Goal: Transaction & Acquisition: Book appointment/travel/reservation

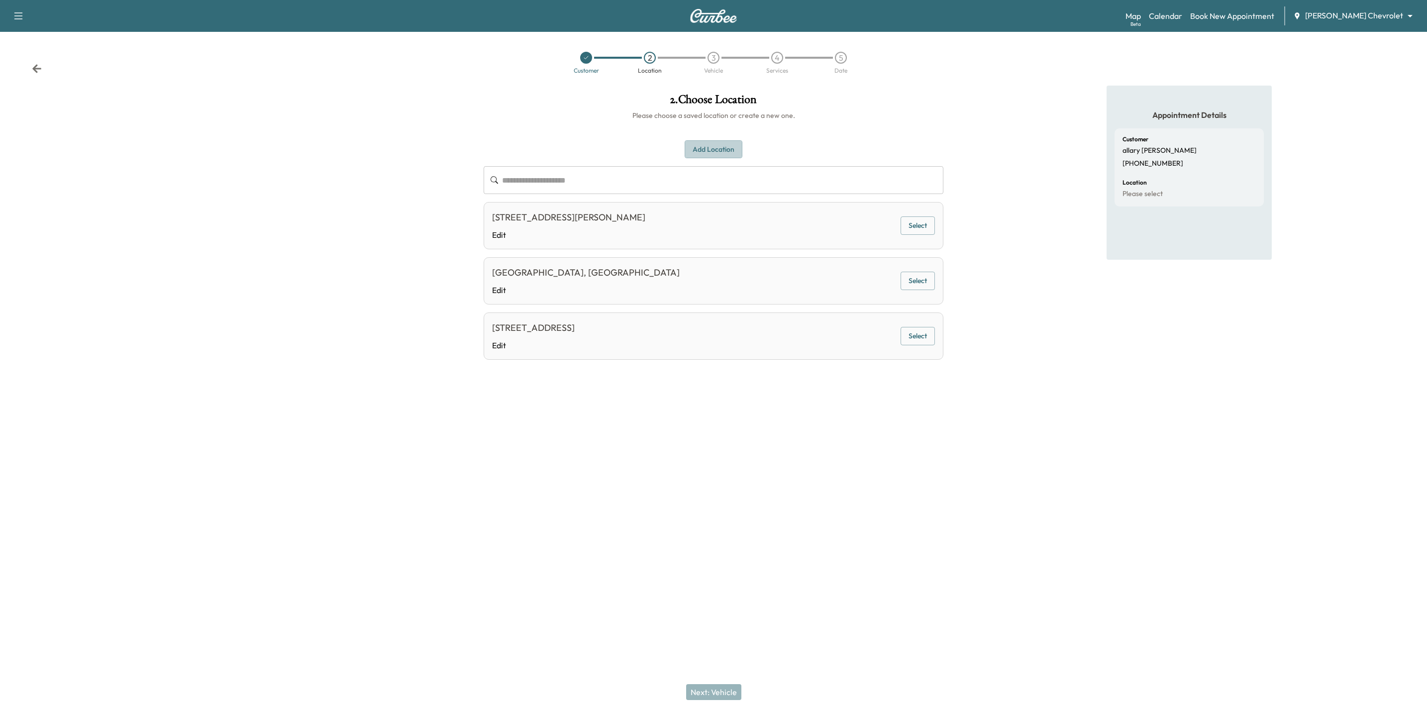
click at [709, 148] on button "Add Location" at bounding box center [714, 149] width 58 height 18
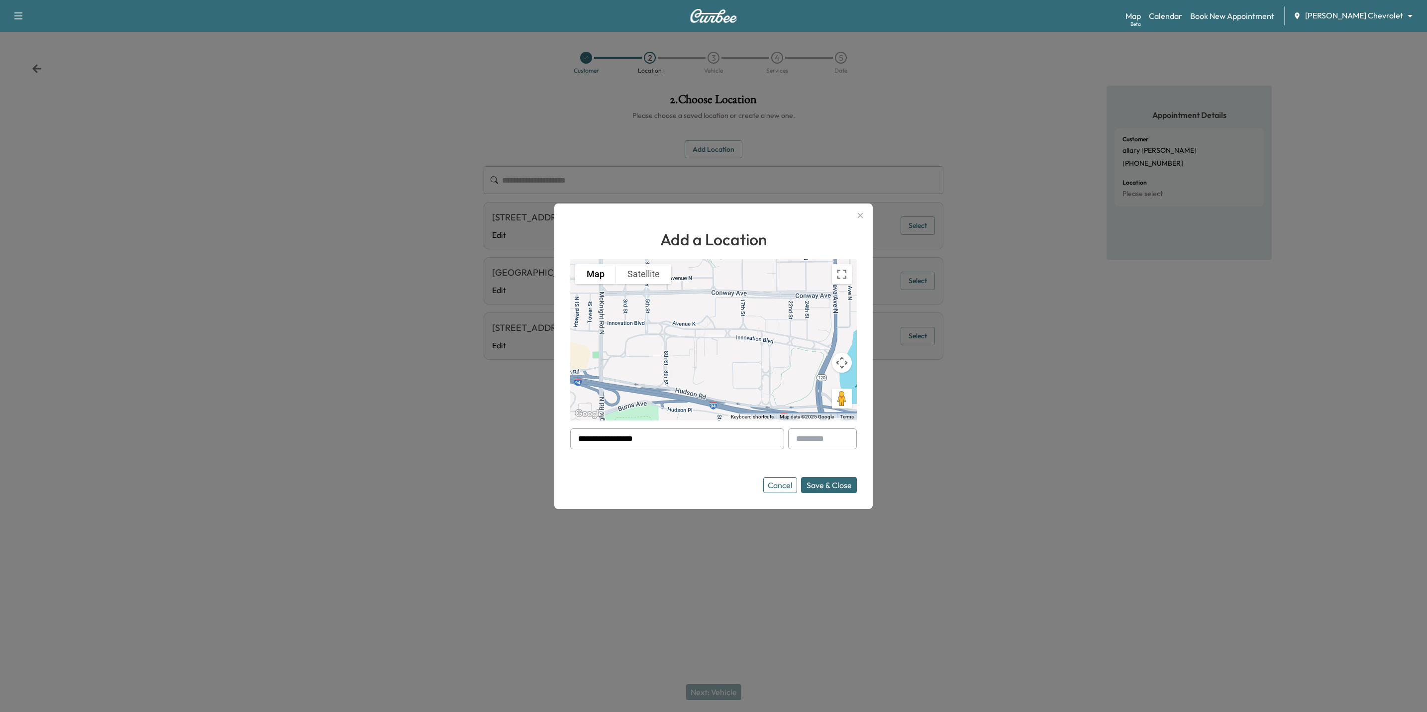
drag, startPoint x: 661, startPoint y: 436, endPoint x: 504, endPoint y: 426, distance: 158.1
click at [504, 426] on div "**********" at bounding box center [713, 356] width 1427 height 712
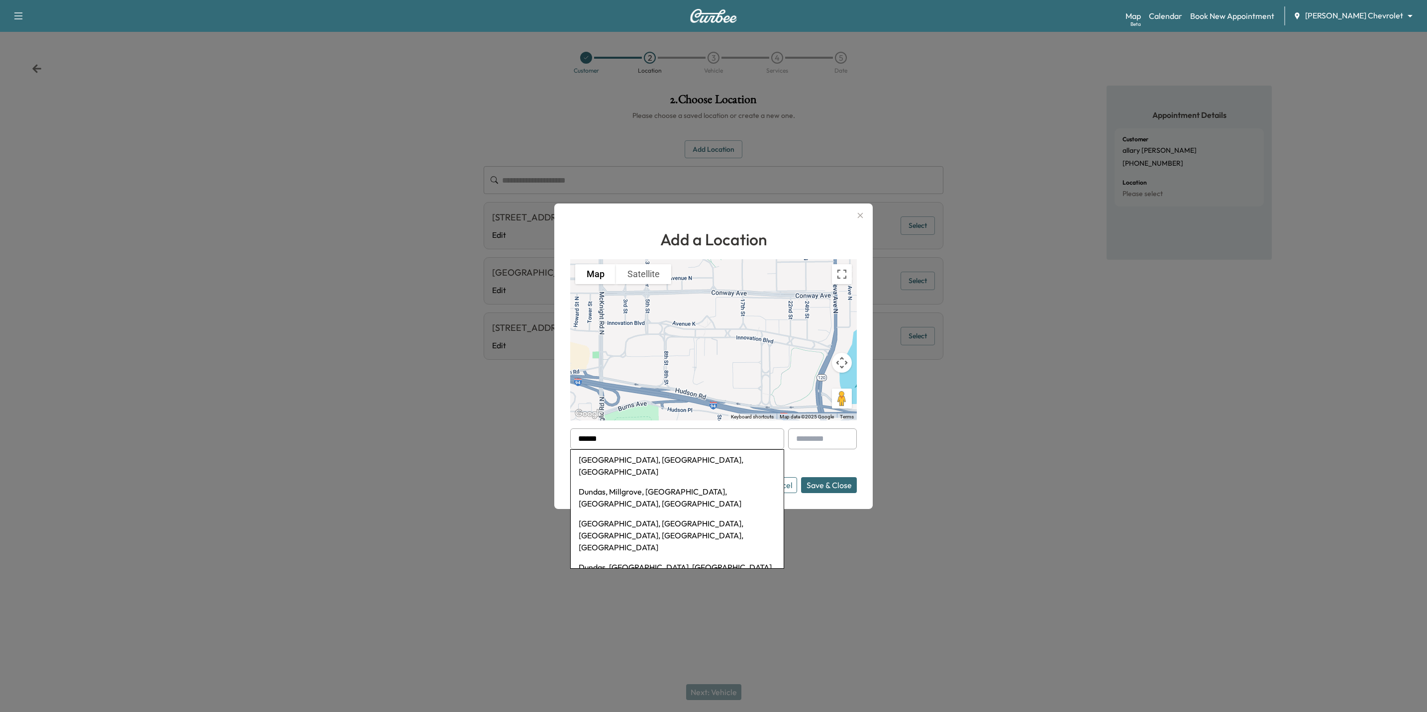
click at [609, 461] on li "Dundas, MN, USA" at bounding box center [677, 466] width 213 height 32
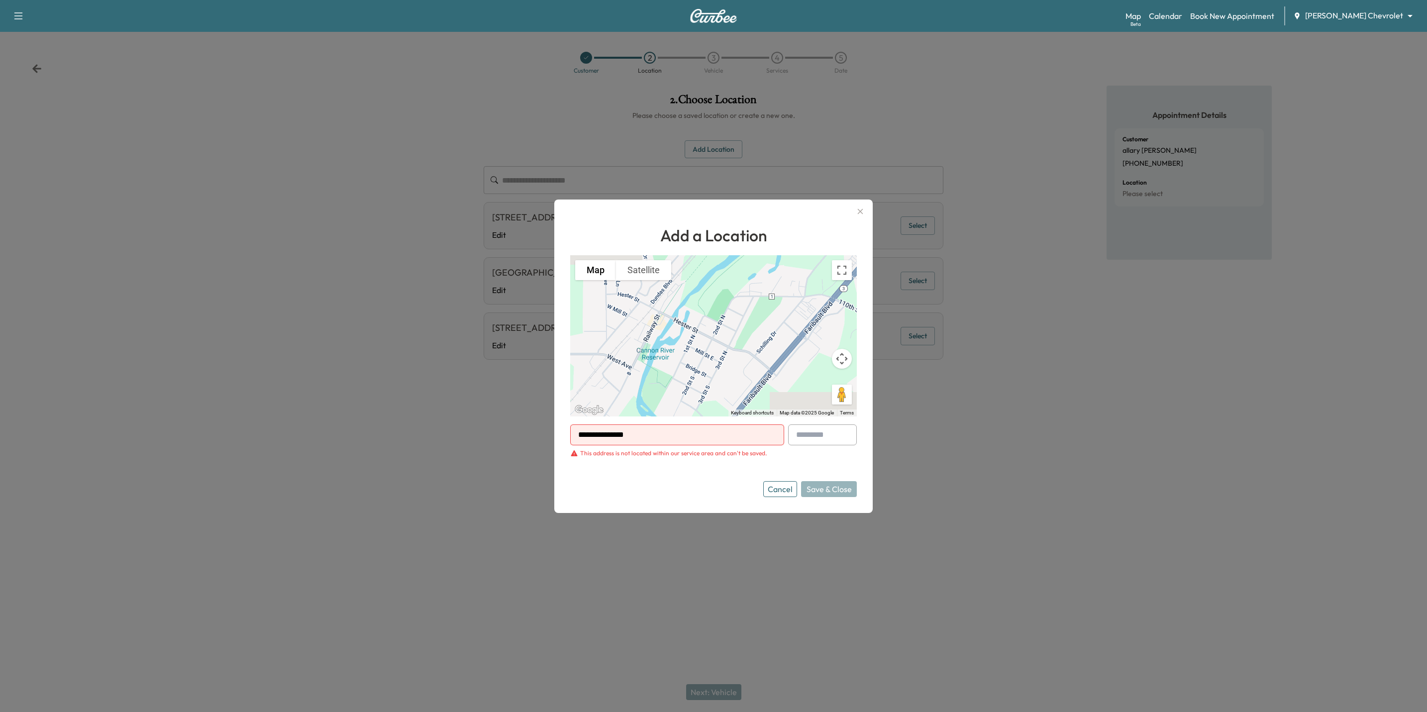
click at [790, 491] on button "Cancel" at bounding box center [780, 489] width 34 height 16
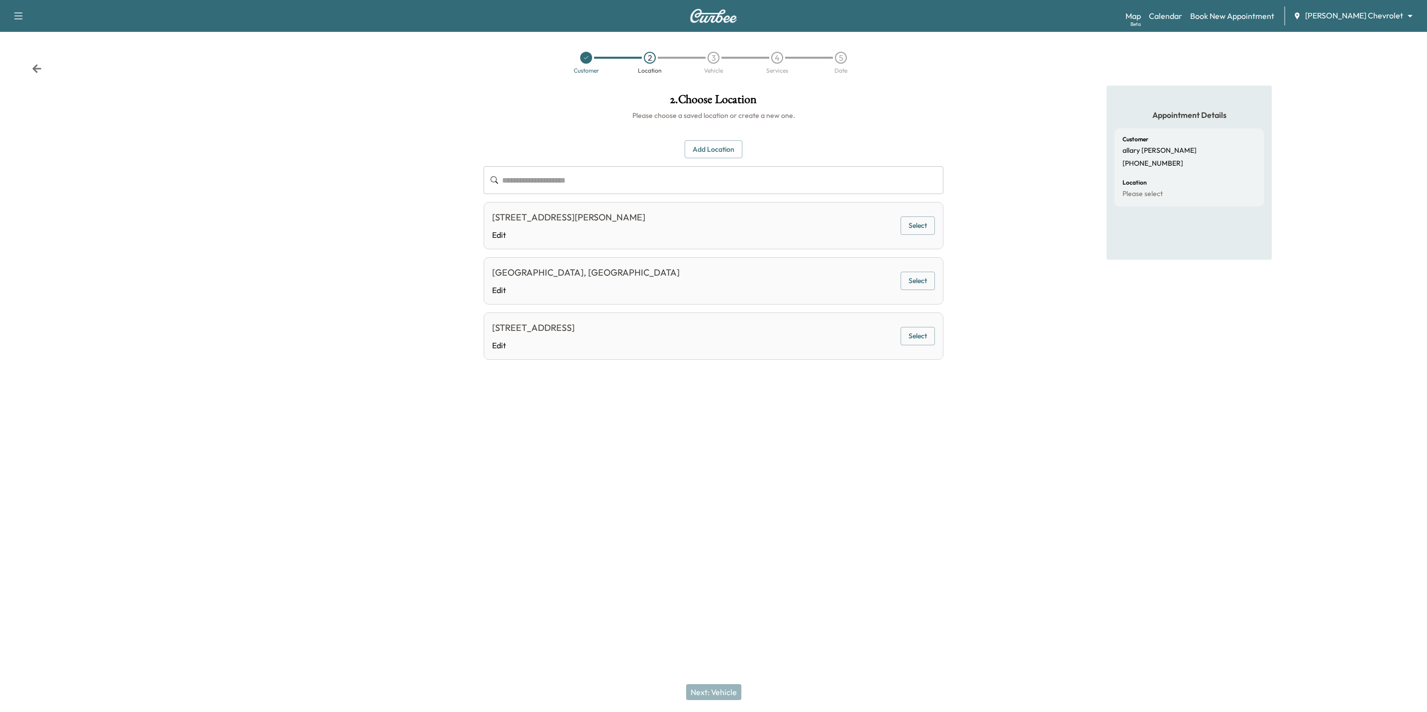
click at [717, 144] on button "Add Location" at bounding box center [714, 149] width 58 height 18
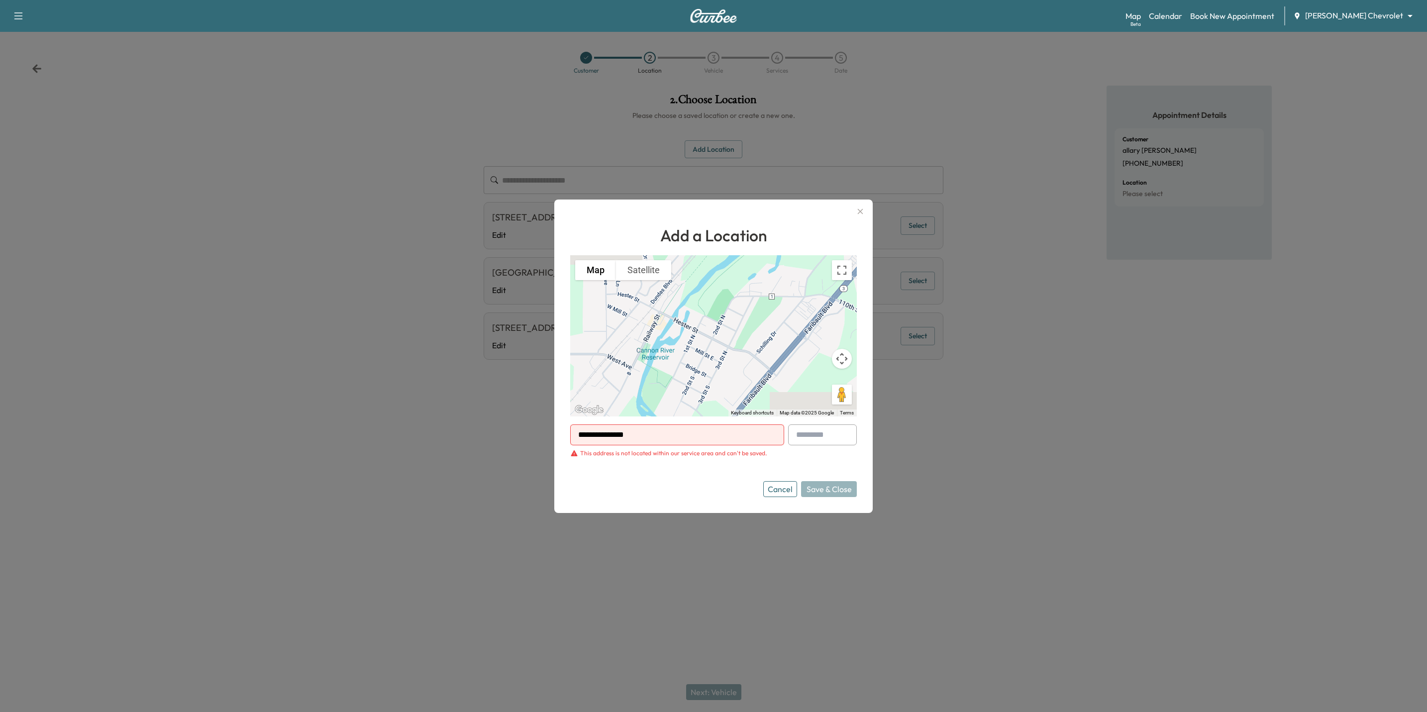
drag, startPoint x: 676, startPoint y: 432, endPoint x: 526, endPoint y: 426, distance: 150.4
click at [526, 426] on div "**********" at bounding box center [713, 356] width 1427 height 712
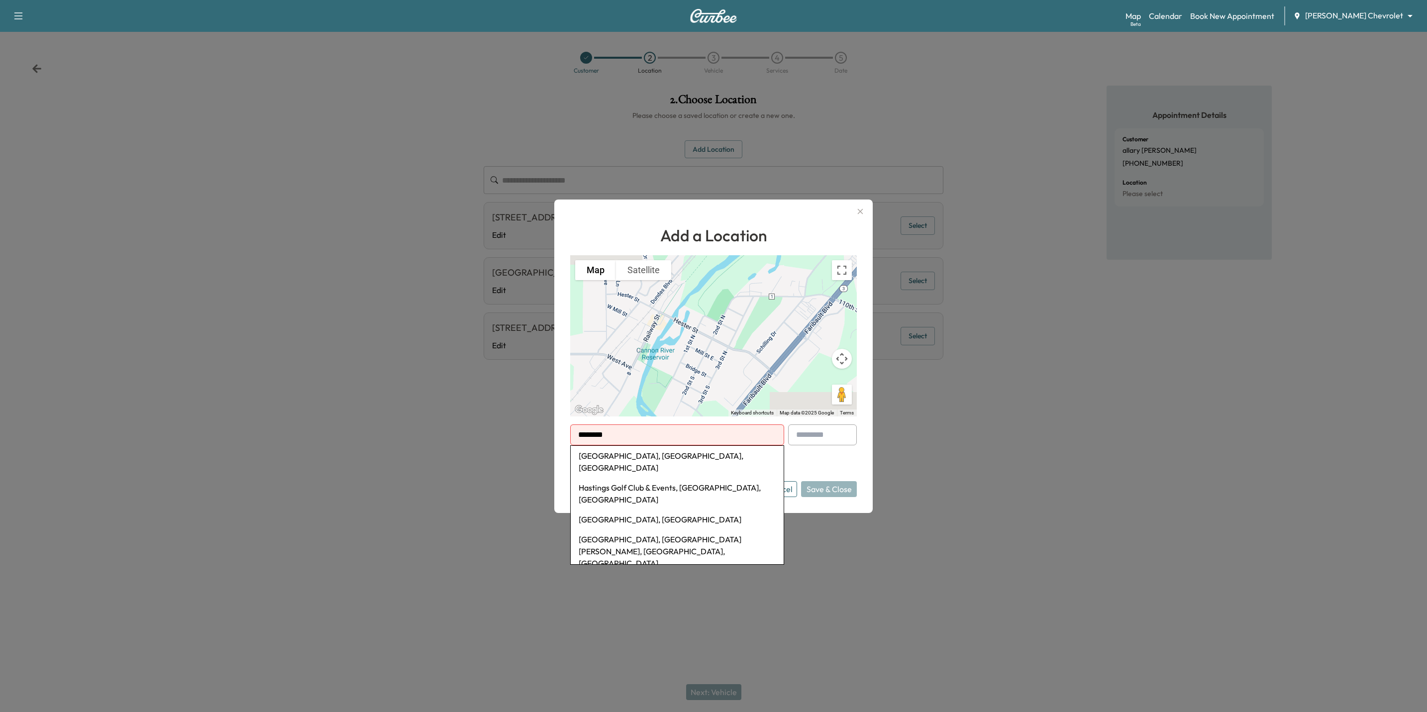
click at [597, 458] on li "Hastings, MN, USA" at bounding box center [677, 462] width 213 height 32
type input "**********"
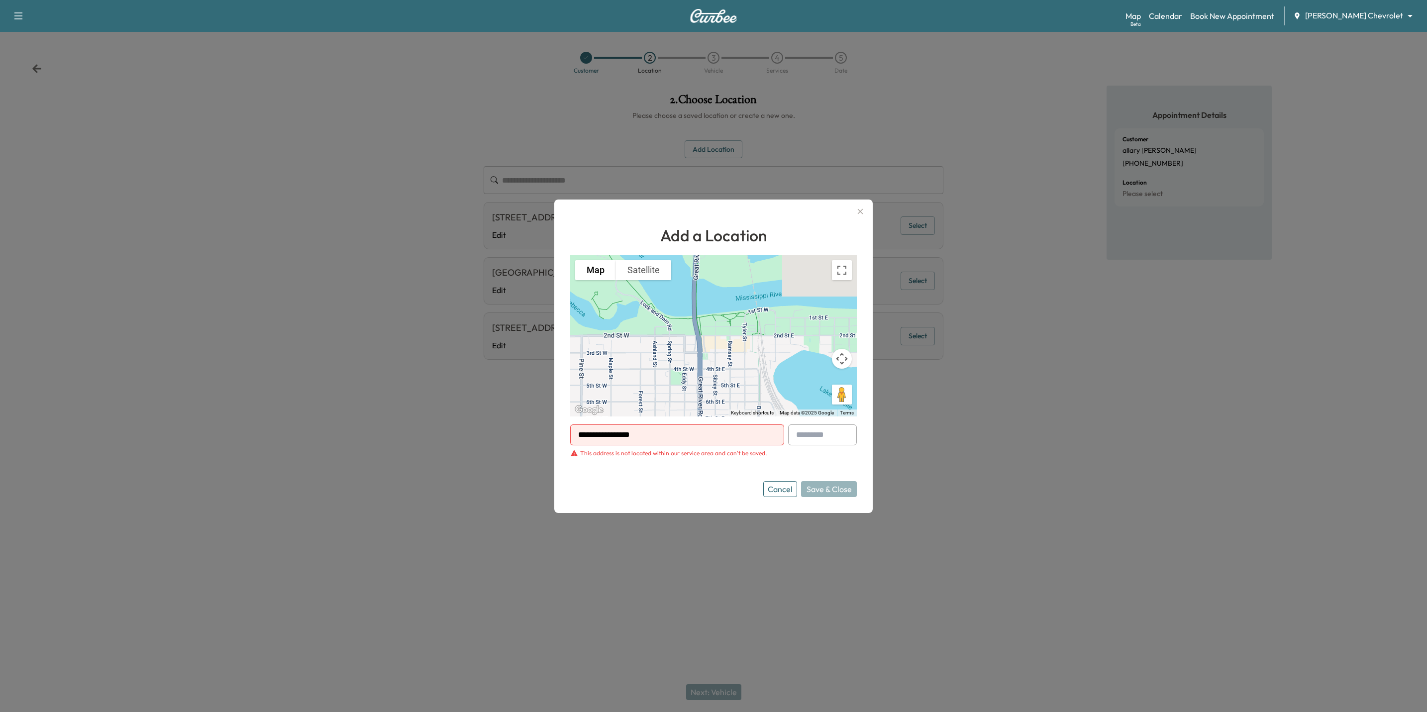
click at [775, 493] on button "Cancel" at bounding box center [780, 489] width 34 height 16
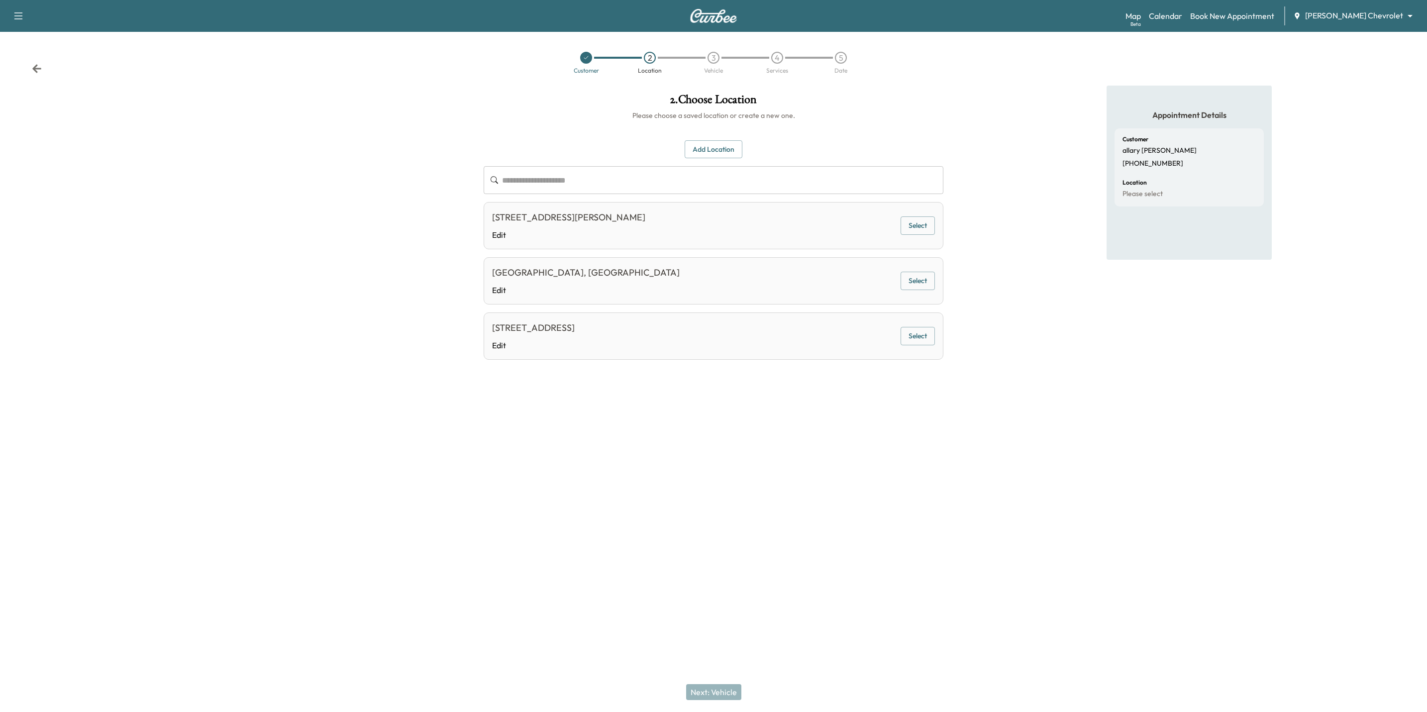
click at [32, 64] on icon at bounding box center [37, 69] width 10 height 10
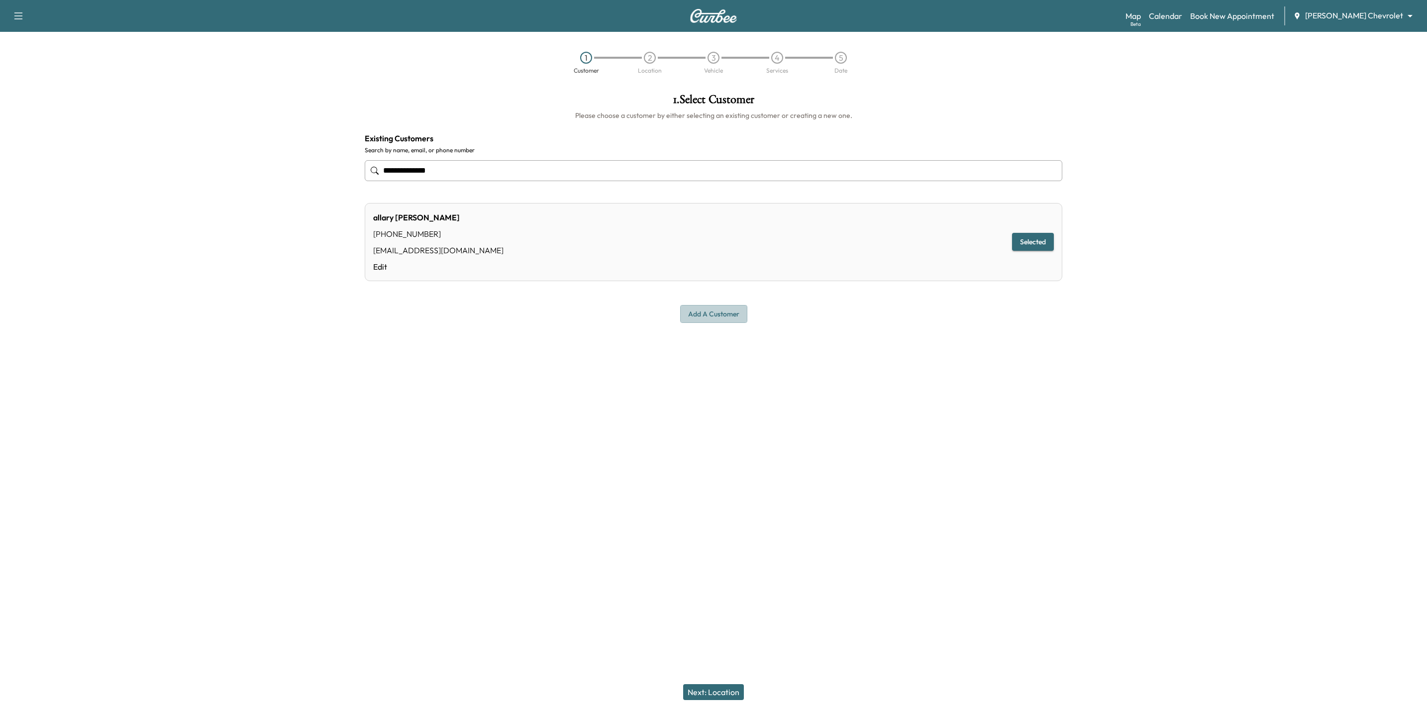
click at [724, 312] on button "Add a customer" at bounding box center [713, 314] width 67 height 18
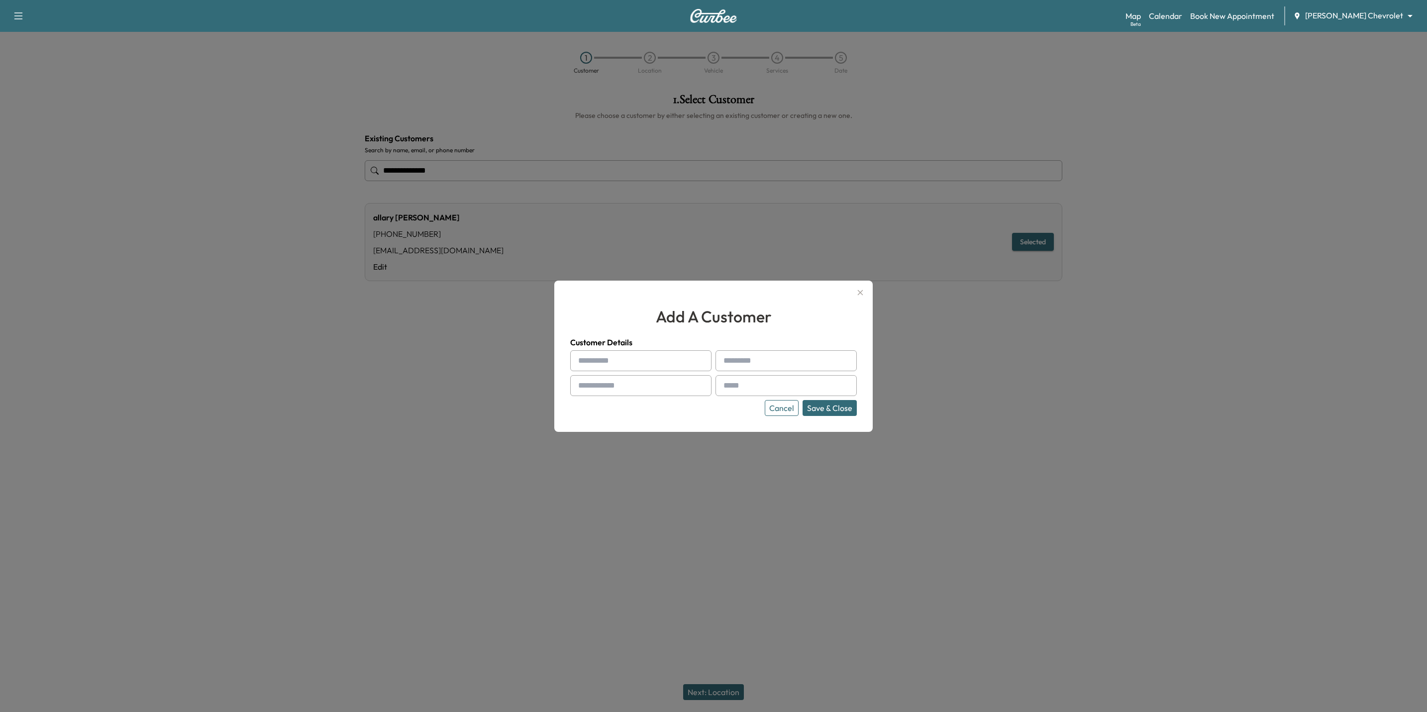
paste input "**********"
type input "**********"
paste input "**********"
drag, startPoint x: 758, startPoint y: 360, endPoint x: 724, endPoint y: 360, distance: 33.3
click at [717, 360] on input "**********" at bounding box center [786, 360] width 141 height 21
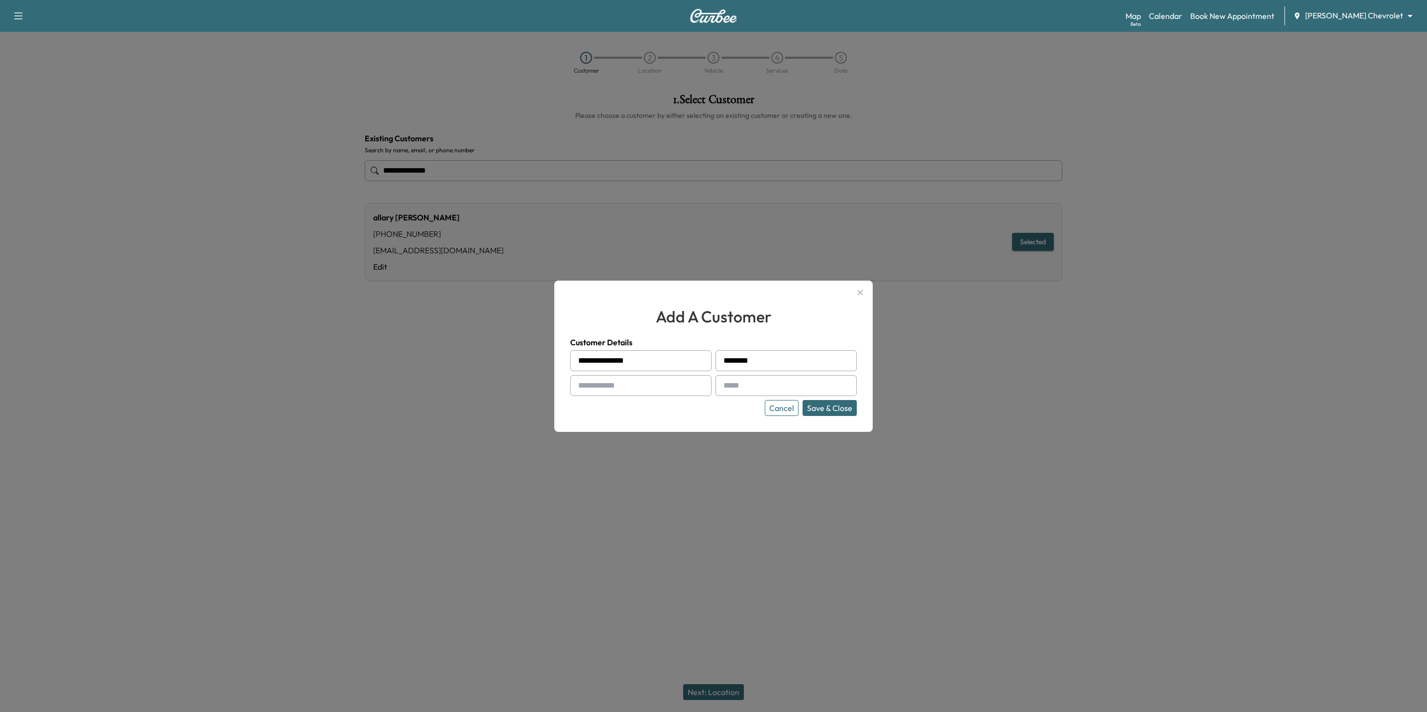
type input "*******"
drag, startPoint x: 640, startPoint y: 364, endPoint x: 614, endPoint y: 367, distance: 26.1
click at [614, 367] on input "**********" at bounding box center [640, 360] width 141 height 21
type input "*******"
click at [897, 505] on div at bounding box center [713, 356] width 1427 height 712
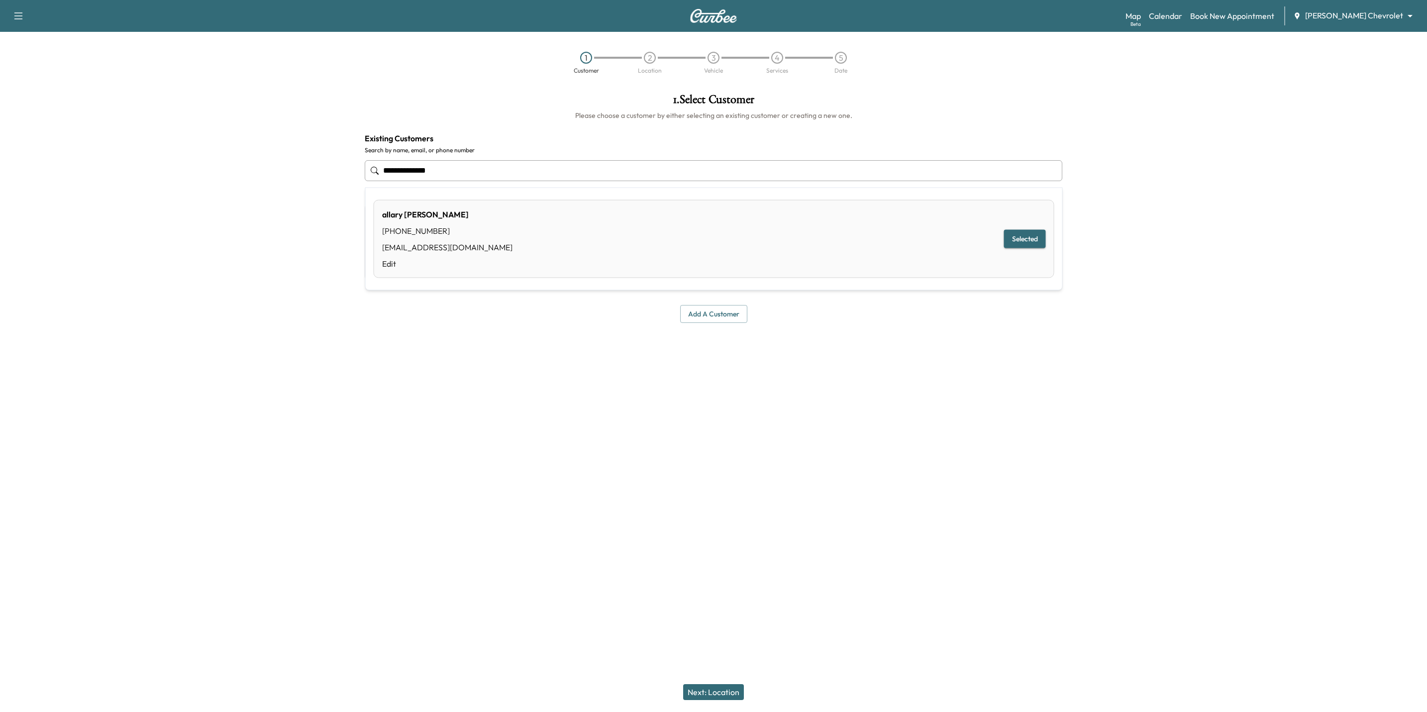
click at [762, 172] on input "**********" at bounding box center [714, 170] width 698 height 21
click at [696, 308] on button "Add a customer" at bounding box center [713, 314] width 67 height 18
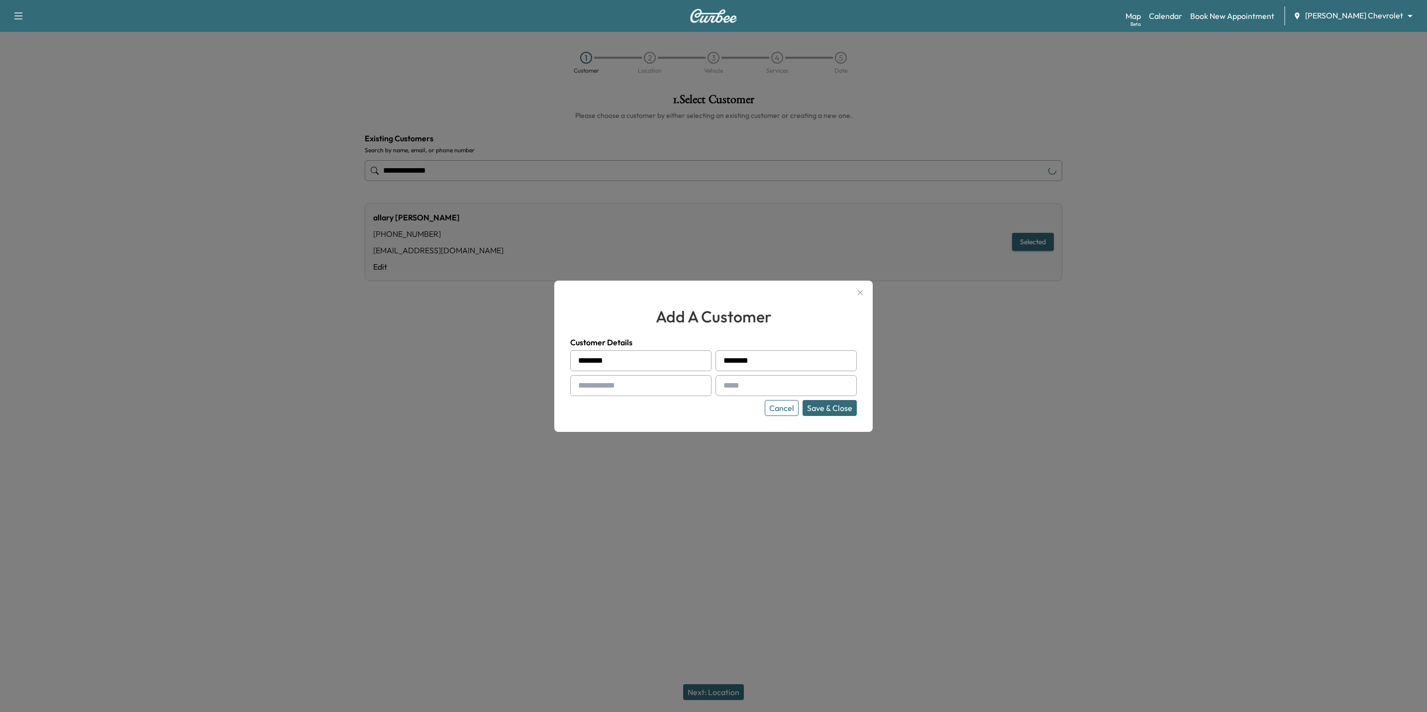
click at [667, 384] on input "text" at bounding box center [640, 385] width 141 height 21
click at [624, 384] on input "text" at bounding box center [640, 385] width 141 height 21
paste input "**********"
type input "**********"
click at [837, 411] on button "Save & Close" at bounding box center [830, 408] width 54 height 16
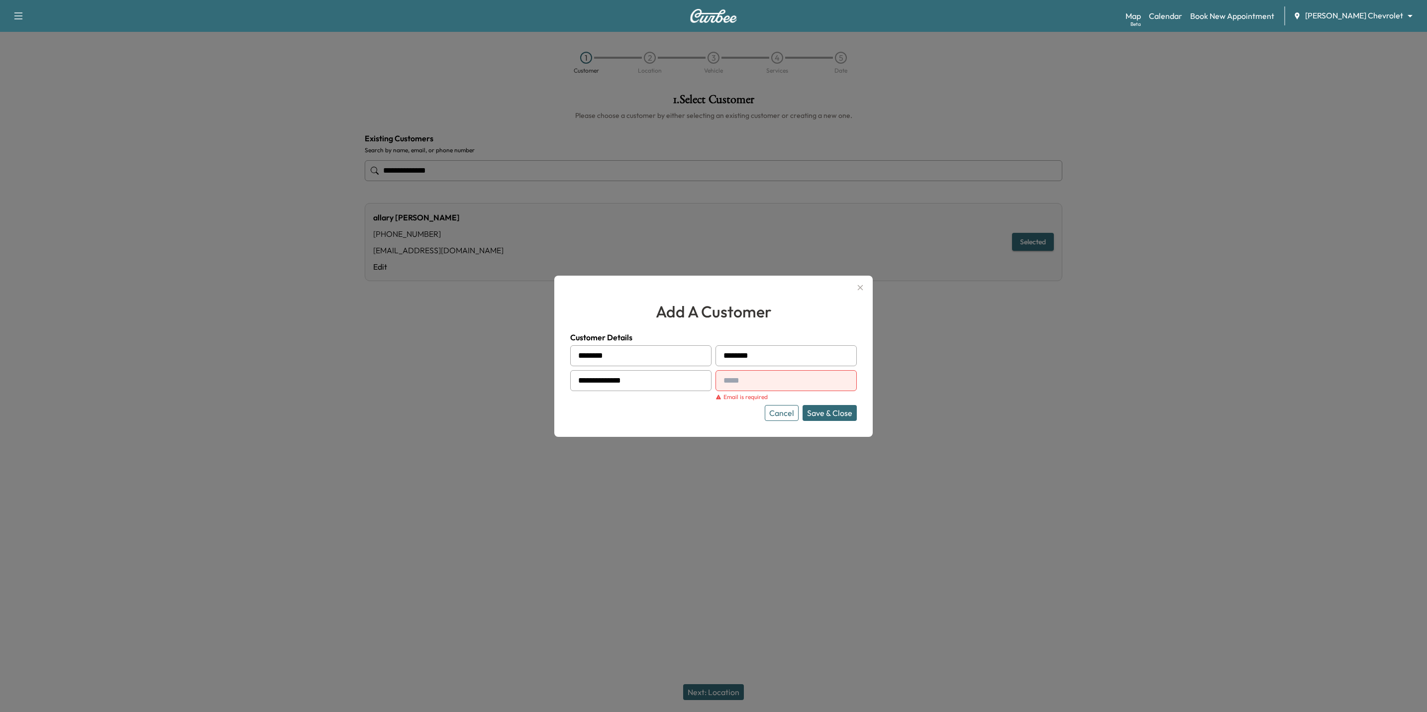
click at [748, 383] on input "text" at bounding box center [786, 380] width 141 height 21
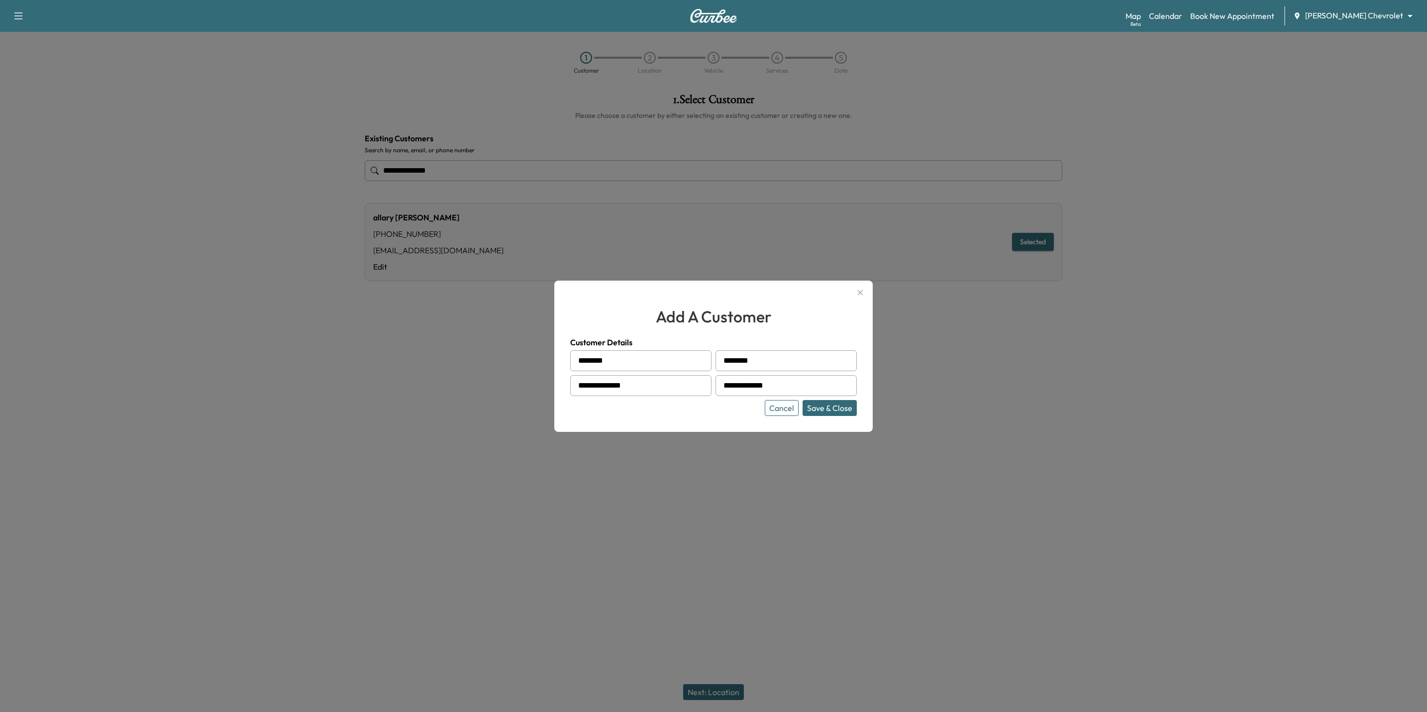
type input "**********"
click at [818, 408] on button "Save & Close" at bounding box center [830, 408] width 54 height 16
type input "**********"
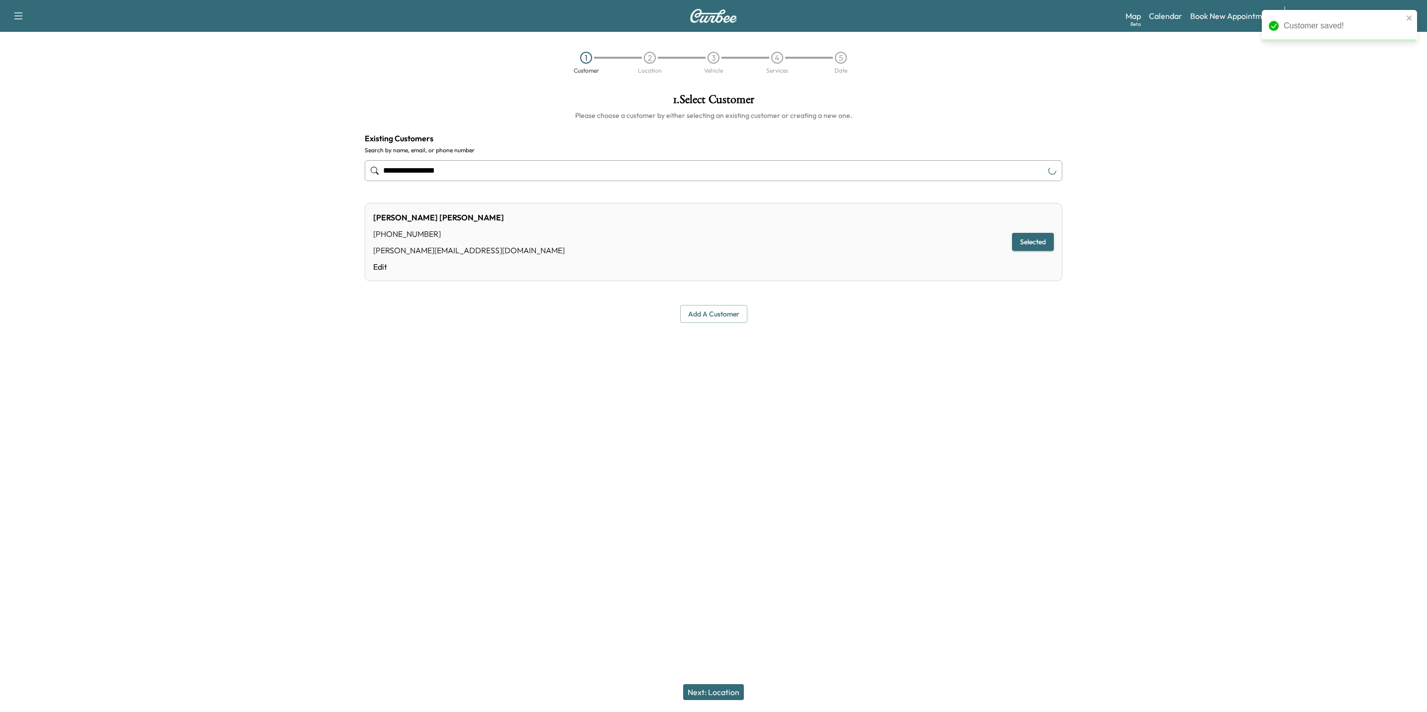
click at [372, 267] on div "MICHAEL J BUSCH (651) 447-0226 mike@doughertyslawncare.com Edit Selected" at bounding box center [714, 242] width 698 height 78
click at [376, 266] on link "Edit" at bounding box center [469, 267] width 192 height 12
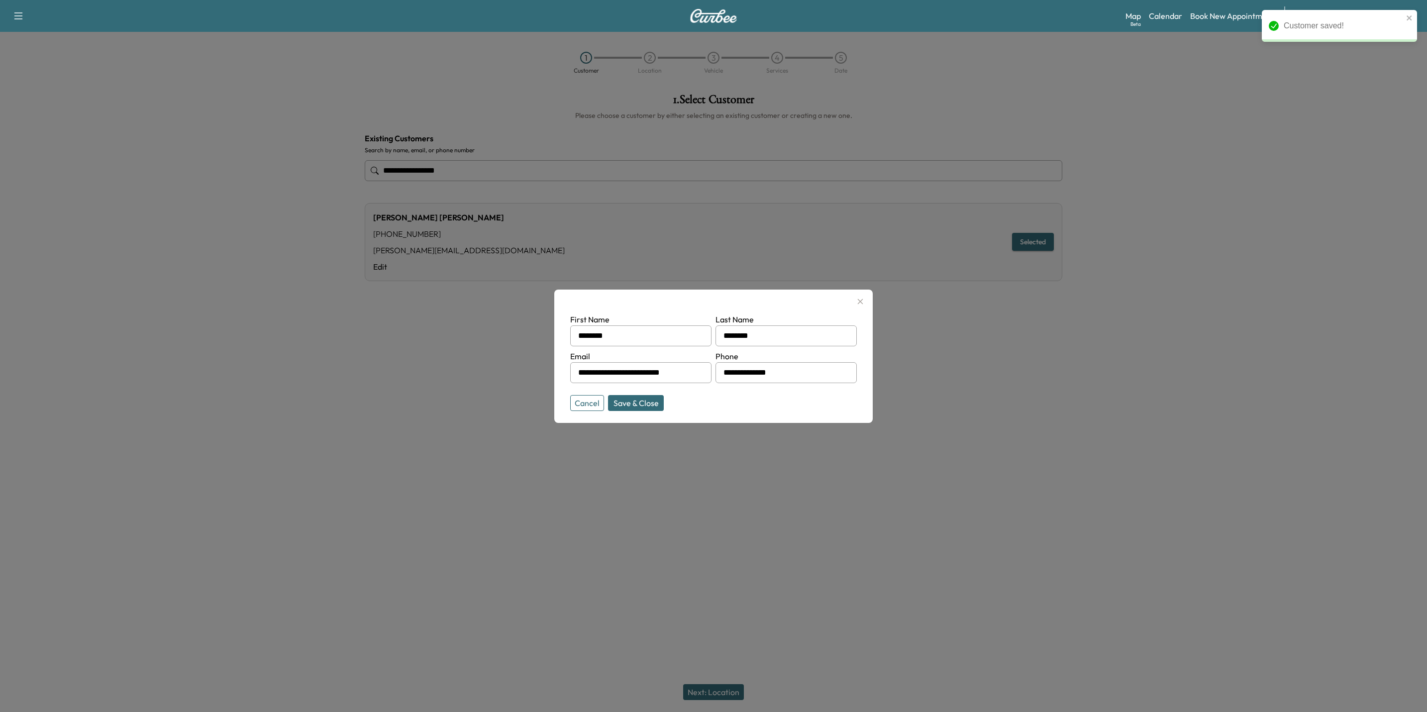
click at [686, 372] on input "**********" at bounding box center [640, 372] width 141 height 21
drag, startPoint x: 696, startPoint y: 374, endPoint x: 557, endPoint y: 372, distance: 138.4
click at [557, 372] on div "**********" at bounding box center [713, 356] width 319 height 133
click at [692, 368] on input "**********" at bounding box center [640, 372] width 141 height 21
drag, startPoint x: 678, startPoint y: 372, endPoint x: 575, endPoint y: 375, distance: 103.6
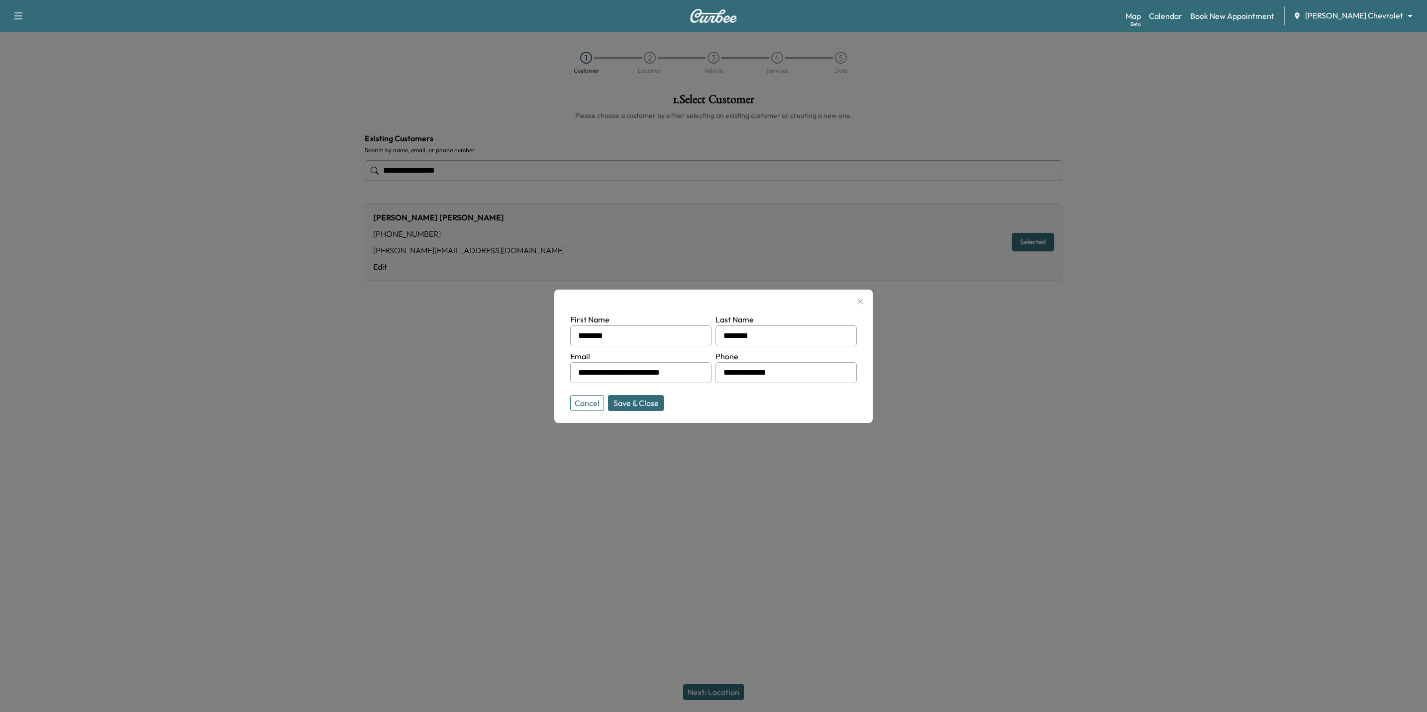
click at [575, 375] on div "**********" at bounding box center [640, 372] width 141 height 21
drag, startPoint x: 593, startPoint y: 378, endPoint x: 579, endPoint y: 373, distance: 14.6
click at [579, 373] on div at bounding box center [580, 373] width 12 height 12
click at [600, 376] on input "text" at bounding box center [640, 372] width 141 height 21
type input "**********"
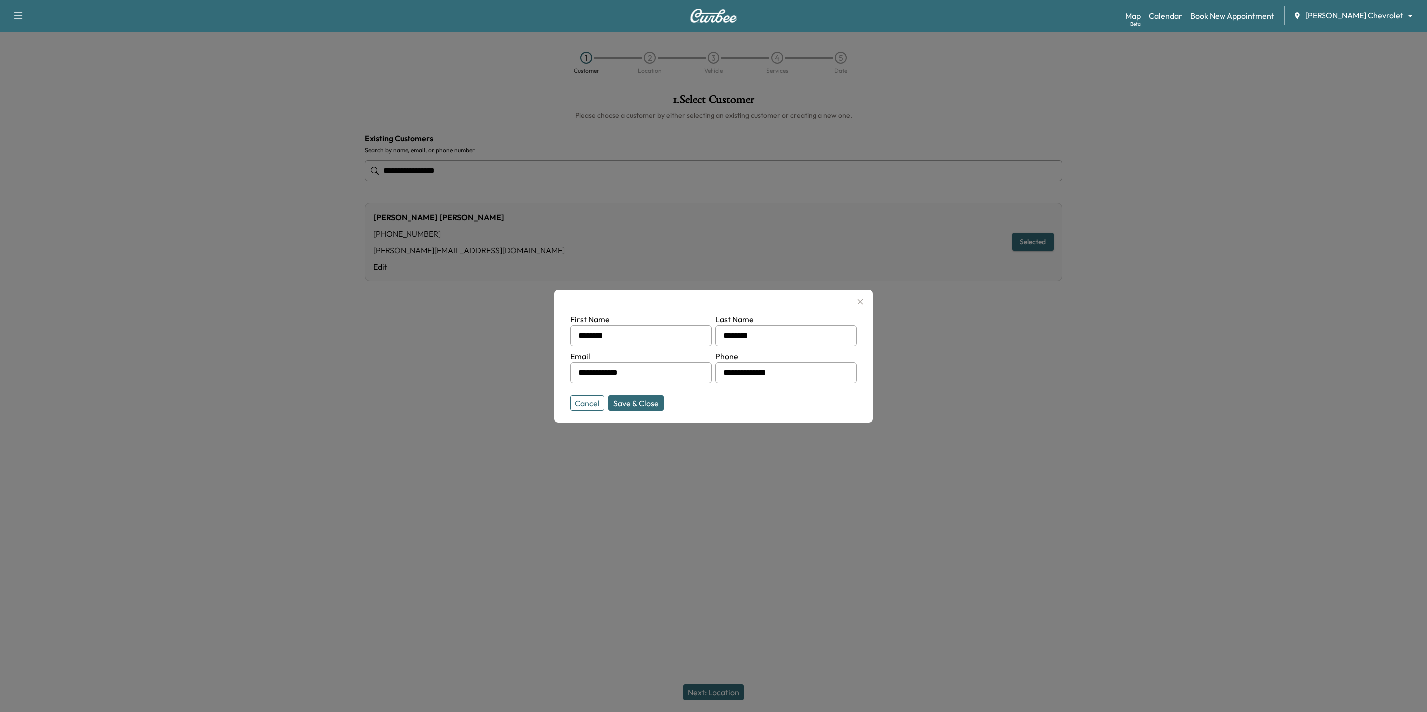
click at [629, 405] on button "Save & Close" at bounding box center [636, 403] width 56 height 16
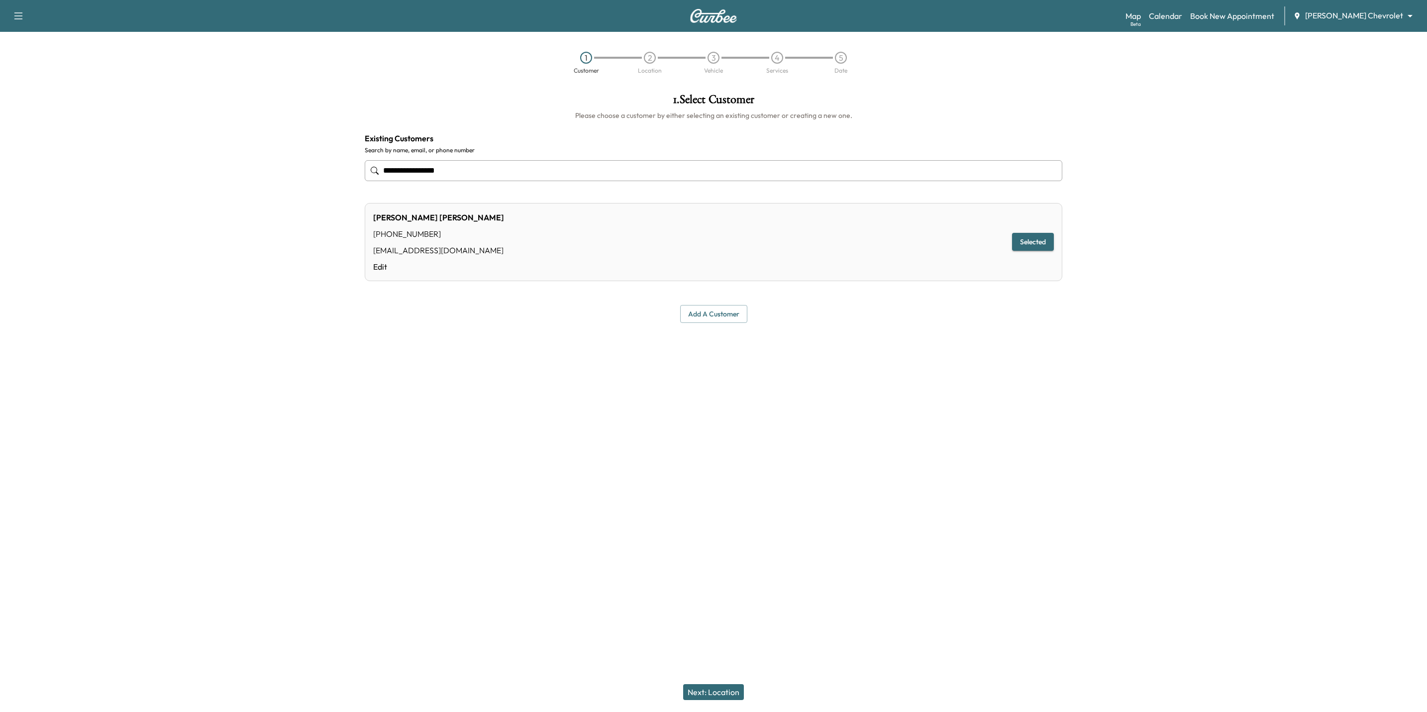
click at [727, 689] on button "Next: Location" at bounding box center [713, 692] width 61 height 16
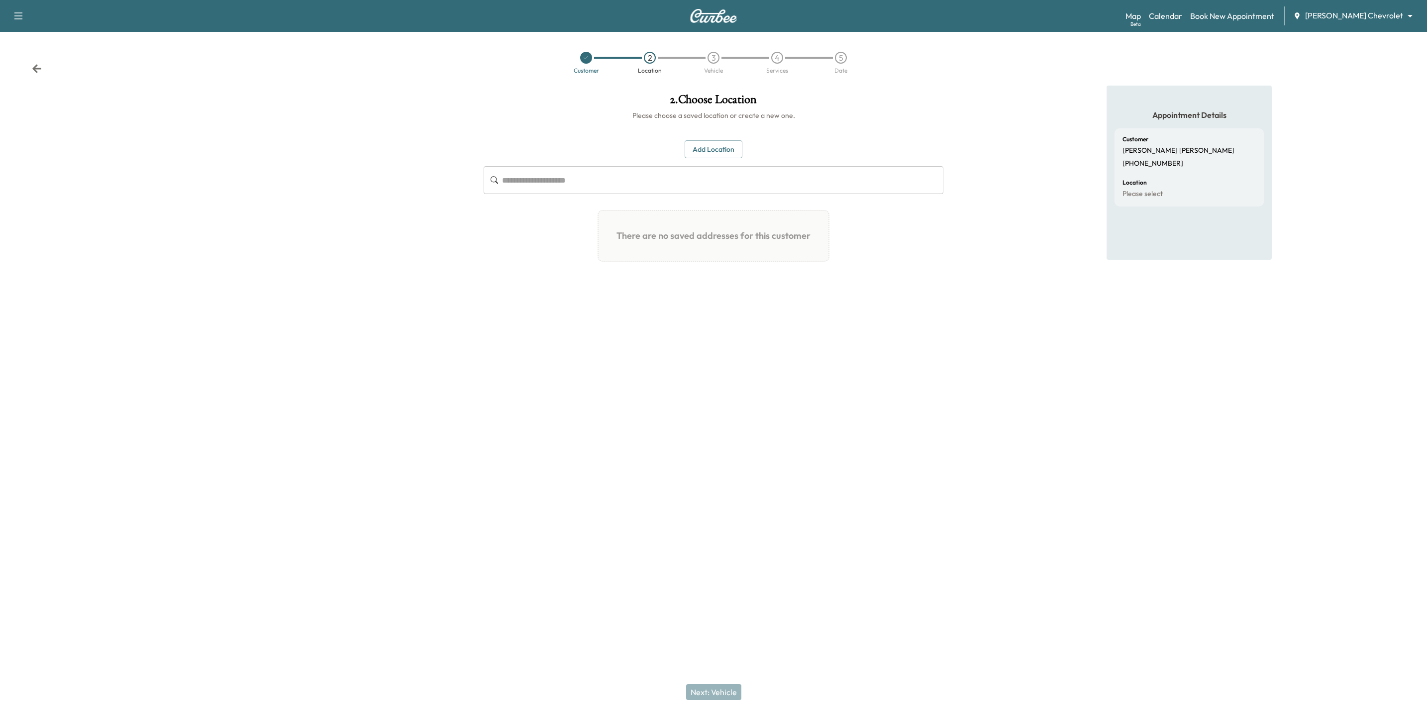
click at [718, 145] on button "Add Location" at bounding box center [714, 149] width 58 height 18
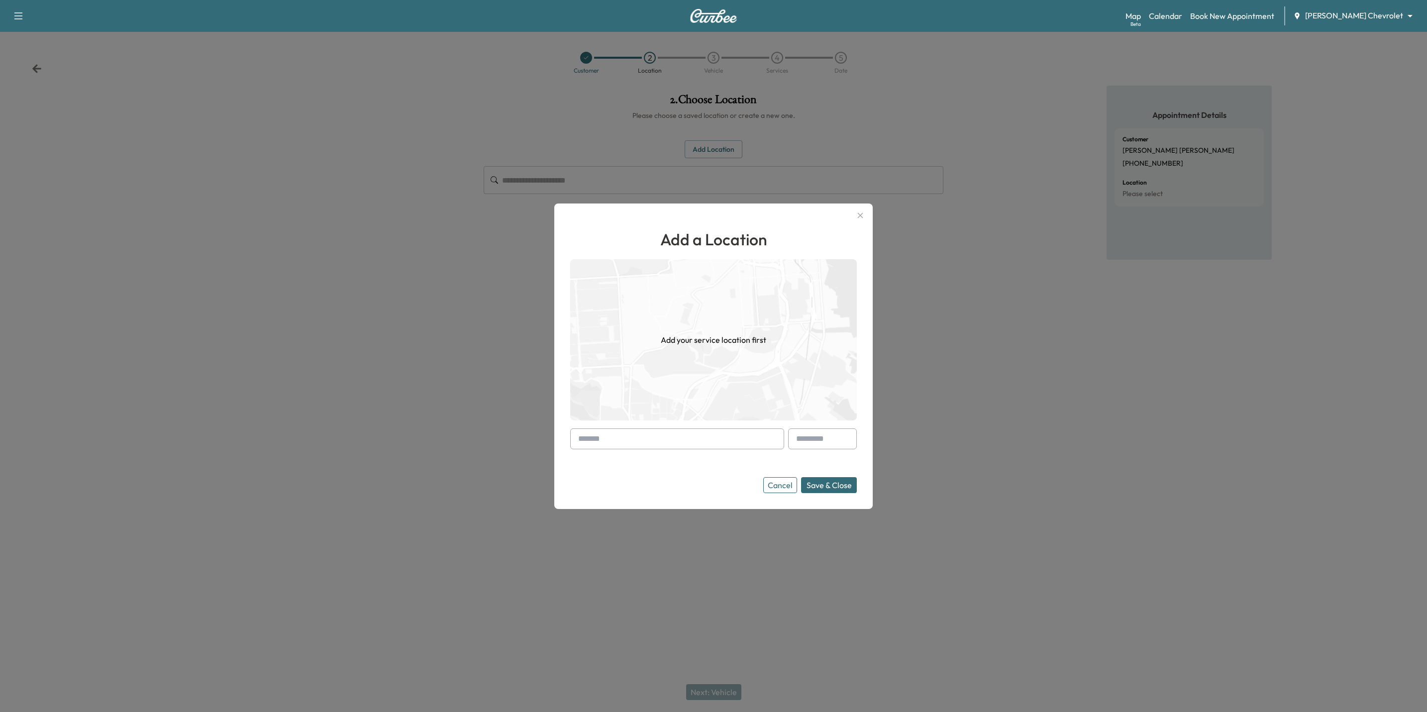
click at [1277, 510] on div at bounding box center [713, 356] width 1427 height 712
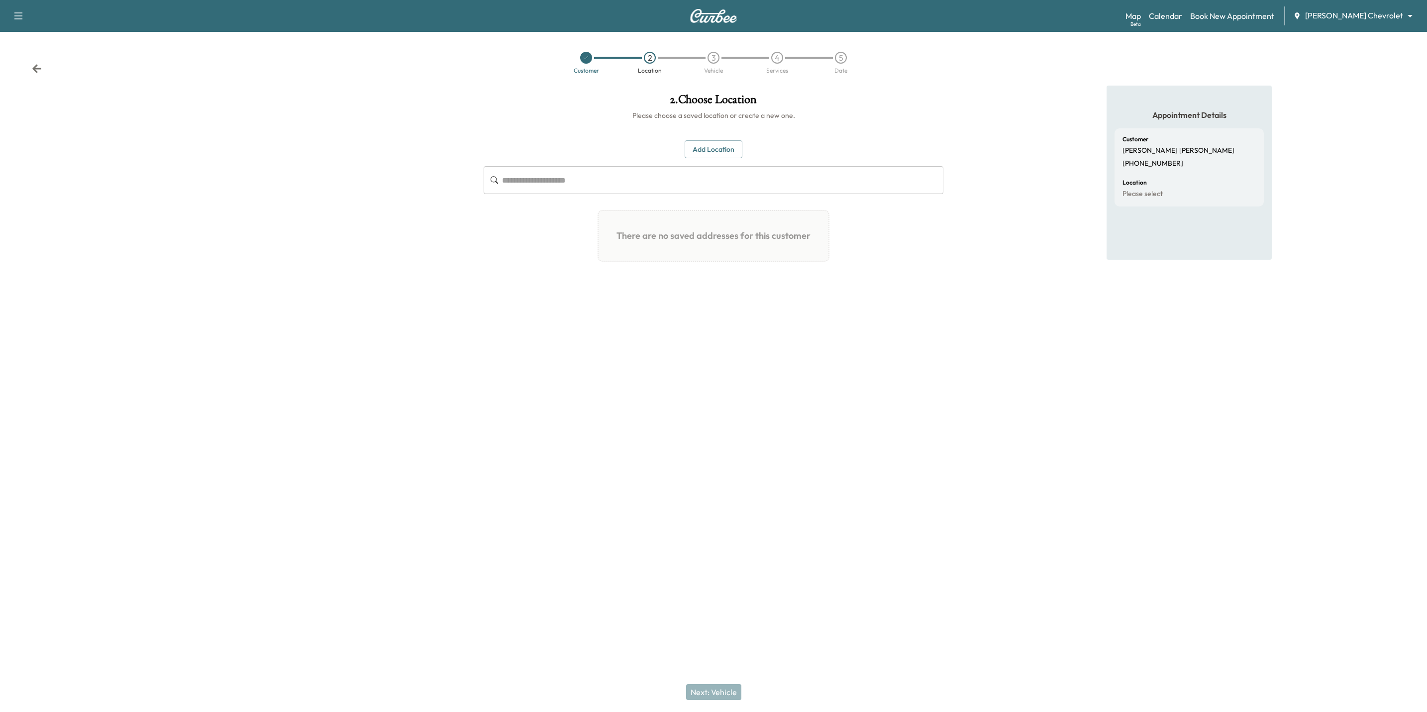
click at [721, 151] on button "Add Location" at bounding box center [714, 149] width 58 height 18
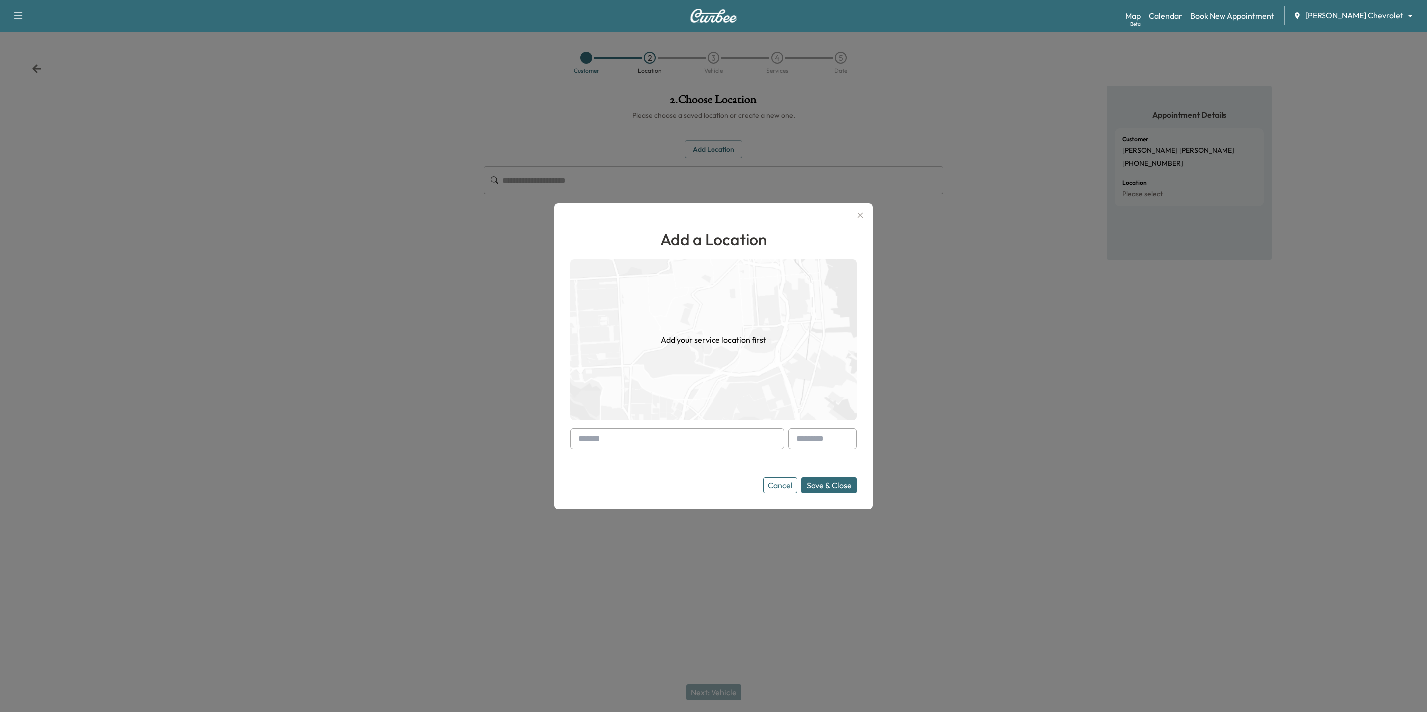
click at [696, 433] on input "text" at bounding box center [677, 439] width 214 height 21
drag, startPoint x: 581, startPoint y: 424, endPoint x: 572, endPoint y: 460, distance: 37.3
click at [560, 466] on div "Add a Location Add your service location first Cancel Save & Close" at bounding box center [713, 357] width 319 height 306
drag, startPoint x: 581, startPoint y: 439, endPoint x: 578, endPoint y: 474, distance: 35.0
click at [578, 474] on form "Cancel Save & Close" at bounding box center [713, 461] width 287 height 65
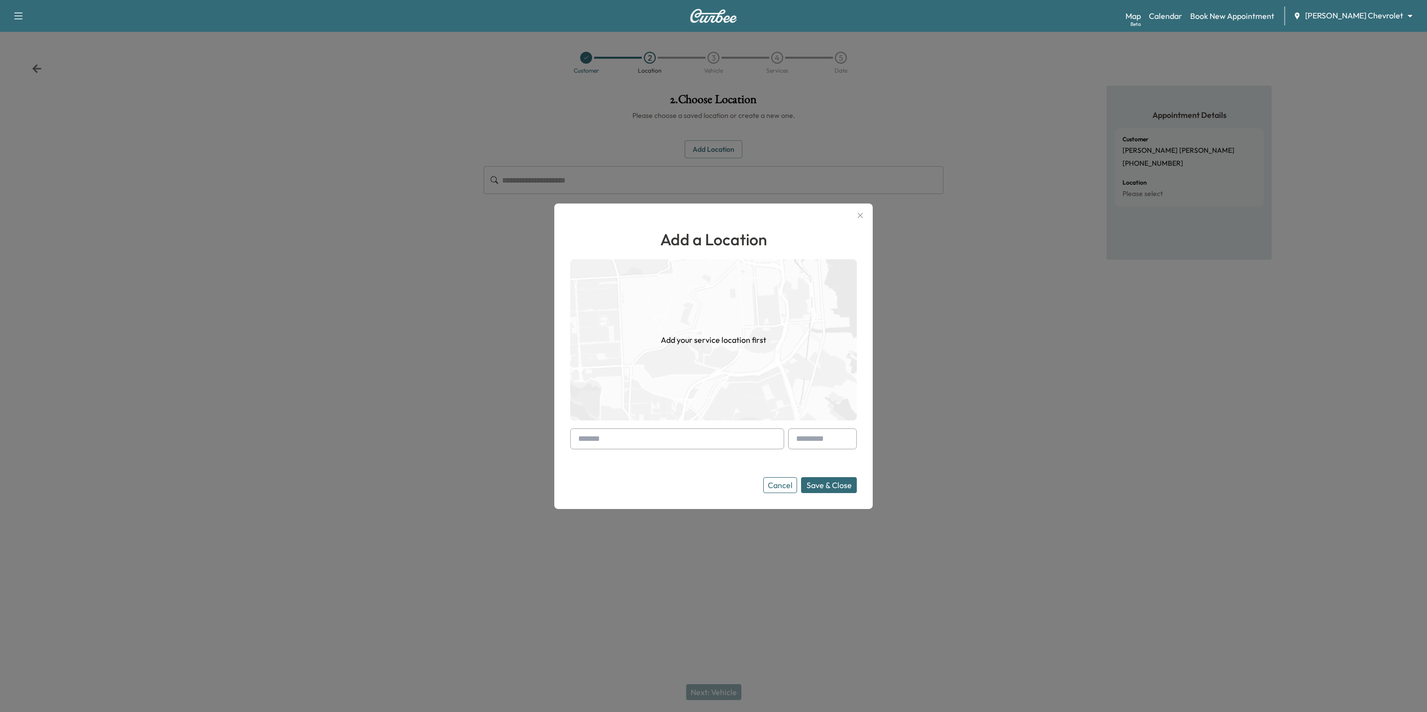
click at [600, 442] on input "text" at bounding box center [677, 439] width 214 height 21
paste input "**********"
click at [719, 460] on li "3513 Cuneen Trail East, Inver Grove Heights, MN, USA" at bounding box center [677, 460] width 213 height 20
type input "**********"
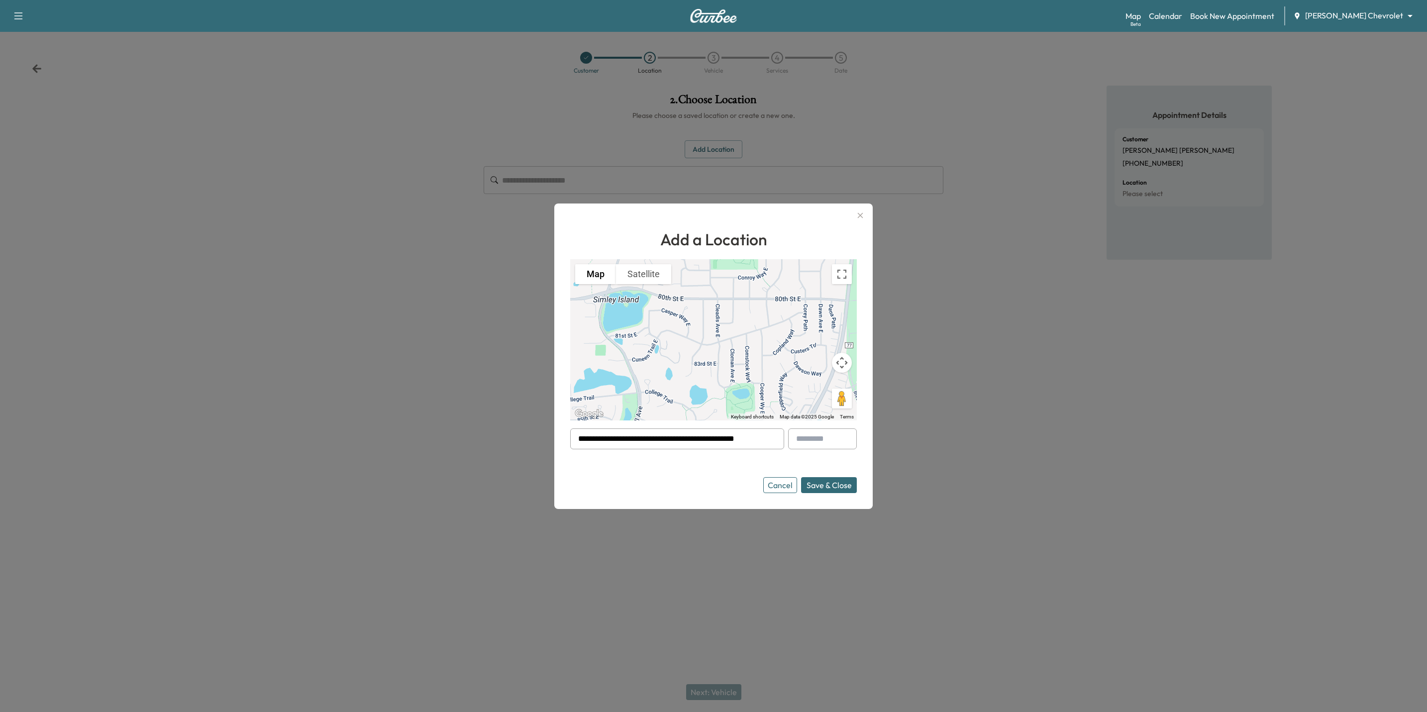
click at [835, 489] on button "Save & Close" at bounding box center [829, 485] width 56 height 16
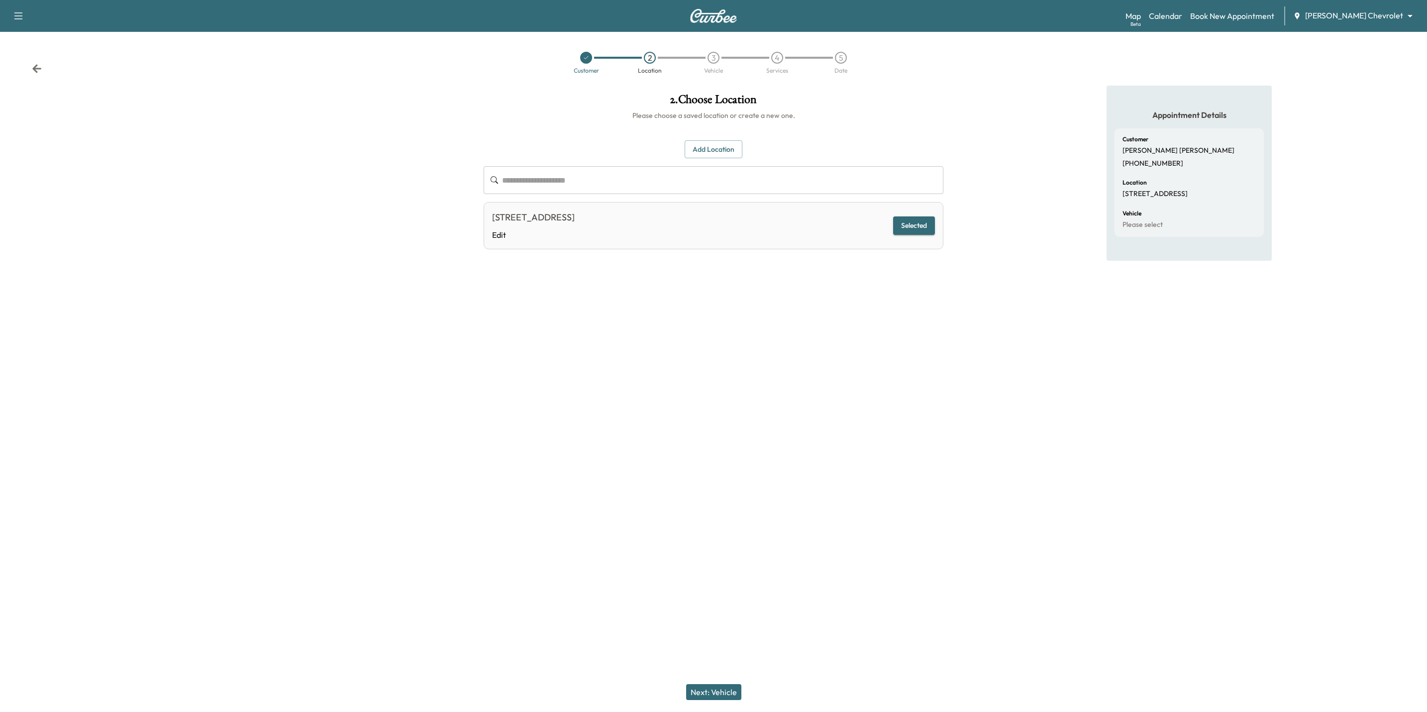
click at [703, 693] on button "Next: Vehicle" at bounding box center [713, 692] width 55 height 16
click at [707, 143] on button "Add a Vehicle" at bounding box center [713, 145] width 59 height 18
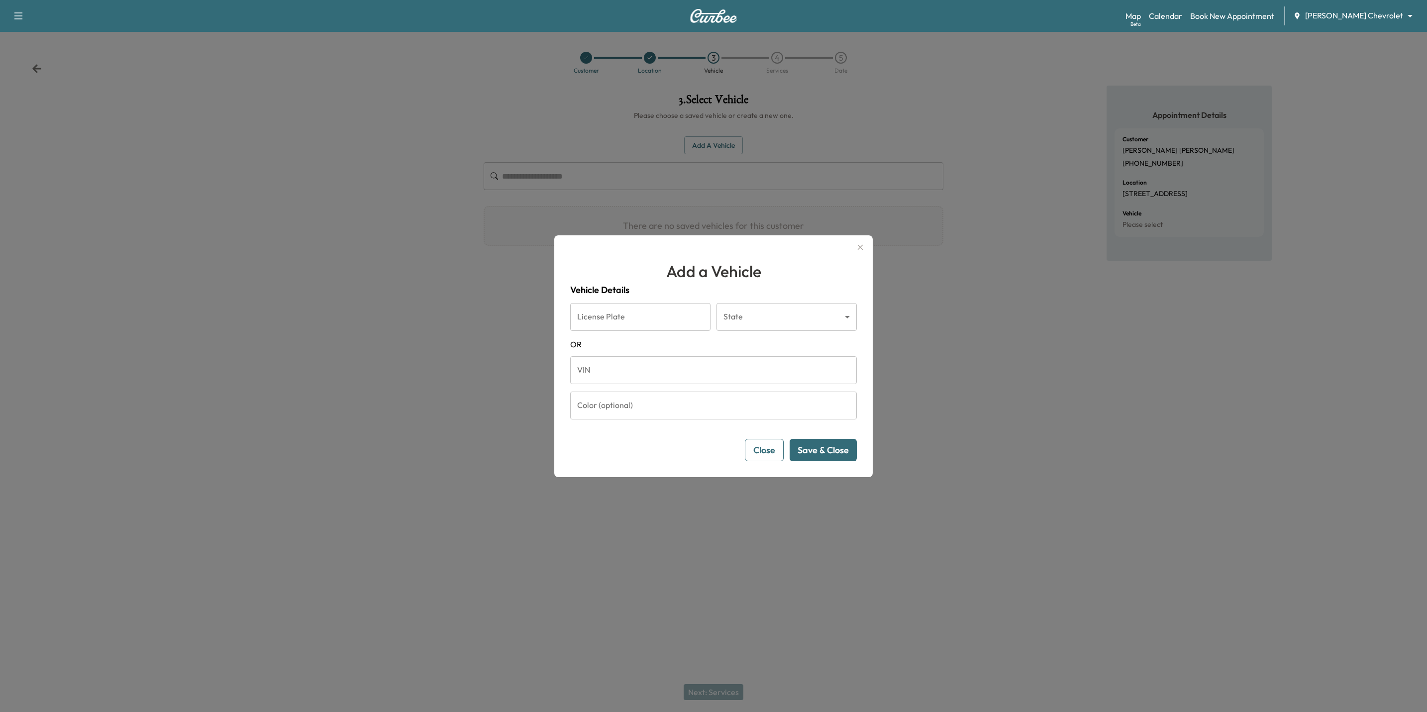
click at [623, 371] on input "VIN" at bounding box center [713, 370] width 287 height 28
paste input "**********"
type input "**********"
click at [818, 448] on button "Save & Close" at bounding box center [823, 450] width 67 height 22
click at [815, 462] on button "Yes, I'm Sure" at bounding box center [823, 450] width 67 height 22
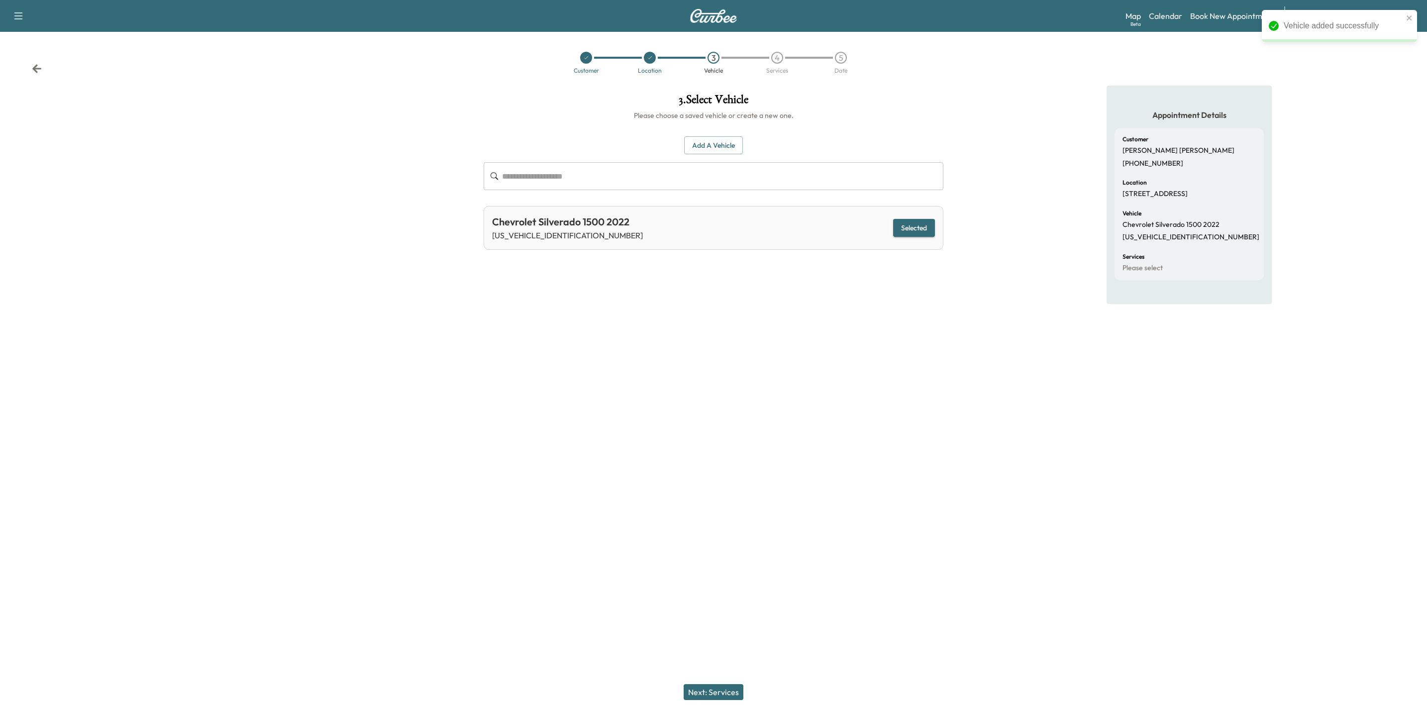
click at [720, 694] on button "Next: Services" at bounding box center [714, 692] width 60 height 16
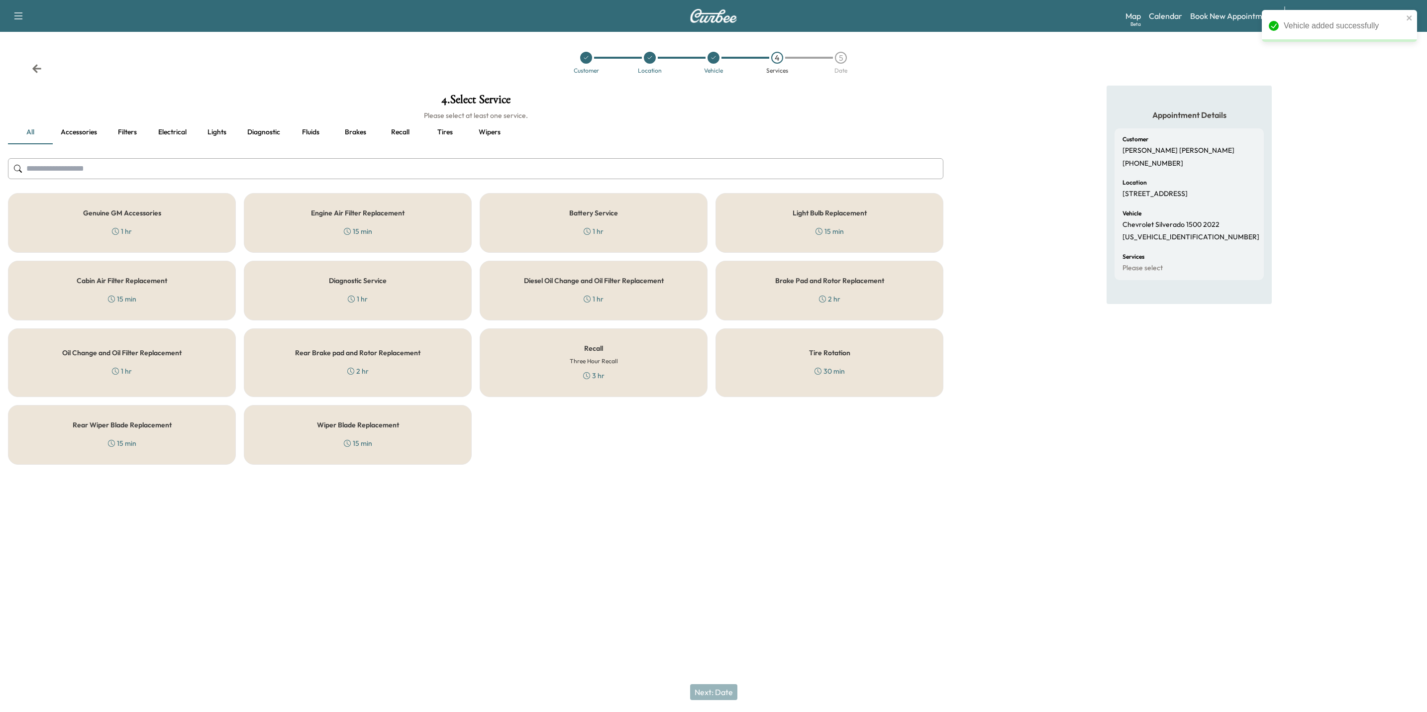
click at [125, 219] on div "Genuine GM Accessories 1 hr" at bounding box center [122, 223] width 228 height 60
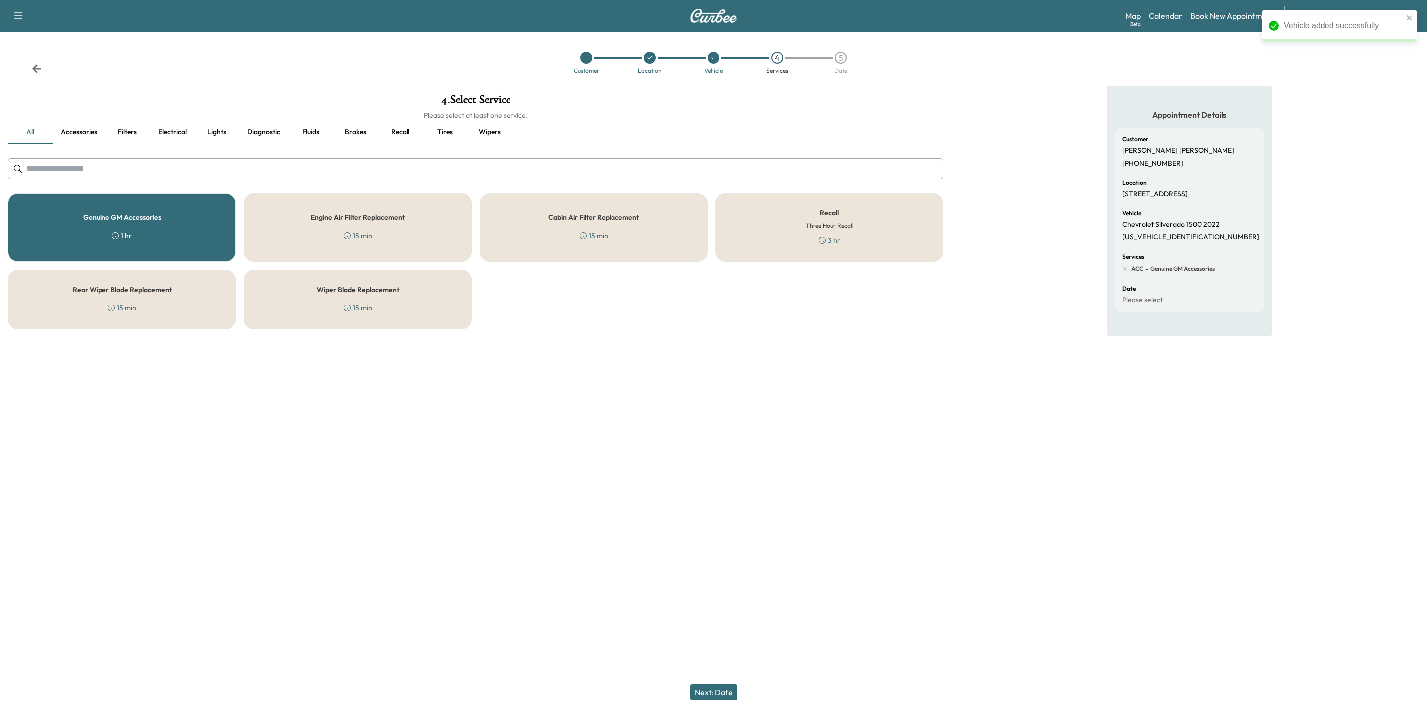
click at [714, 695] on button "Next: Date" at bounding box center [713, 692] width 47 height 16
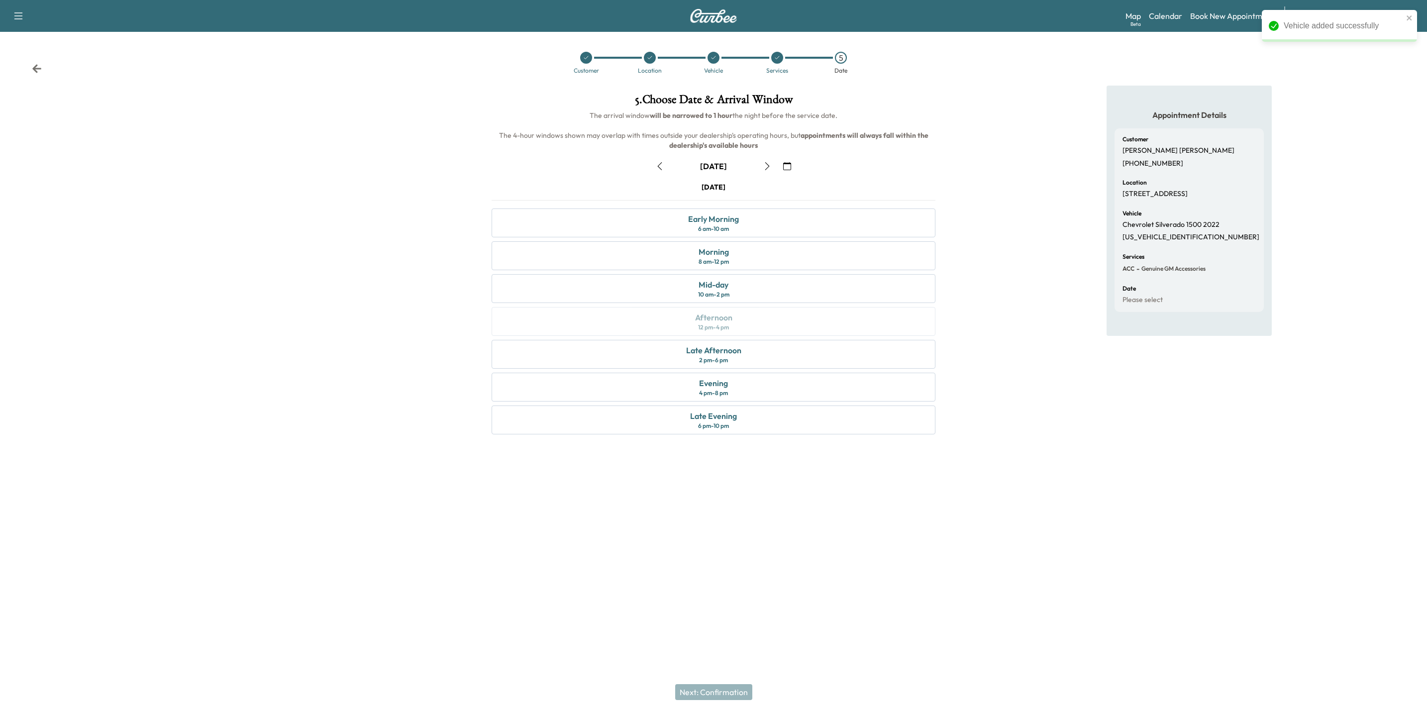
click at [787, 168] on icon "button" at bounding box center [787, 166] width 8 height 8
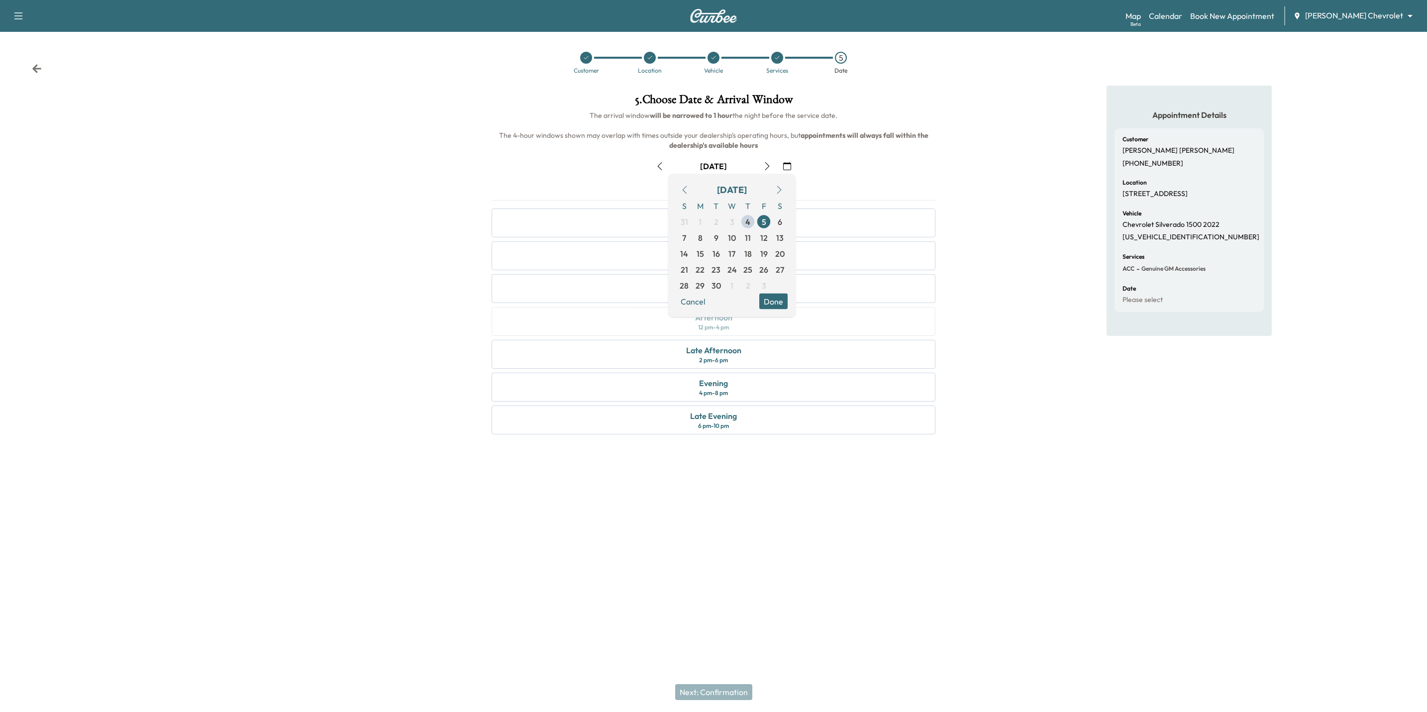
click at [772, 189] on button "button" at bounding box center [779, 190] width 17 height 16
click at [681, 190] on icon "button" at bounding box center [685, 190] width 8 height 8
click at [731, 269] on span "24" at bounding box center [732, 270] width 9 height 12
click at [769, 298] on button "Done" at bounding box center [773, 302] width 28 height 16
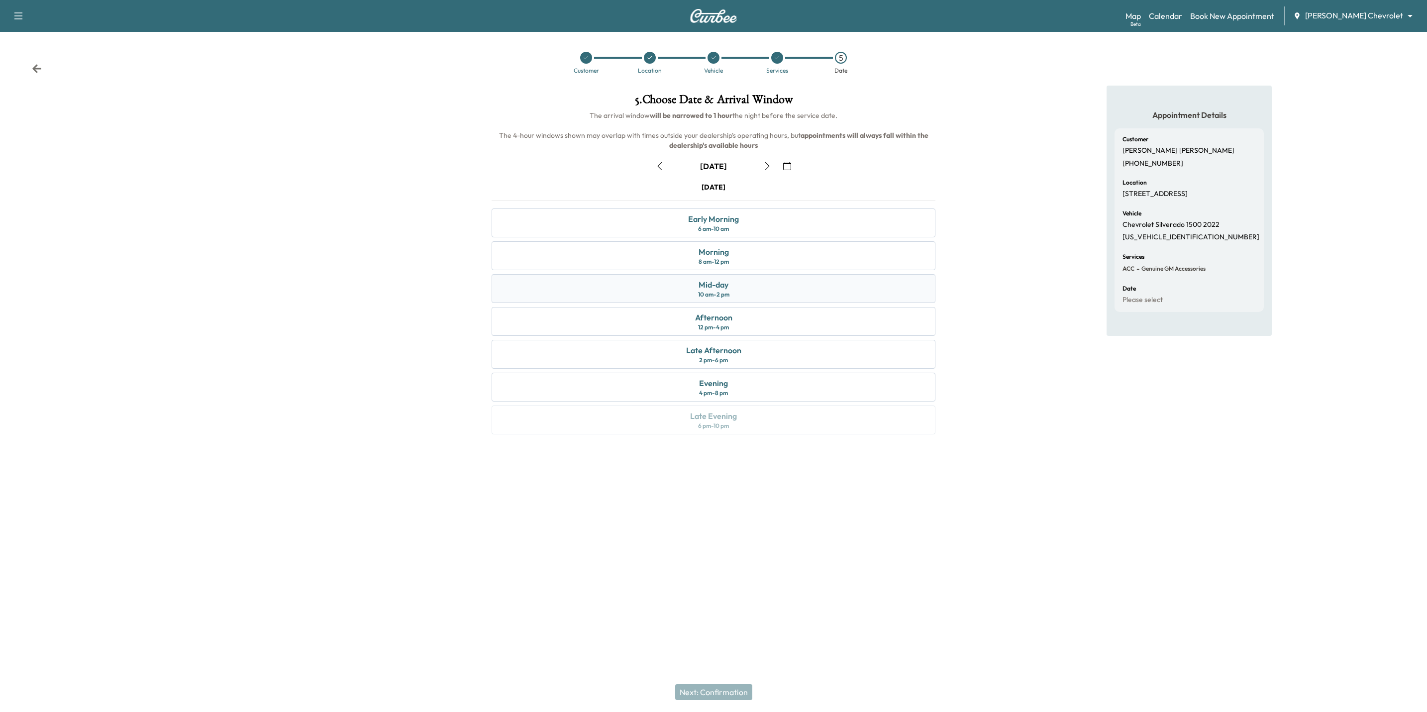
click at [739, 290] on div "Mid-day 10 am - 2 pm" at bounding box center [714, 288] width 444 height 29
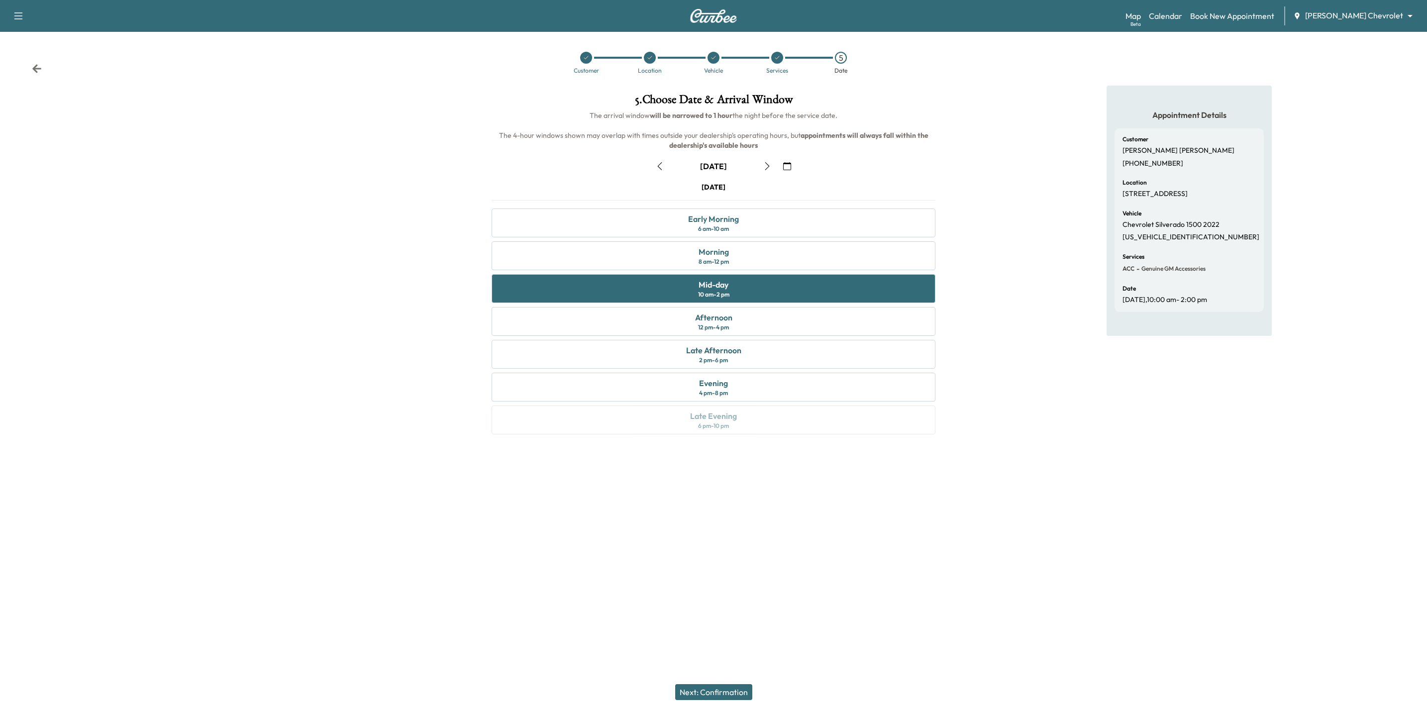
click at [729, 688] on button "Next: Confirmation" at bounding box center [713, 692] width 77 height 16
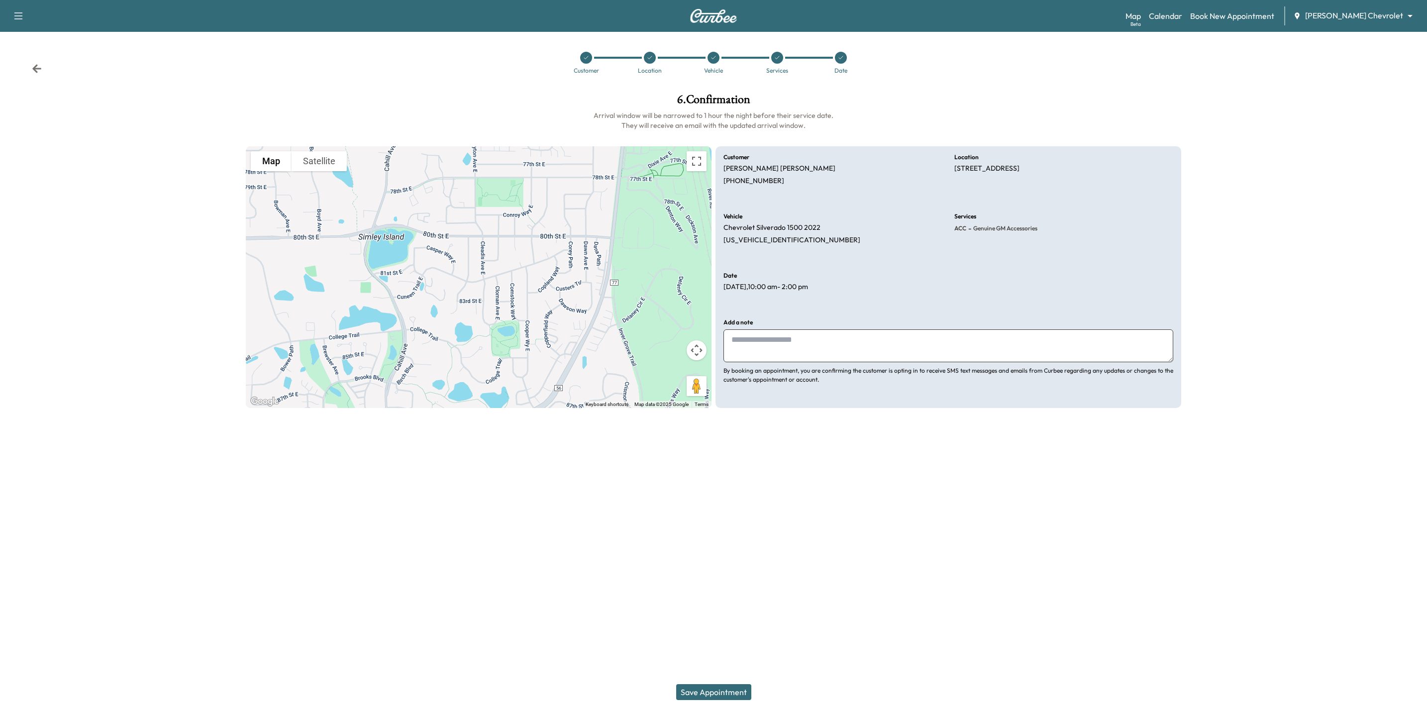
click at [705, 686] on button "Save Appointment" at bounding box center [713, 692] width 75 height 16
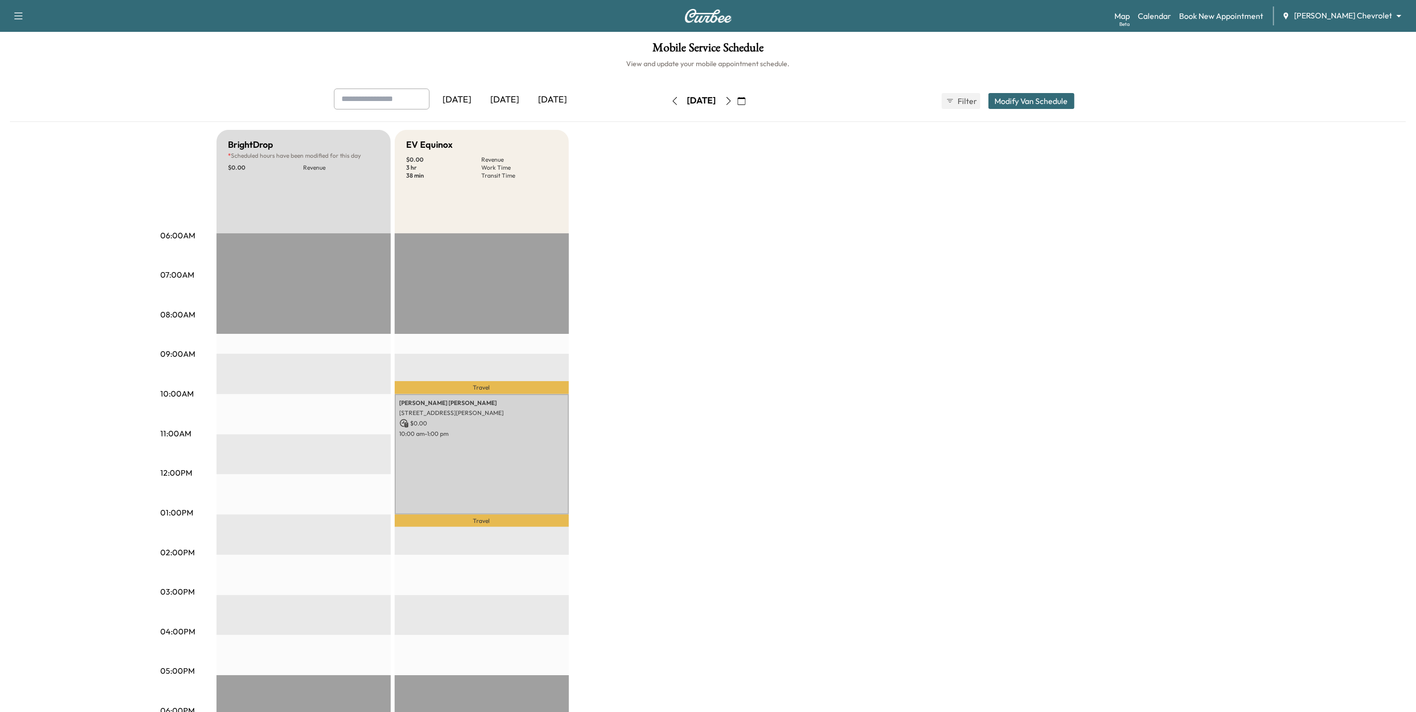
click at [746, 102] on icon "button" at bounding box center [742, 101] width 8 height 8
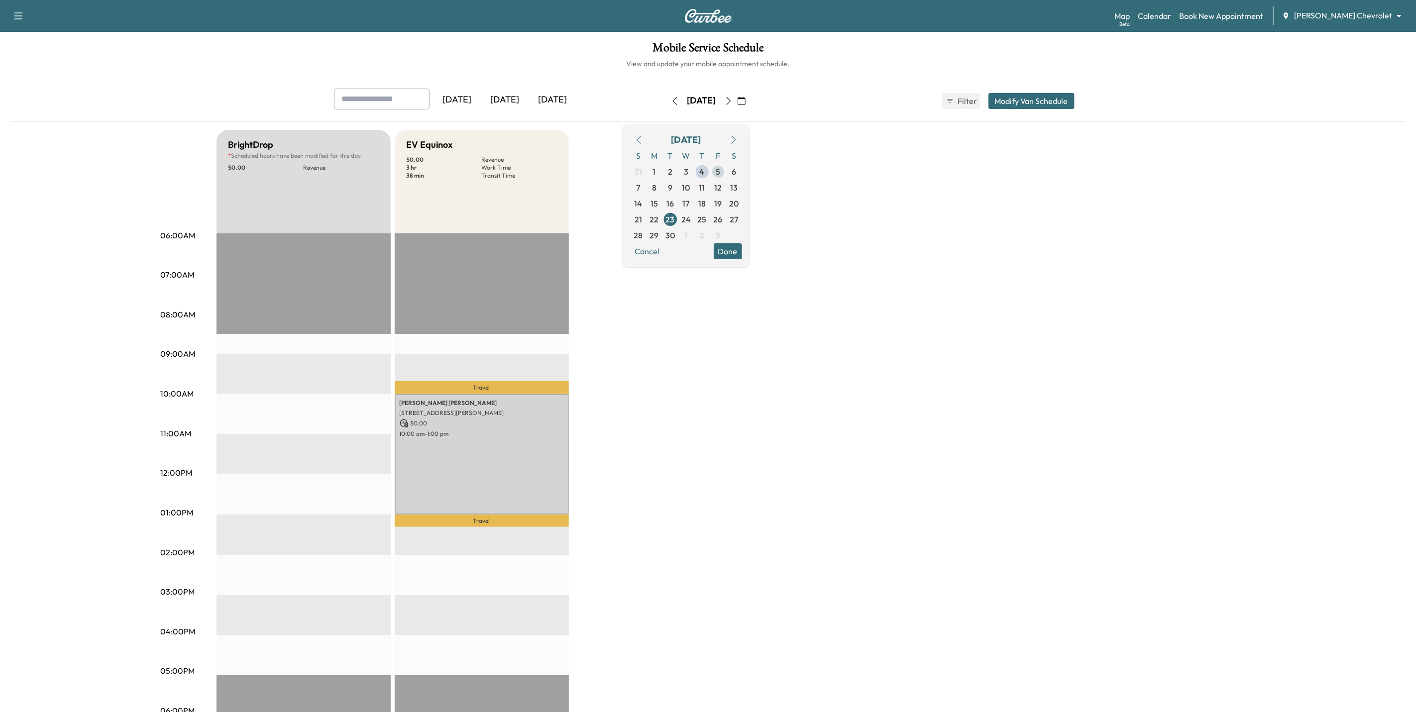
click at [720, 172] on span "5" at bounding box center [718, 172] width 4 height 12
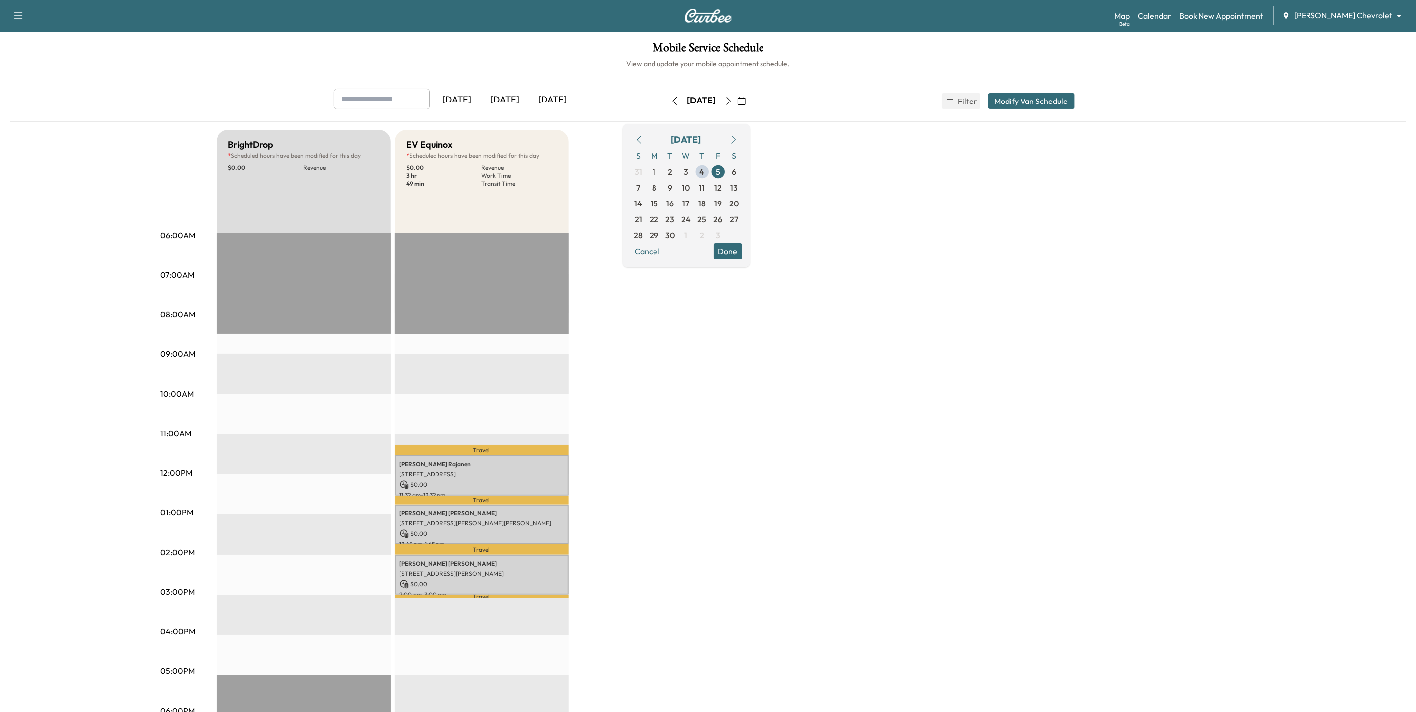
click at [1359, 24] on div "Map Beta Calendar Book New Appointment Mauer Chevrolet ******** ​" at bounding box center [1261, 15] width 294 height 19
click at [1357, 17] on body "Support Log Out Map Beta Calendar Book New Appointment Mauer Chevrolet ********…" at bounding box center [708, 356] width 1416 height 712
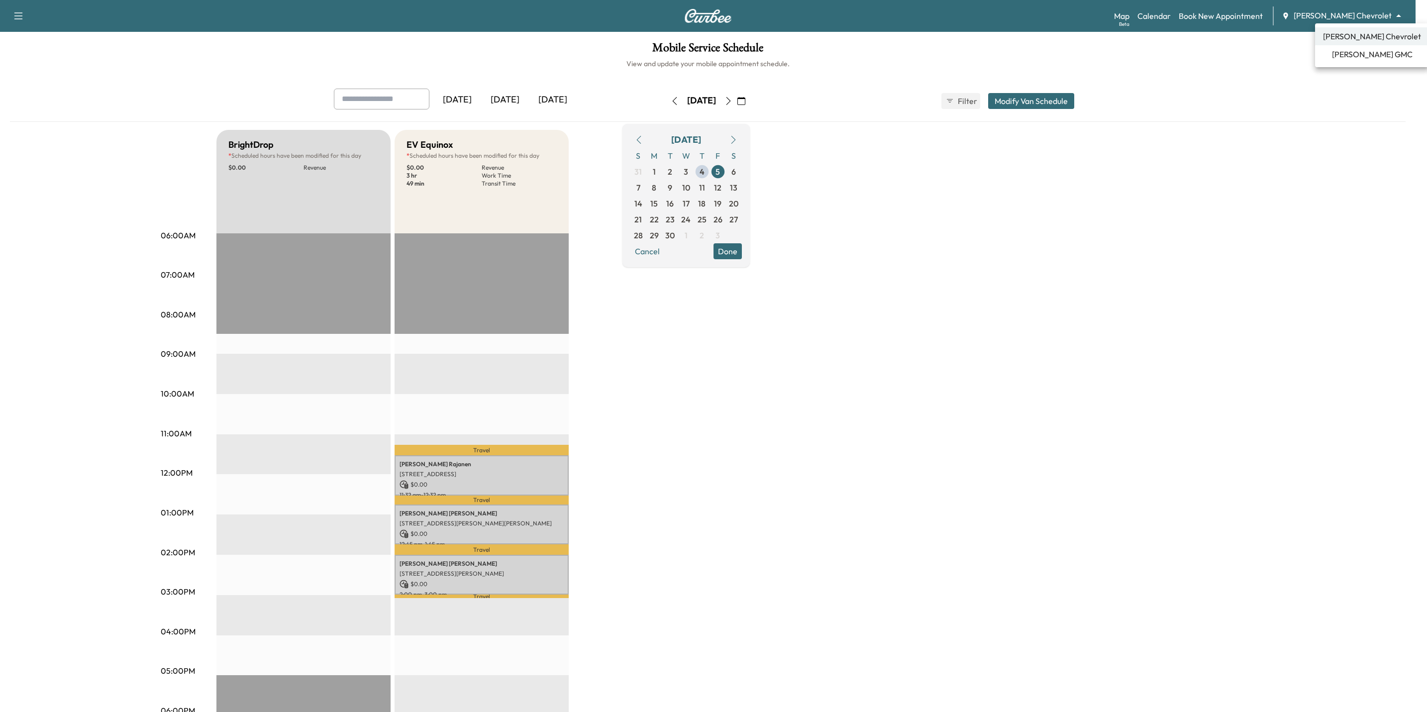
click at [1357, 56] on span "Mauer GMC" at bounding box center [1372, 54] width 81 height 12
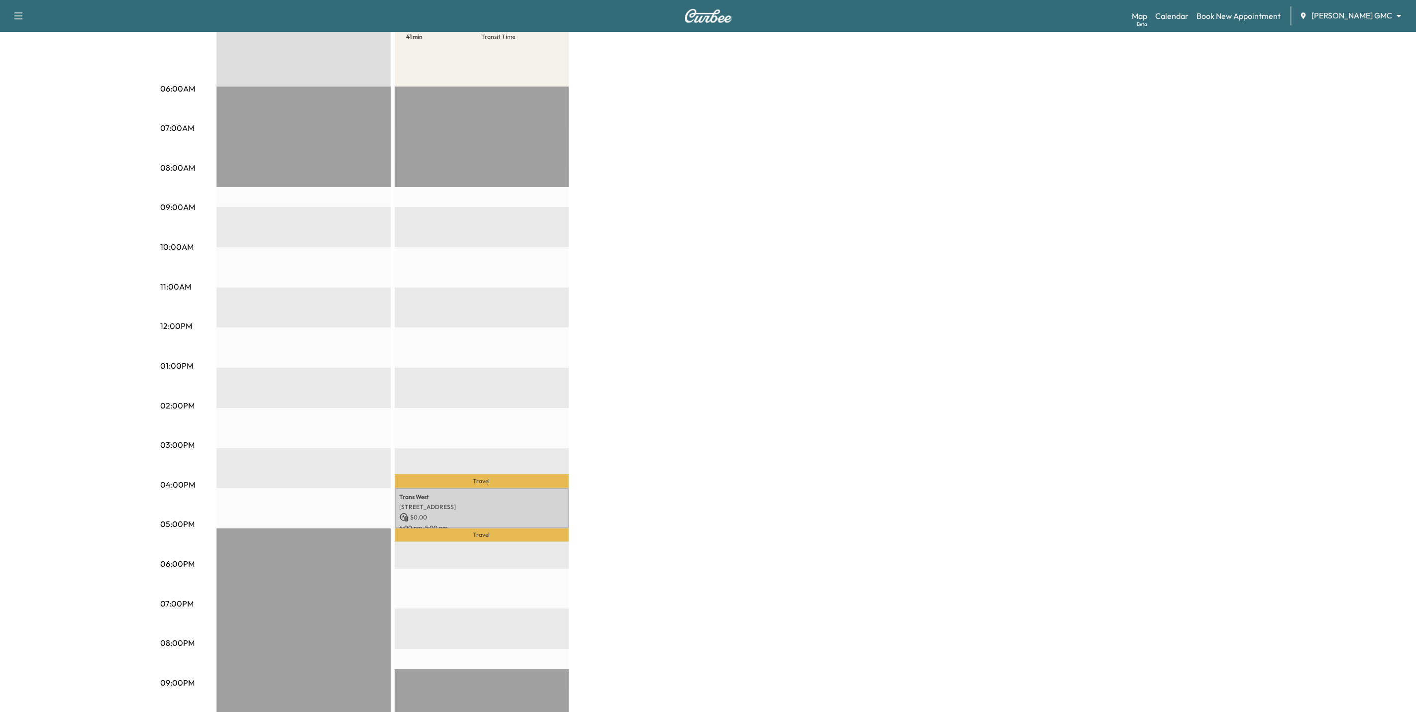
scroll to position [149, 0]
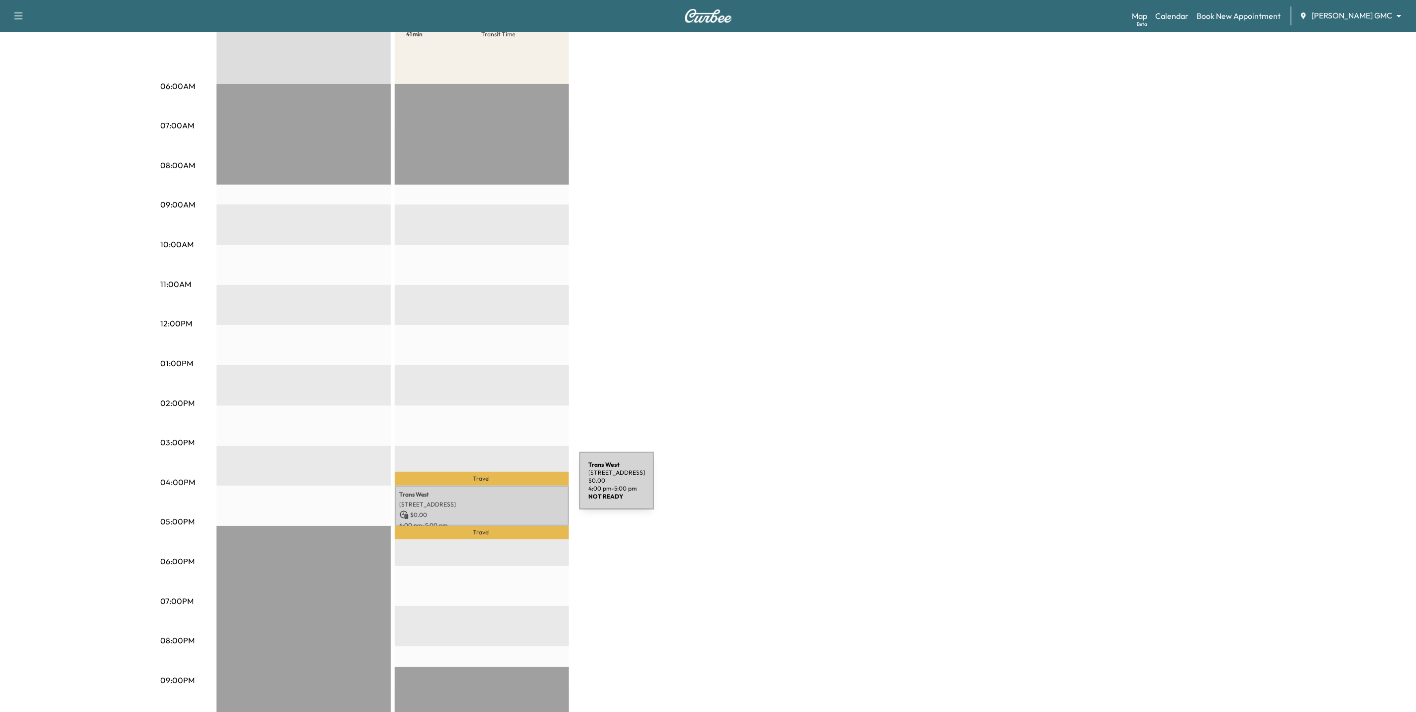
click at [504, 491] on p "Trans West" at bounding box center [482, 495] width 164 height 8
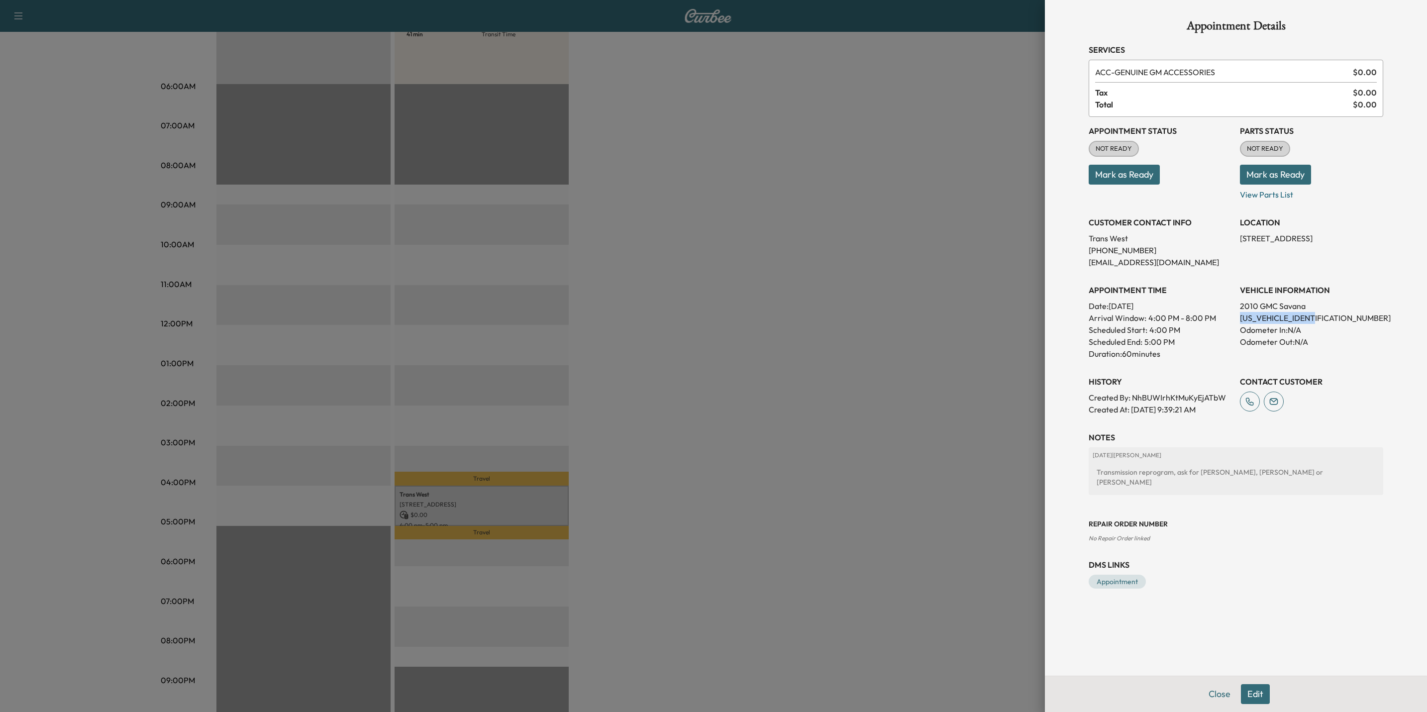
drag, startPoint x: 1329, startPoint y: 318, endPoint x: 1241, endPoint y: 321, distance: 88.1
click at [1241, 321] on p "1GD6G4BG3A1902625" at bounding box center [1311, 318] width 143 height 12
copy p "1GD6G4BG3A1902625"
click at [1197, 279] on div "APPOINTMENT TIME Date: Friday Sep. 5, 2025 Arrival Window: 4:00 PM - 8:00 PM Sc…" at bounding box center [1160, 318] width 143 height 84
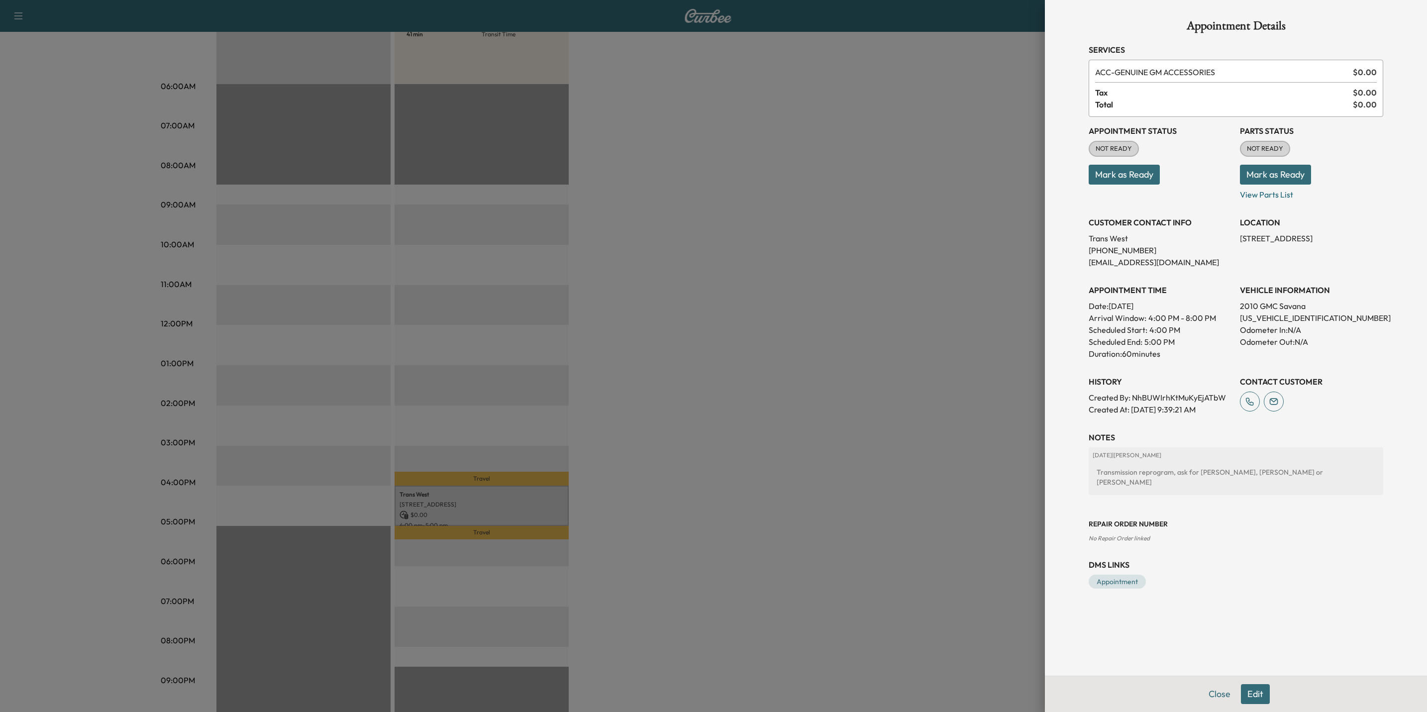
drag, startPoint x: 834, startPoint y: 308, endPoint x: 817, endPoint y: 275, distance: 37.4
click at [835, 305] on div at bounding box center [713, 356] width 1427 height 712
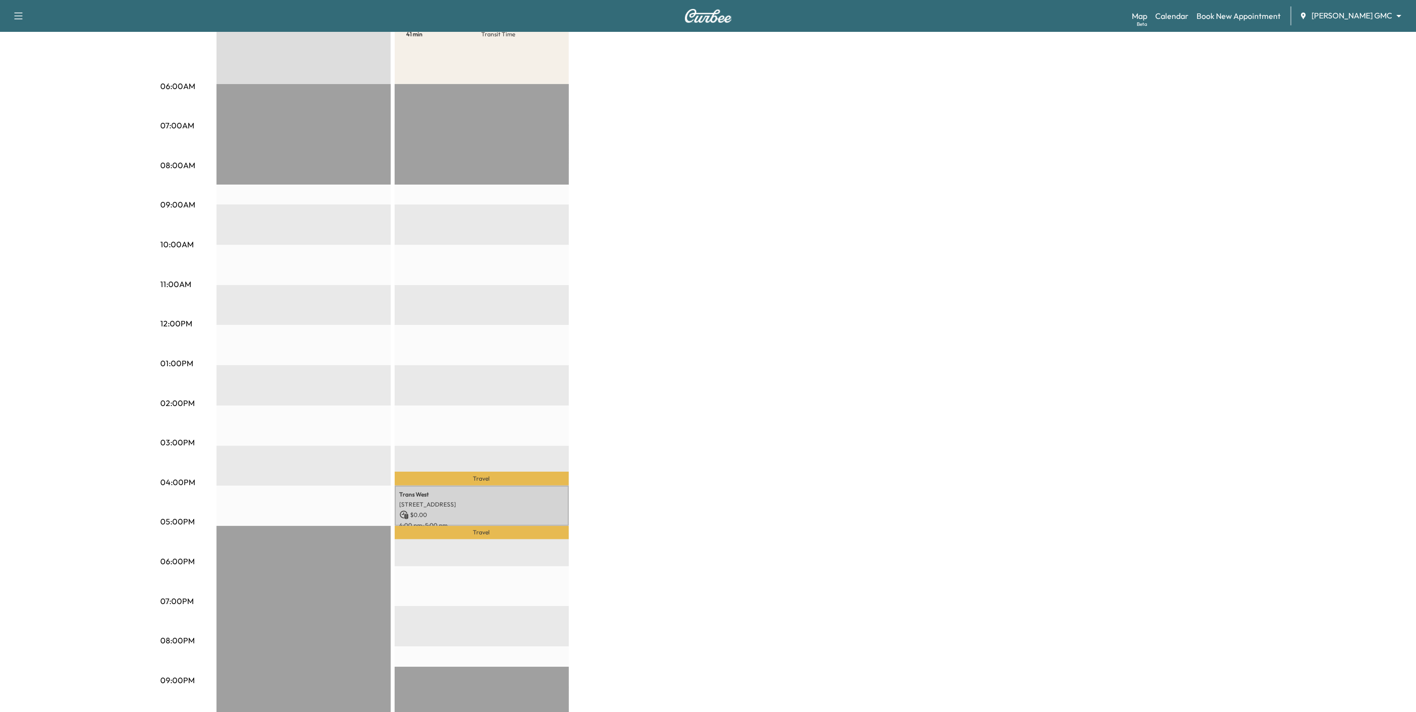
click at [1361, 11] on body "Support Log Out Map Beta Calendar Book New Appointment Mauer GMC ******** ​ Mob…" at bounding box center [708, 207] width 1416 height 712
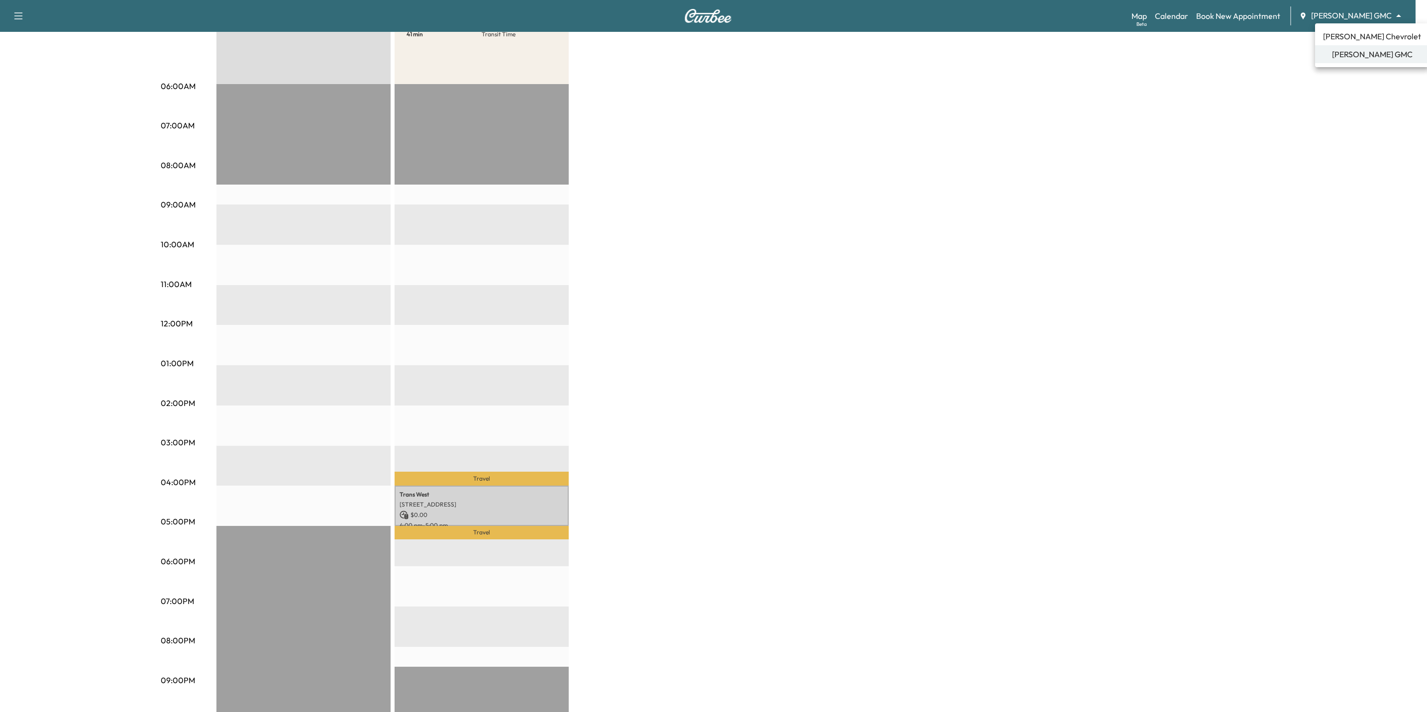
click at [1348, 36] on span "[PERSON_NAME] Chevrolet" at bounding box center [1372, 36] width 98 height 12
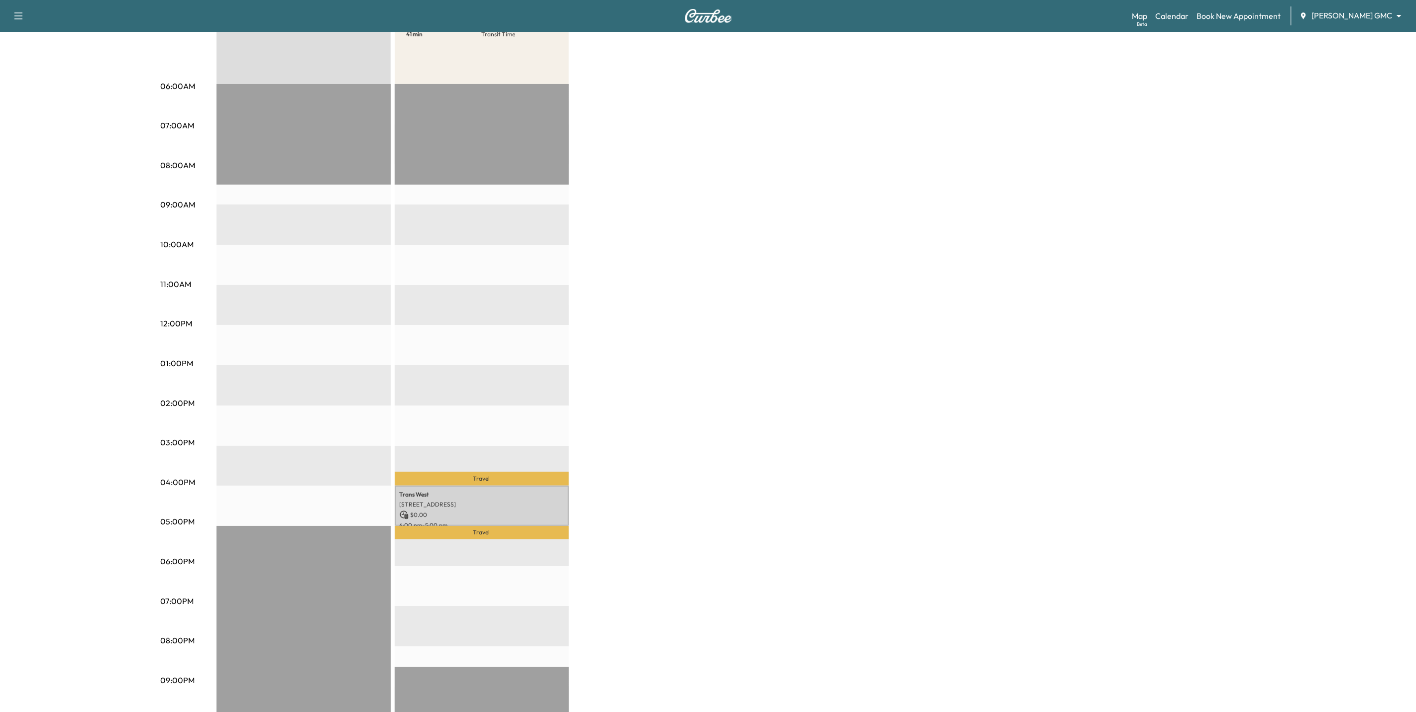
scroll to position [0, 0]
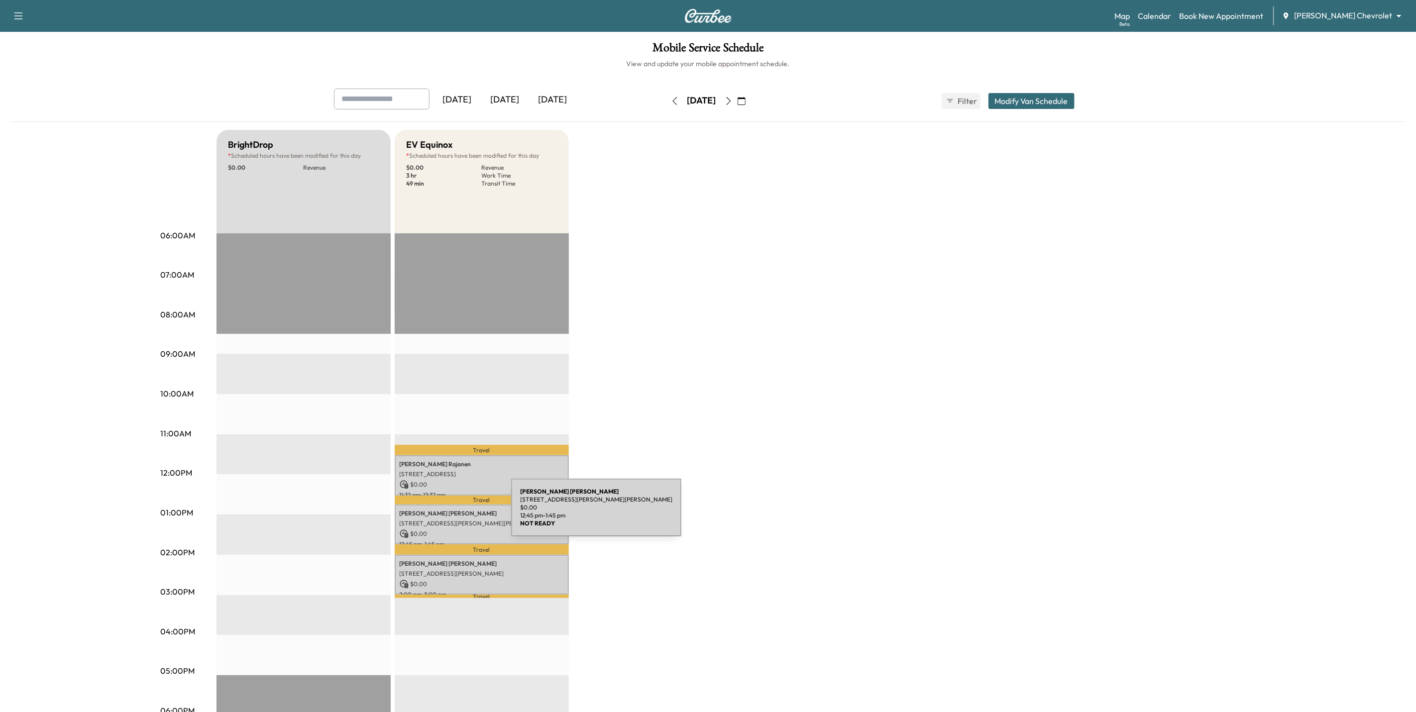
click at [438, 520] on p "1224 Gary Dr, St Paul Park, MN 55071, USA" at bounding box center [482, 524] width 164 height 8
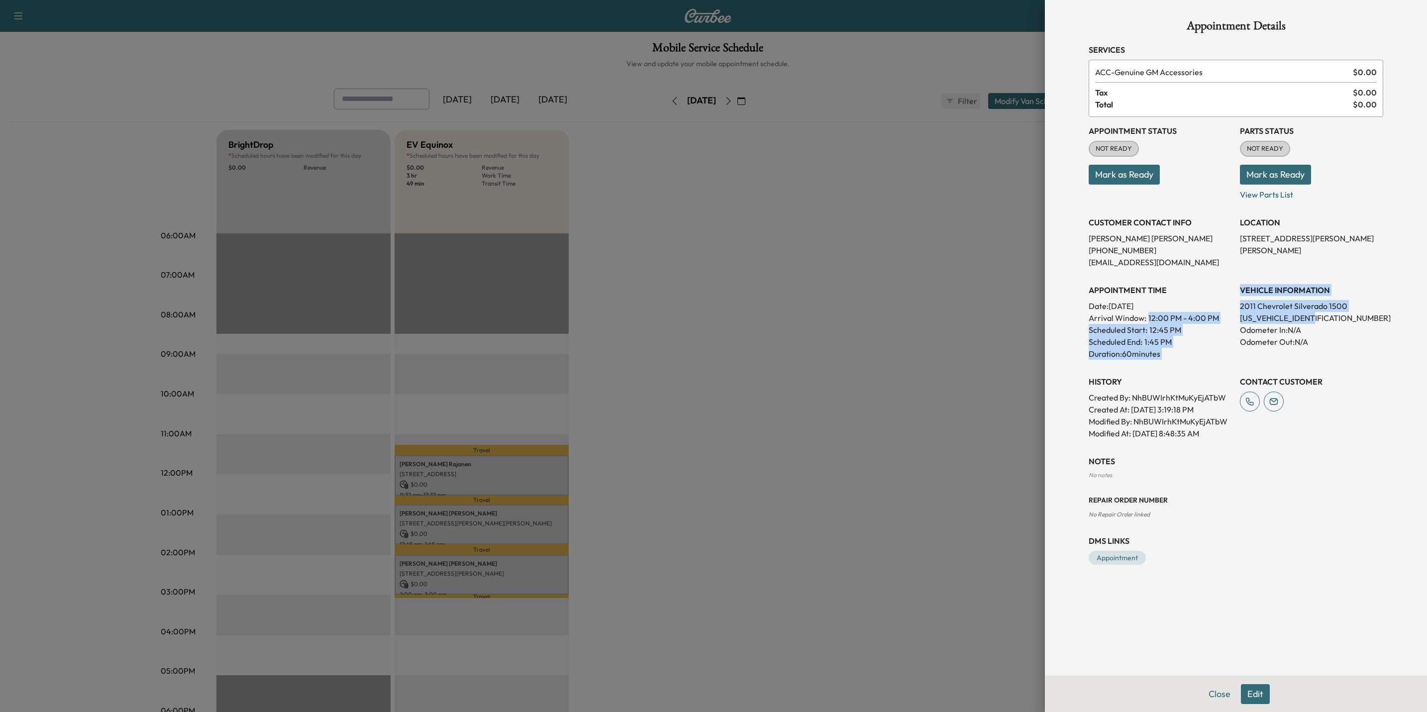
drag, startPoint x: 1330, startPoint y: 319, endPoint x: 1229, endPoint y: 322, distance: 101.1
click at [1229, 322] on div "Appointment Status NOT READY Mark as Ready Parts Status NOT READY Mark as Ready…" at bounding box center [1236, 278] width 295 height 323
drag, startPoint x: 1229, startPoint y: 322, endPoint x: 1225, endPoint y: 332, distance: 11.4
click at [1220, 333] on div "Scheduled Start: 12:45 PM" at bounding box center [1160, 330] width 143 height 12
drag, startPoint x: 1238, startPoint y: 317, endPoint x: 1326, endPoint y: 323, distance: 88.8
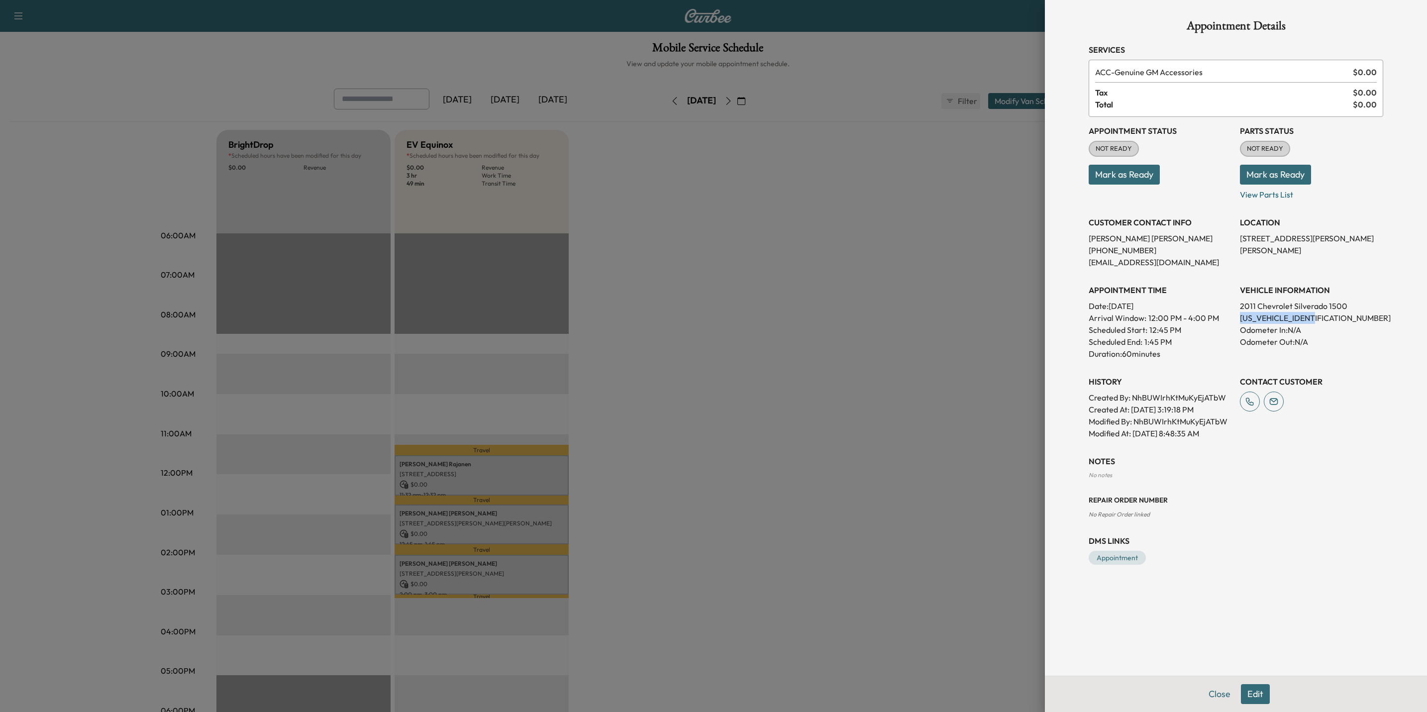
click at [1326, 323] on div "Appointment Status NOT READY Mark as Ready Parts Status NOT READY Mark as Ready…" at bounding box center [1236, 278] width 295 height 323
drag, startPoint x: 1326, startPoint y: 323, endPoint x: 1302, endPoint y: 317, distance: 25.1
copy p "3GCPKSE38BG228057"
click at [906, 293] on div at bounding box center [713, 356] width 1427 height 712
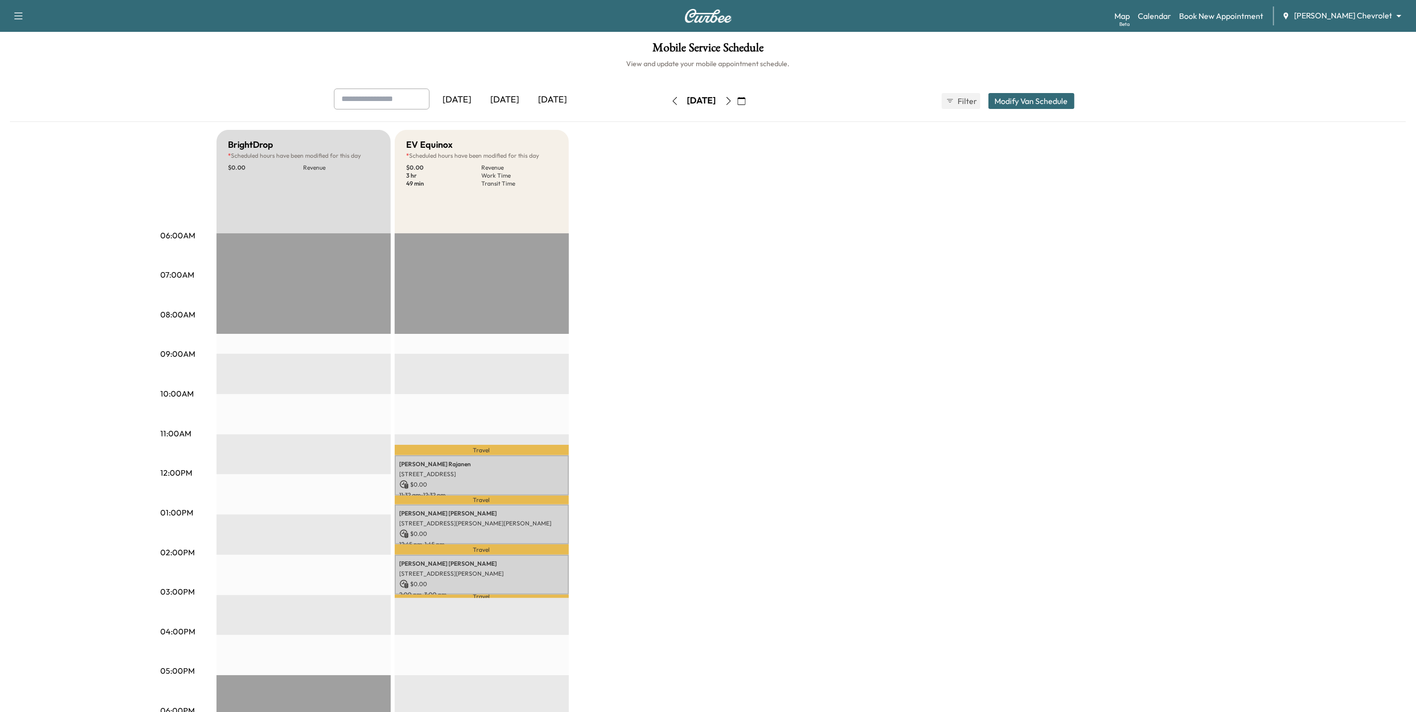
click at [737, 106] on button "button" at bounding box center [728, 101] width 17 height 16
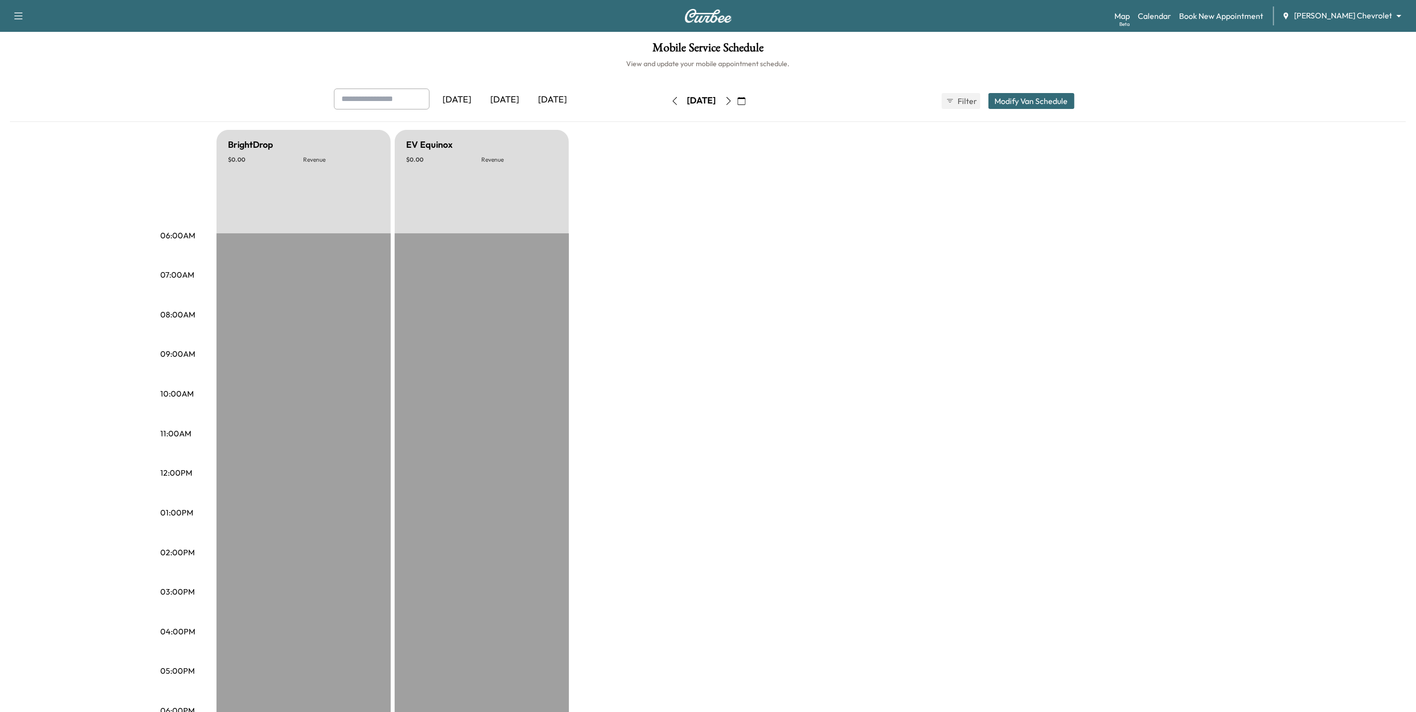
click at [733, 104] on icon "button" at bounding box center [729, 101] width 8 height 8
click at [733, 102] on icon "button" at bounding box center [729, 101] width 8 height 8
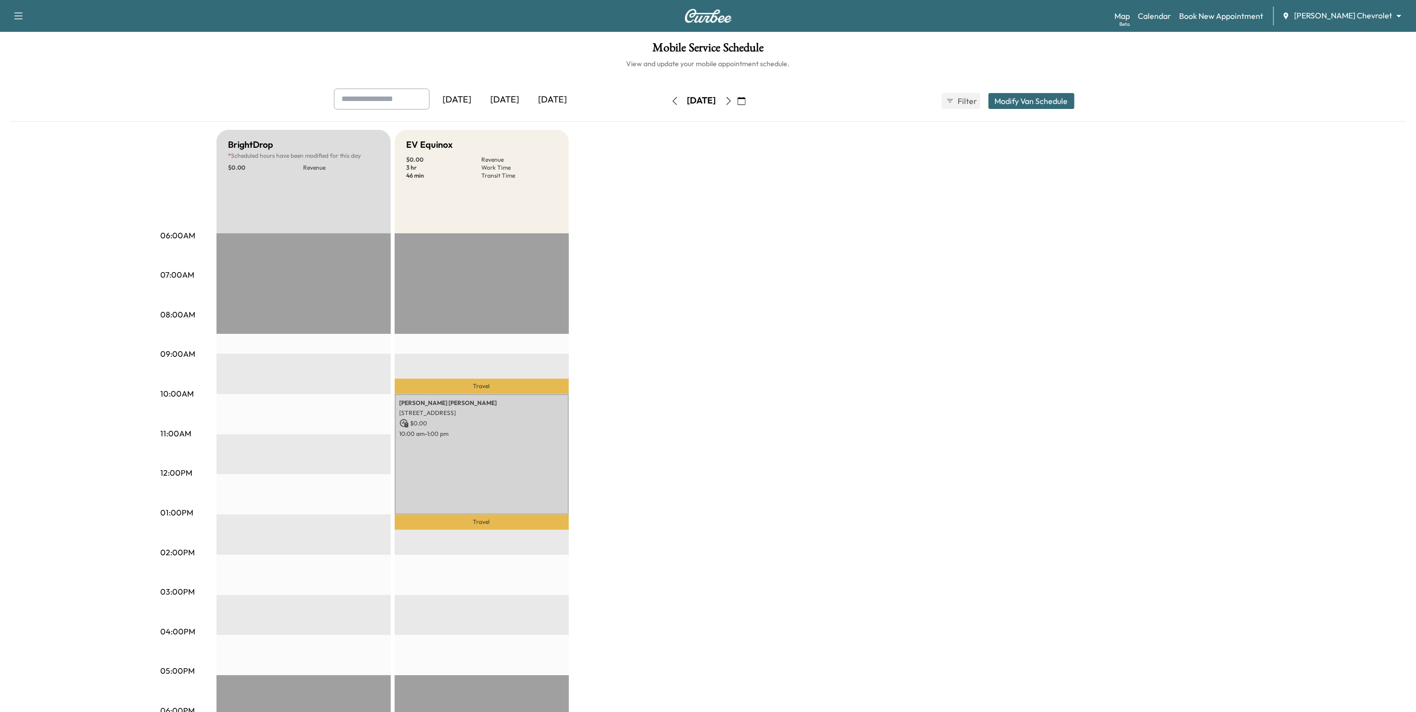
click at [733, 102] on icon "button" at bounding box center [729, 101] width 8 height 8
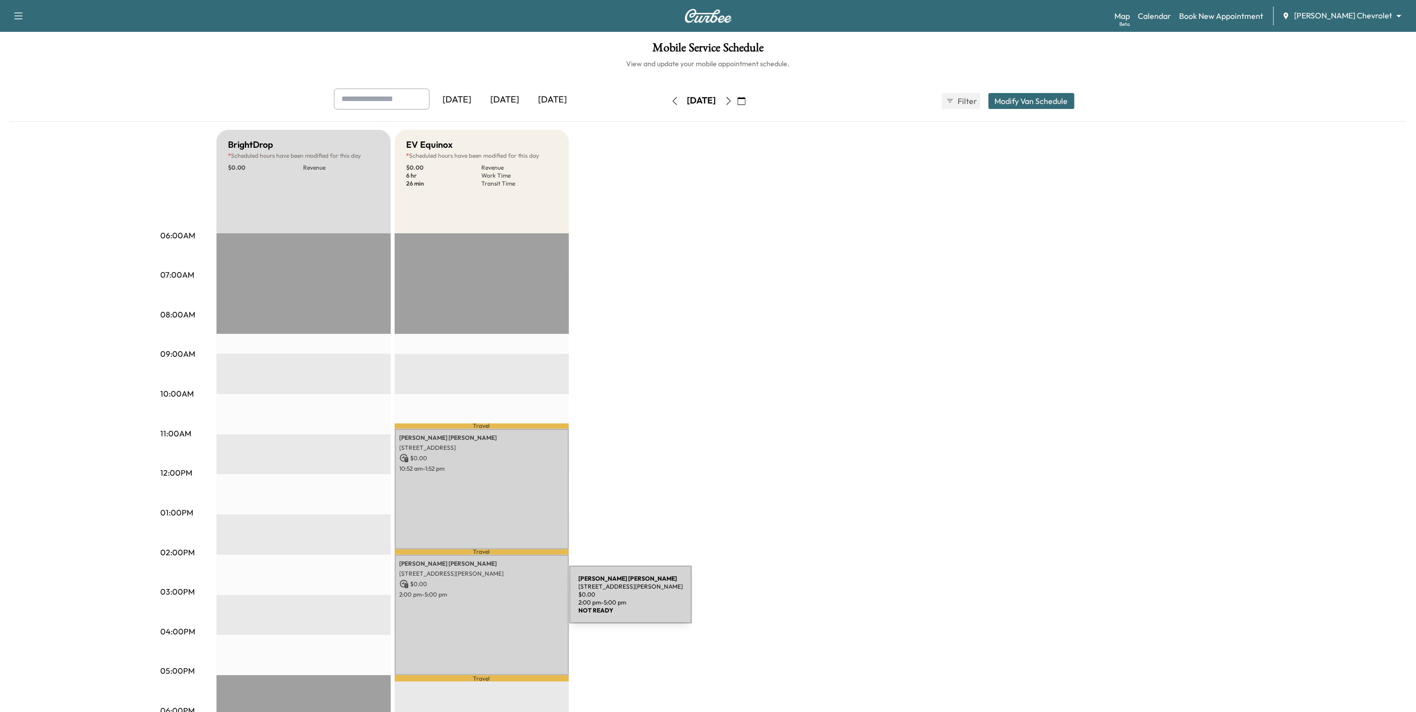
click at [495, 601] on div "Elisabeth O'connell 864 OTTAWA AVE, SAINT PAUL, MN 55107, USA $ 0.00 2:00 pm - …" at bounding box center [482, 615] width 174 height 120
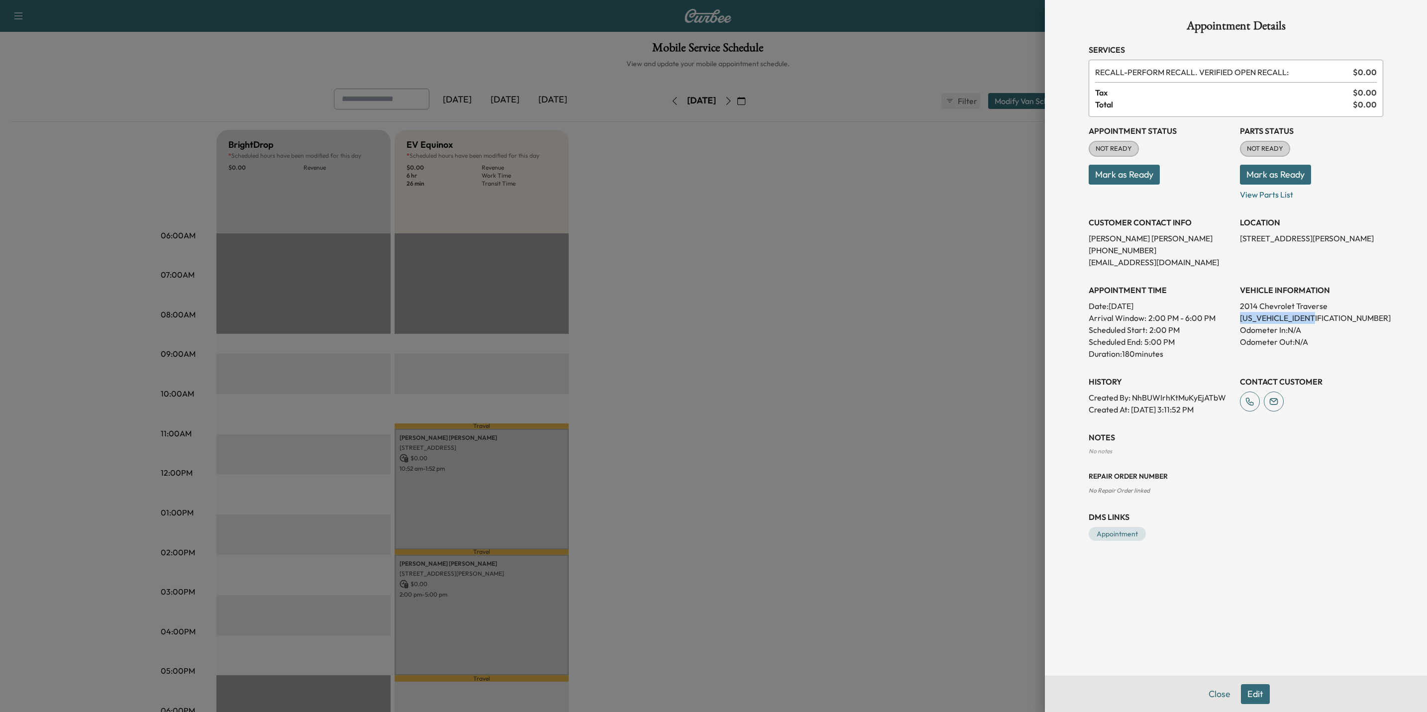
drag, startPoint x: 1323, startPoint y: 317, endPoint x: 1238, endPoint y: 322, distance: 84.7
click at [1238, 322] on div "Appointment Status NOT READY Mark as Ready Parts Status NOT READY Mark as Ready…" at bounding box center [1236, 266] width 295 height 299
drag, startPoint x: 1238, startPoint y: 322, endPoint x: 1244, endPoint y: 320, distance: 5.8
copy p "1GNKRFED6EJ109472"
click at [911, 312] on div at bounding box center [713, 356] width 1427 height 712
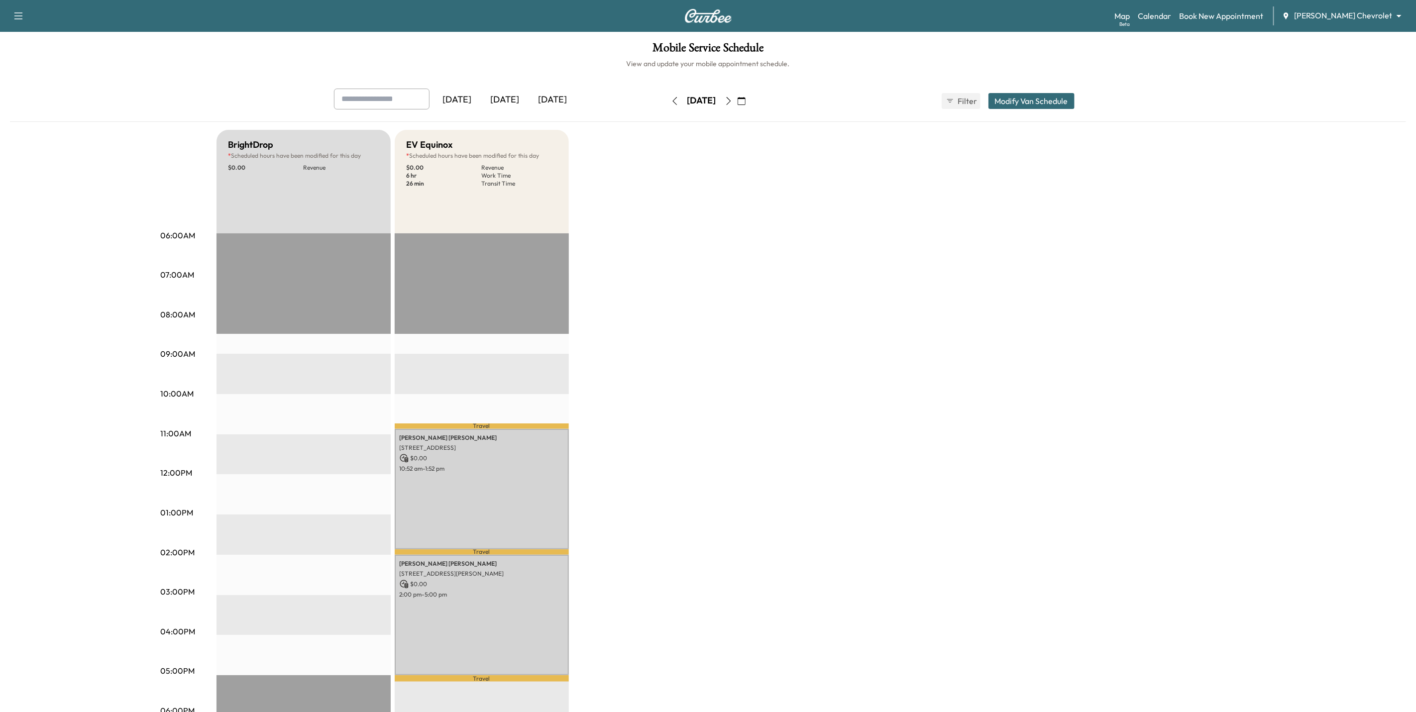
click at [733, 100] on icon "button" at bounding box center [729, 101] width 8 height 8
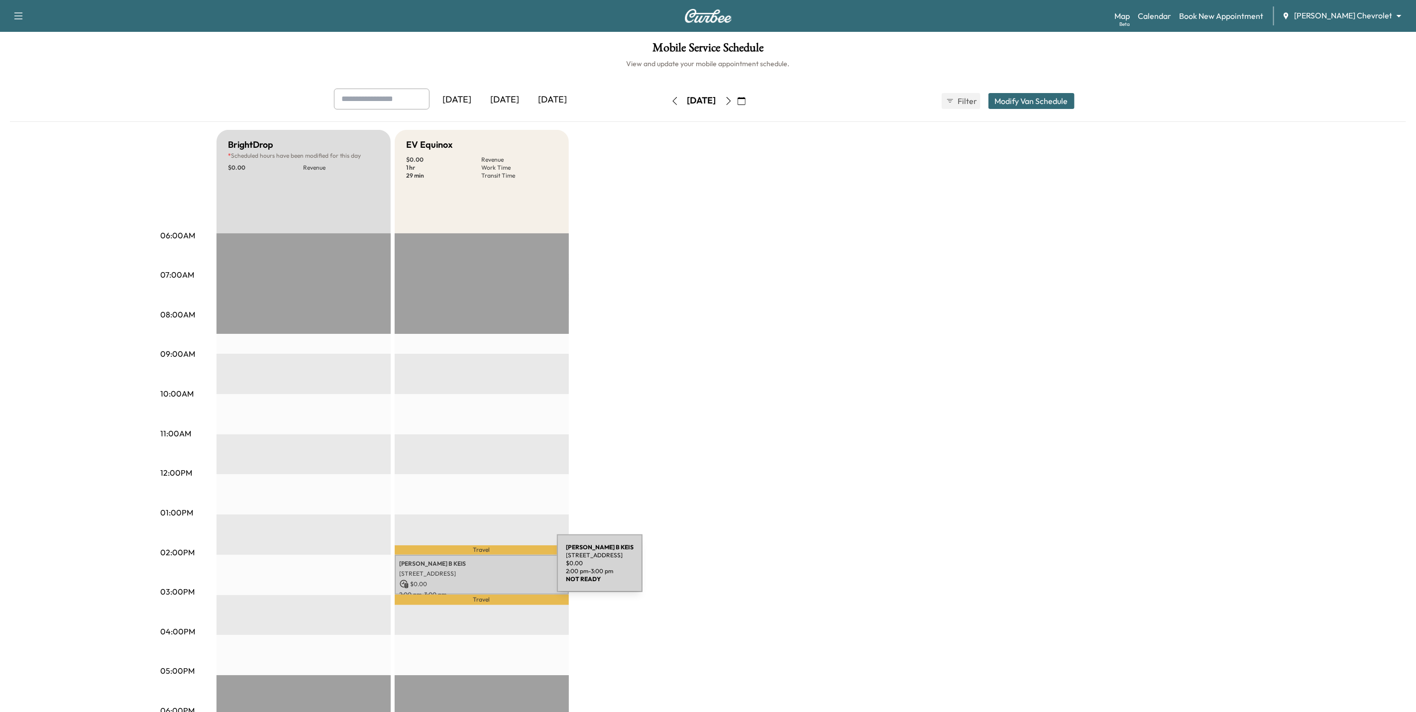
click at [482, 570] on p "6709 Columbus Ave S, Richfield, MN 55423, USA" at bounding box center [482, 574] width 164 height 8
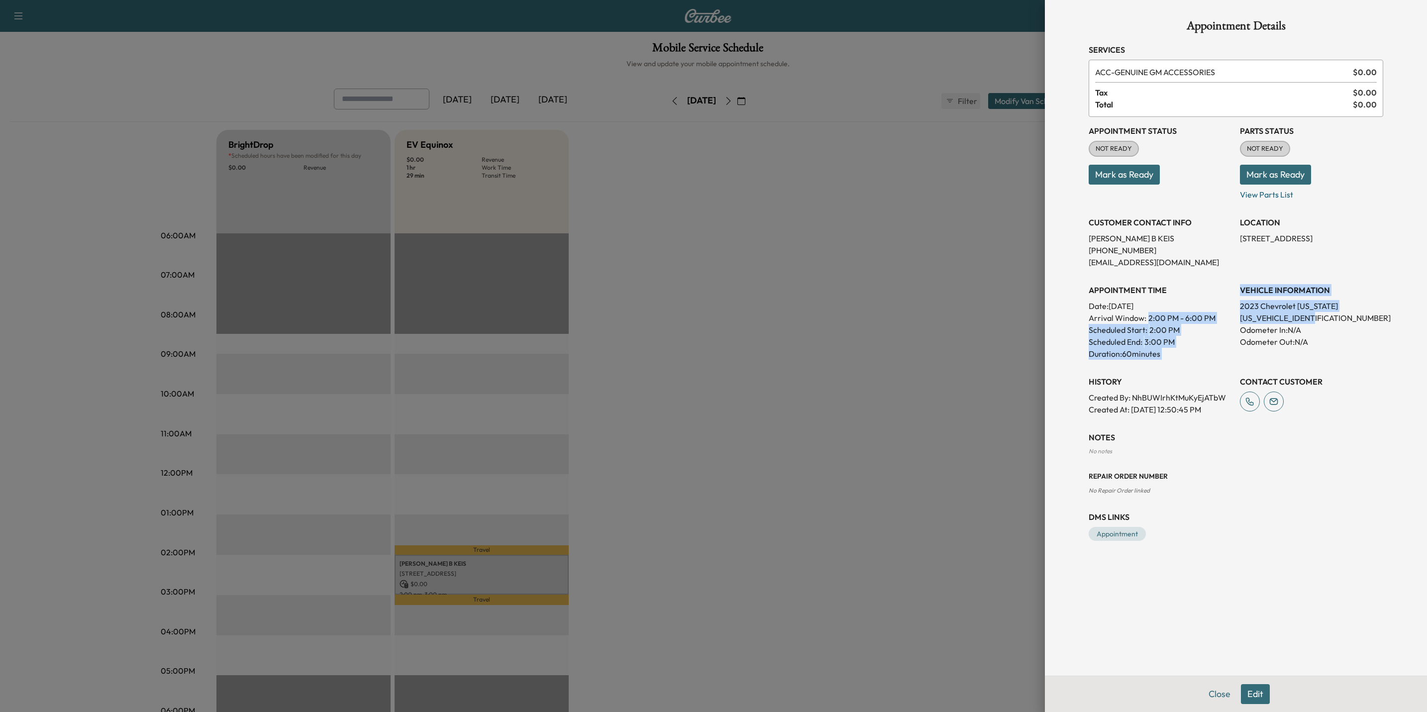
drag, startPoint x: 1323, startPoint y: 314, endPoint x: 1230, endPoint y: 319, distance: 93.2
click at [1230, 319] on div "Appointment Status NOT READY Mark as Ready Parts Status NOT READY Mark as Ready…" at bounding box center [1236, 266] width 295 height 299
drag, startPoint x: 1230, startPoint y: 319, endPoint x: 1239, endPoint y: 325, distance: 10.8
click at [1233, 325] on div "Appointment Status NOT READY Mark as Ready Parts Status NOT READY Mark as Ready…" at bounding box center [1236, 266] width 295 height 299
drag, startPoint x: 1238, startPoint y: 322, endPoint x: 1323, endPoint y: 320, distance: 85.6
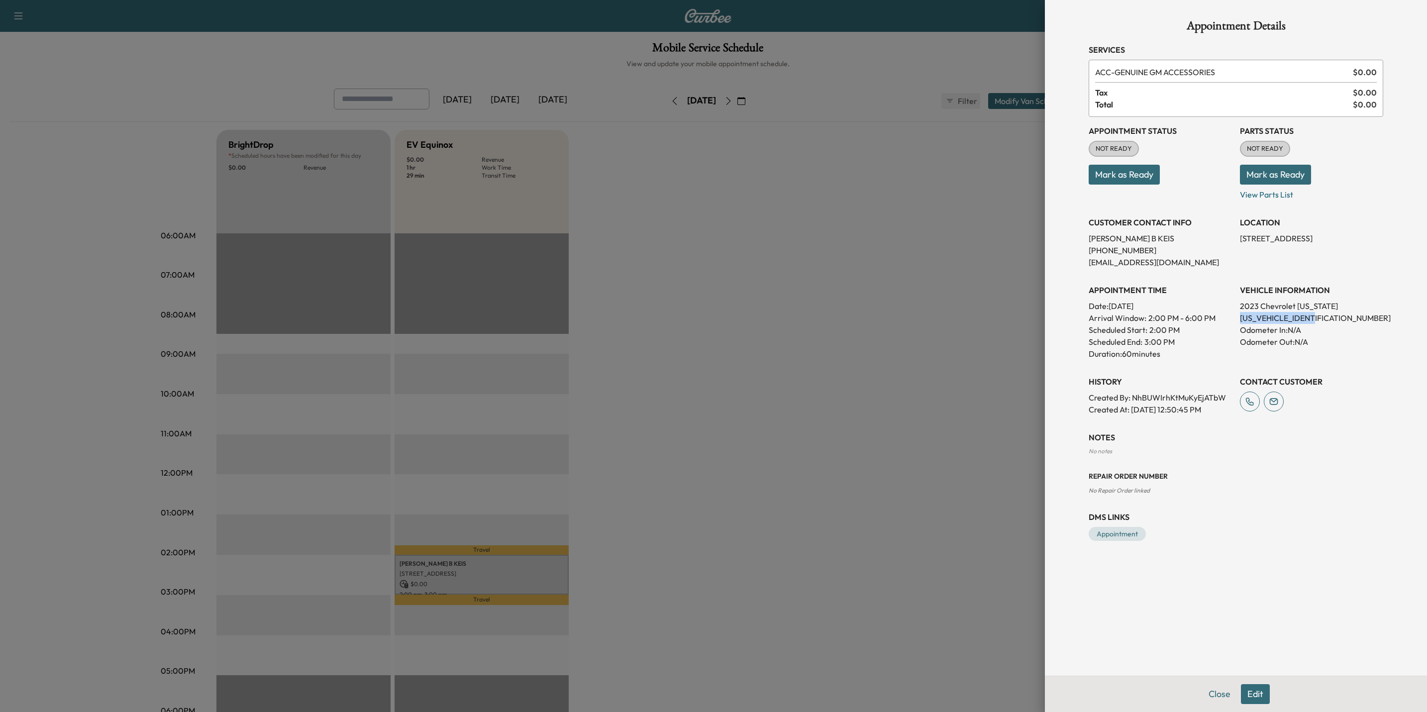
click at [1323, 320] on div "Appointment Status NOT READY Mark as Ready Parts Status NOT READY Mark as Ready…" at bounding box center [1236, 266] width 295 height 299
drag, startPoint x: 1323, startPoint y: 320, endPoint x: 1313, endPoint y: 320, distance: 10.5
copy p "1GCPTDEK6P1254050"
drag, startPoint x: 705, startPoint y: 400, endPoint x: 705, endPoint y: 407, distance: 6.5
click at [705, 403] on div at bounding box center [713, 356] width 1427 height 712
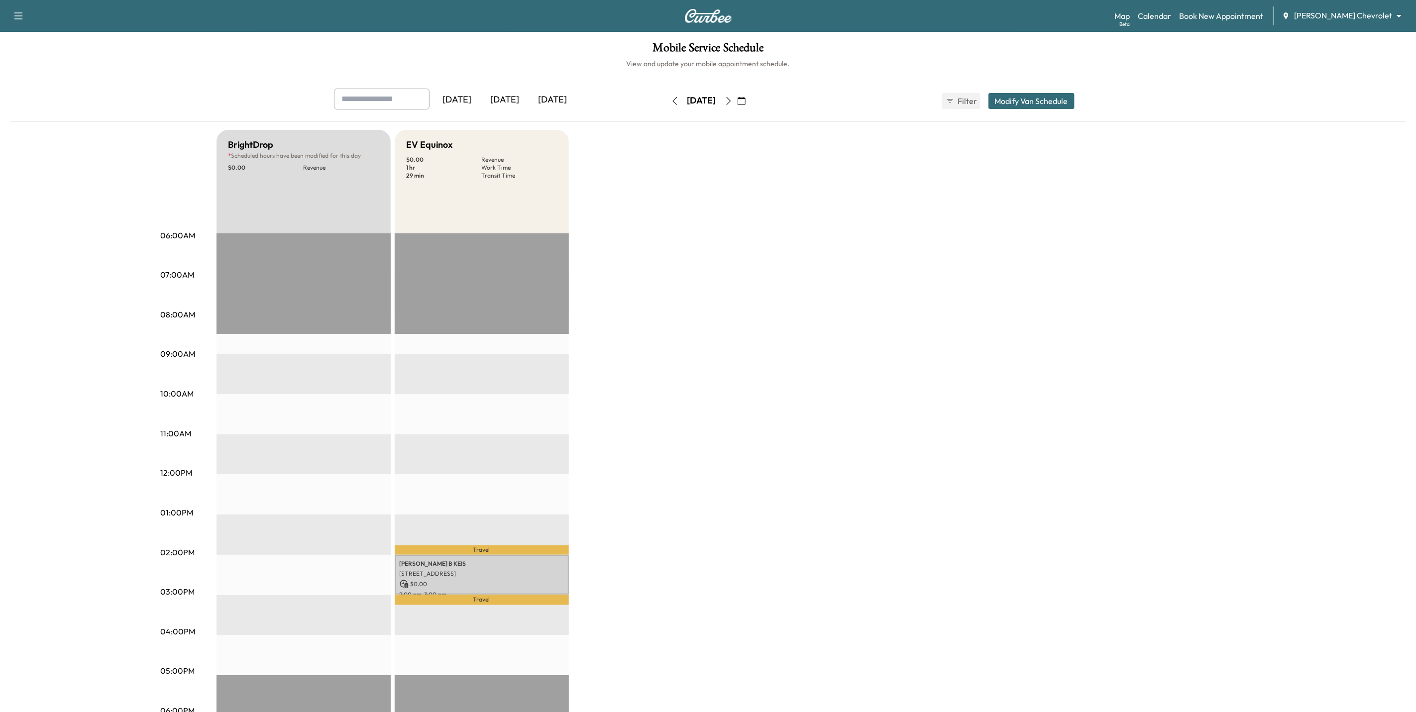
click at [671, 102] on icon "button" at bounding box center [675, 101] width 8 height 8
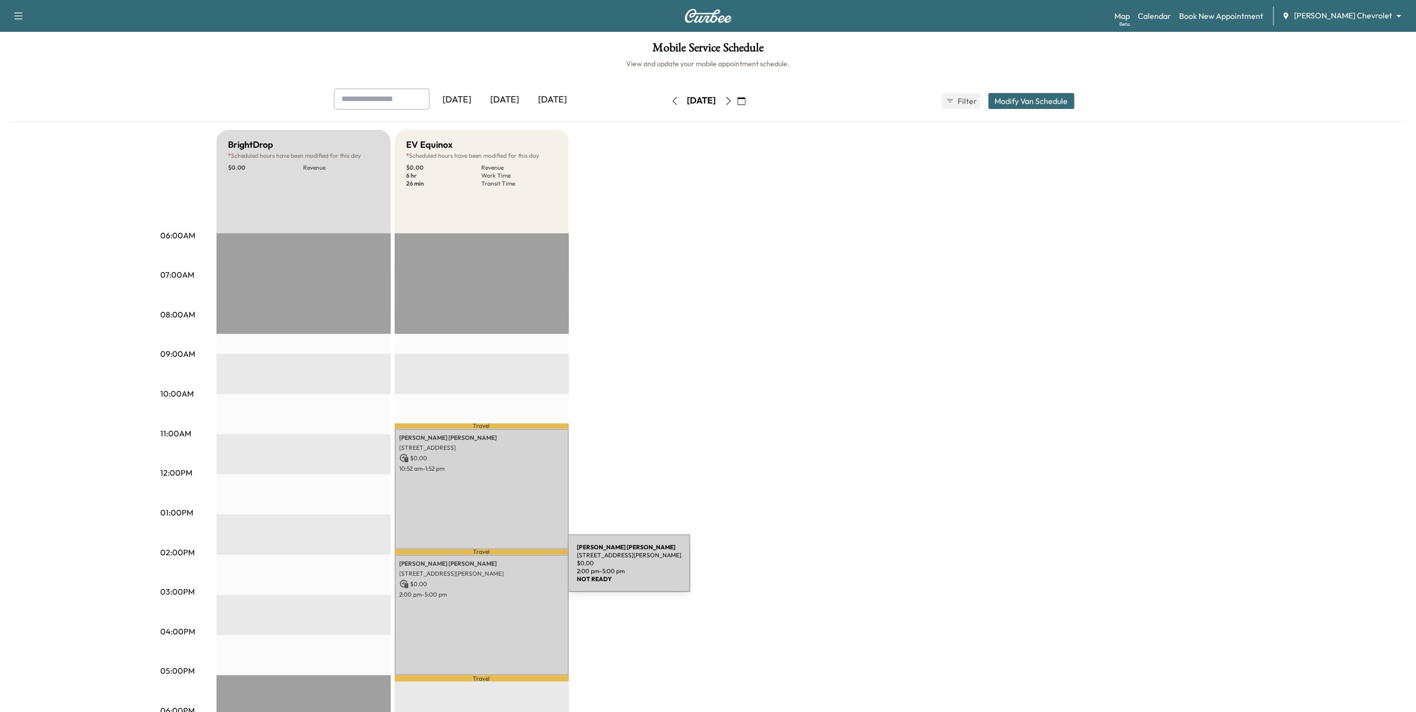
click at [494, 580] on p "$ 0.00" at bounding box center [482, 584] width 164 height 9
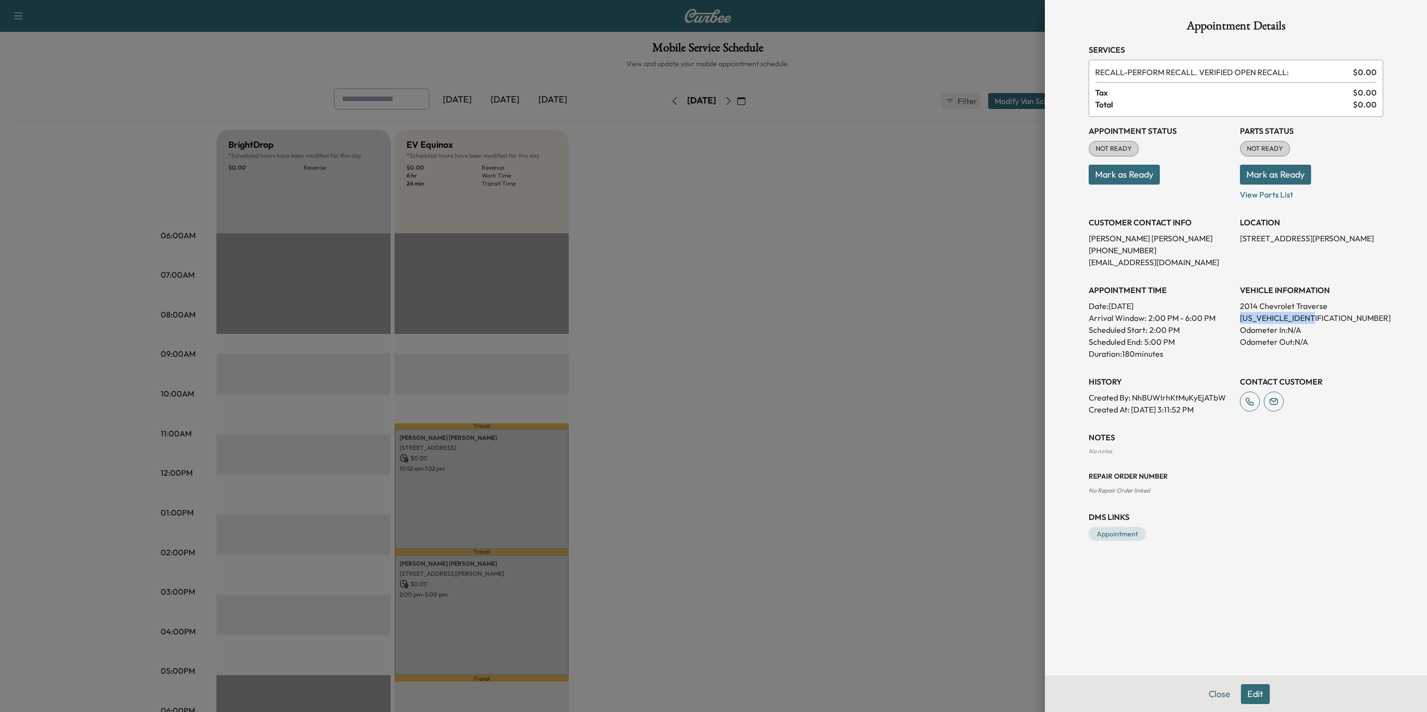
drag, startPoint x: 1312, startPoint y: 316, endPoint x: 1240, endPoint y: 318, distance: 72.7
click at [1240, 318] on p "1GNKRFED6EJ109472" at bounding box center [1311, 318] width 143 height 12
copy p "1GNKRFED6EJ109472"
click at [705, 273] on div at bounding box center [713, 356] width 1427 height 712
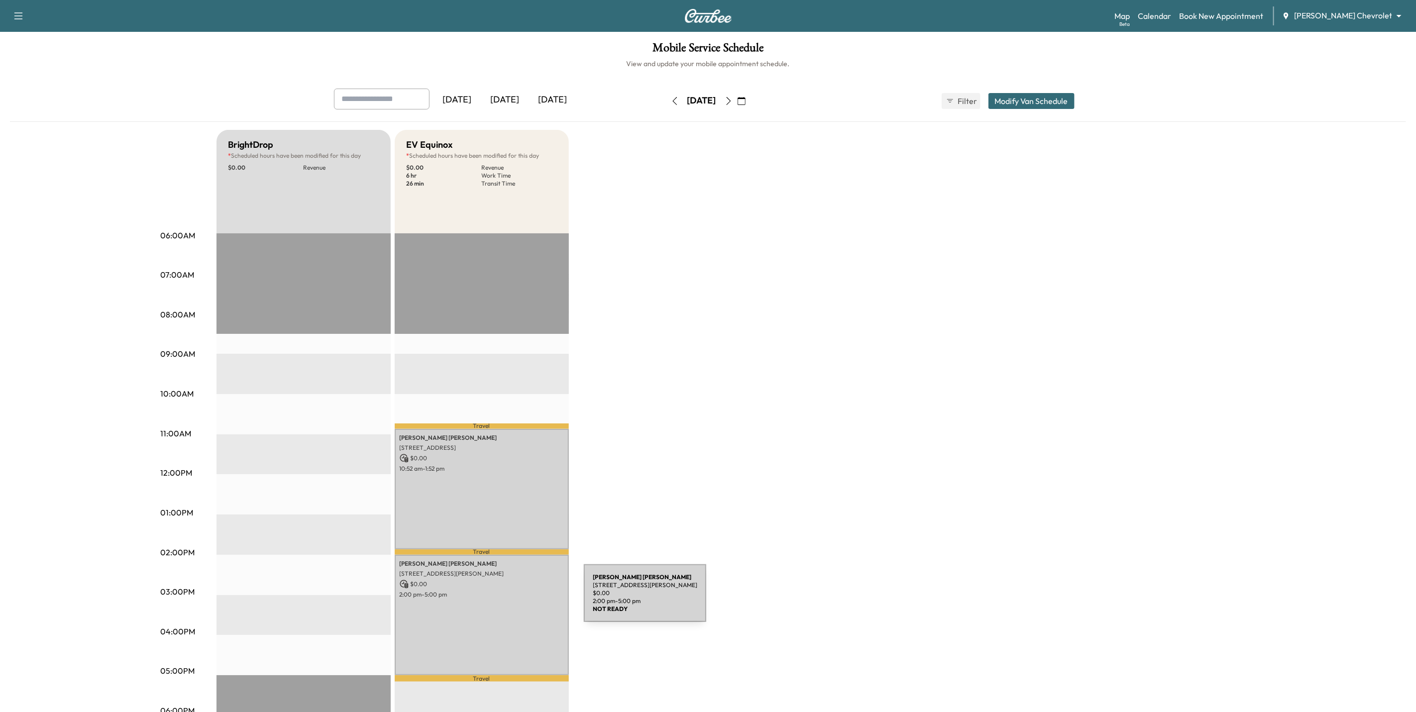
click at [509, 599] on div "Elisabeth O'connell 864 OTTAWA AVE, SAINT PAUL, MN 55107, USA $ 0.00 2:00 pm - …" at bounding box center [482, 615] width 174 height 120
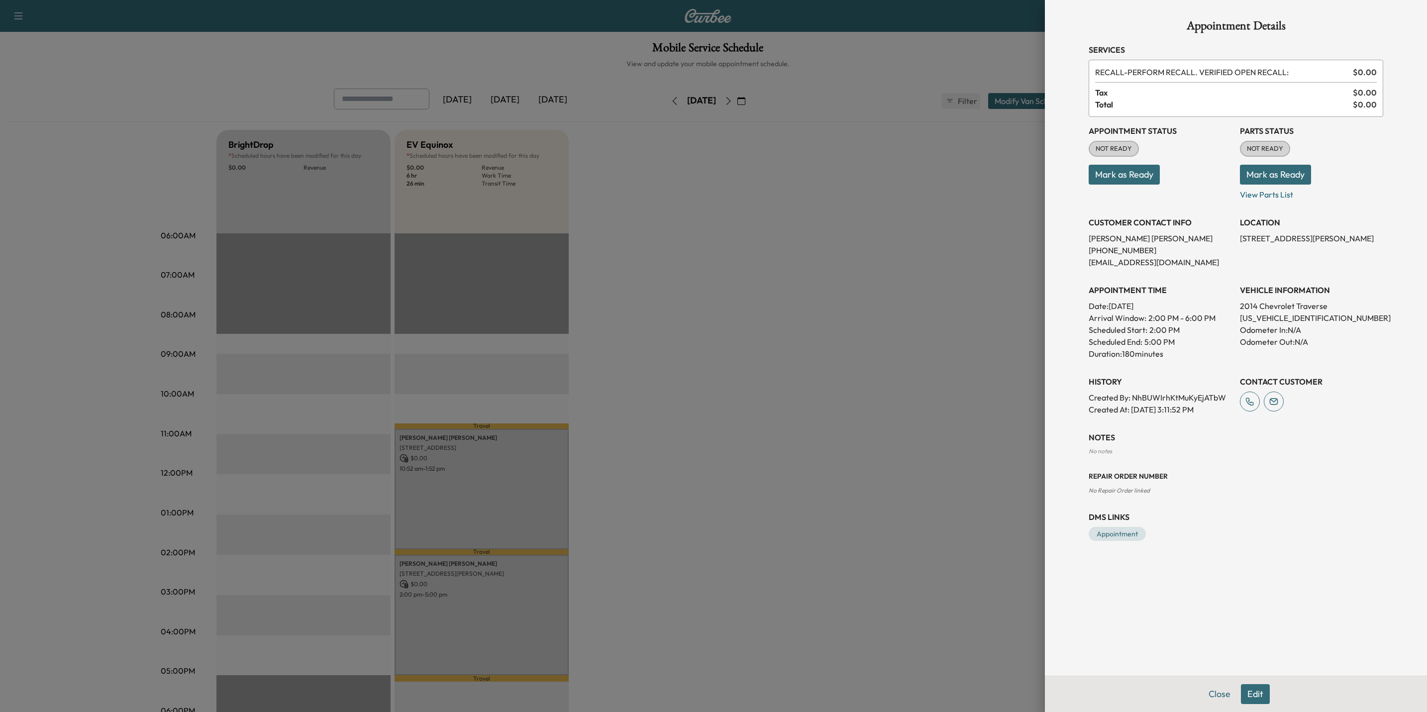
click at [809, 533] on div at bounding box center [713, 356] width 1427 height 712
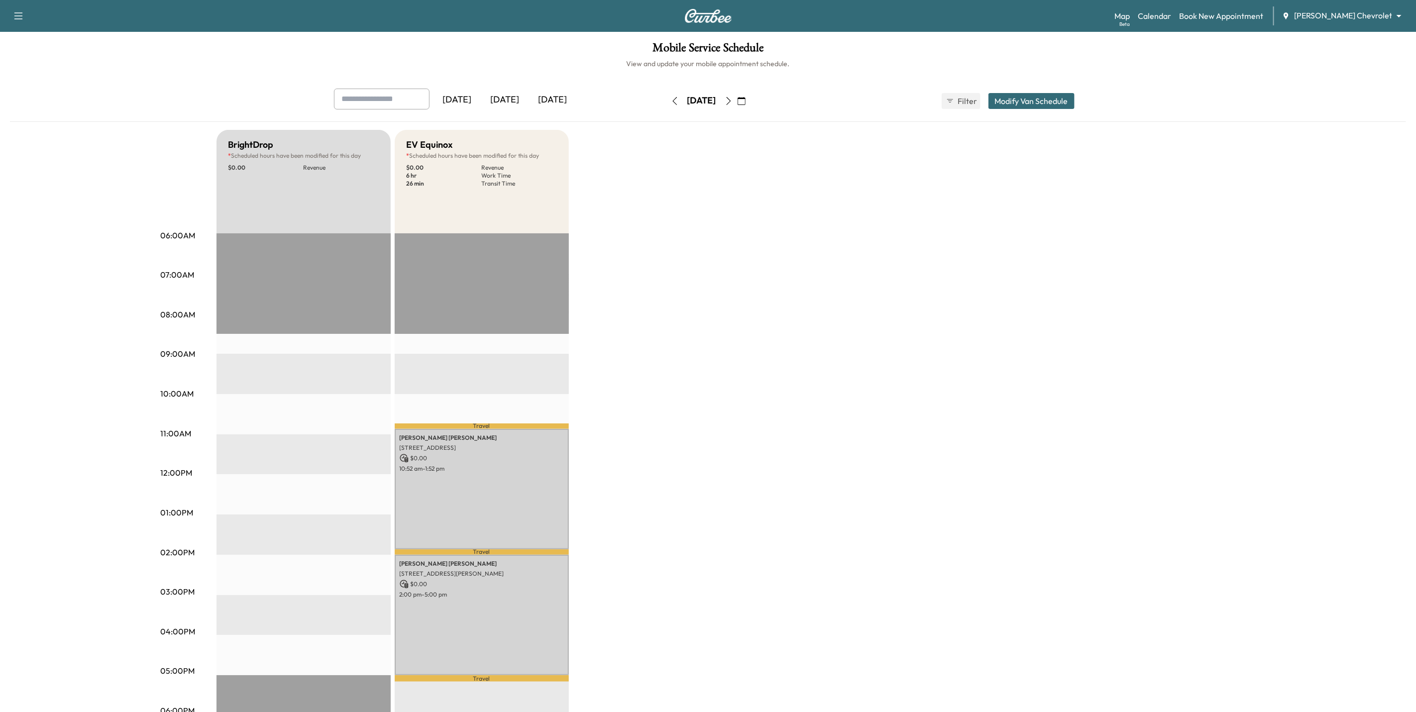
click at [731, 103] on icon "button" at bounding box center [728, 101] width 4 height 8
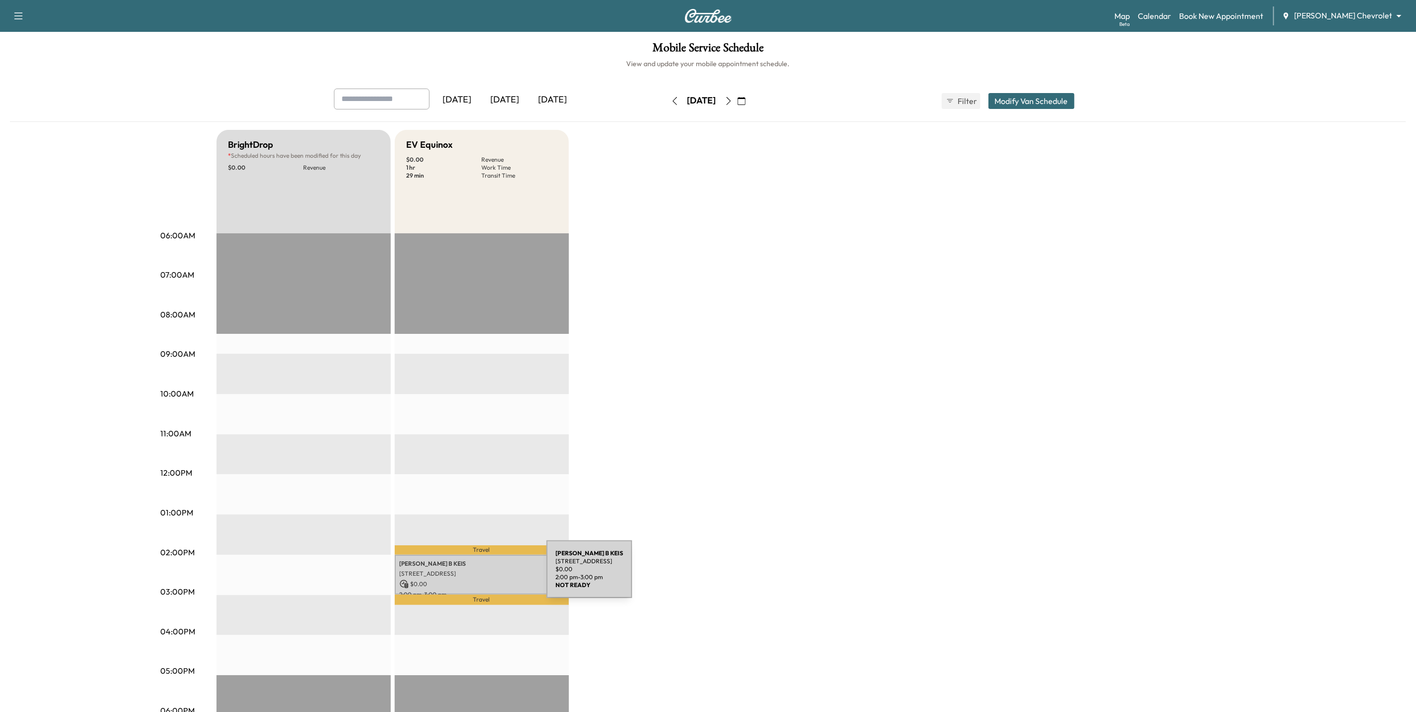
click at [472, 580] on p "$ 0.00" at bounding box center [482, 584] width 164 height 9
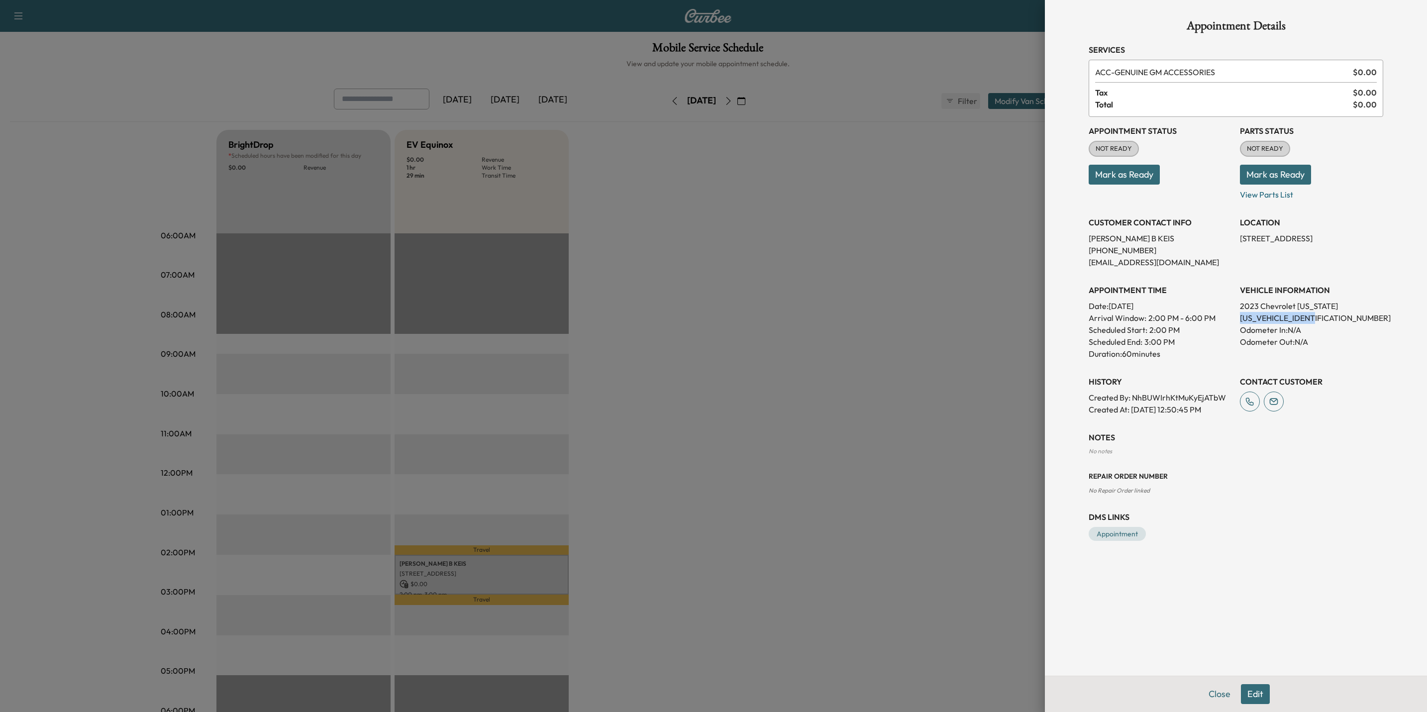
drag, startPoint x: 1315, startPoint y: 316, endPoint x: 1238, endPoint y: 321, distance: 77.3
click at [1238, 321] on div "Appointment Status NOT READY Mark as Ready Parts Status NOT READY Mark as Ready…" at bounding box center [1236, 266] width 295 height 299
drag, startPoint x: 1238, startPoint y: 321, endPoint x: 1247, endPoint y: 319, distance: 9.3
copy p "1GCPTDEK6P1254050"
click at [819, 422] on div at bounding box center [713, 356] width 1427 height 712
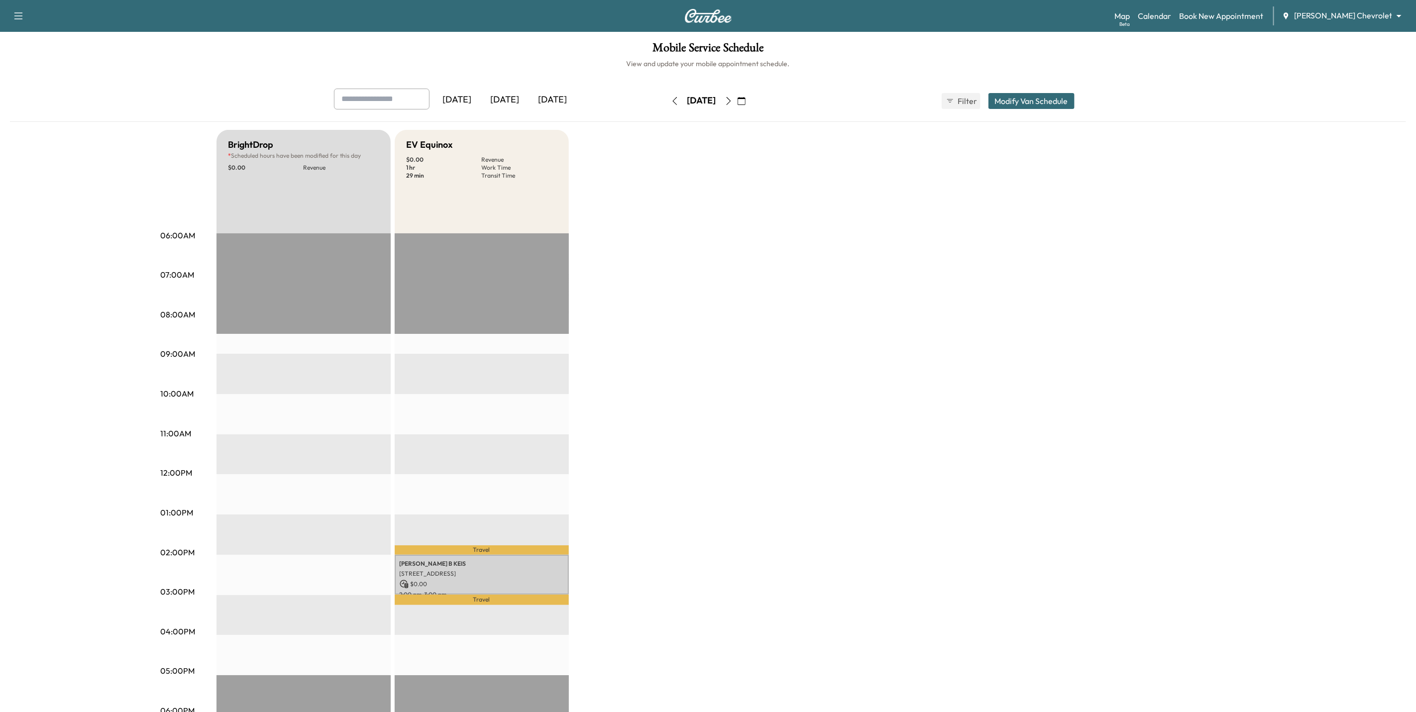
click at [733, 100] on icon "button" at bounding box center [729, 101] width 8 height 8
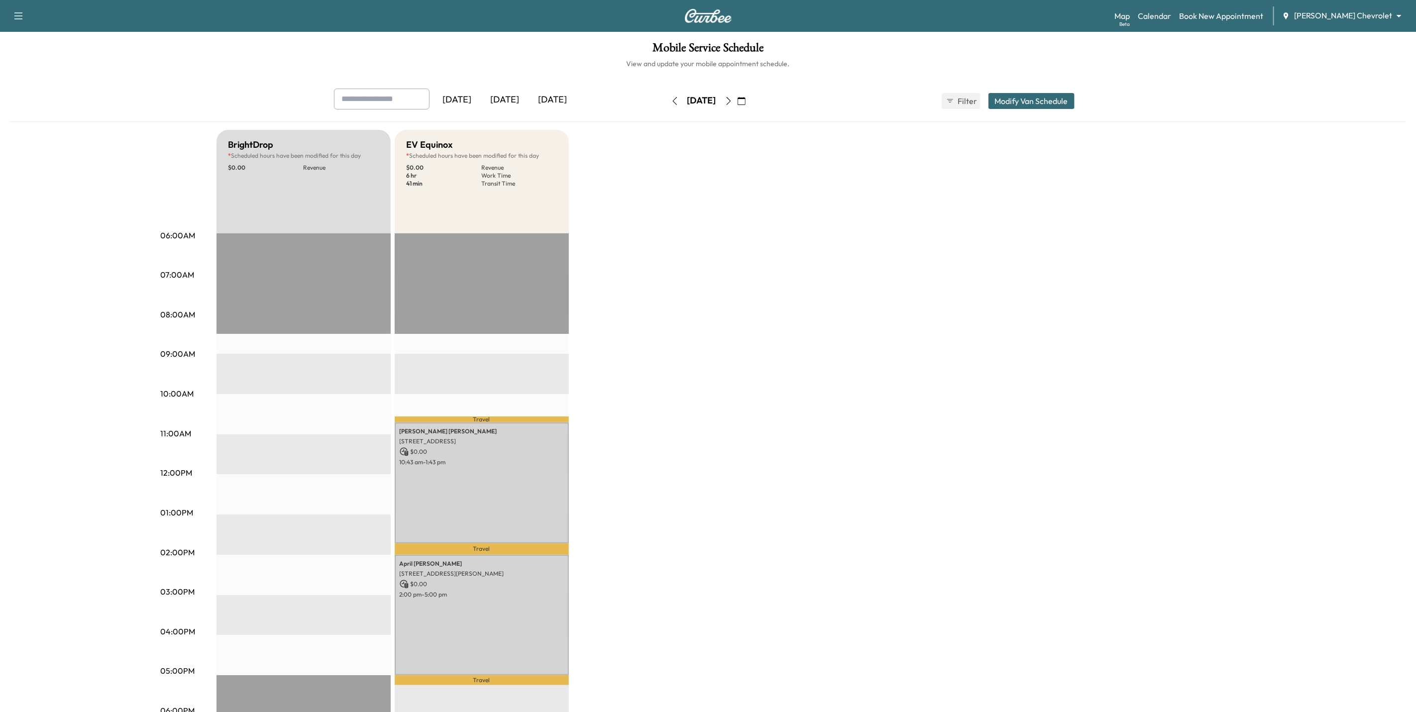
click at [733, 99] on icon "button" at bounding box center [729, 101] width 8 height 8
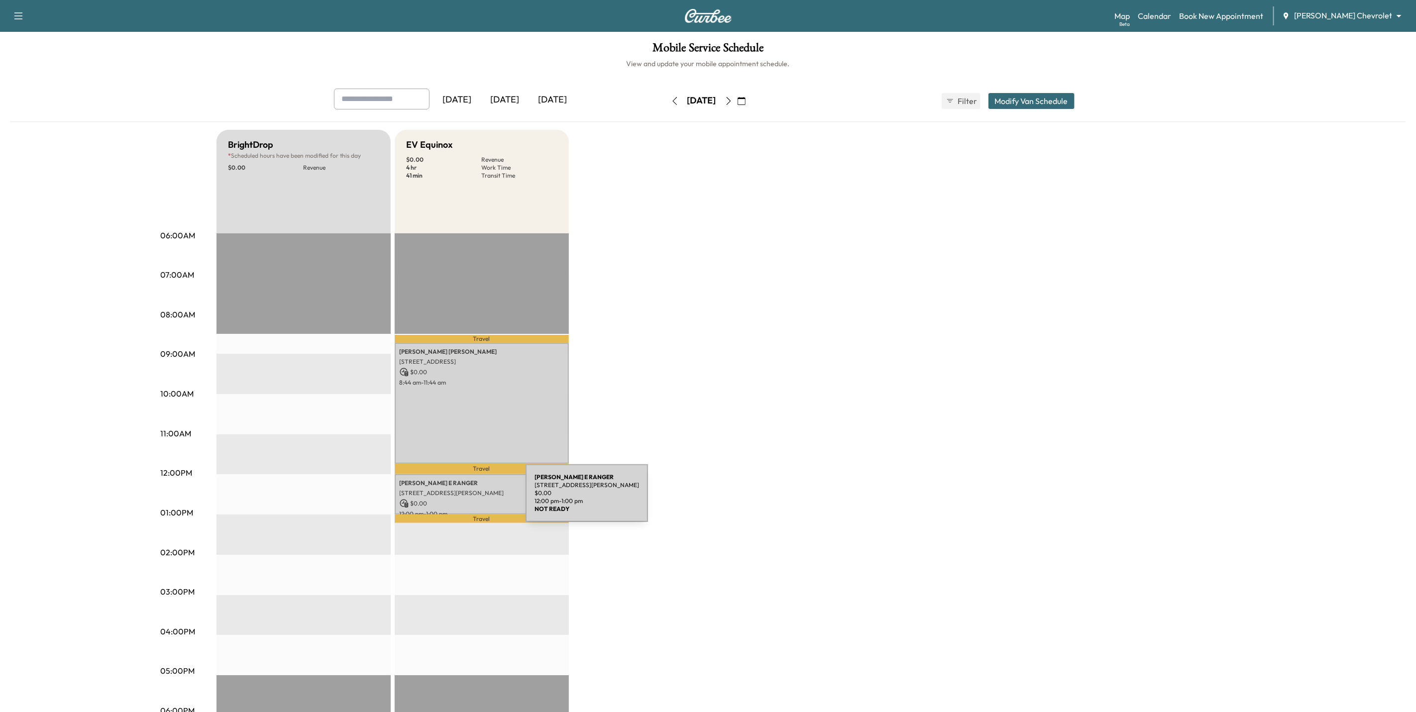
click at [451, 499] on p "$ 0.00" at bounding box center [482, 503] width 164 height 9
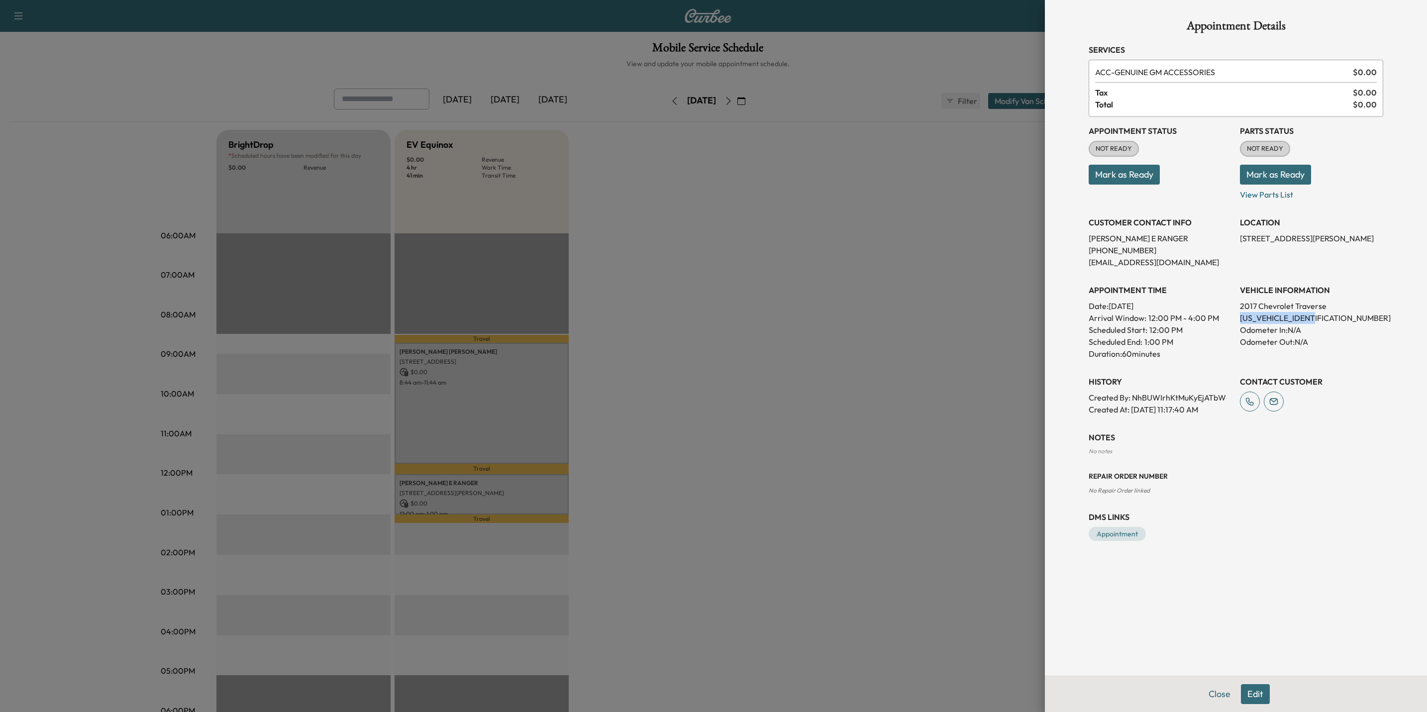
drag, startPoint x: 1326, startPoint y: 313, endPoint x: 1238, endPoint y: 320, distance: 87.9
click at [1238, 320] on div "Appointment Status NOT READY Mark as Ready Parts Status NOT READY Mark as Ready…" at bounding box center [1236, 266] width 295 height 299
drag, startPoint x: 1238, startPoint y: 320, endPoint x: 1244, endPoint y: 318, distance: 6.3
copy p "1GNKRHKDXHJ104585"
click at [791, 425] on div at bounding box center [713, 356] width 1427 height 712
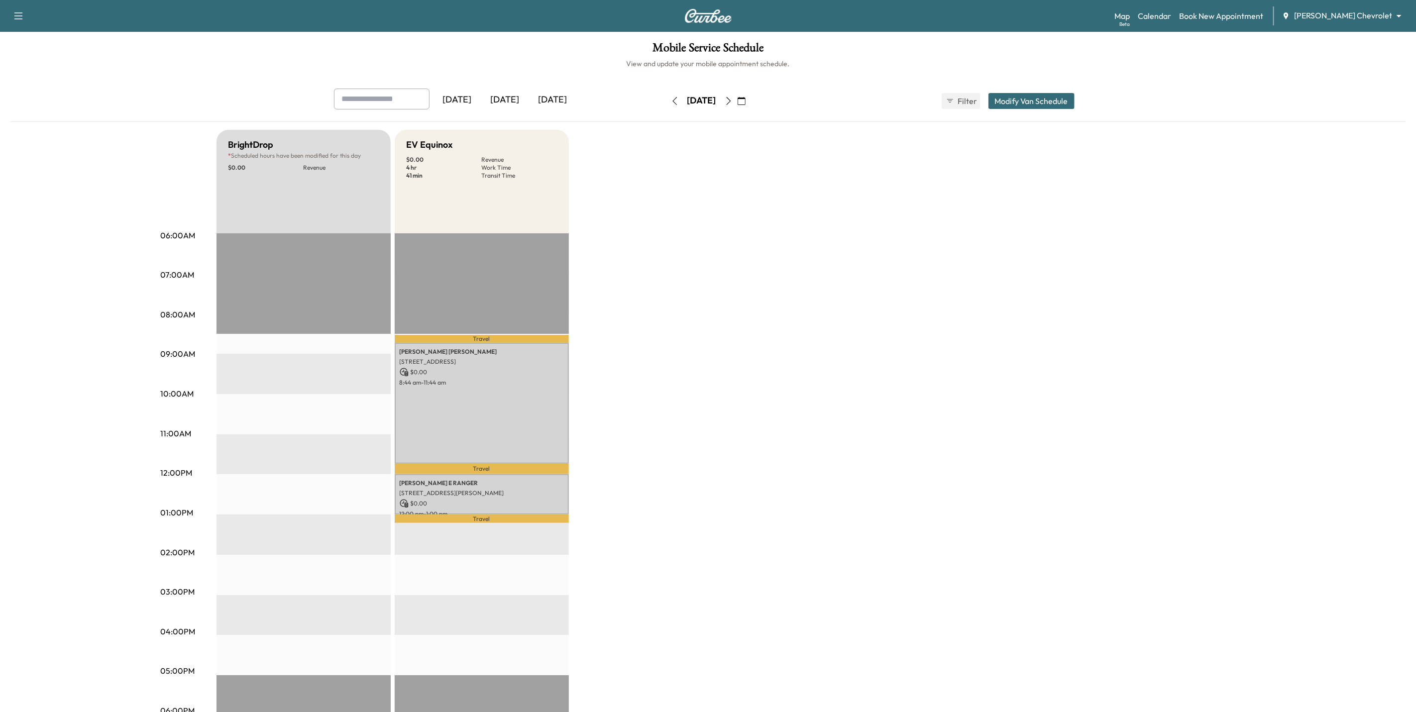
click at [733, 102] on icon "button" at bounding box center [729, 101] width 8 height 8
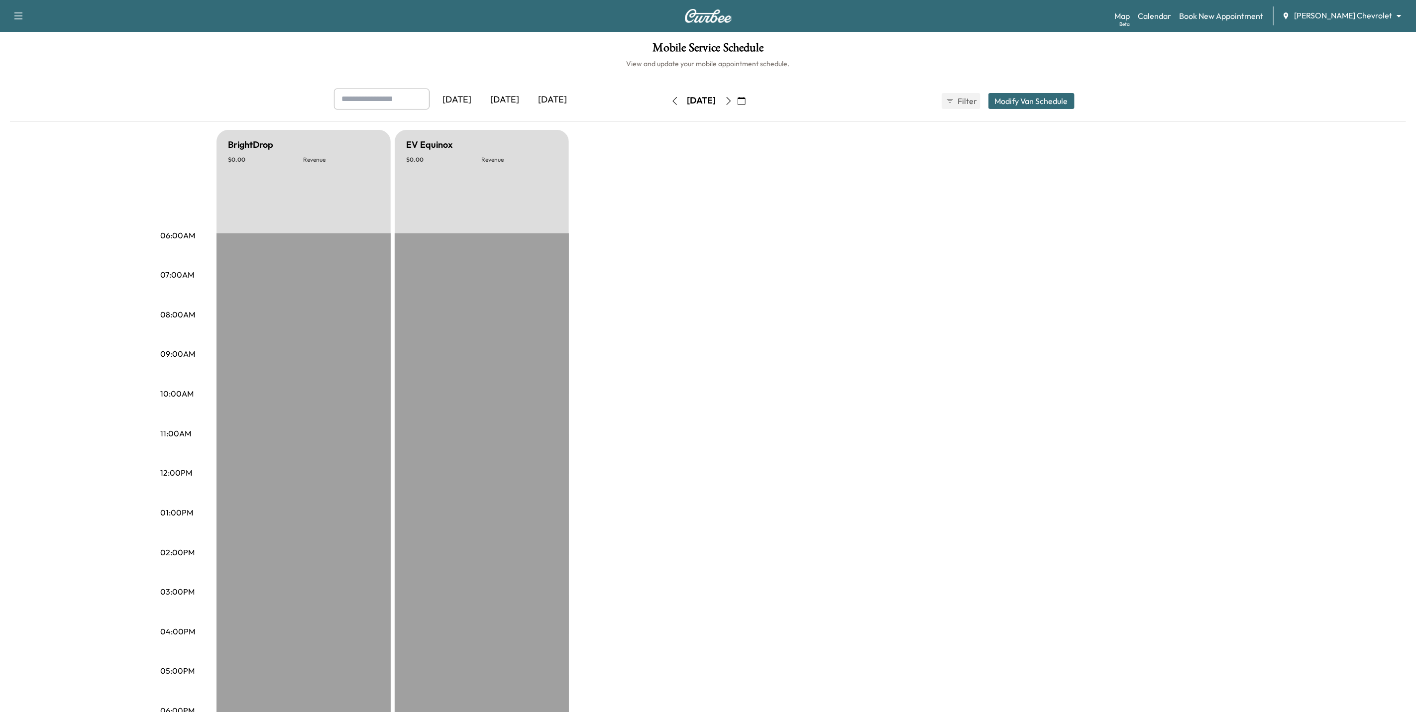
click at [737, 105] on button "button" at bounding box center [728, 101] width 17 height 16
click at [737, 103] on button "button" at bounding box center [728, 101] width 17 height 16
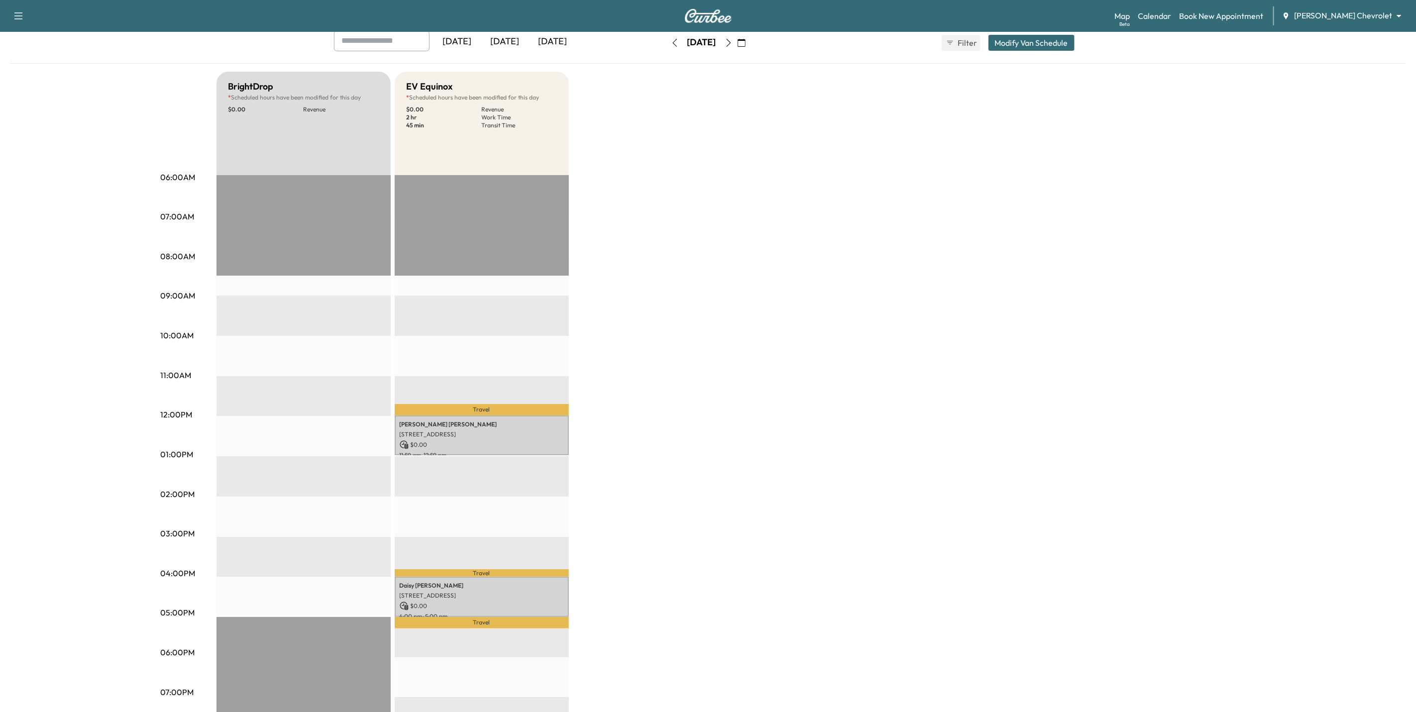
scroll to position [175, 0]
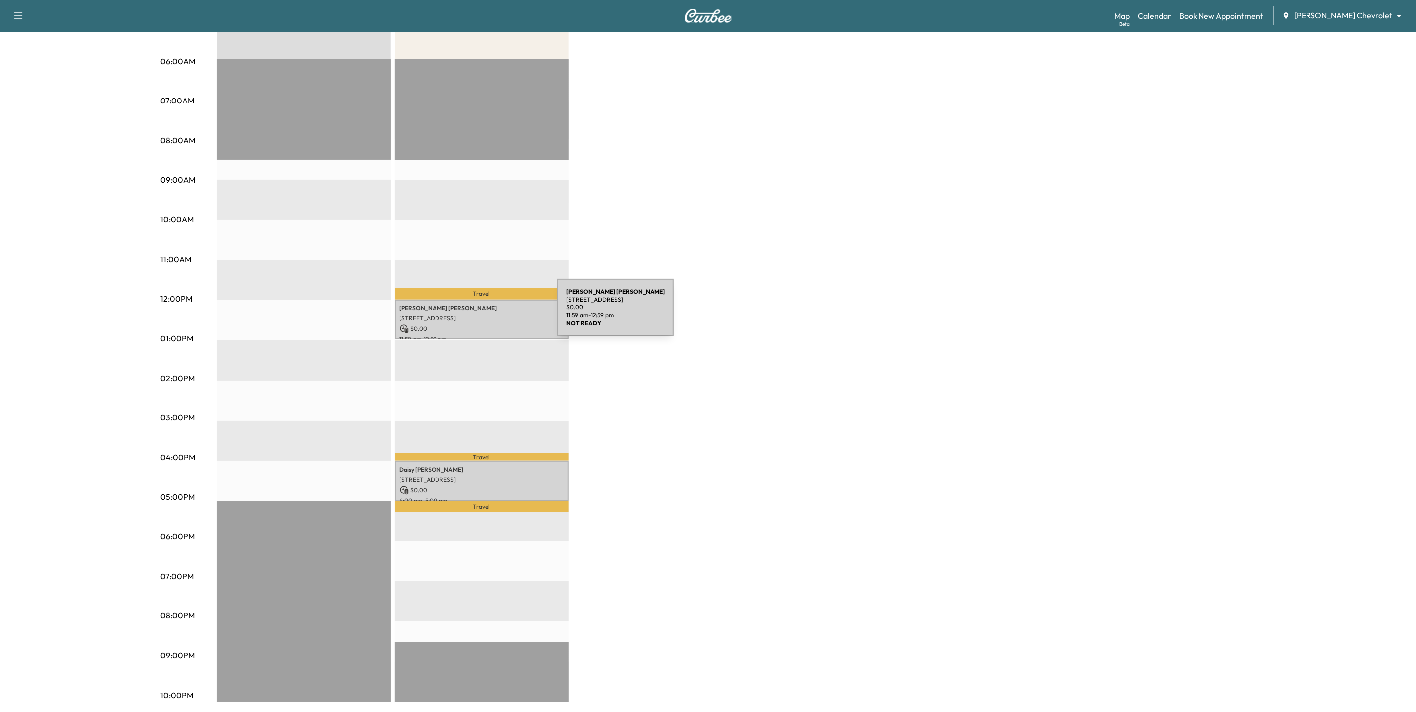
drag, startPoint x: 483, startPoint y: 314, endPoint x: 468, endPoint y: 351, distance: 40.7
click at [468, 354] on div "Travel SARA BLANCHARD 9879 Hamlet Ln S, Cottage Grove, MN 55016, USA $ 0.00 11:…" at bounding box center [482, 380] width 174 height 643
click at [464, 326] on p "$ 0.00" at bounding box center [482, 329] width 164 height 9
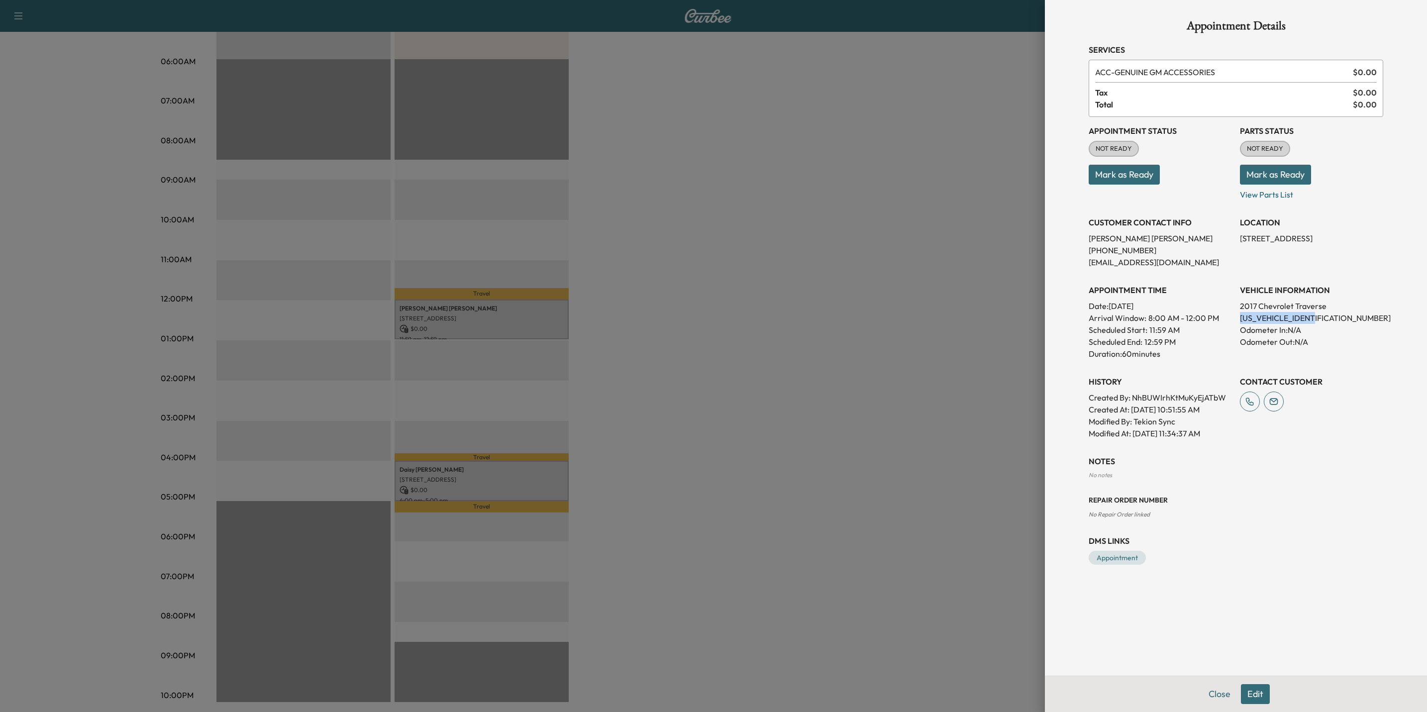
drag, startPoint x: 1321, startPoint y: 317, endPoint x: 1241, endPoint y: 317, distance: 80.6
click at [1241, 317] on p "1GNKVGKD9HJ272398" at bounding box center [1311, 318] width 143 height 12
copy p "1GNKVGKD9HJ272398"
click at [956, 392] on div at bounding box center [713, 356] width 1427 height 712
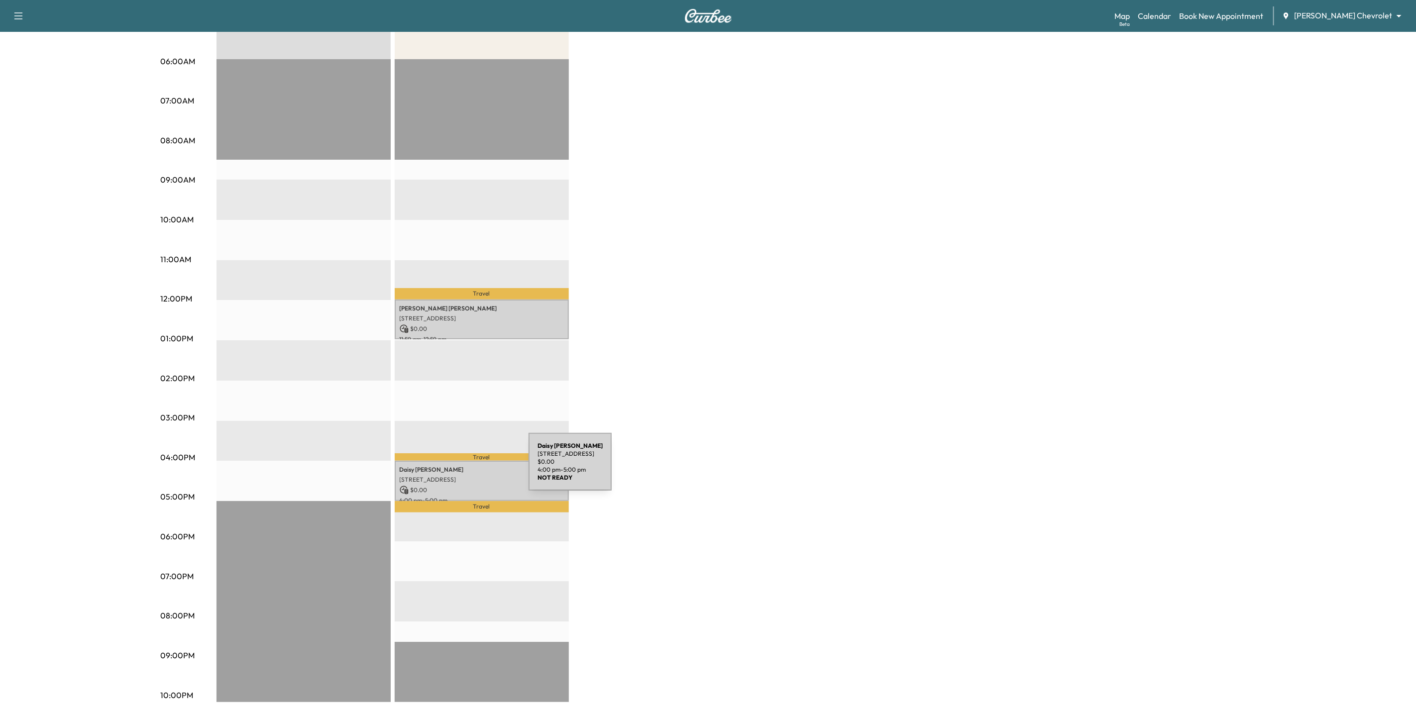
click at [453, 476] on p "8135 Joliet Ave S, Cottage Grove, MN 55016, USA" at bounding box center [482, 480] width 164 height 8
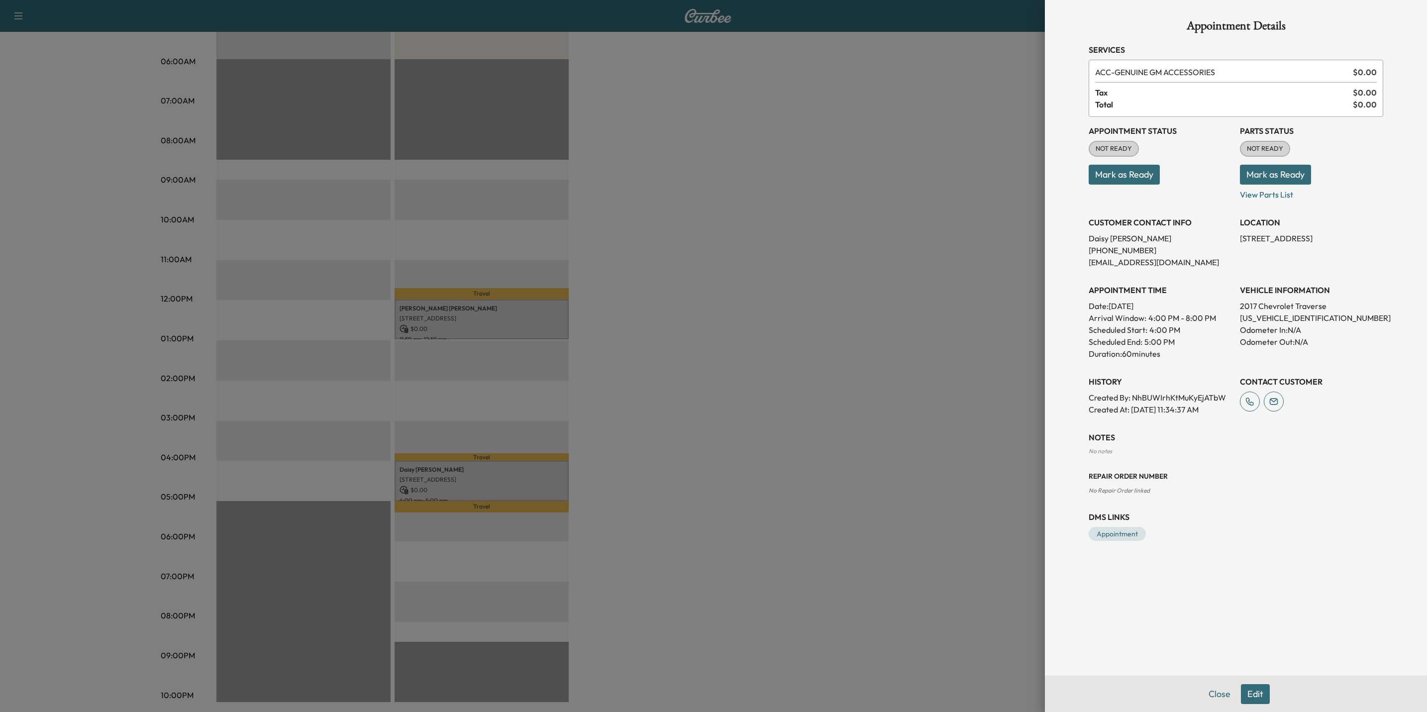
drag, startPoint x: 453, startPoint y: 473, endPoint x: 805, endPoint y: 511, distance: 354.3
click at [805, 511] on div at bounding box center [713, 356] width 1427 height 712
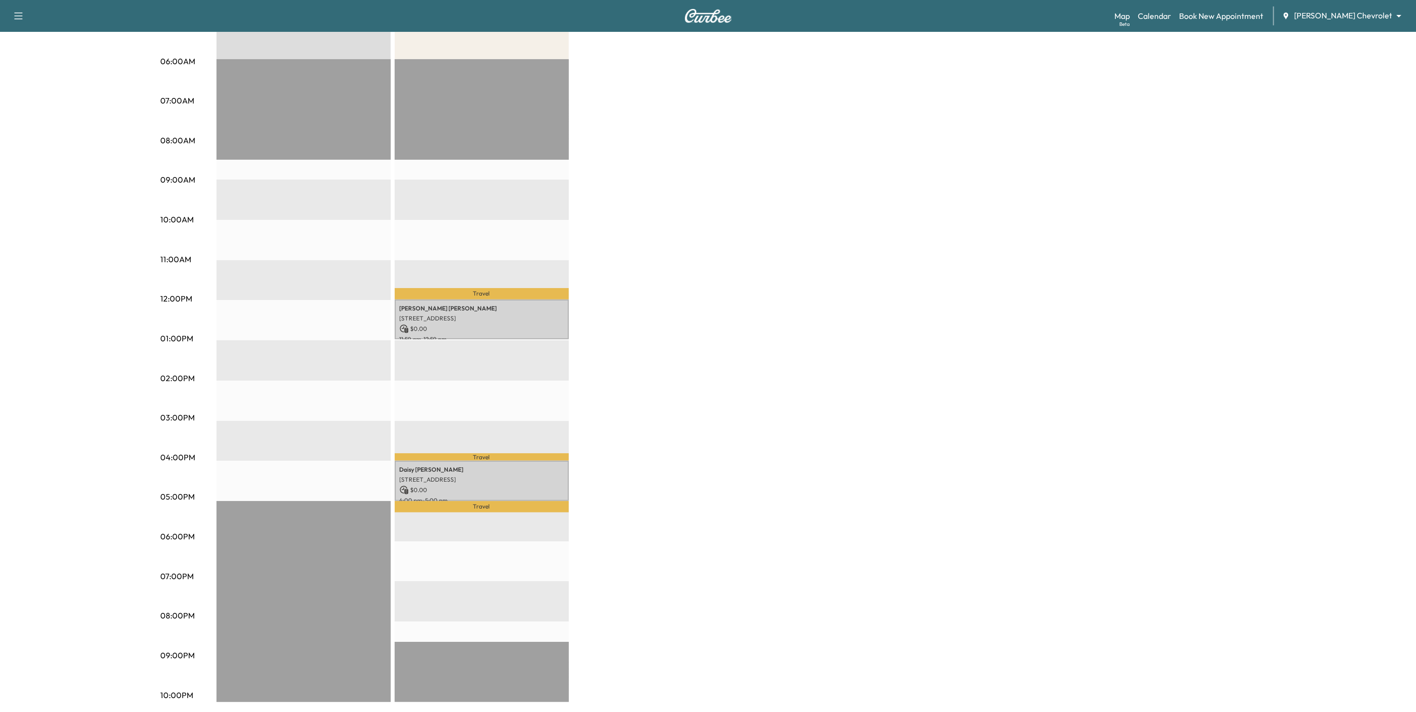
click at [462, 325] on p "$ 0.00" at bounding box center [482, 329] width 164 height 9
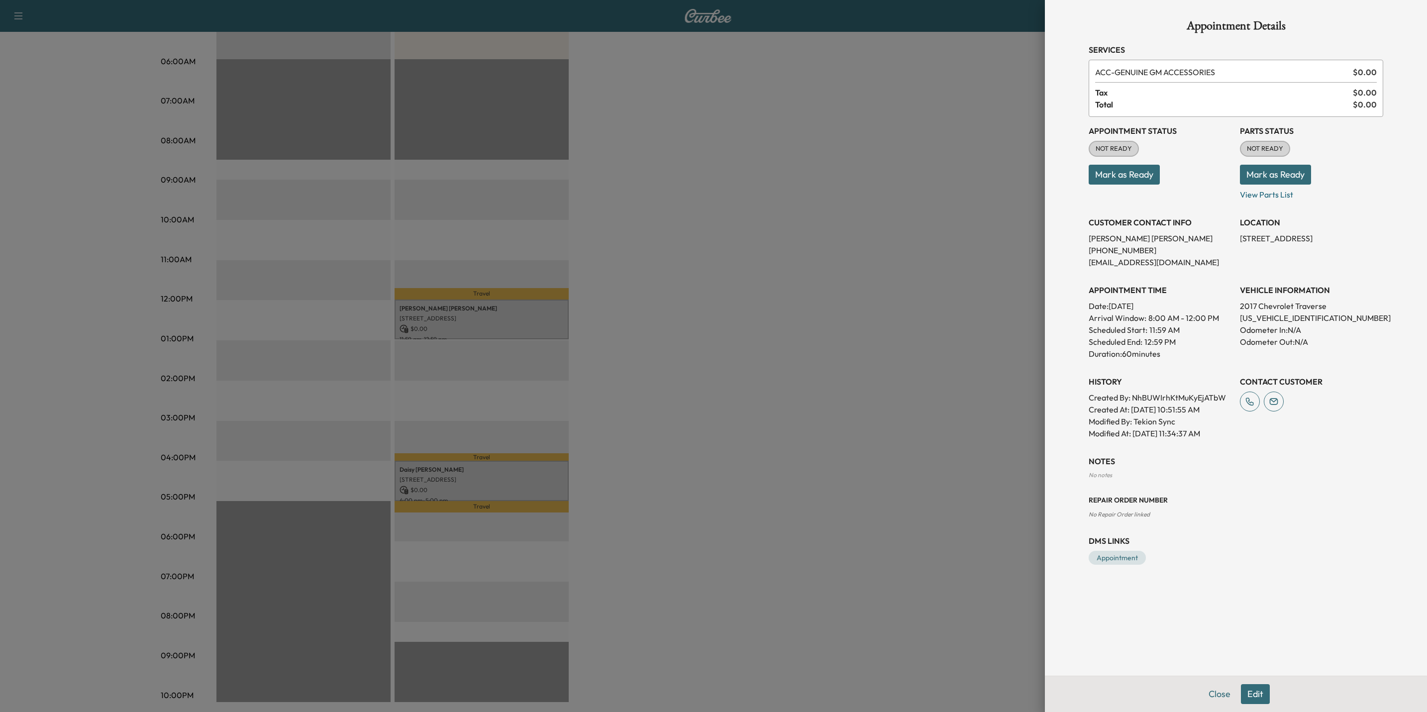
click at [756, 408] on div at bounding box center [713, 356] width 1427 height 712
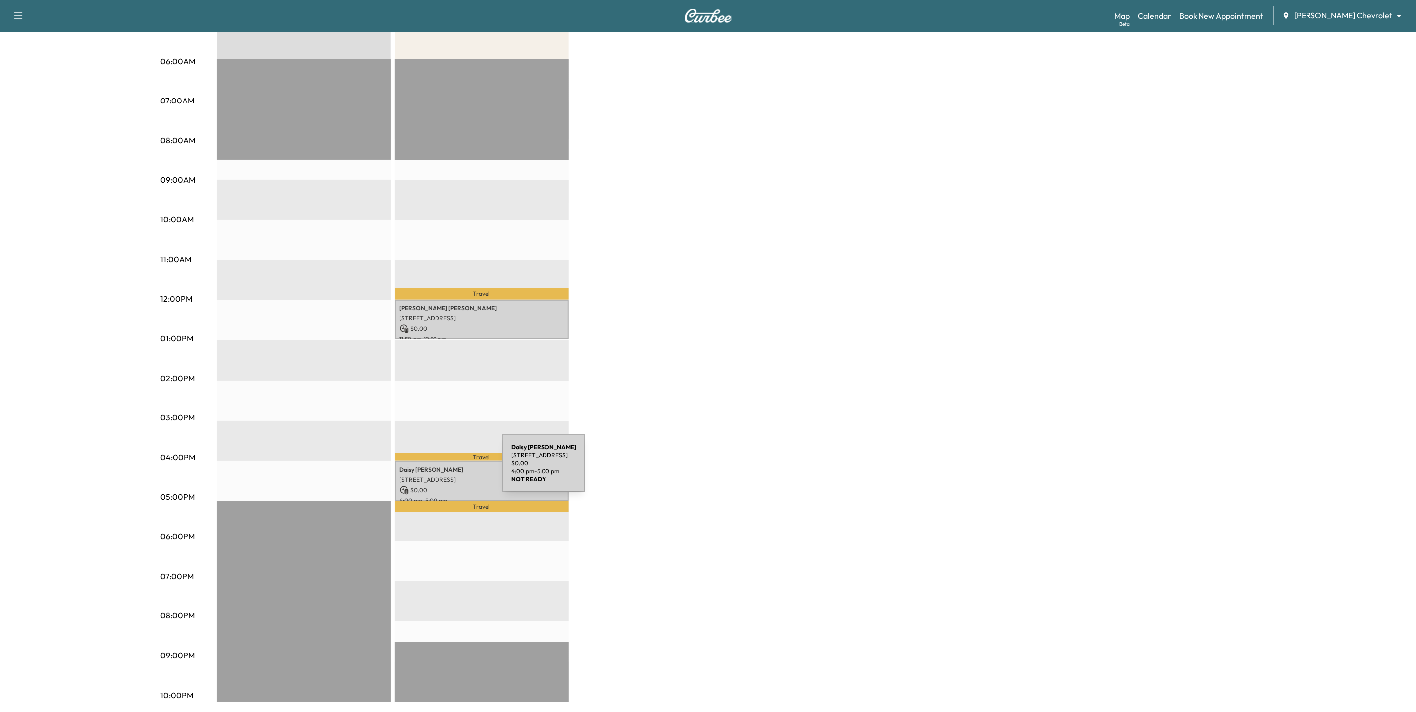
click at [438, 476] on p "8135 Joliet Ave S, Cottage Grove, MN 55016, USA" at bounding box center [482, 480] width 164 height 8
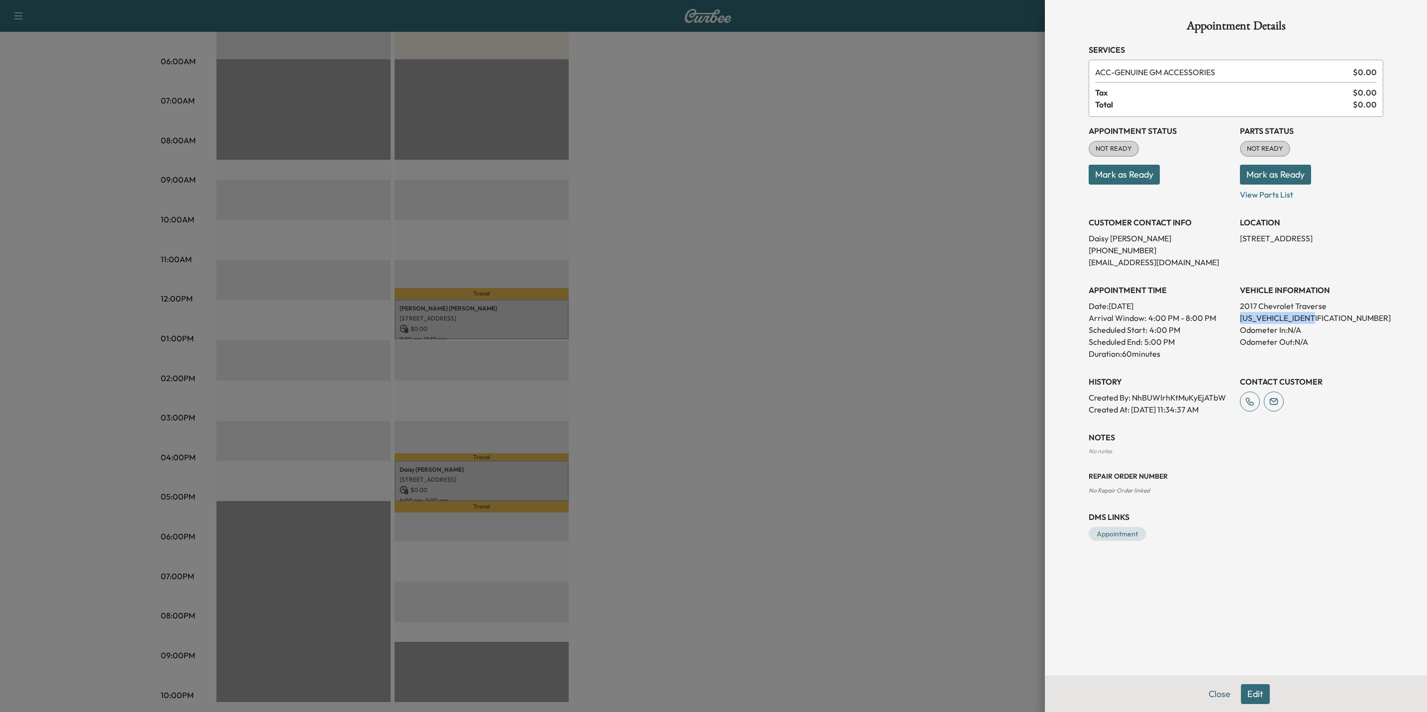
drag, startPoint x: 1331, startPoint y: 317, endPoint x: 1236, endPoint y: 314, distance: 94.6
click at [1236, 314] on div "Appointment Status NOT READY Mark as Ready Parts Status NOT READY Mark as Ready…" at bounding box center [1236, 266] width 295 height 299
drag, startPoint x: 1236, startPoint y: 314, endPoint x: 1244, endPoint y: 316, distance: 7.6
copy p "1GNKVJKD6HJ268273"
click at [695, 263] on div at bounding box center [713, 356] width 1427 height 712
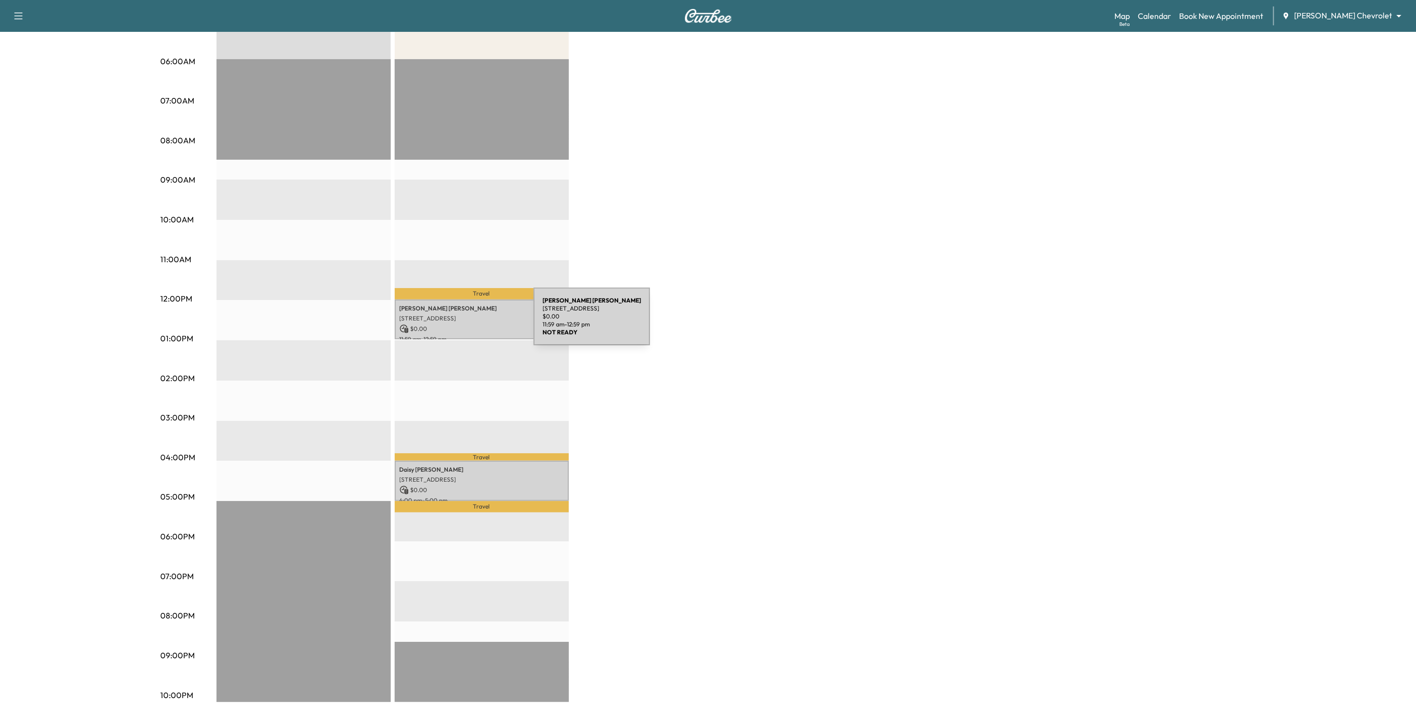
click at [459, 325] on p "$ 0.00" at bounding box center [482, 329] width 164 height 9
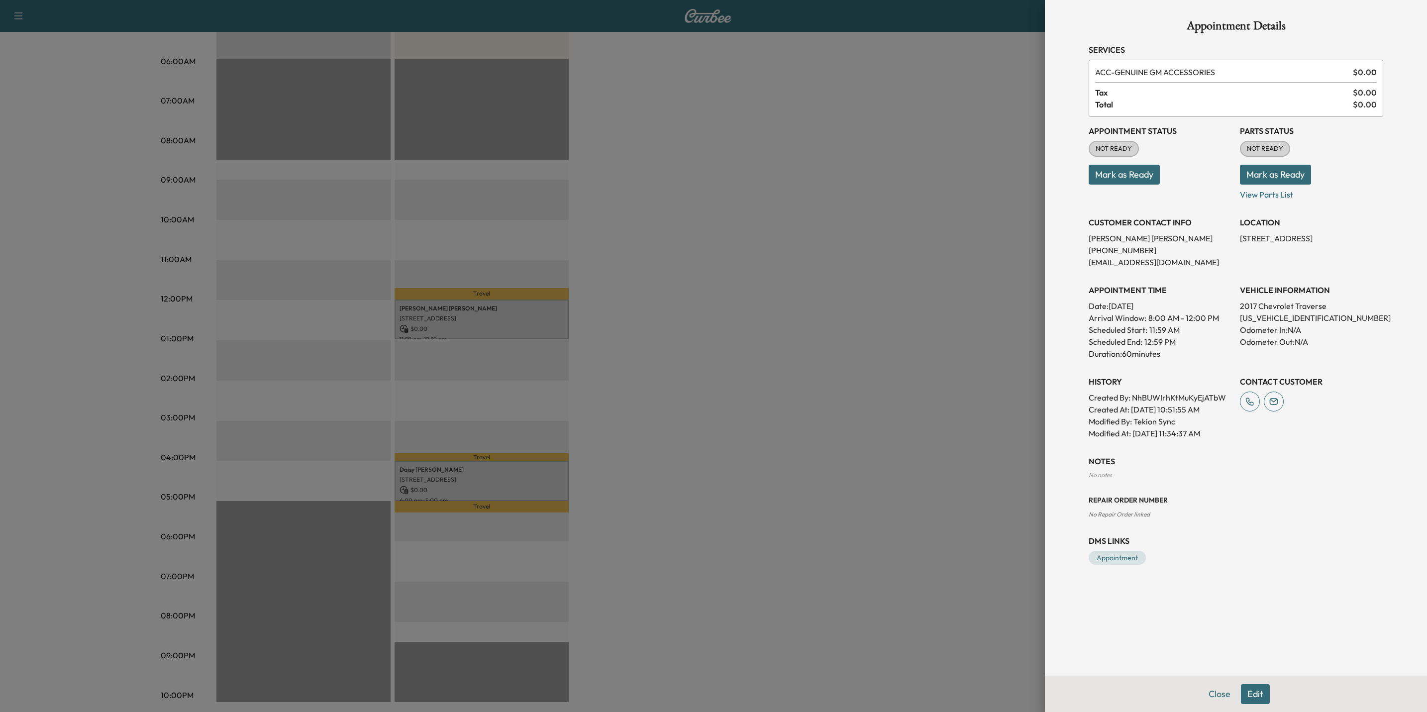
click at [758, 290] on div at bounding box center [713, 356] width 1427 height 712
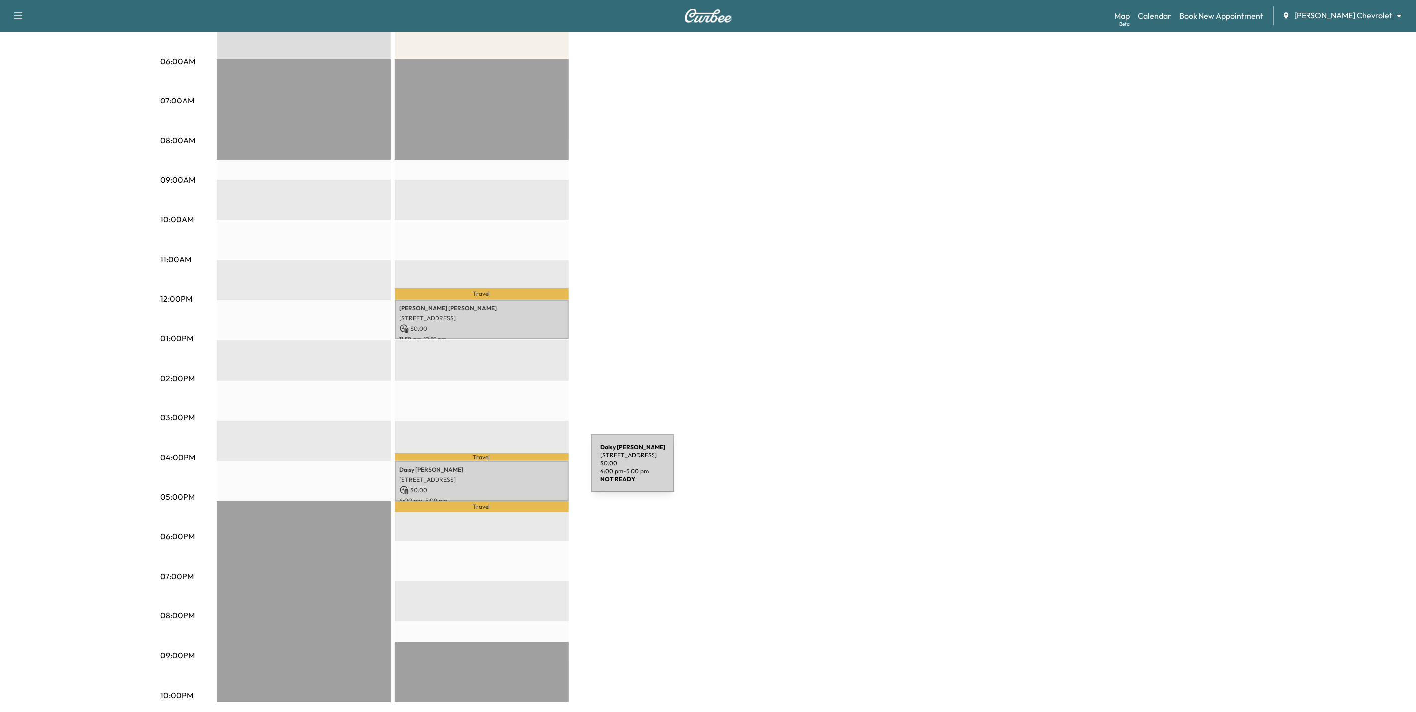
click at [517, 476] on p "8135 Joliet Ave S, Cottage Grove, MN 55016, USA" at bounding box center [482, 480] width 164 height 8
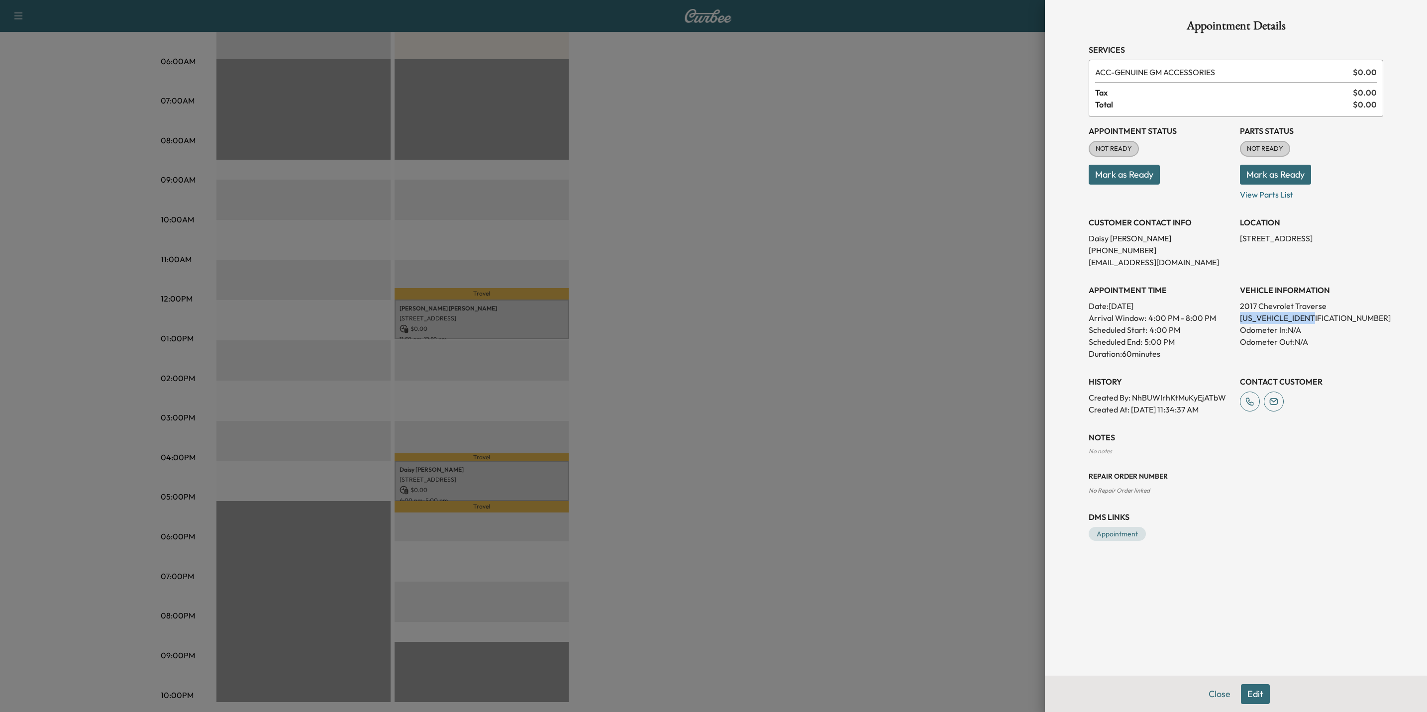
drag, startPoint x: 1320, startPoint y: 317, endPoint x: 1241, endPoint y: 317, distance: 79.1
click at [1241, 317] on p "1GNKVJKD6HJ268273" at bounding box center [1311, 318] width 143 height 12
click at [723, 243] on div at bounding box center [713, 356] width 1427 height 712
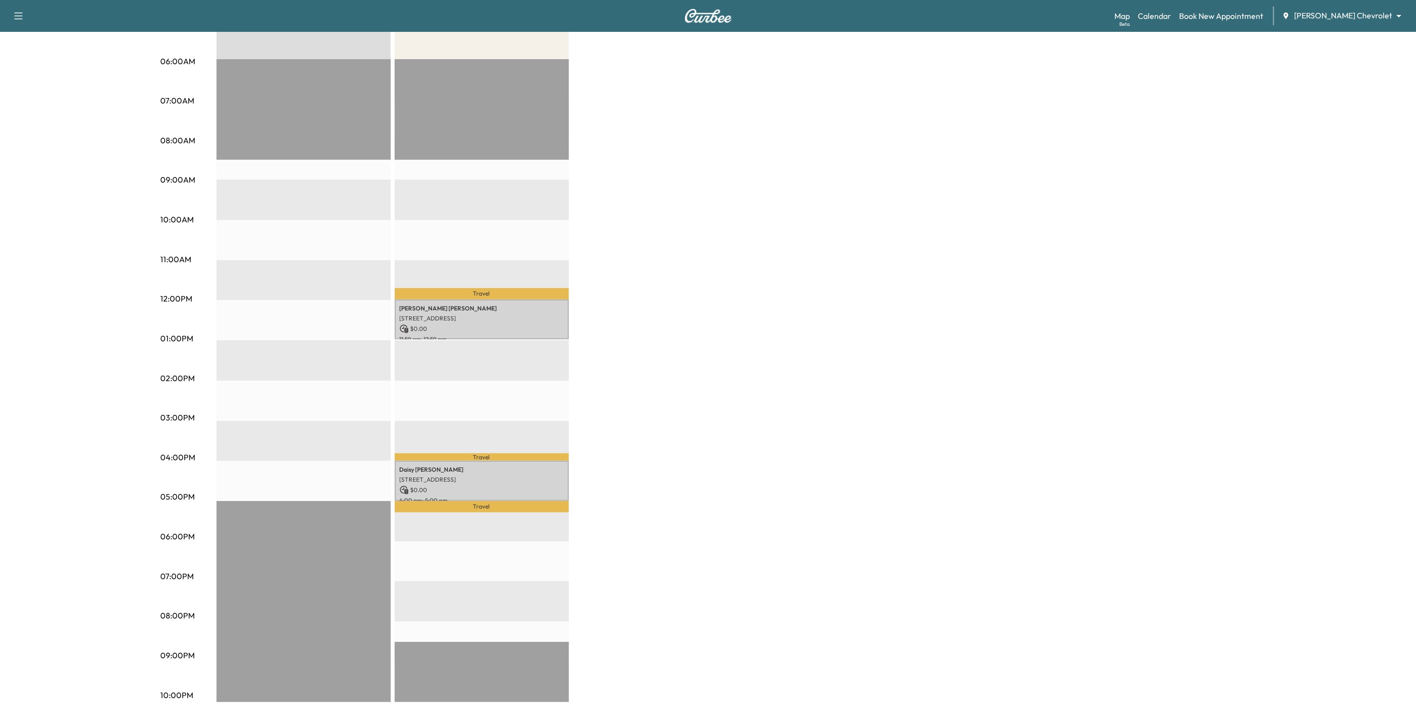
click at [1371, 9] on div "Map Beta Calendar Book New Appointment Mauer Chevrolet ******** ​" at bounding box center [1261, 15] width 294 height 19
click at [1373, 12] on body "Support Log Out Map Beta Calendar Book New Appointment Mauer Chevrolet ********…" at bounding box center [708, 182] width 1416 height 712
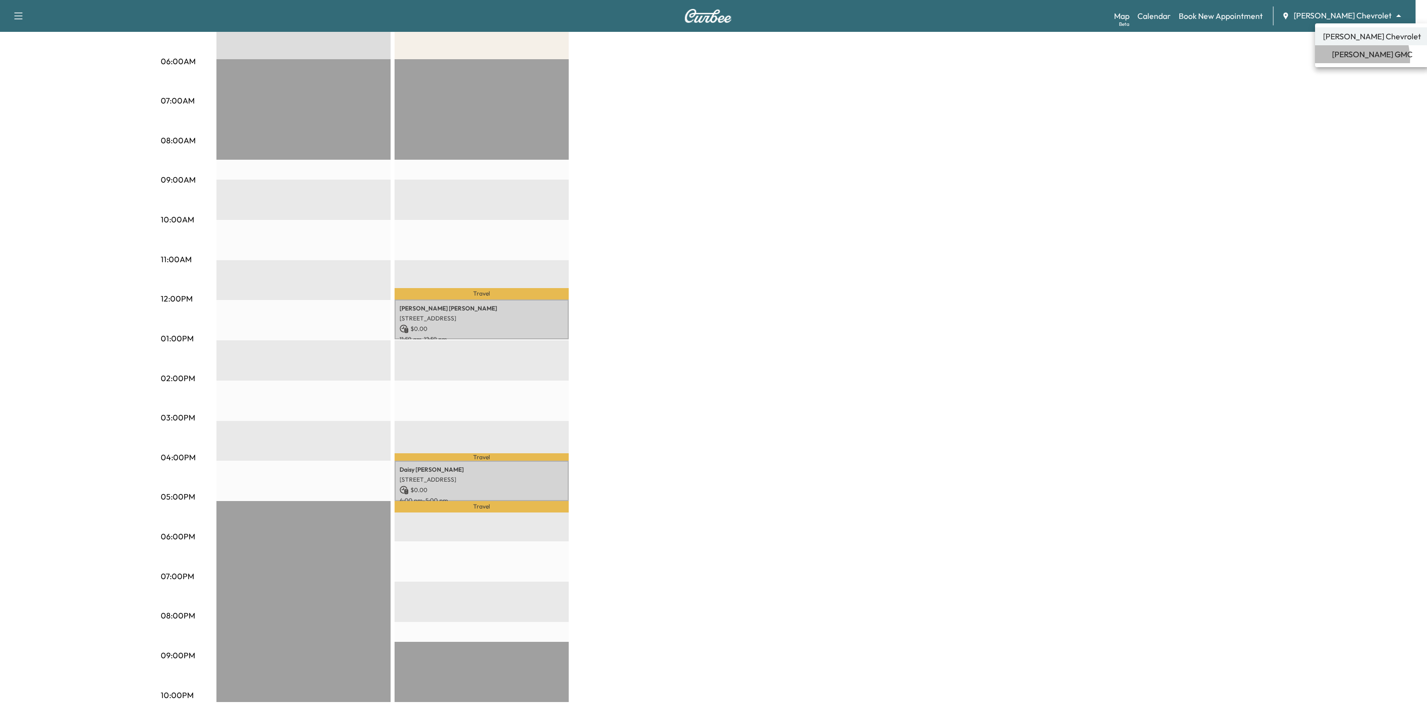
click at [1346, 60] on span "Mauer GMC" at bounding box center [1372, 54] width 81 height 12
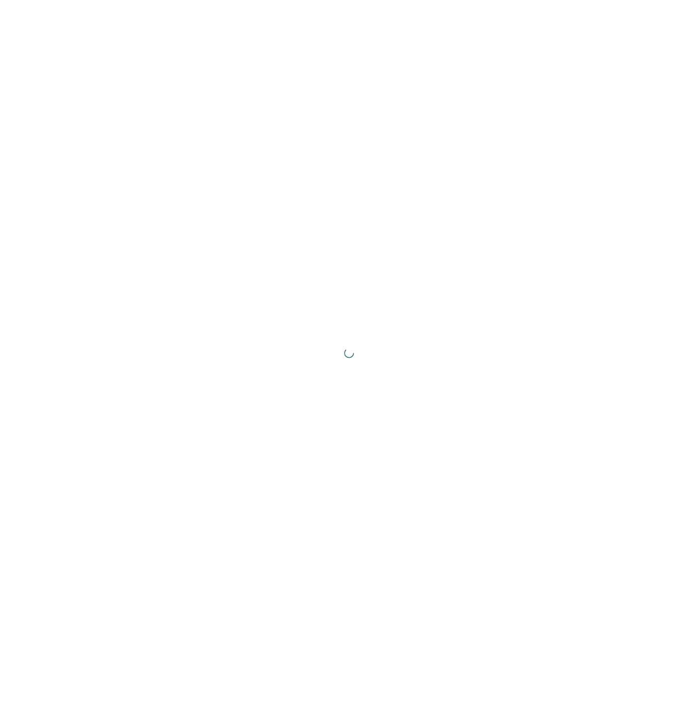
scroll to position [0, 0]
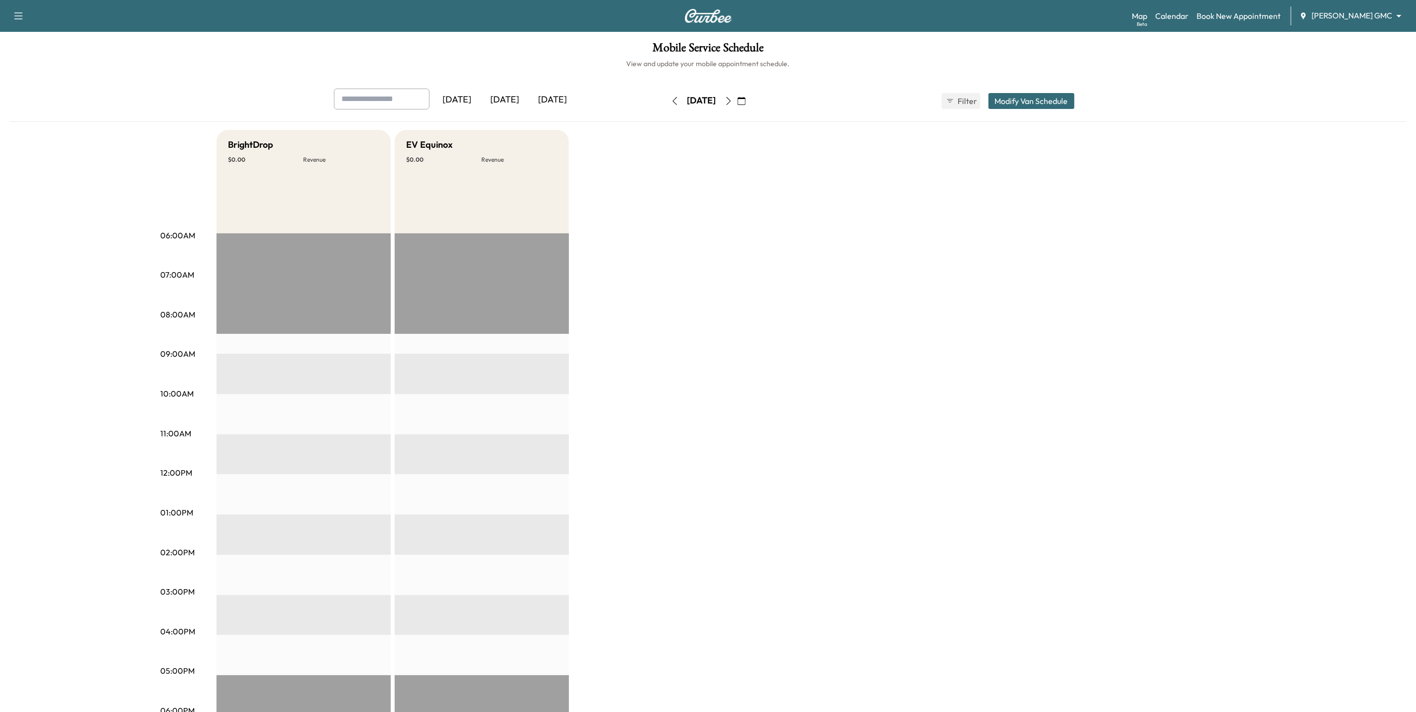
click at [733, 102] on icon "button" at bounding box center [729, 101] width 8 height 8
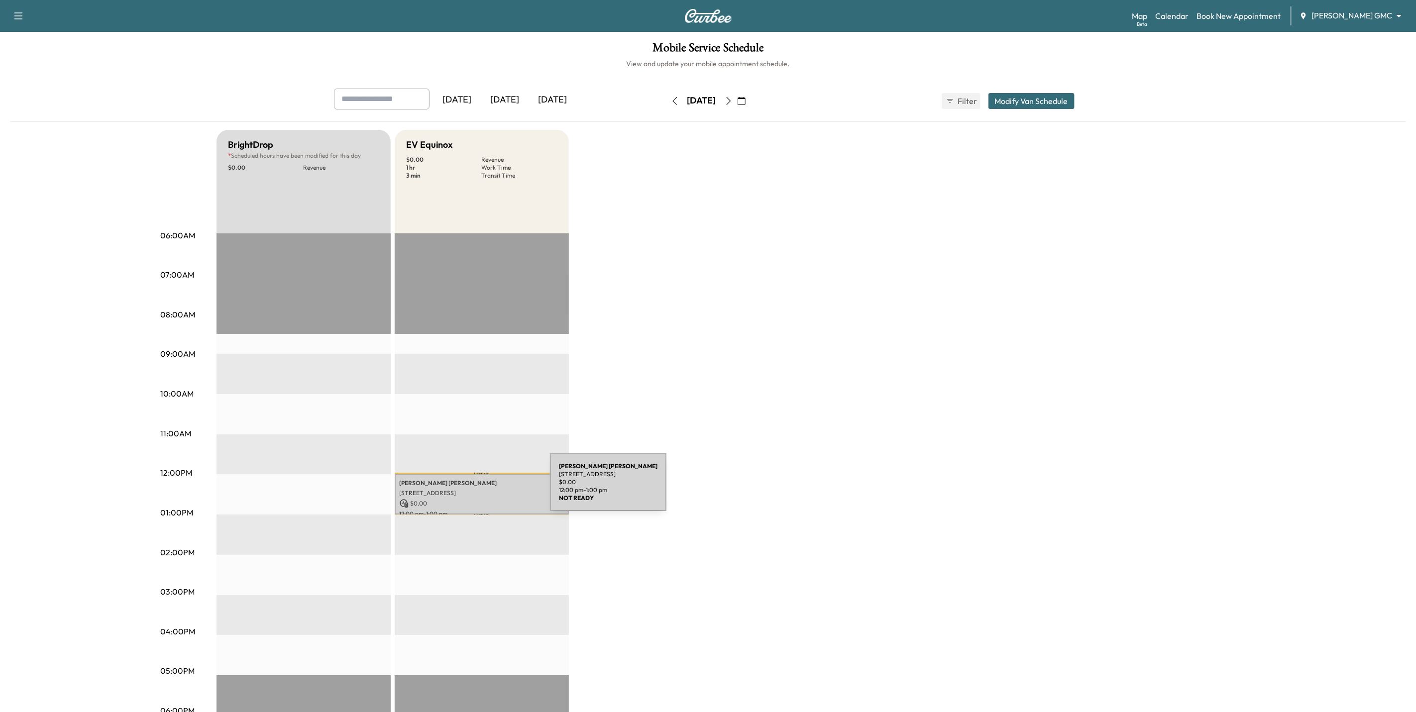
click at [475, 489] on p "1 Mendota Rd, Inver Grove Heights, MN 55077, USA" at bounding box center [482, 493] width 164 height 8
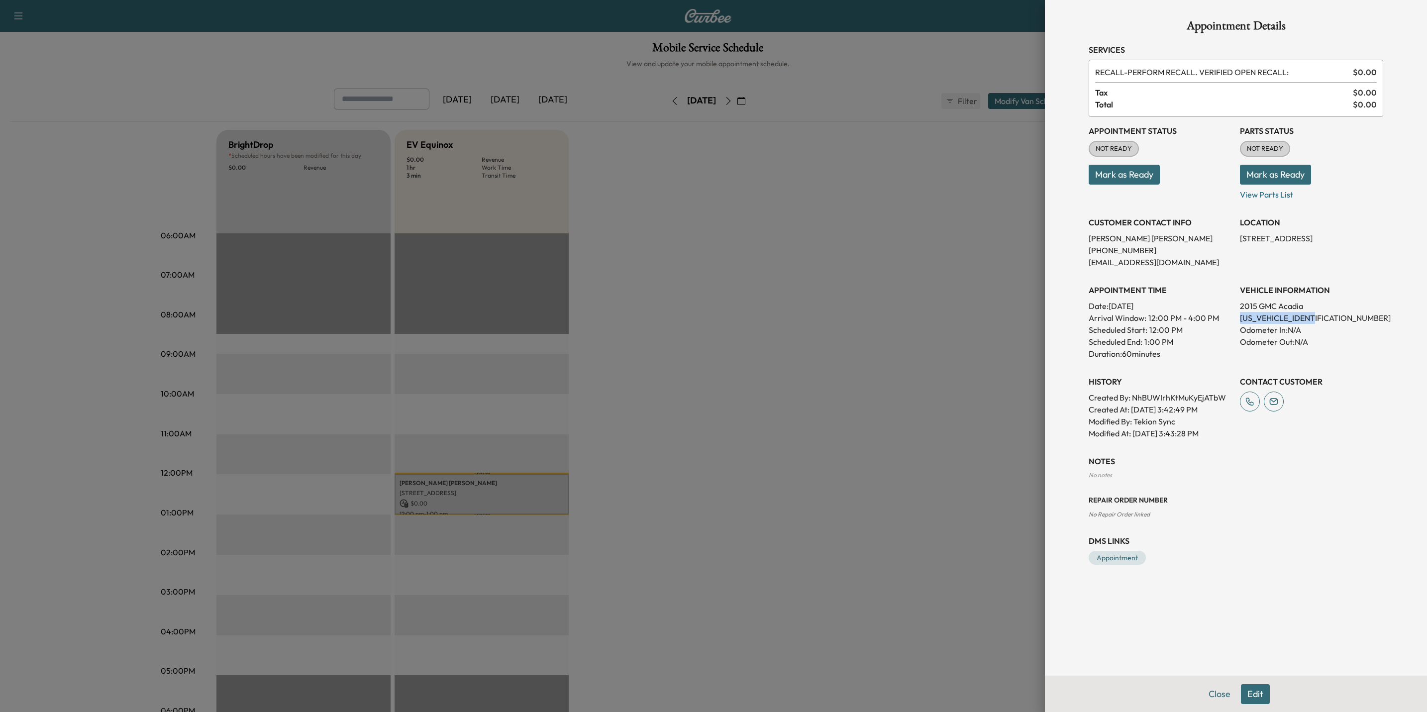
drag, startPoint x: 1327, startPoint y: 320, endPoint x: 1237, endPoint y: 323, distance: 90.6
click at [1237, 323] on div "Appointment Status NOT READY Mark as Ready Parts Status NOT READY Mark as Ready…" at bounding box center [1236, 278] width 295 height 323
drag, startPoint x: 1237, startPoint y: 323, endPoint x: 1246, endPoint y: 318, distance: 10.2
click at [878, 299] on div at bounding box center [713, 356] width 1427 height 712
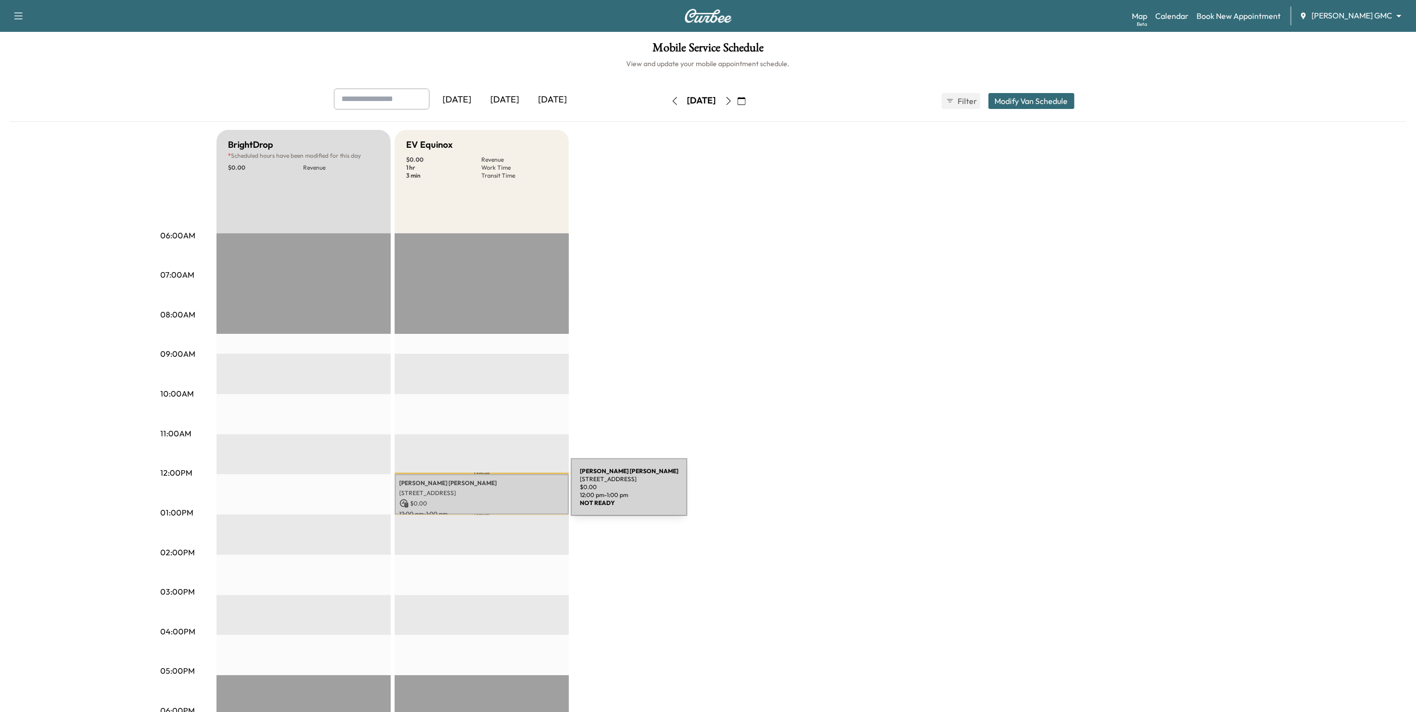
click at [496, 493] on p "1 Mendota Rd, Inver Grove Heights, MN 55077, USA" at bounding box center [482, 493] width 164 height 8
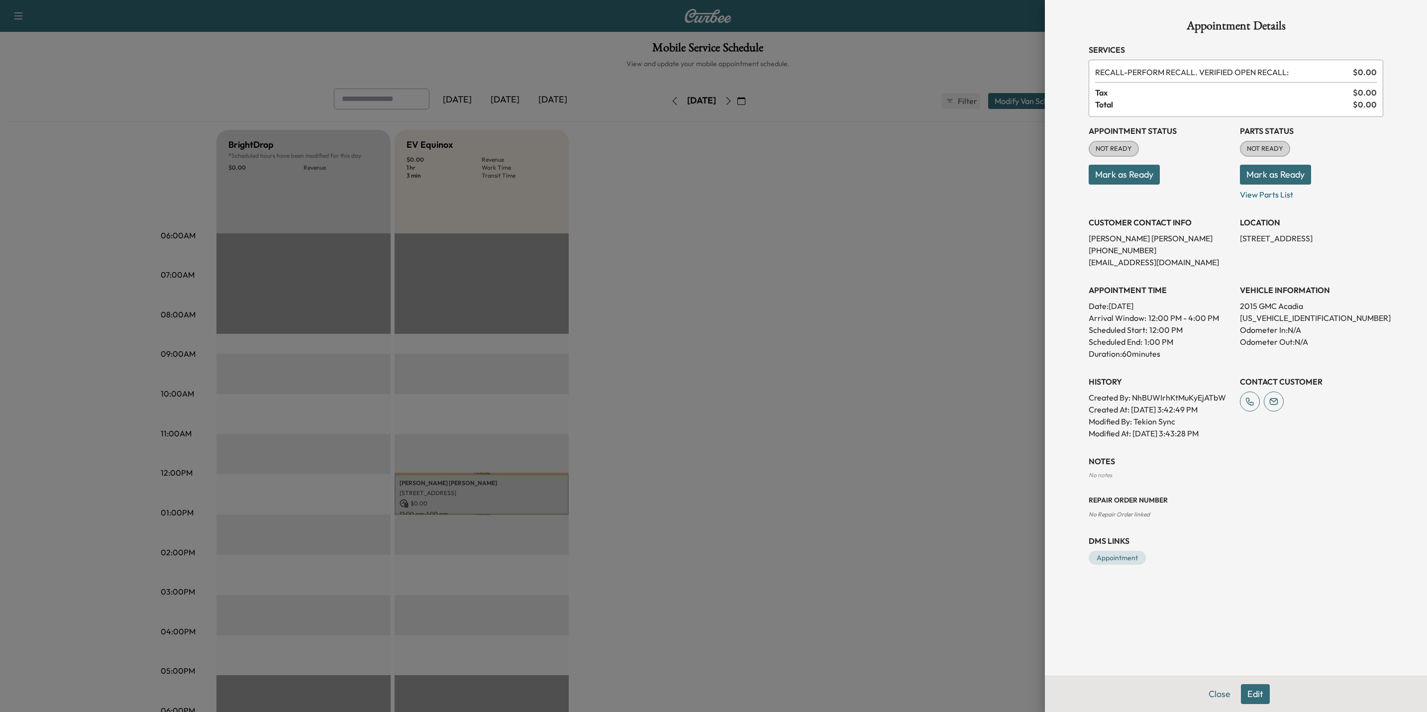
click at [845, 522] on div at bounding box center [713, 356] width 1427 height 712
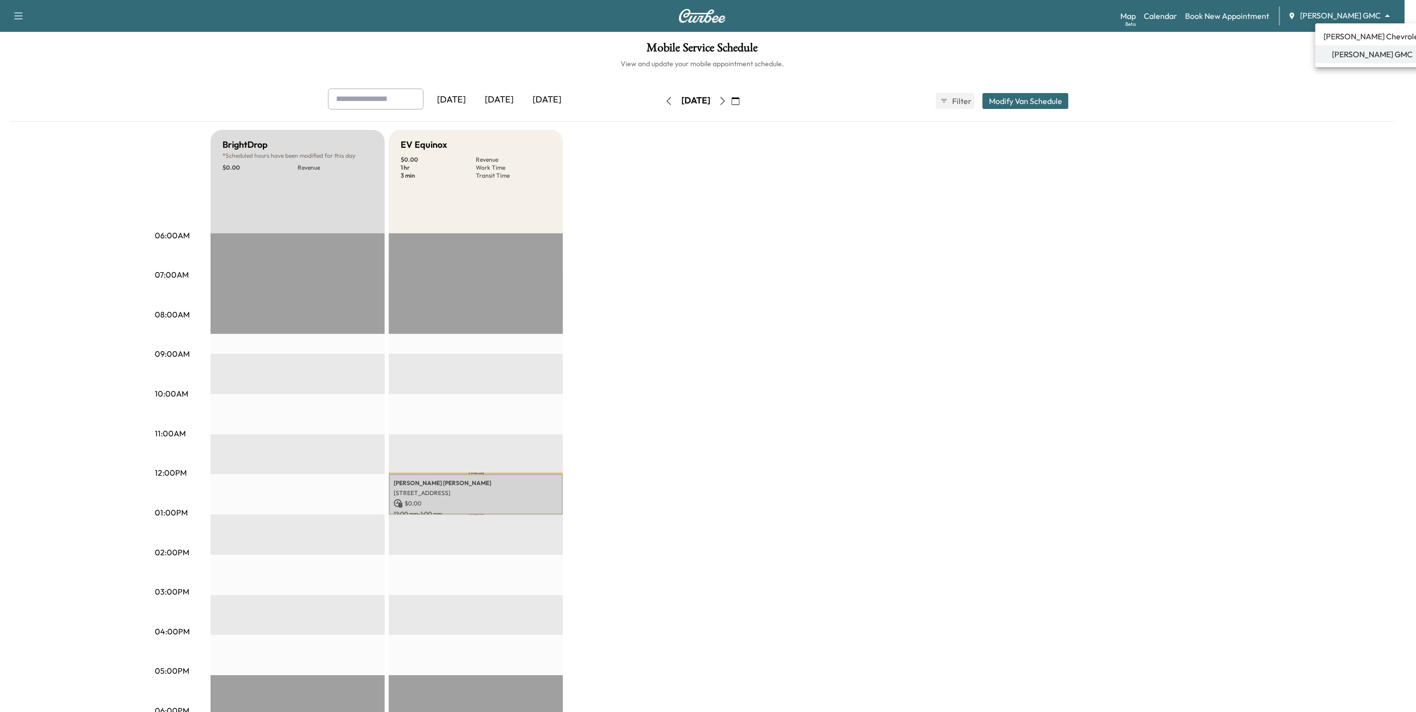
click at [1360, 13] on body "Support Log Out Map Beta Calendar Book New Appointment Mauer GMC ******** ​ Mob…" at bounding box center [708, 356] width 1416 height 712
click at [1359, 33] on span "[PERSON_NAME] Chevrolet" at bounding box center [1372, 36] width 98 height 12
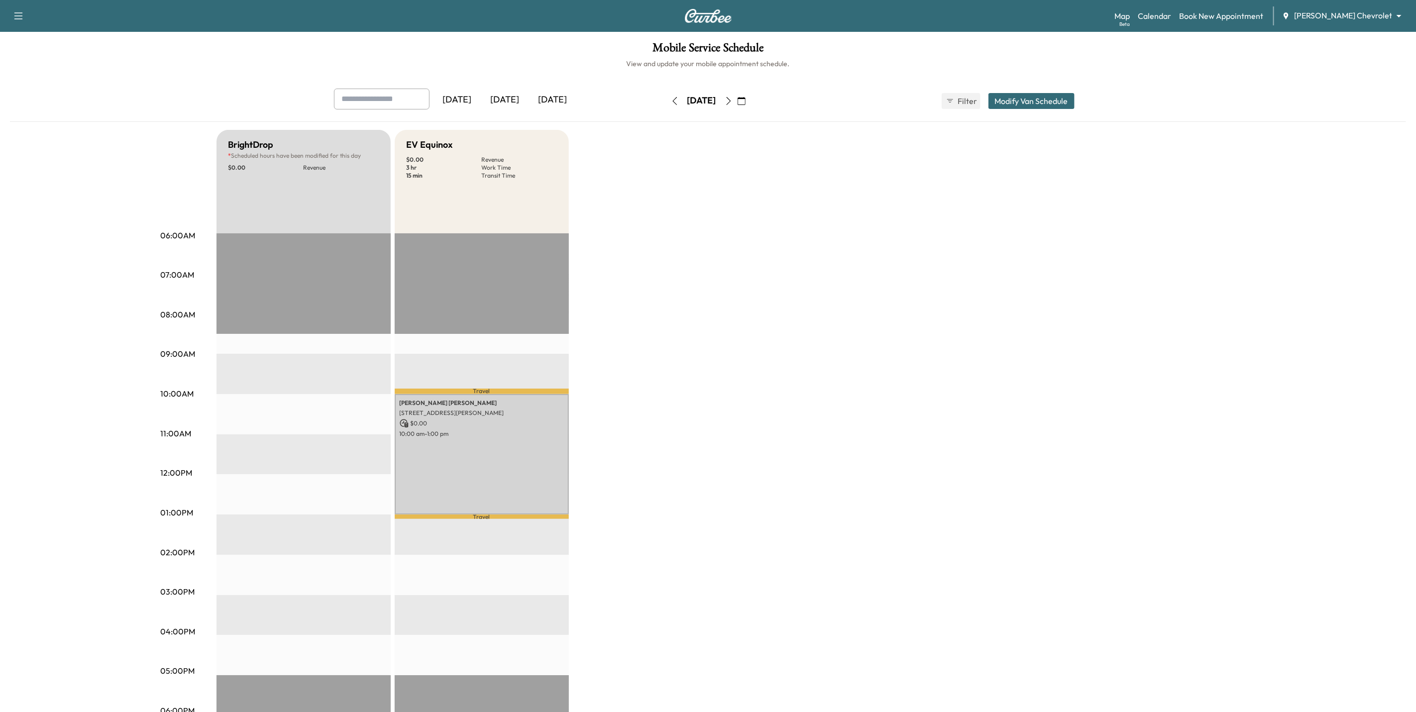
click at [737, 96] on button "button" at bounding box center [728, 101] width 17 height 16
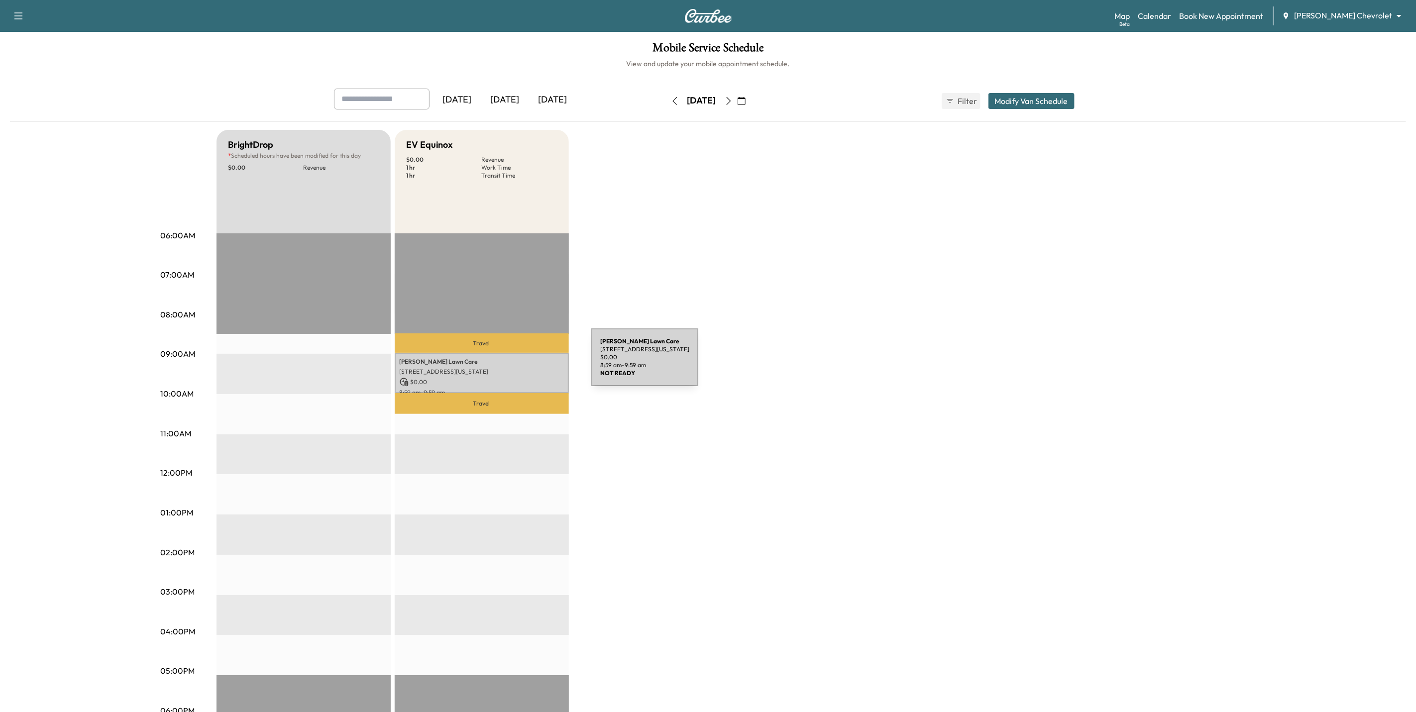
click at [517, 363] on p "Michael Dougherty's Lawn Care" at bounding box center [482, 362] width 164 height 8
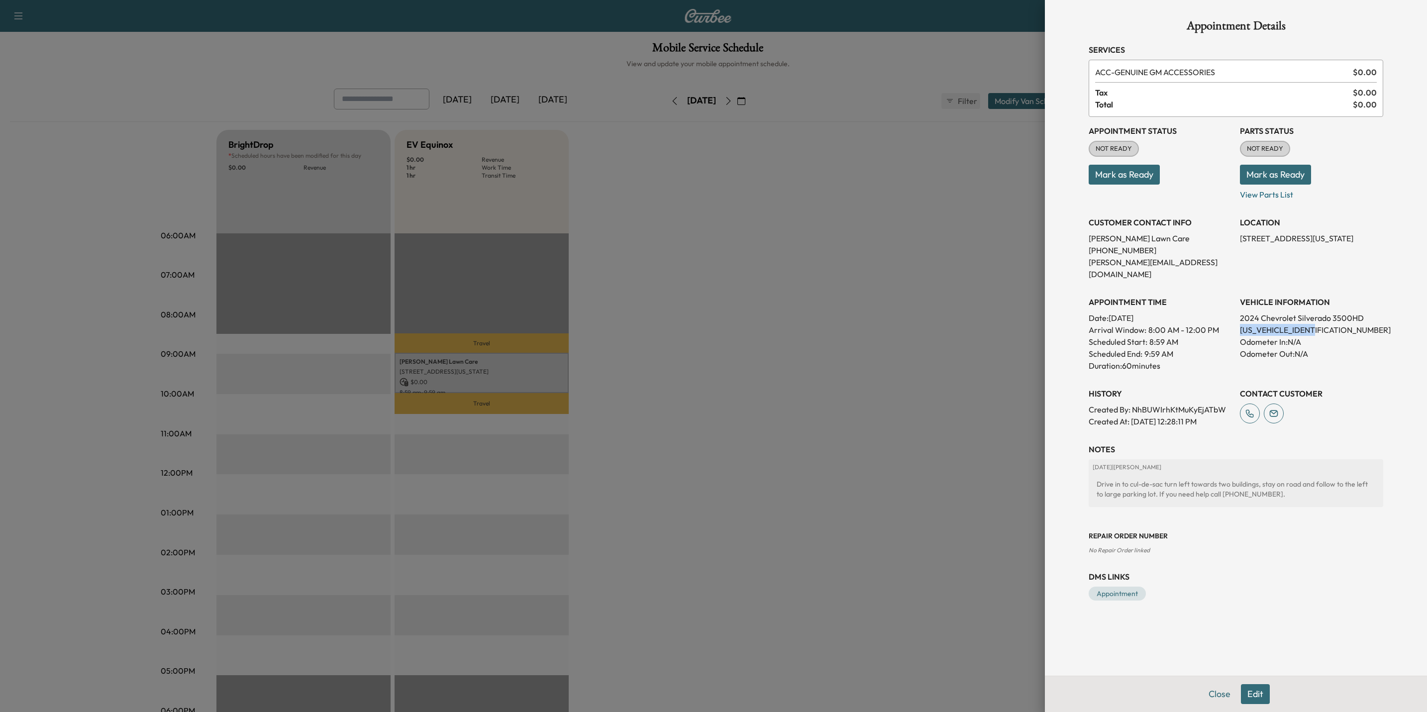
drag, startPoint x: 1328, startPoint y: 320, endPoint x: 1238, endPoint y: 323, distance: 89.6
click at [1238, 323] on div "Appointment Status NOT READY Mark as Ready Parts Status NOT READY Mark as Ready…" at bounding box center [1236, 272] width 295 height 311
drag, startPoint x: 1238, startPoint y: 323, endPoint x: 1241, endPoint y: 318, distance: 5.4
drag, startPoint x: 814, startPoint y: 389, endPoint x: 823, endPoint y: 444, distance: 56.0
click at [823, 444] on div at bounding box center [713, 356] width 1427 height 712
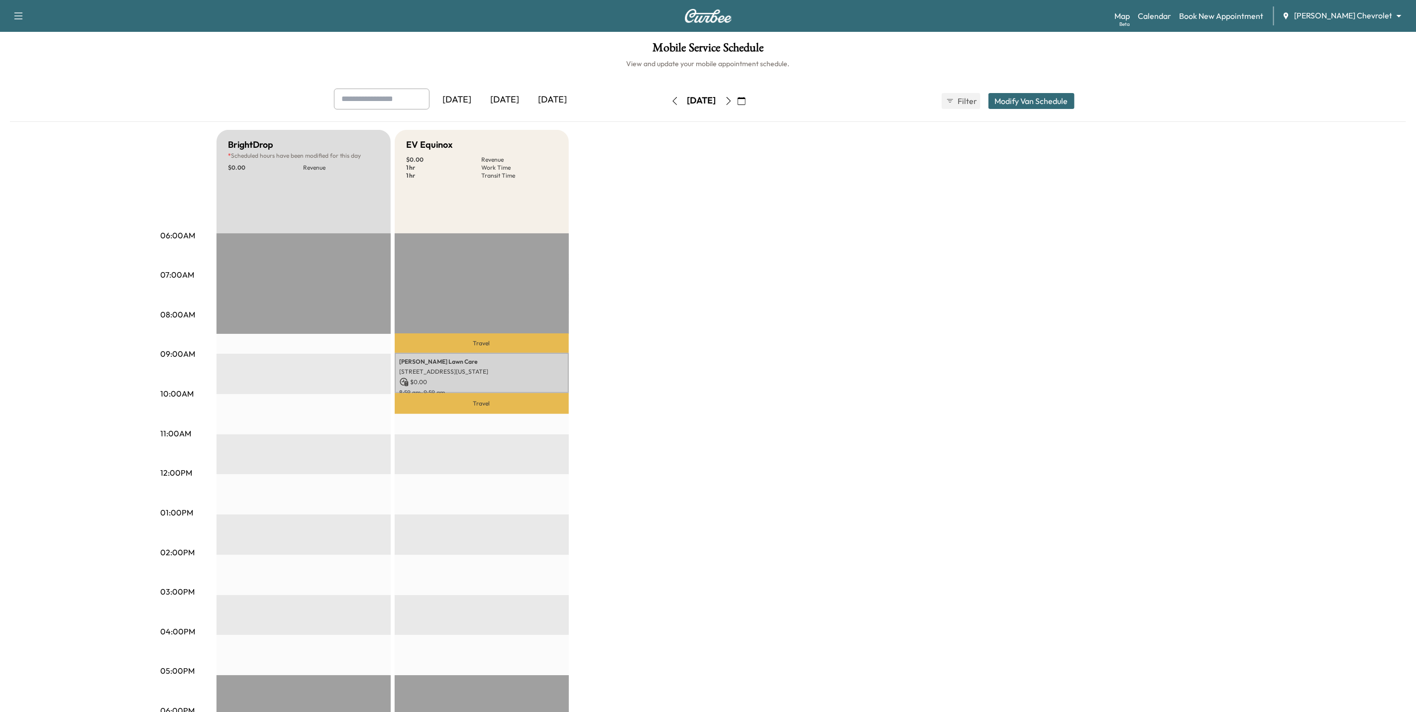
click at [731, 104] on icon "button" at bounding box center [728, 101] width 4 height 8
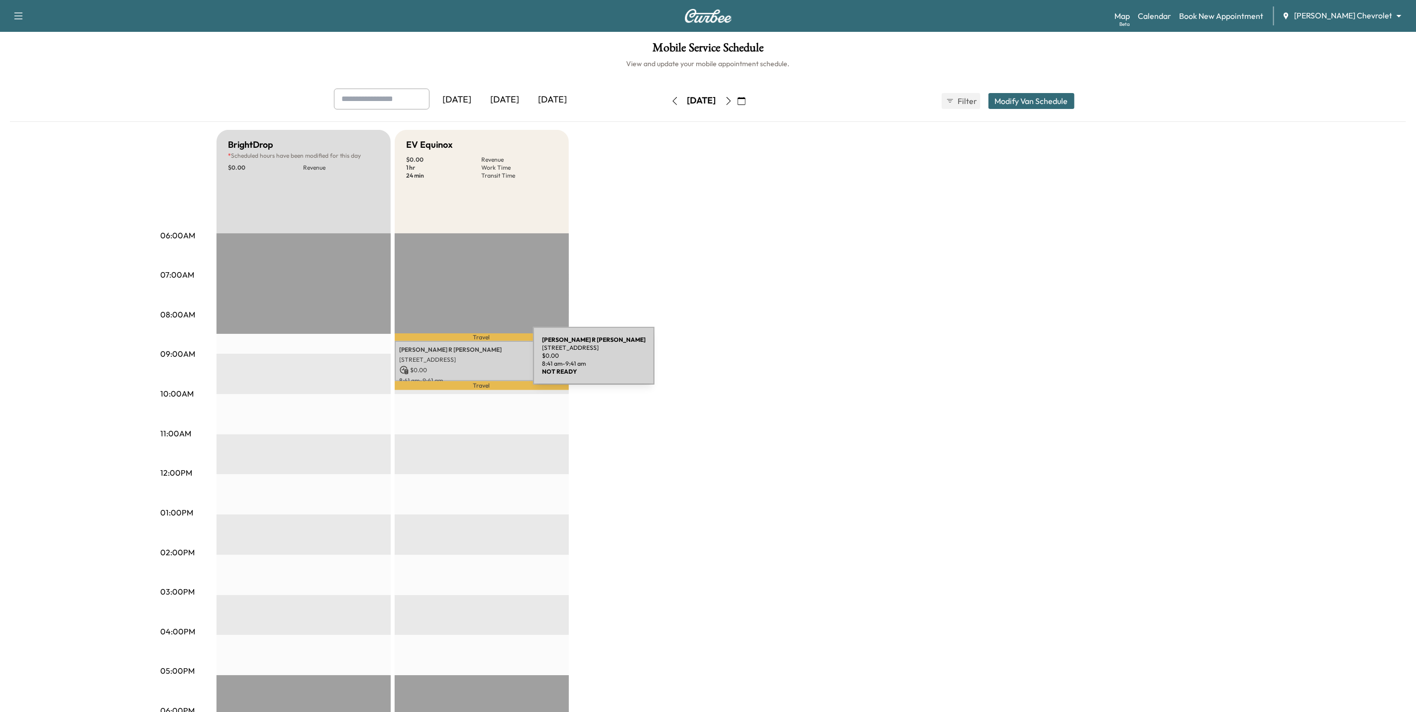
click at [458, 362] on p "1320 105th St E, Inver Grove Heights, MN 55077, USA" at bounding box center [482, 360] width 164 height 8
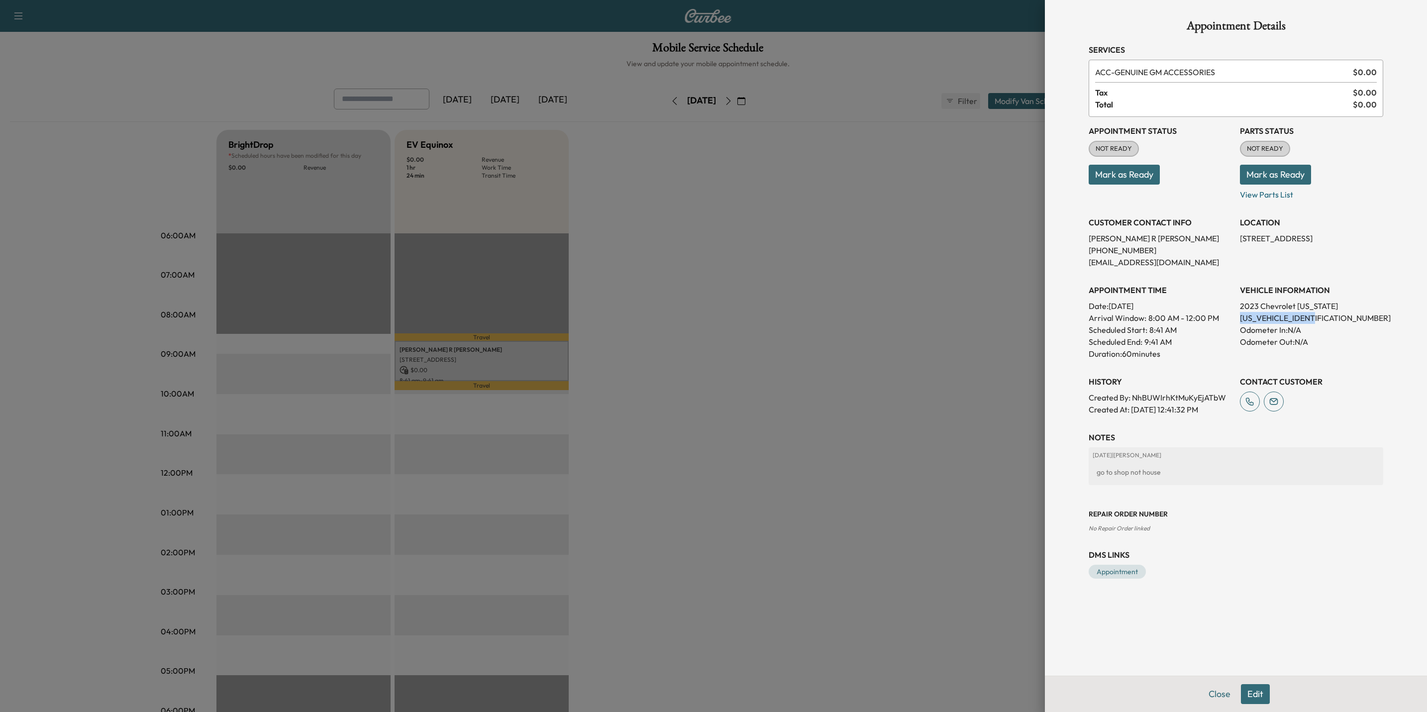
drag, startPoint x: 1322, startPoint y: 314, endPoint x: 1241, endPoint y: 320, distance: 81.3
click at [1241, 320] on p "1GCPTCEK4P1263792" at bounding box center [1311, 318] width 143 height 12
drag, startPoint x: 941, startPoint y: 302, endPoint x: 969, endPoint y: 299, distance: 28.0
click at [943, 302] on div at bounding box center [713, 356] width 1427 height 712
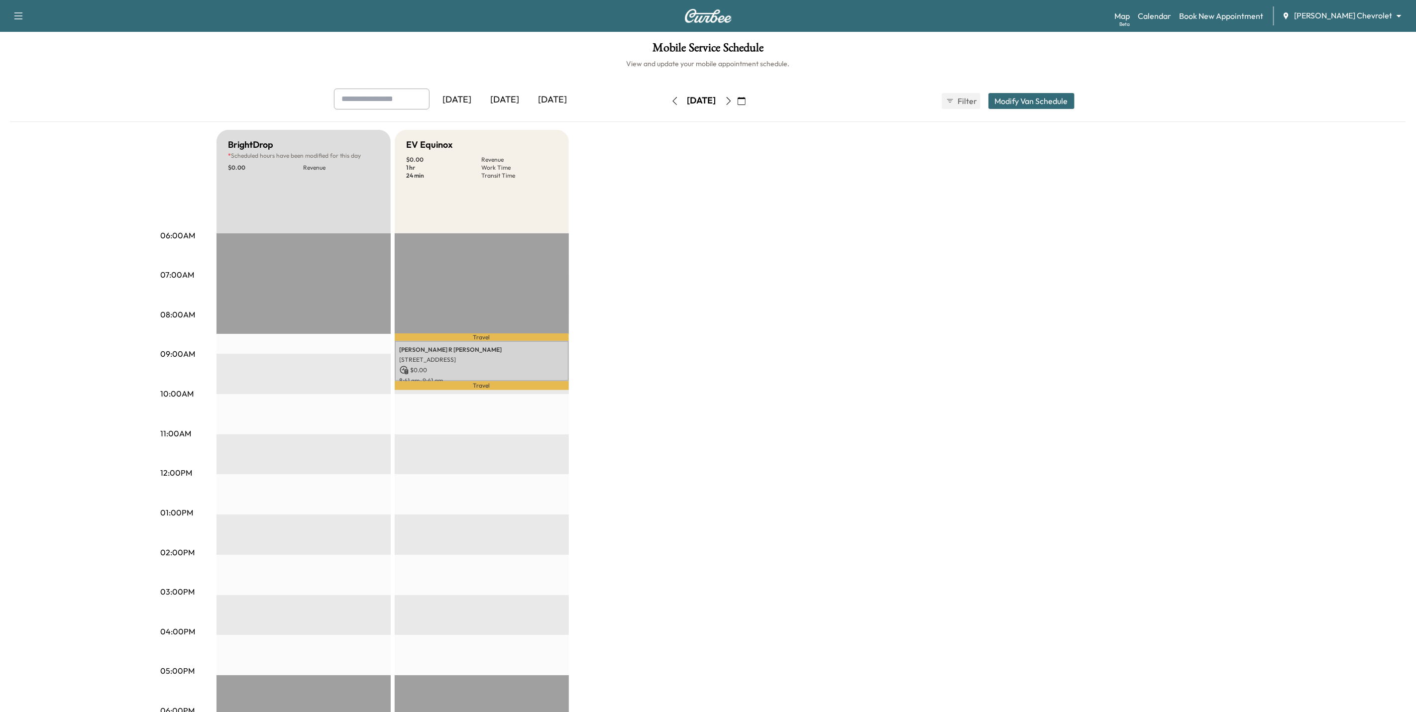
click at [733, 99] on icon "button" at bounding box center [729, 101] width 8 height 8
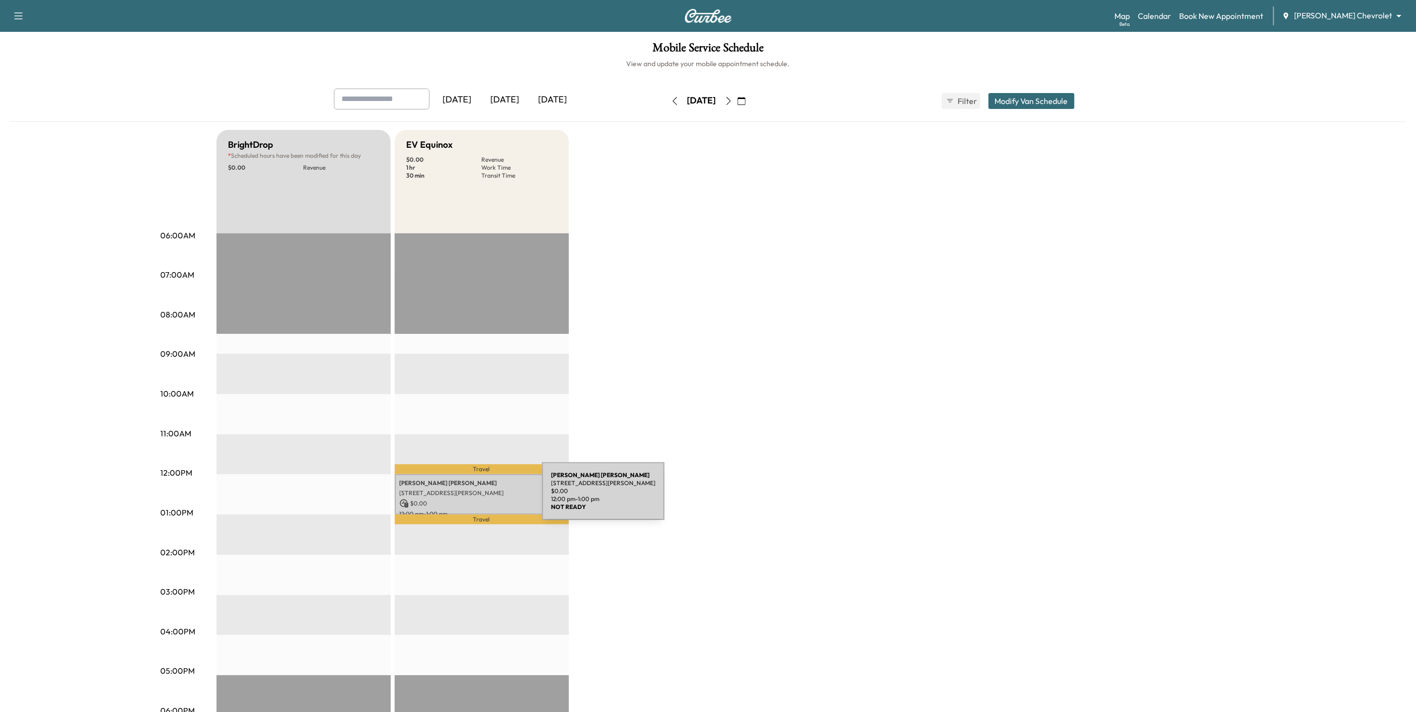
click at [469, 479] on p "ELVIRA J RODRIGUEZ CORTES" at bounding box center [482, 483] width 164 height 8
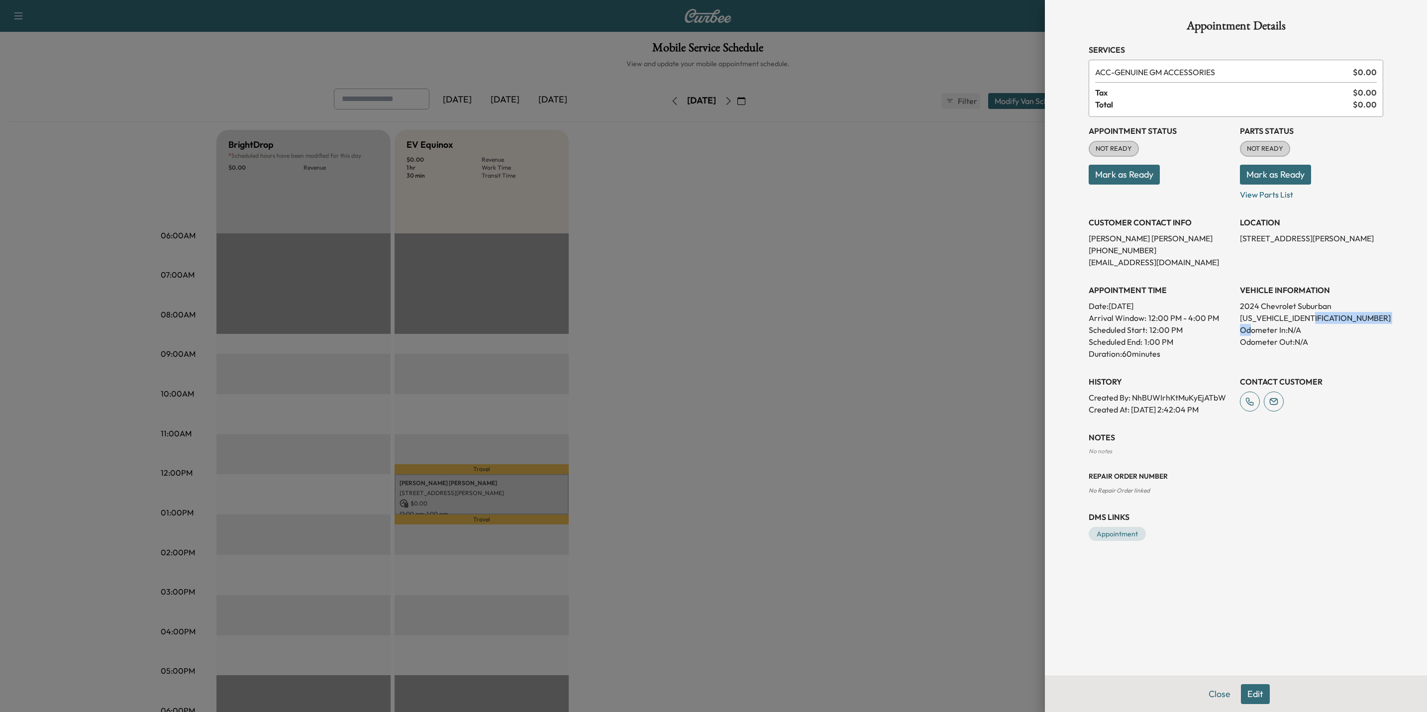
drag, startPoint x: 1331, startPoint y: 317, endPoint x: 1251, endPoint y: 326, distance: 80.2
click at [1251, 326] on div "VEHICLE INFORMATION 2024 Chevrolet Suburban 1GNSKCKDXRR138973 Odometer In: N/A …" at bounding box center [1311, 318] width 143 height 84
click at [1345, 341] on p "Odometer Out: N/A" at bounding box center [1311, 342] width 143 height 12
drag, startPoint x: 1327, startPoint y: 316, endPoint x: 1240, endPoint y: 319, distance: 87.6
click at [1240, 319] on p "1GNSKCKDXRR138973" at bounding box center [1311, 318] width 143 height 12
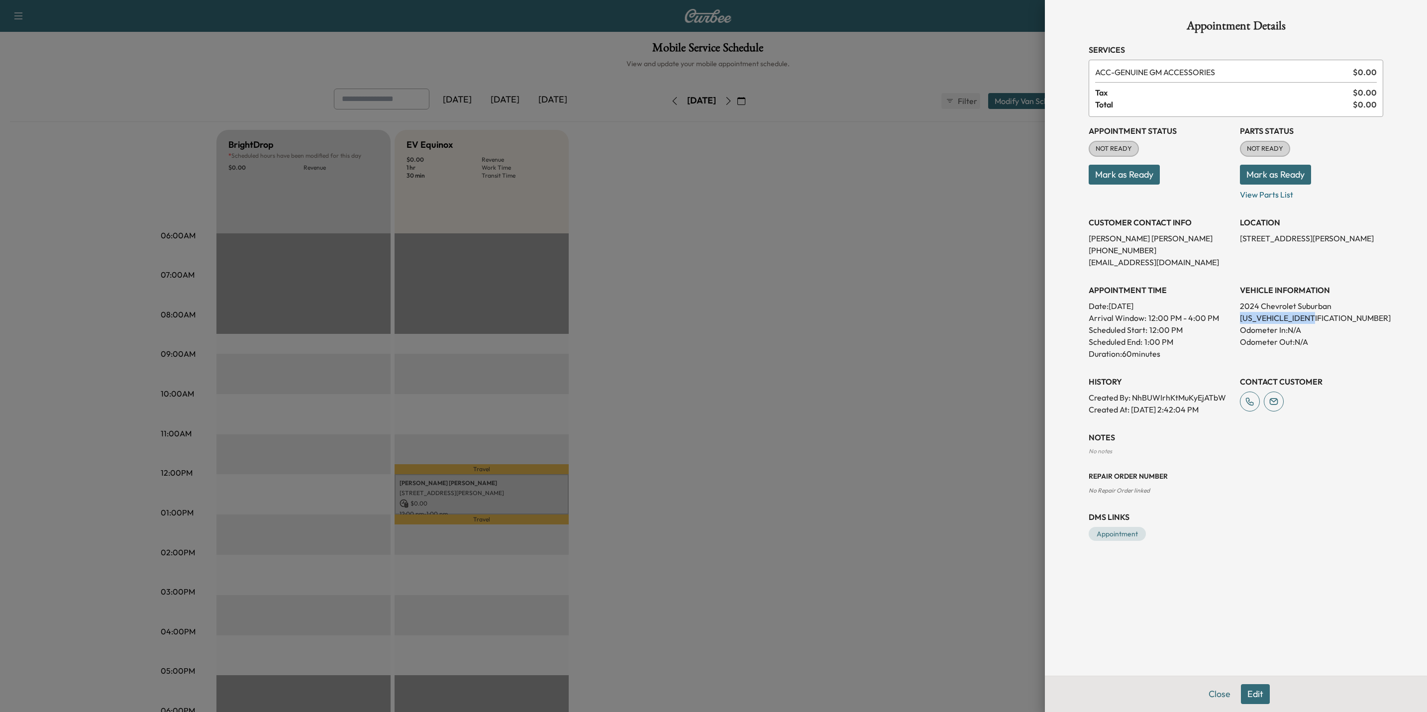
drag, startPoint x: 1240, startPoint y: 319, endPoint x: 1246, endPoint y: 317, distance: 6.2
click at [902, 272] on div at bounding box center [713, 356] width 1427 height 712
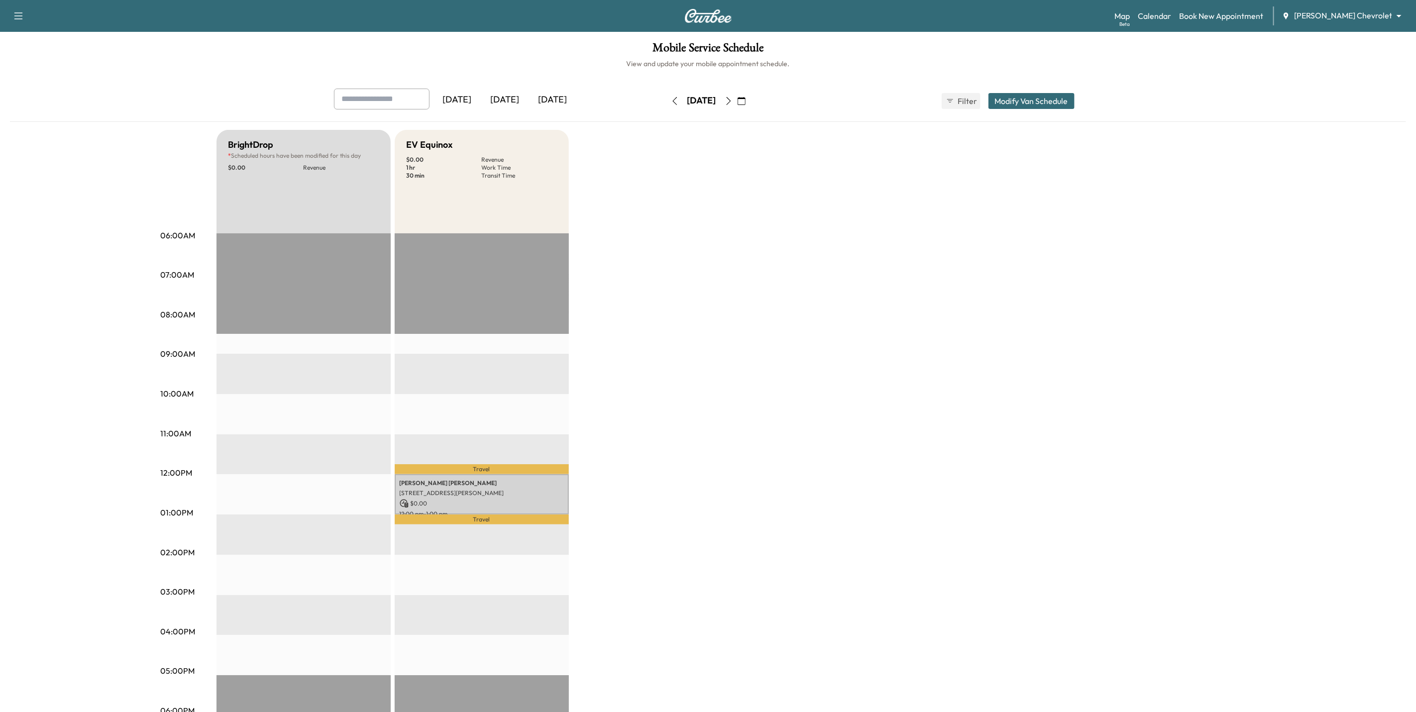
click at [731, 102] on icon "button" at bounding box center [728, 101] width 4 height 8
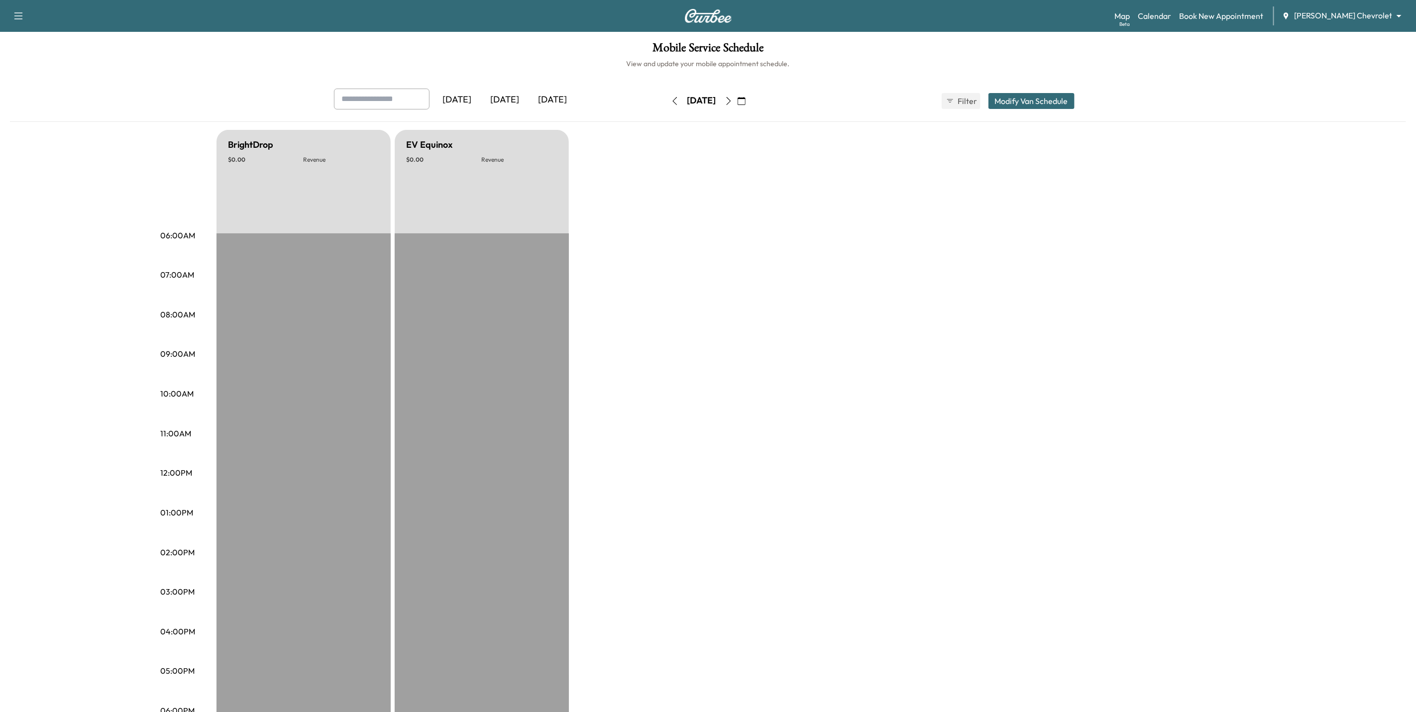
click at [731, 103] on icon "button" at bounding box center [728, 101] width 4 height 8
click at [733, 104] on icon "button" at bounding box center [729, 101] width 8 height 8
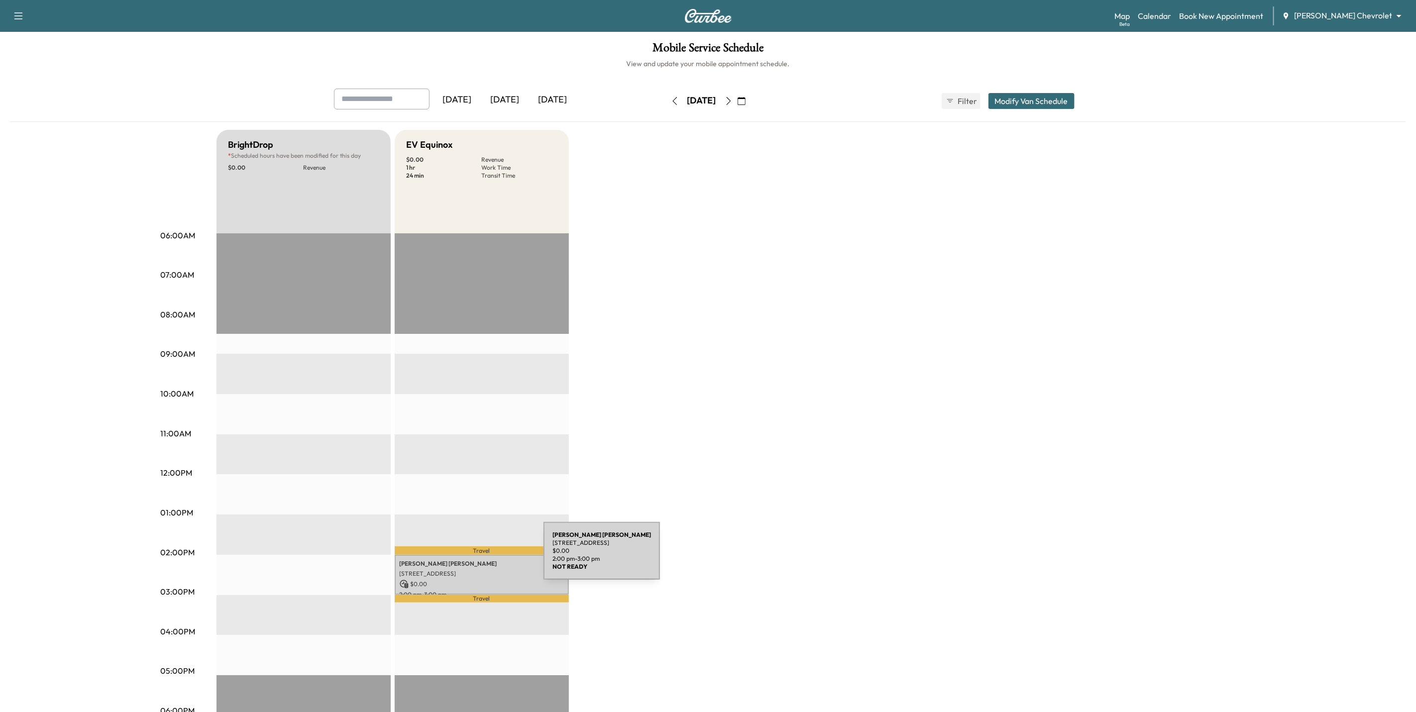
click at [466, 561] on p "Daniel Richardson" at bounding box center [482, 564] width 164 height 8
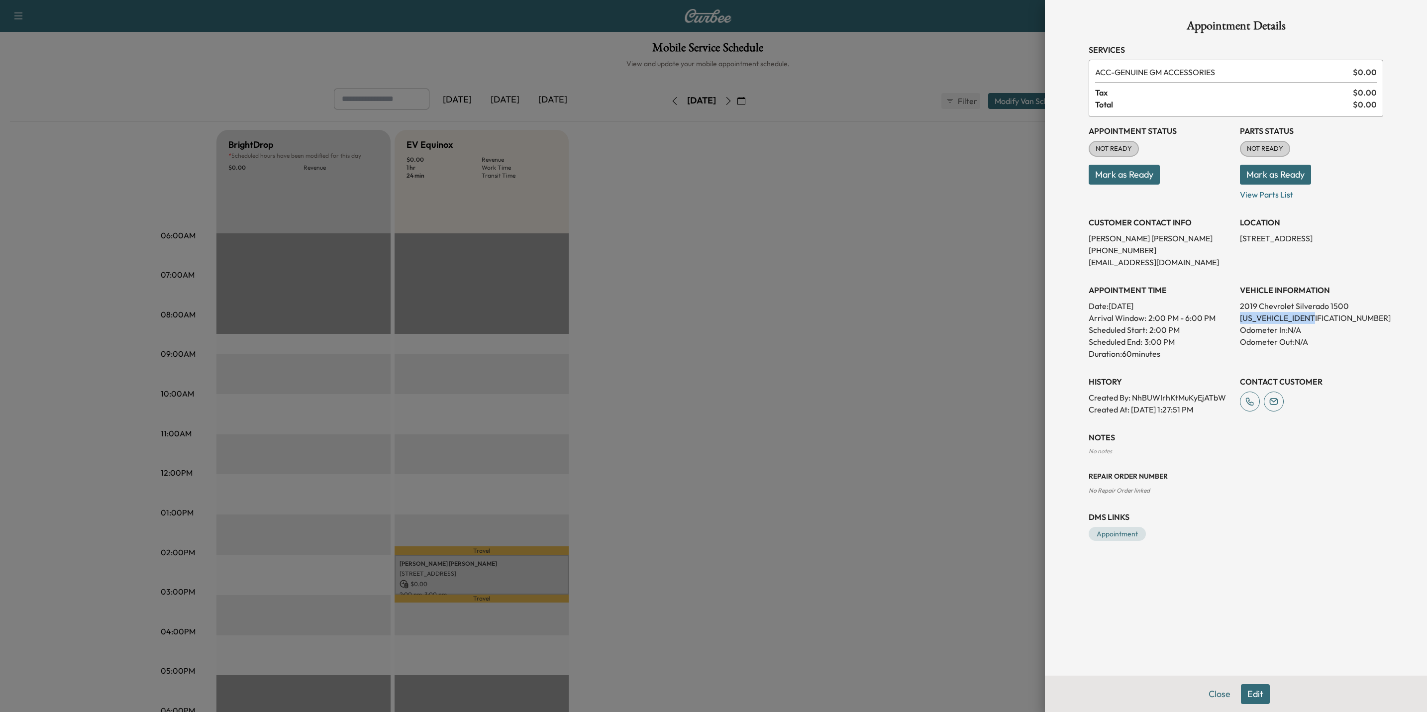
drag, startPoint x: 1297, startPoint y: 316, endPoint x: 1239, endPoint y: 316, distance: 57.2
click at [1239, 316] on div "Appointment Status NOT READY Mark as Ready Parts Status NOT READY Mark as Ready…" at bounding box center [1236, 266] width 295 height 299
drag, startPoint x: 1239, startPoint y: 316, endPoint x: 1249, endPoint y: 318, distance: 9.8
click at [954, 263] on div at bounding box center [713, 356] width 1427 height 712
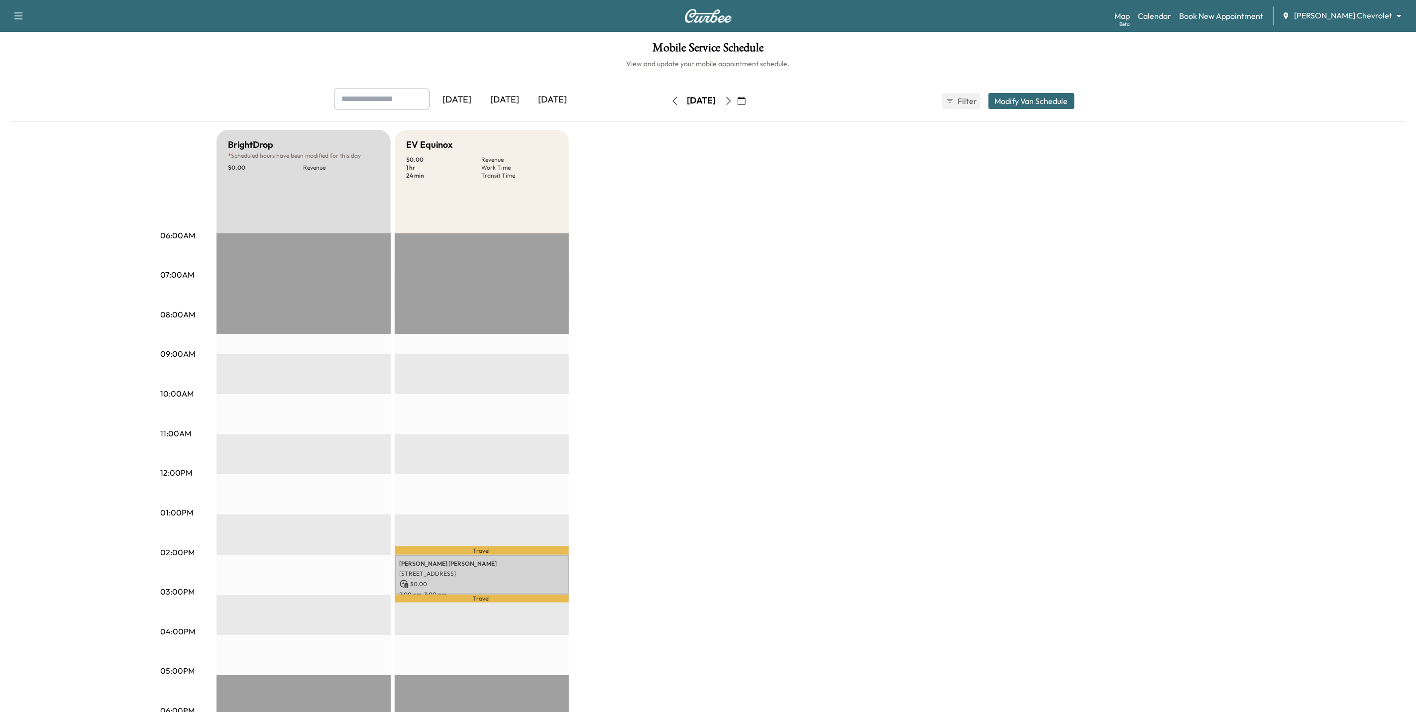
click at [733, 100] on icon "button" at bounding box center [729, 101] width 8 height 8
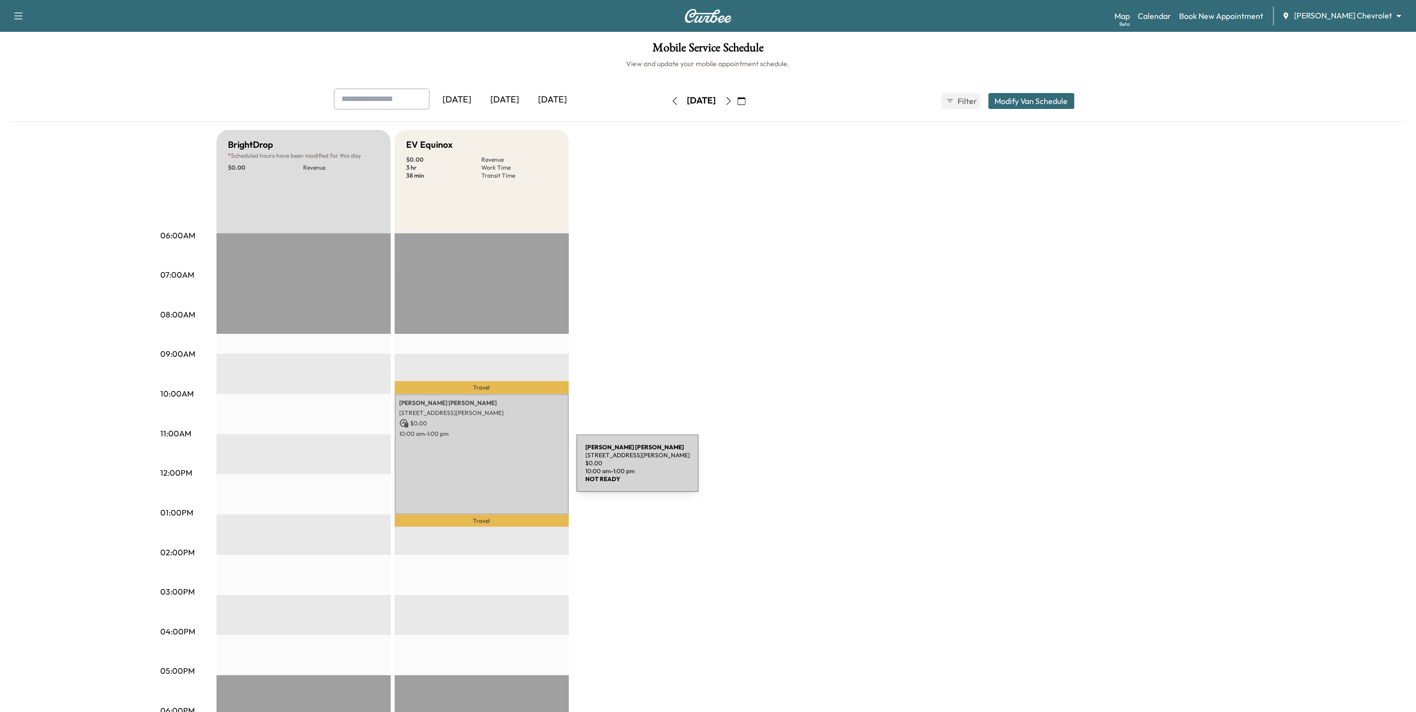
click at [502, 469] on div "PATRICK MEINHARDT 2230 Energy Park Dr, St Paul, MN 55108, USA $ 0.00 10:00 am -…" at bounding box center [482, 454] width 174 height 120
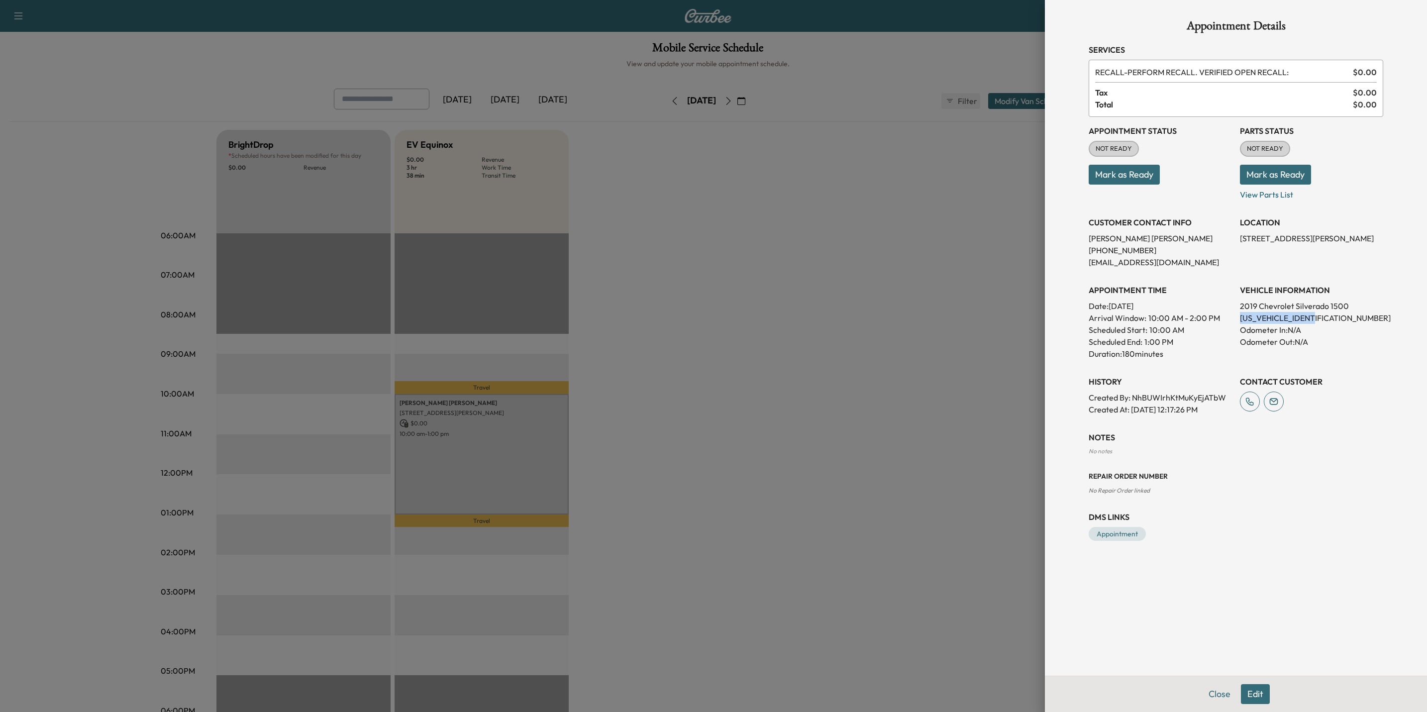
drag, startPoint x: 1327, startPoint y: 318, endPoint x: 1238, endPoint y: 319, distance: 89.1
click at [1238, 319] on div "Appointment Status NOT READY Mark as Ready Parts Status NOT READY Mark as Ready…" at bounding box center [1236, 266] width 295 height 299
drag, startPoint x: 1238, startPoint y: 319, endPoint x: 1245, endPoint y: 319, distance: 7.0
click at [941, 373] on div at bounding box center [713, 356] width 1427 height 712
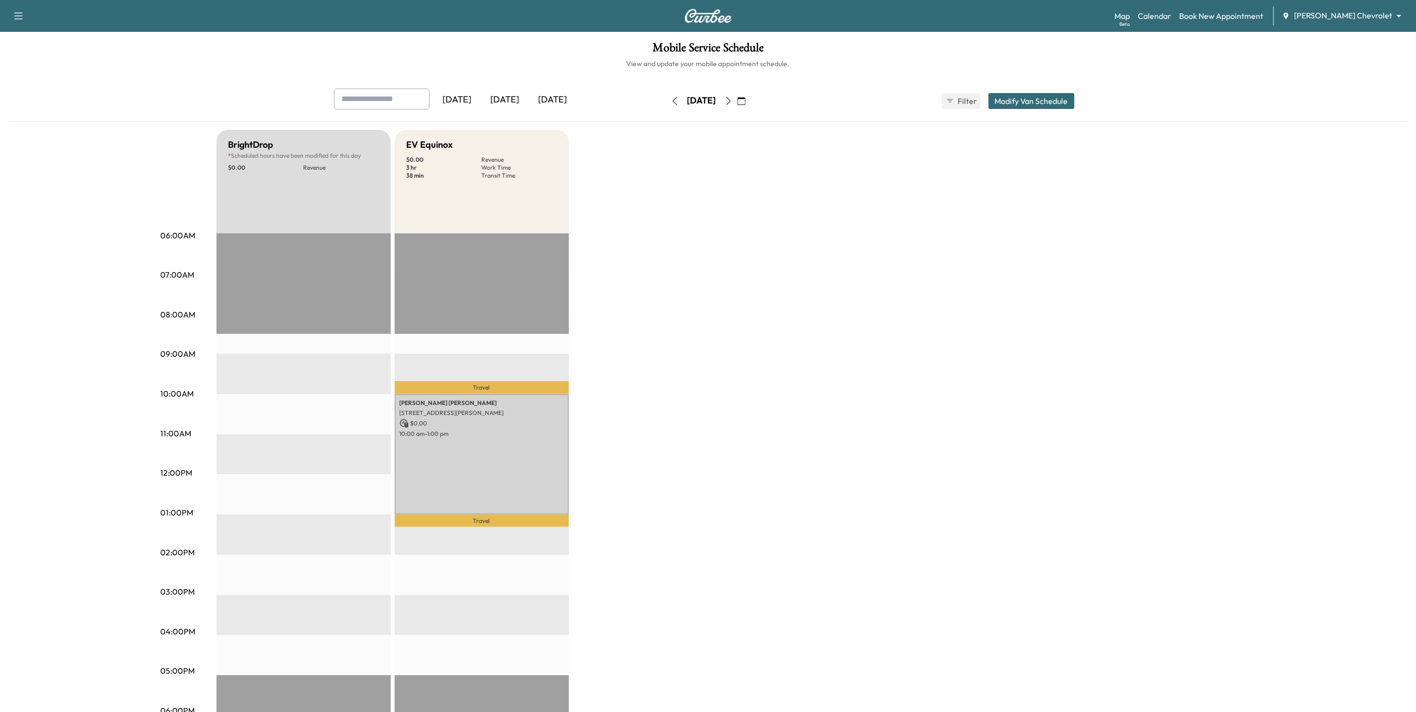
click at [737, 100] on button "button" at bounding box center [728, 101] width 17 height 16
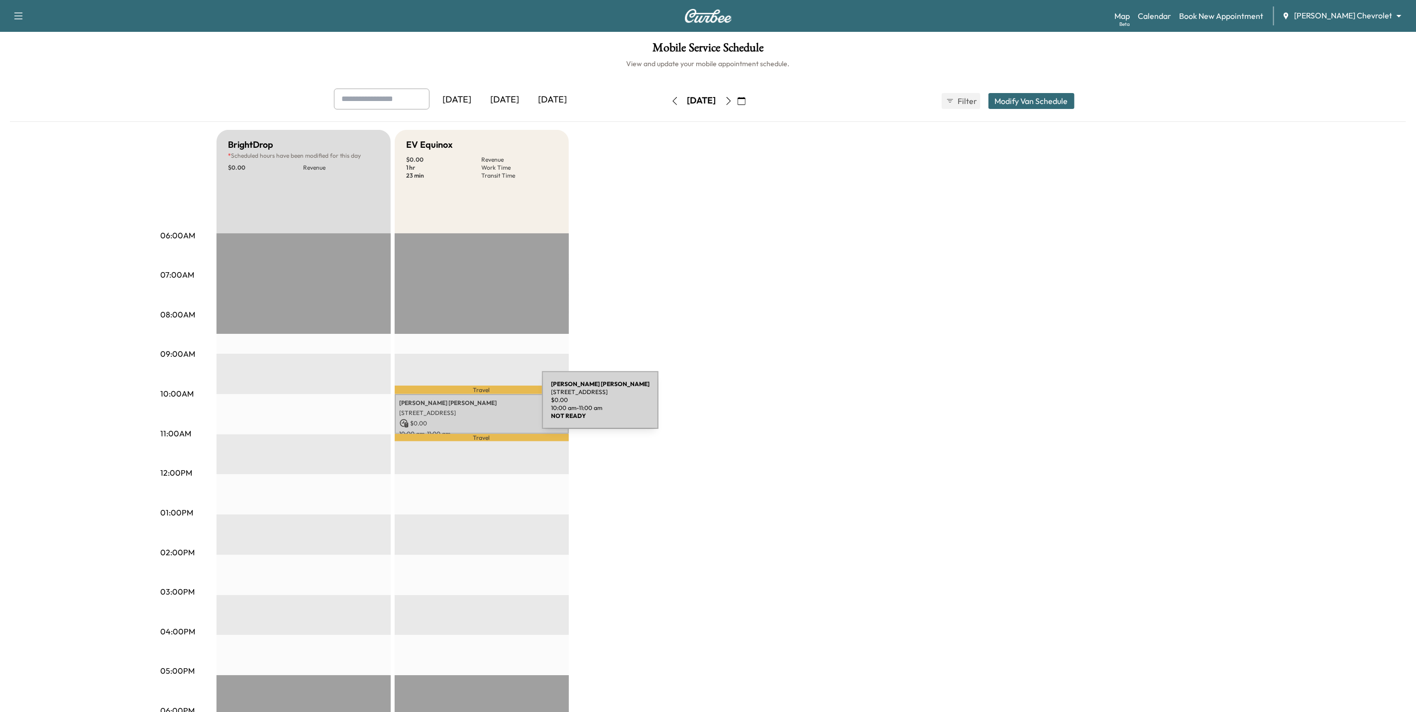
click at [468, 409] on p "3513 Cuneen Trail E, Inver Grove Heights, MN 55076, USA" at bounding box center [482, 413] width 164 height 8
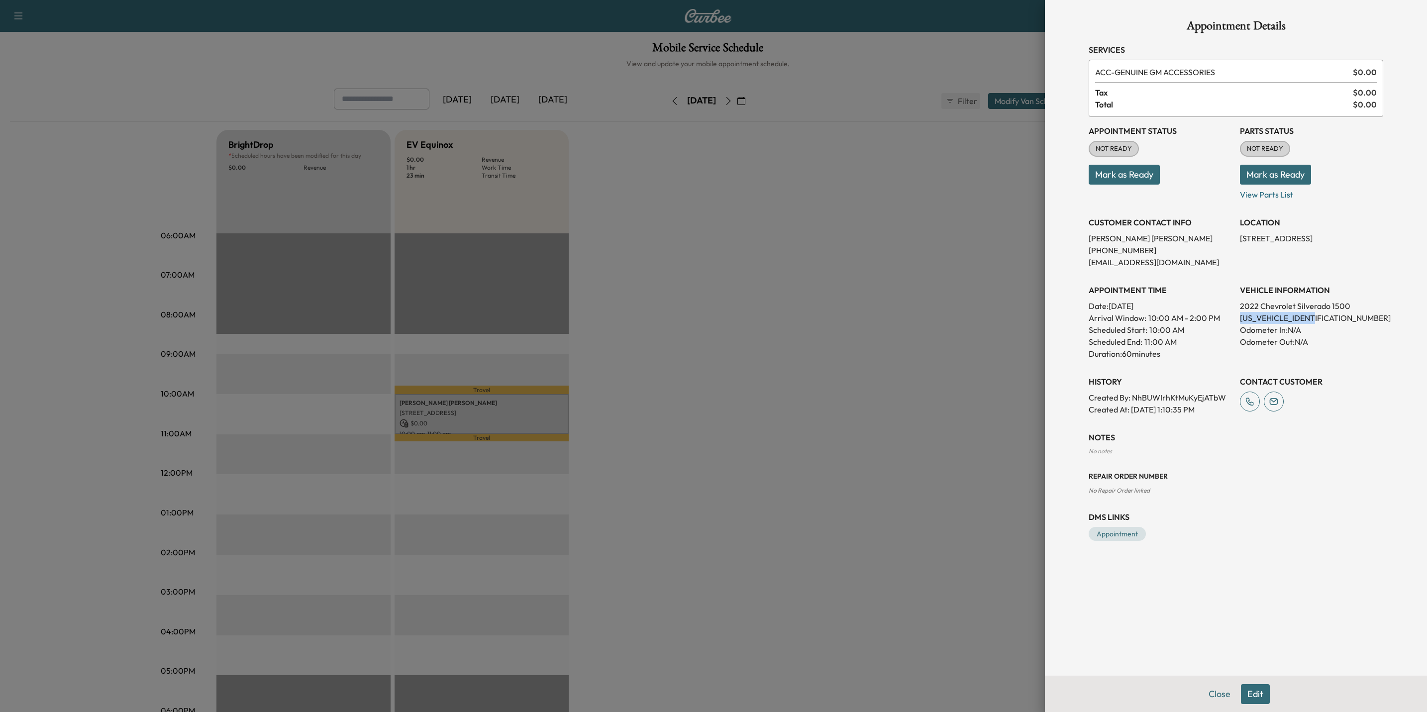
drag, startPoint x: 1329, startPoint y: 318, endPoint x: 1238, endPoint y: 320, distance: 91.6
click at [1238, 320] on div "Appointment Status NOT READY Mark as Ready Parts Status NOT READY Mark as Ready…" at bounding box center [1236, 266] width 295 height 299
click at [984, 432] on div at bounding box center [713, 356] width 1427 height 712
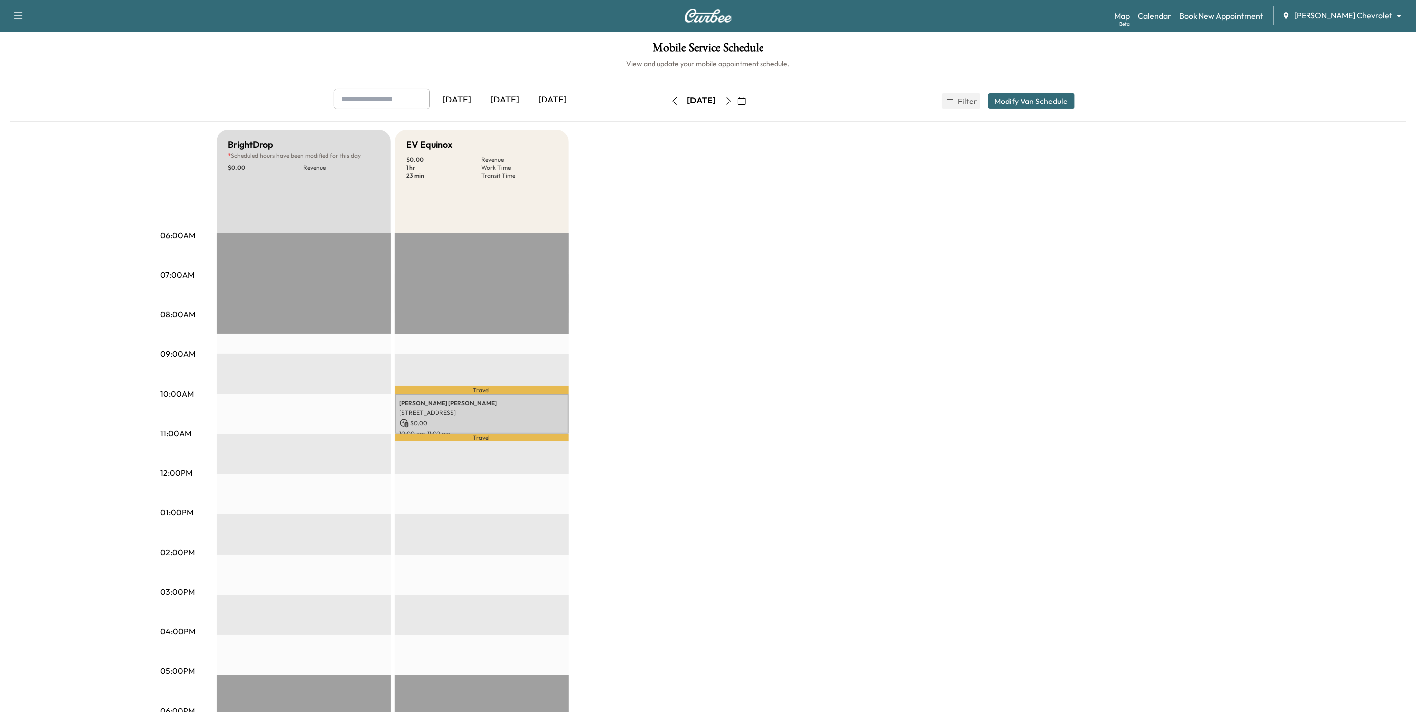
click at [671, 99] on icon "button" at bounding box center [675, 101] width 8 height 8
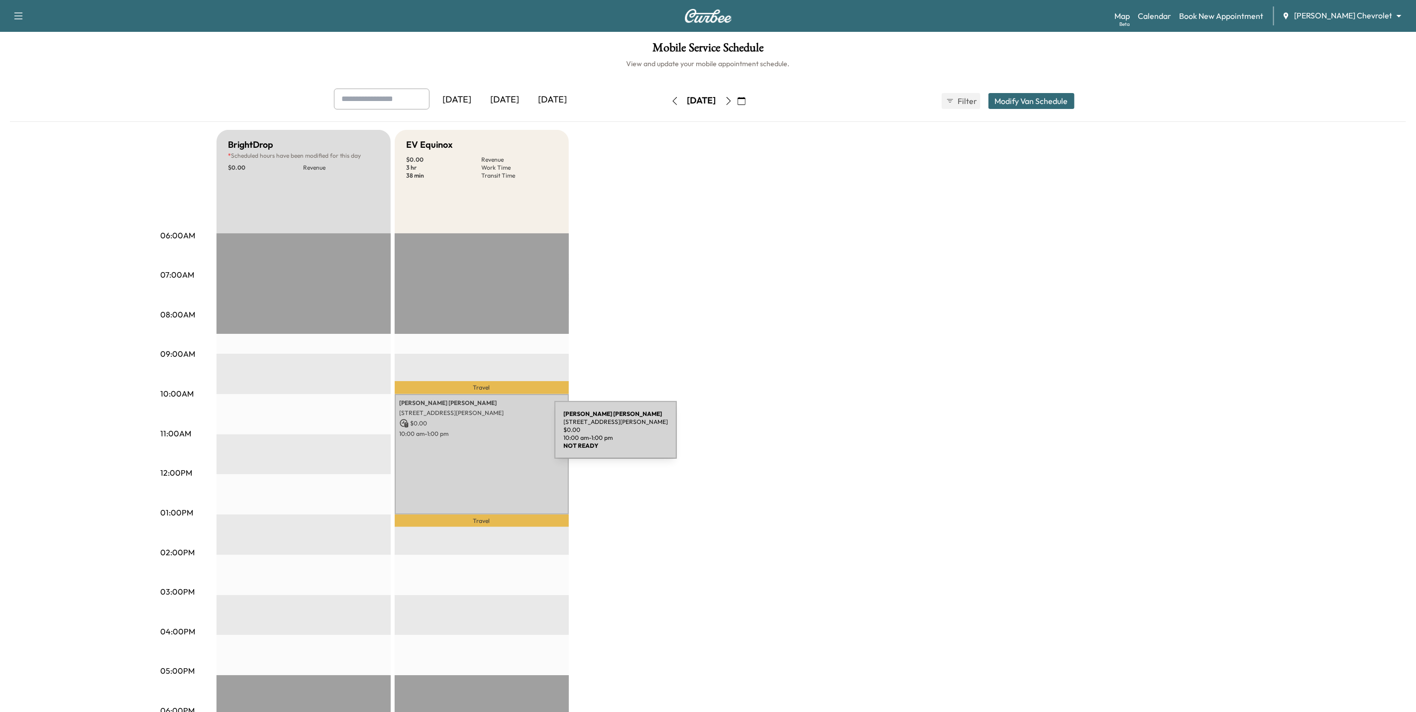
click at [481, 436] on div "PATRICK MEINHARDT 2230 Energy Park Dr, St Paul, MN 55108, USA $ 0.00 10:00 am -…" at bounding box center [482, 454] width 174 height 120
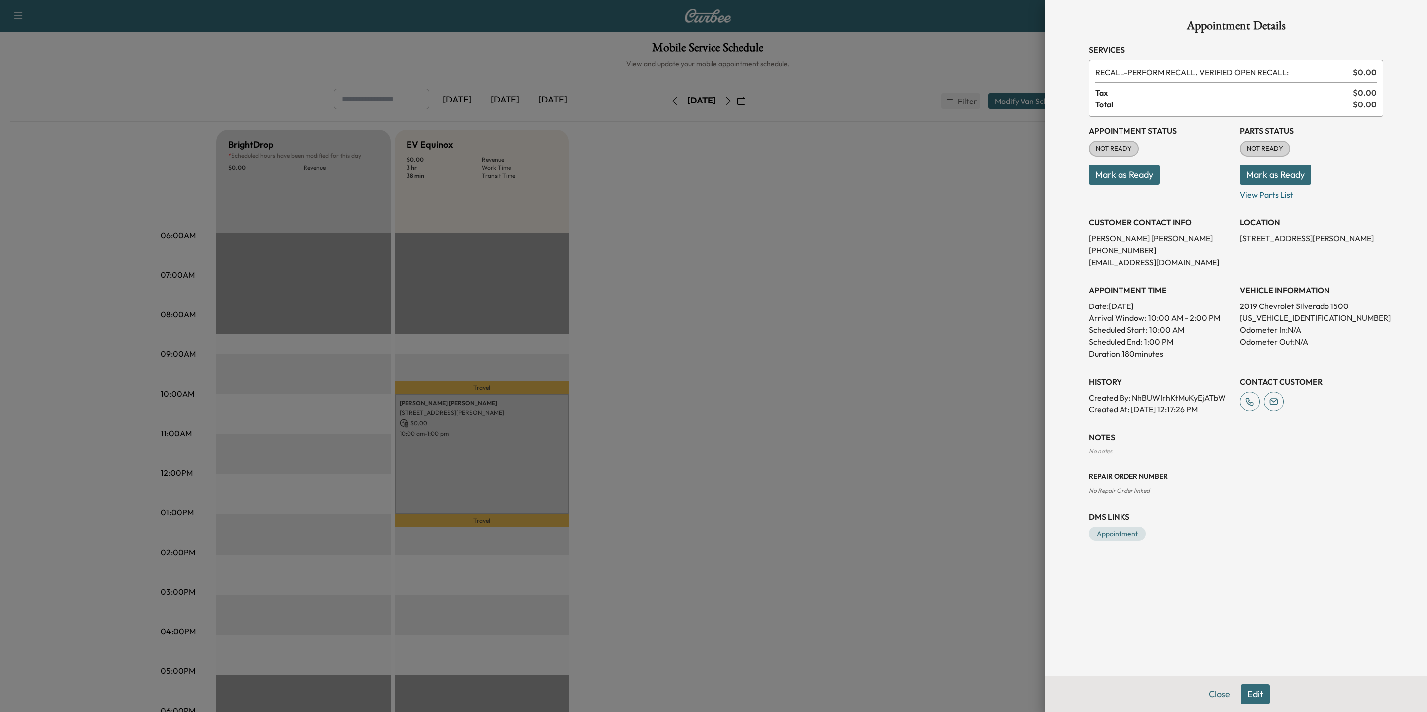
click at [1325, 317] on p "1GCUYEEDXKZ207612" at bounding box center [1311, 318] width 143 height 12
click at [745, 494] on div at bounding box center [713, 356] width 1427 height 712
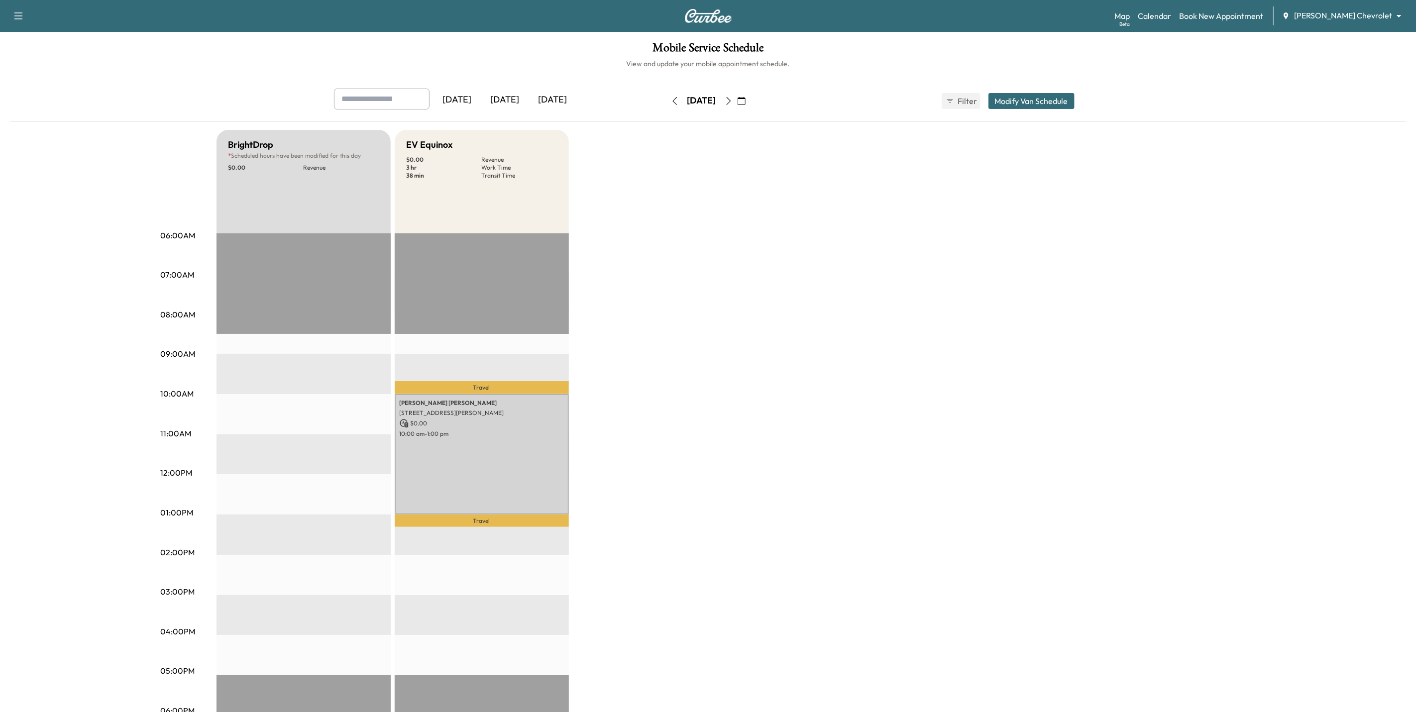
click at [733, 101] on icon "button" at bounding box center [729, 101] width 8 height 8
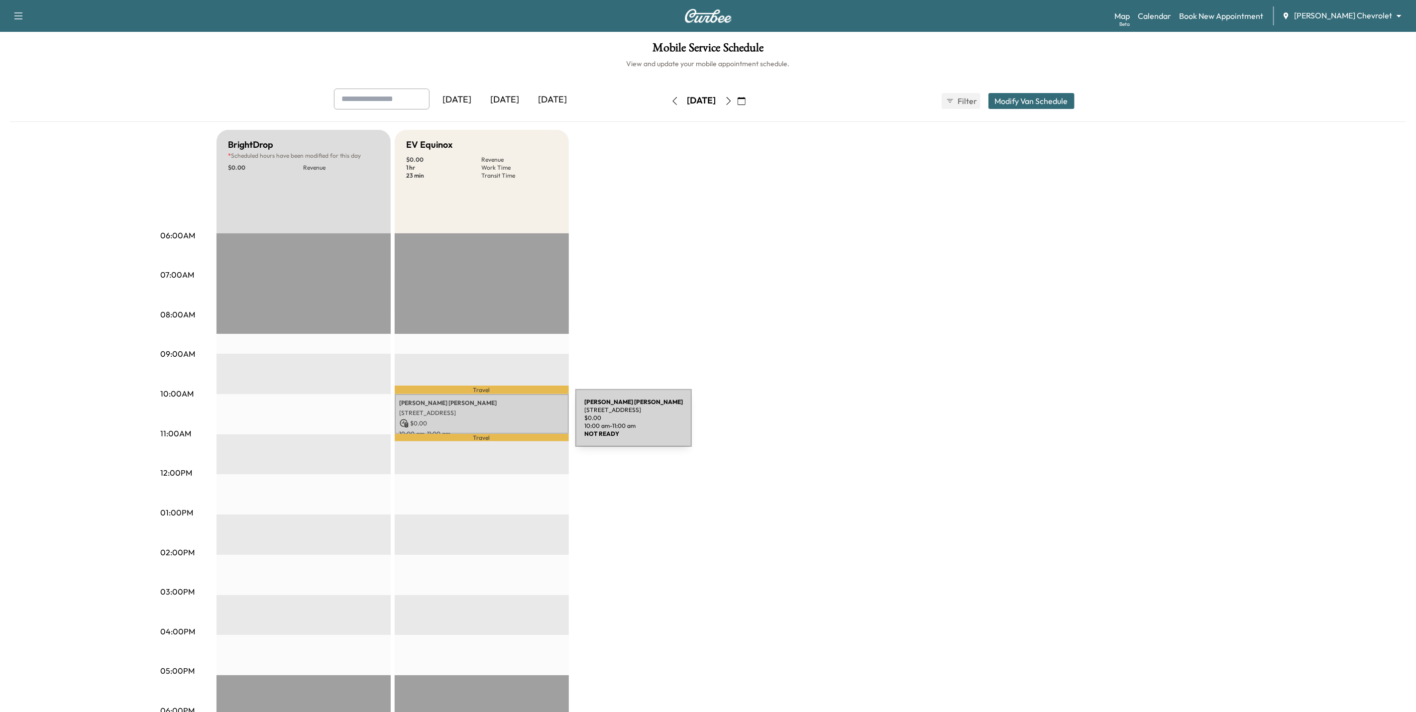
click at [501, 424] on p "$ 0.00" at bounding box center [482, 423] width 164 height 9
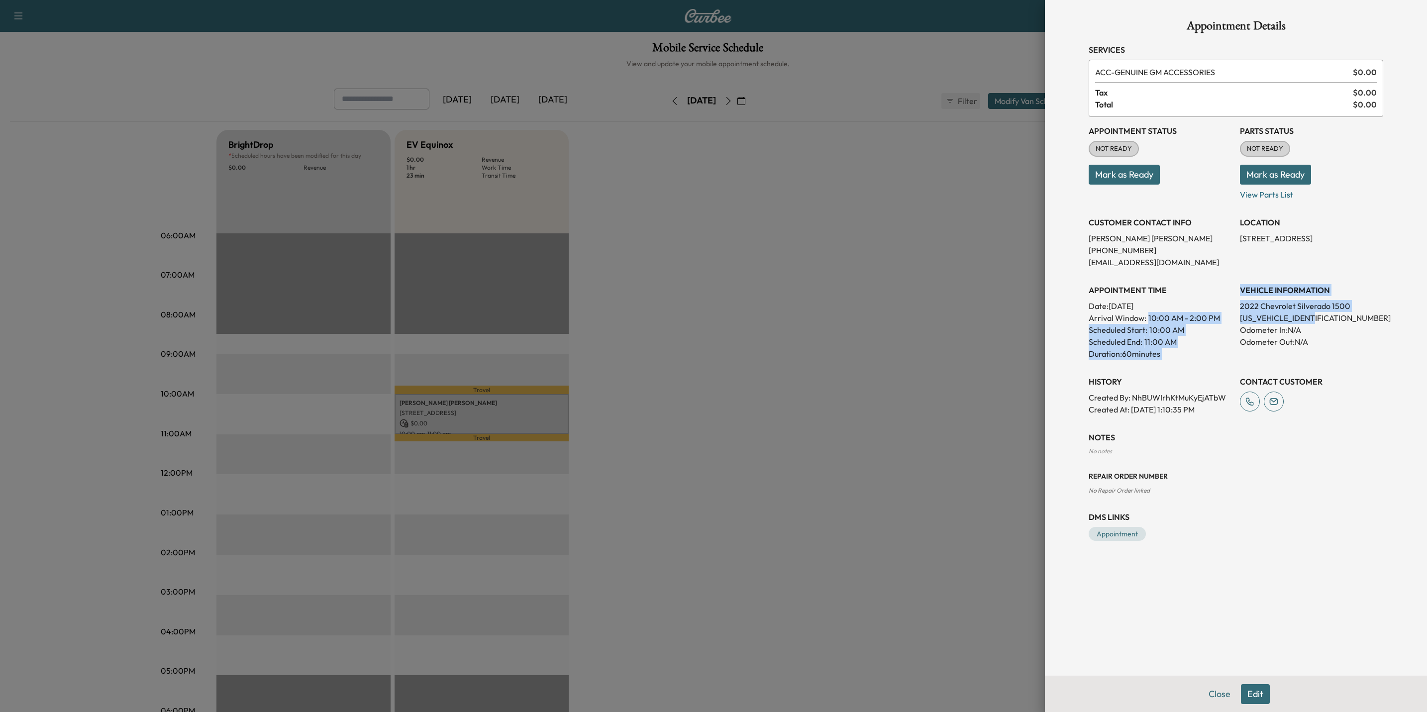
drag, startPoint x: 1323, startPoint y: 319, endPoint x: 1235, endPoint y: 320, distance: 88.1
click at [1235, 320] on div "Appointment Status NOT READY Mark as Ready Parts Status NOT READY Mark as Ready…" at bounding box center [1236, 266] width 295 height 299
drag, startPoint x: 1236, startPoint y: 318, endPoint x: 1327, endPoint y: 319, distance: 91.1
click at [1327, 319] on div "Appointment Status NOT READY Mark as Ready Parts Status NOT READY Mark as Ready…" at bounding box center [1236, 266] width 295 height 299
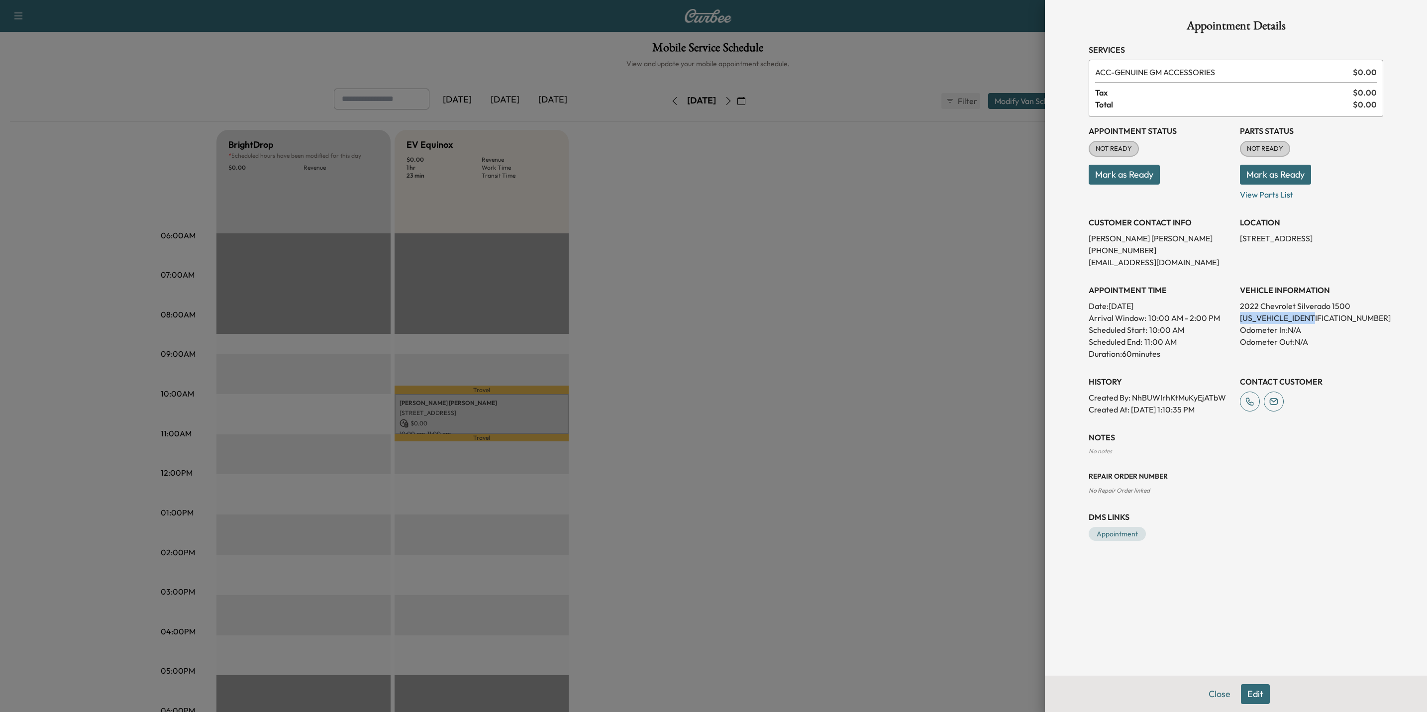
drag, startPoint x: 1327, startPoint y: 319, endPoint x: 1302, endPoint y: 316, distance: 25.1
click at [927, 320] on div at bounding box center [713, 356] width 1427 height 712
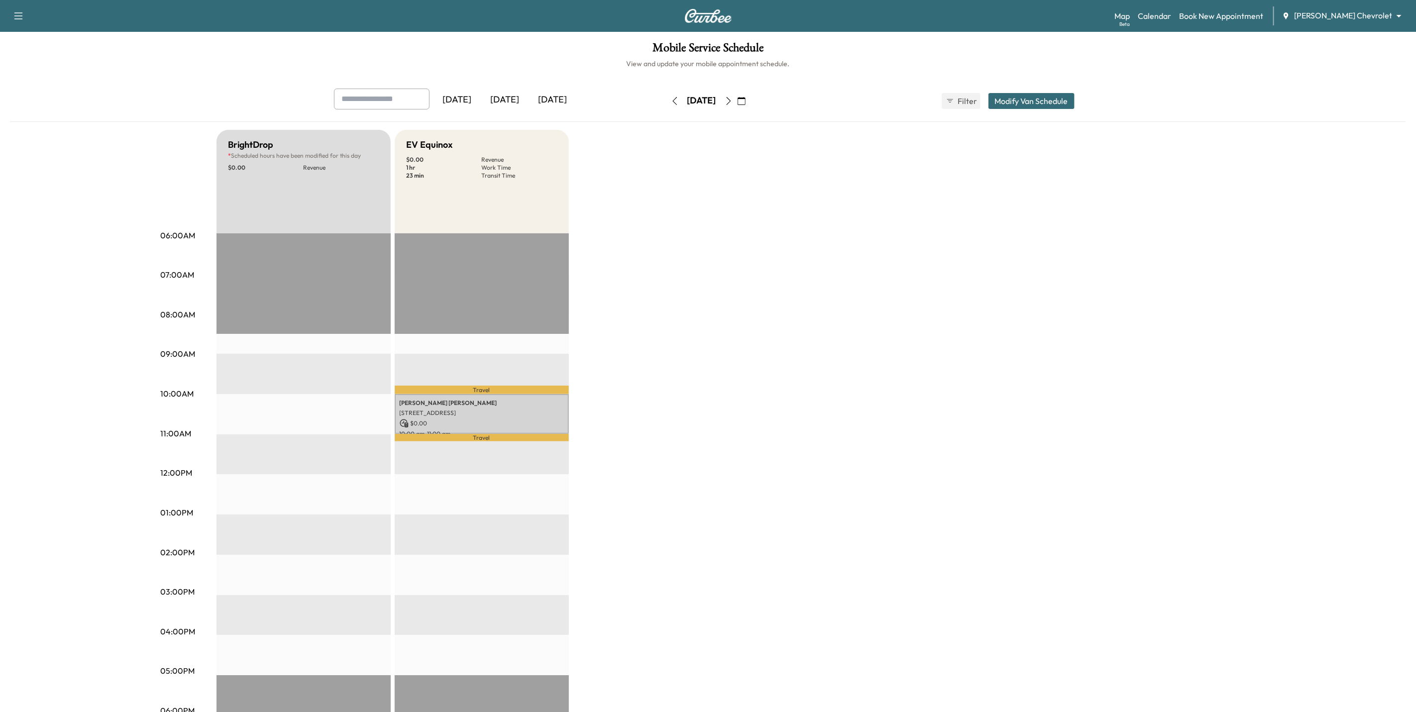
click at [733, 99] on icon "button" at bounding box center [729, 101] width 8 height 8
click at [750, 104] on button "button" at bounding box center [741, 101] width 17 height 16
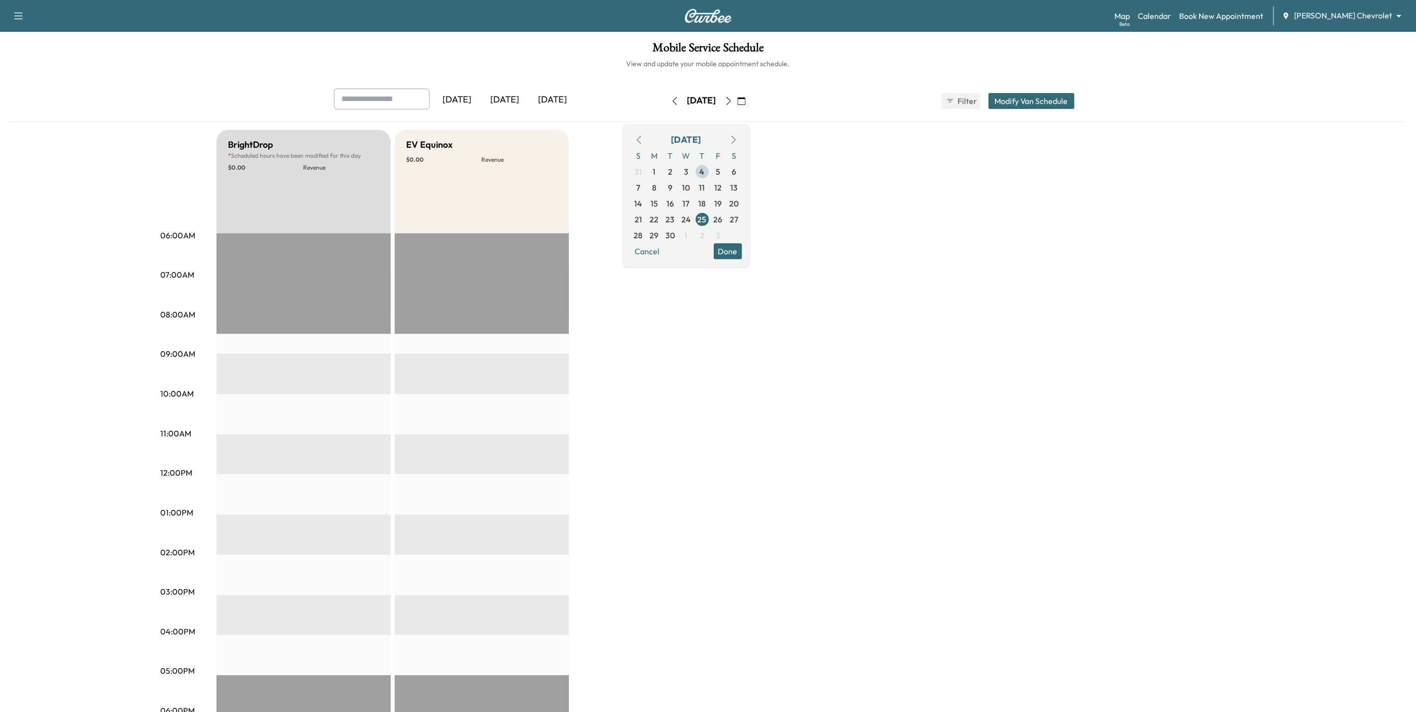
click at [737, 102] on button "button" at bounding box center [728, 101] width 17 height 16
click at [742, 254] on button "Done" at bounding box center [728, 251] width 28 height 16
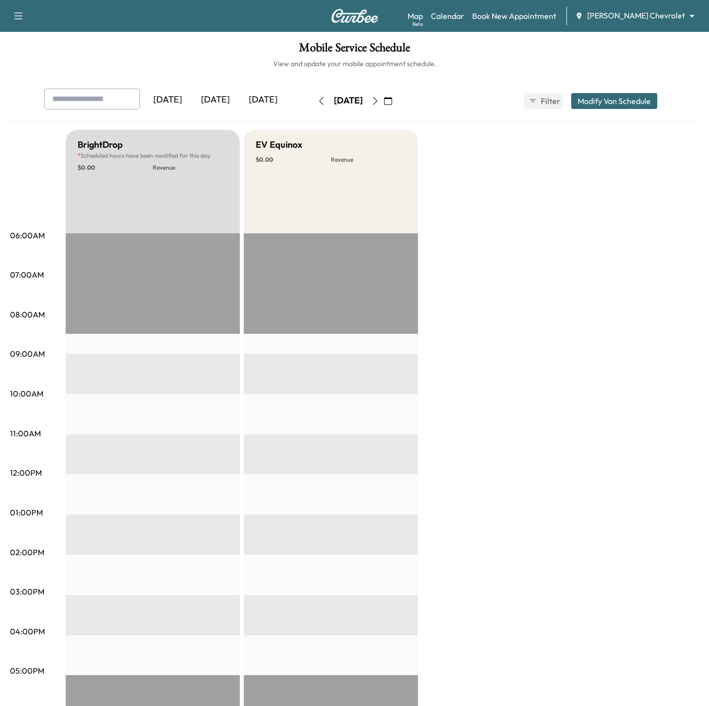
click at [666, 16] on body "Support Log Out Map Beta Calendar Book New Appointment Mauer Chevrolet ********…" at bounding box center [354, 353] width 709 height 706
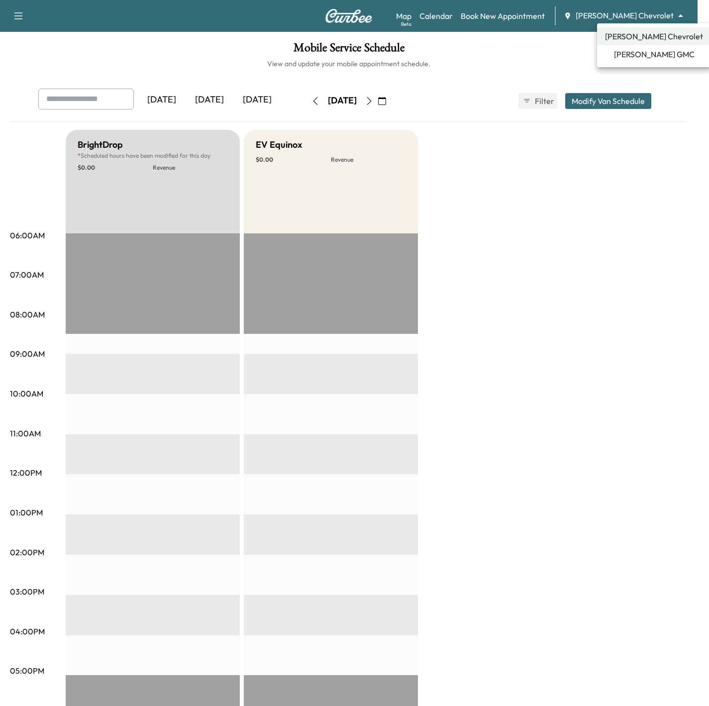
click at [653, 55] on span "Mauer GMC" at bounding box center [654, 54] width 81 height 12
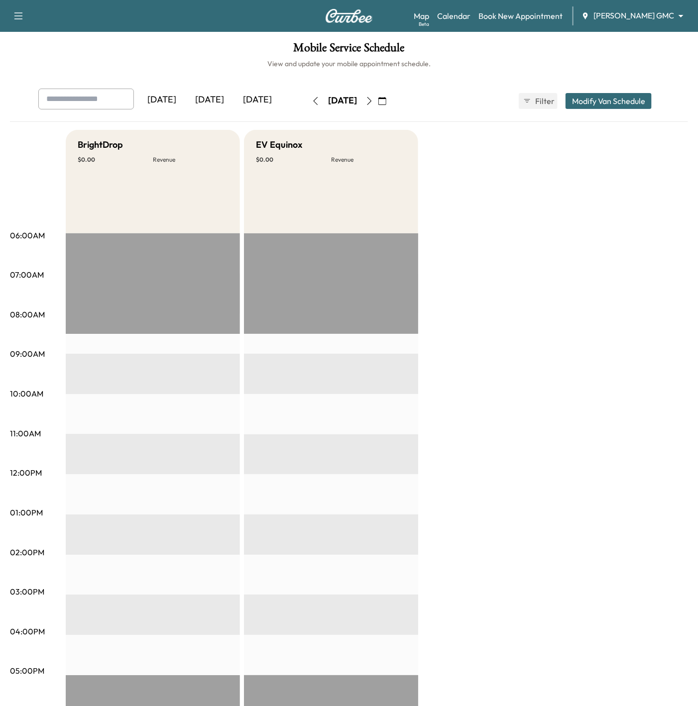
click at [391, 106] on button "button" at bounding box center [382, 101] width 17 height 16
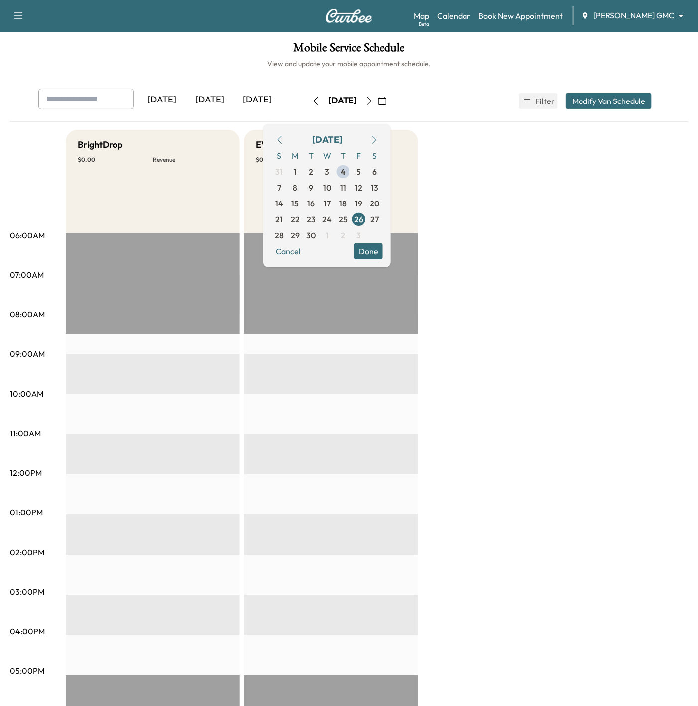
click at [214, 99] on div "[DATE]" at bounding box center [210, 100] width 48 height 23
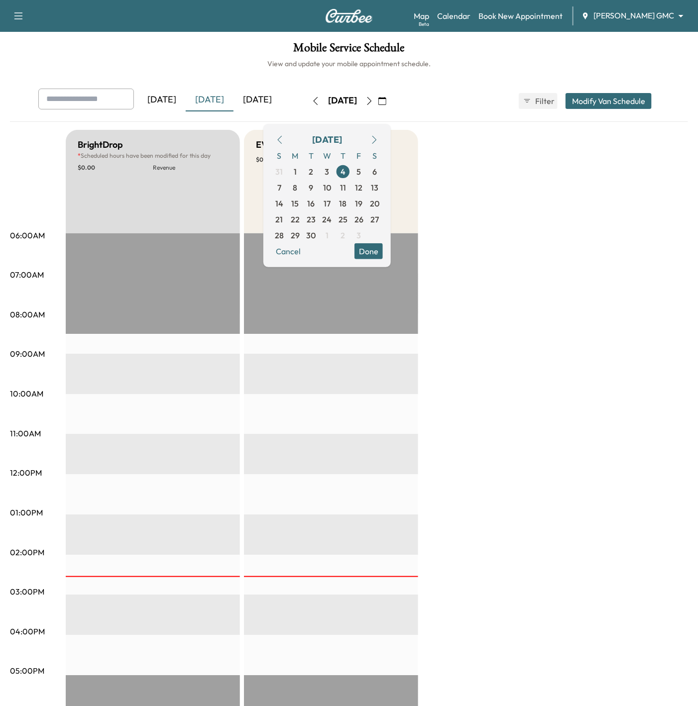
click at [386, 103] on icon "button" at bounding box center [382, 101] width 8 height 8
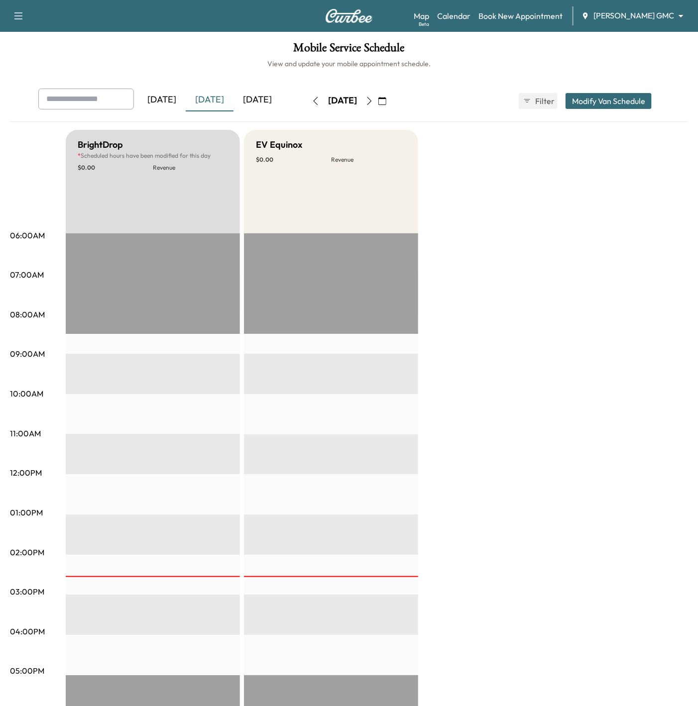
click at [386, 102] on icon "button" at bounding box center [382, 101] width 8 height 8
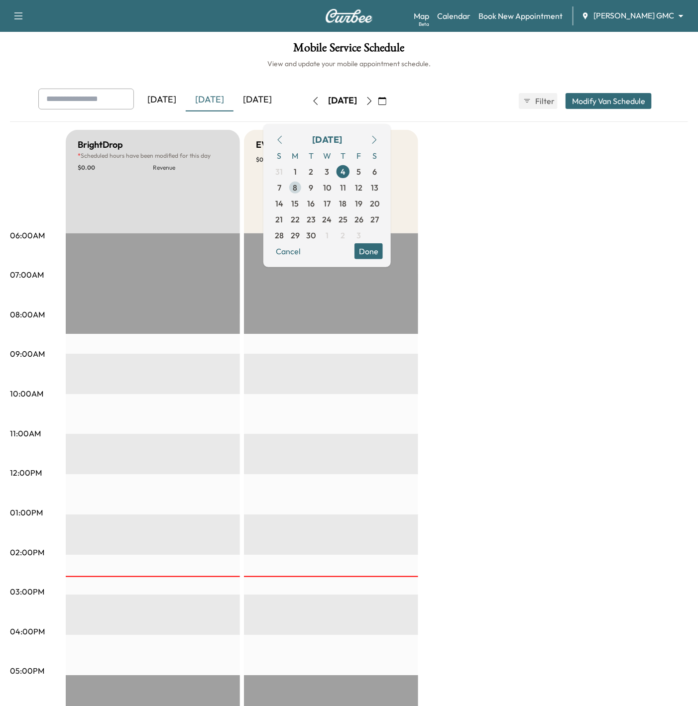
click at [298, 187] on span "8" at bounding box center [295, 188] width 4 height 12
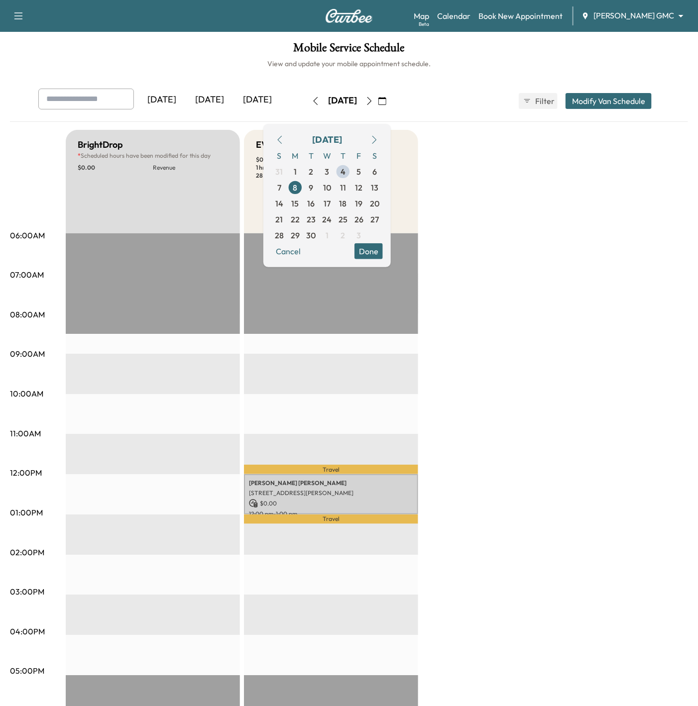
click at [383, 248] on button "Done" at bounding box center [368, 251] width 28 height 16
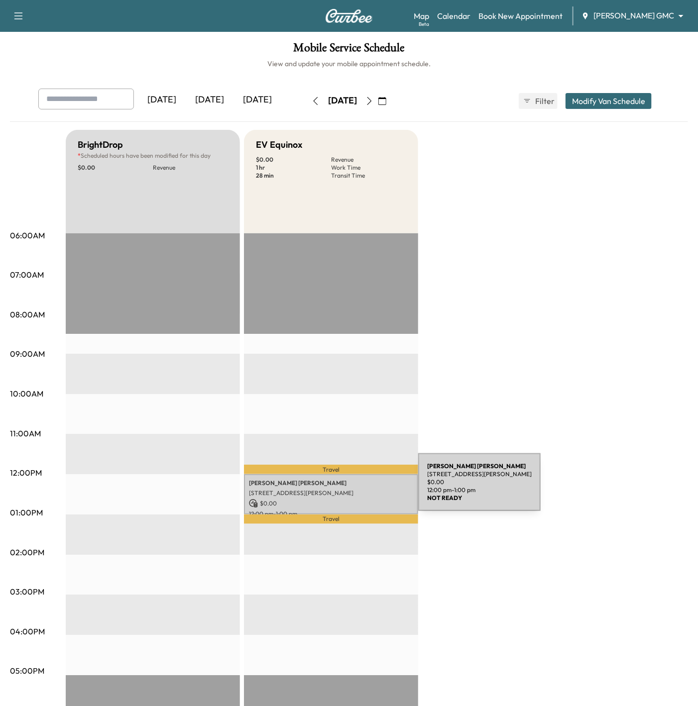
click at [343, 489] on p "1612 14th Ave, St Paul Park, MN 55071, USA" at bounding box center [331, 493] width 164 height 8
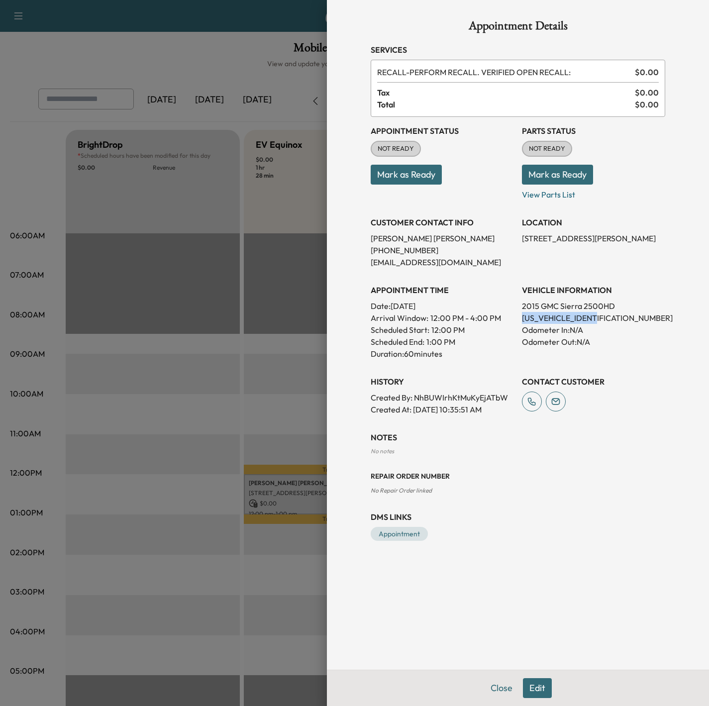
drag, startPoint x: 611, startPoint y: 320, endPoint x: 522, endPoint y: 319, distance: 89.6
click at [522, 319] on p "1GT120E84FF666636" at bounding box center [593, 318] width 143 height 12
drag, startPoint x: 522, startPoint y: 319, endPoint x: 539, endPoint y: 319, distance: 17.4
click at [311, 378] on div at bounding box center [354, 353] width 709 height 706
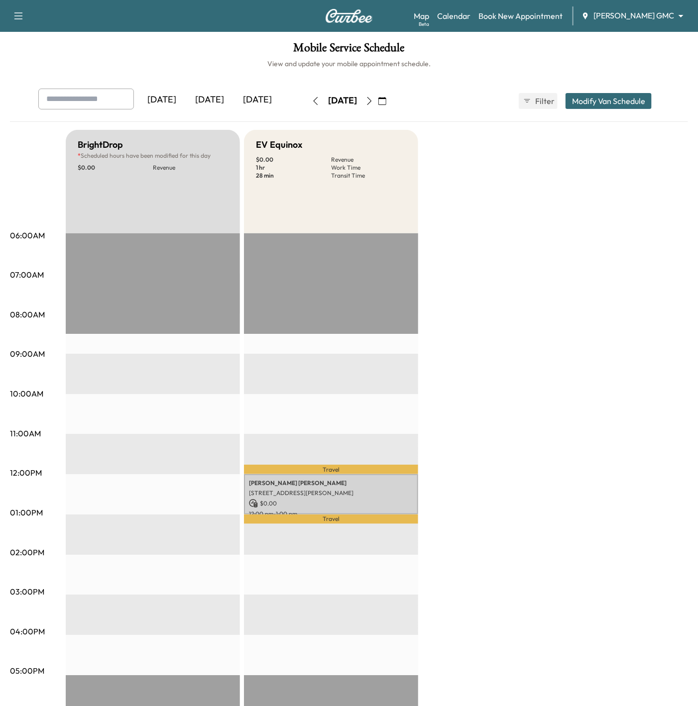
click at [633, 22] on div "Map Beta Calendar Book New Appointment Mauer GMC ******** ​" at bounding box center [552, 15] width 276 height 19
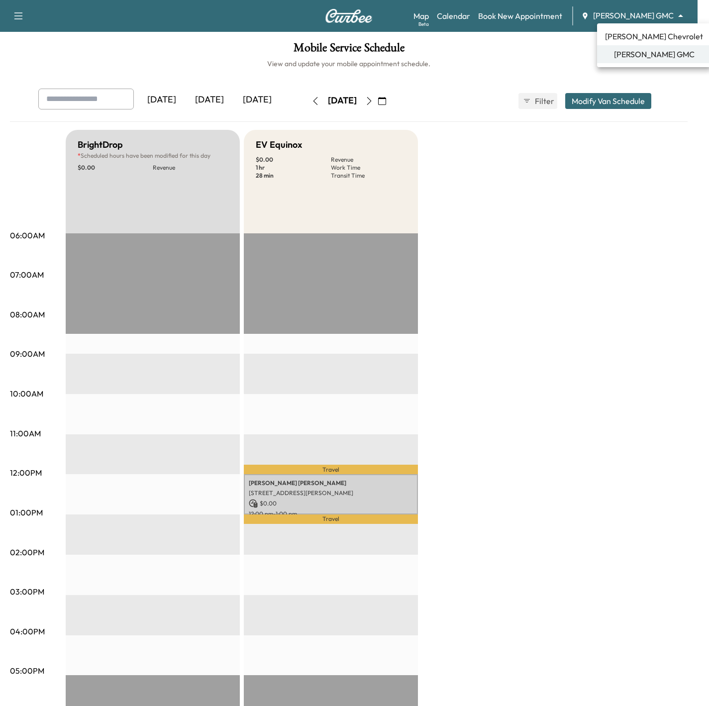
click at [634, 14] on body "Support Log Out Map Beta Calendar Book New Appointment Mauer GMC ******** ​ Mob…" at bounding box center [354, 353] width 709 height 706
click at [644, 39] on span "[PERSON_NAME] Chevrolet" at bounding box center [654, 36] width 98 height 12
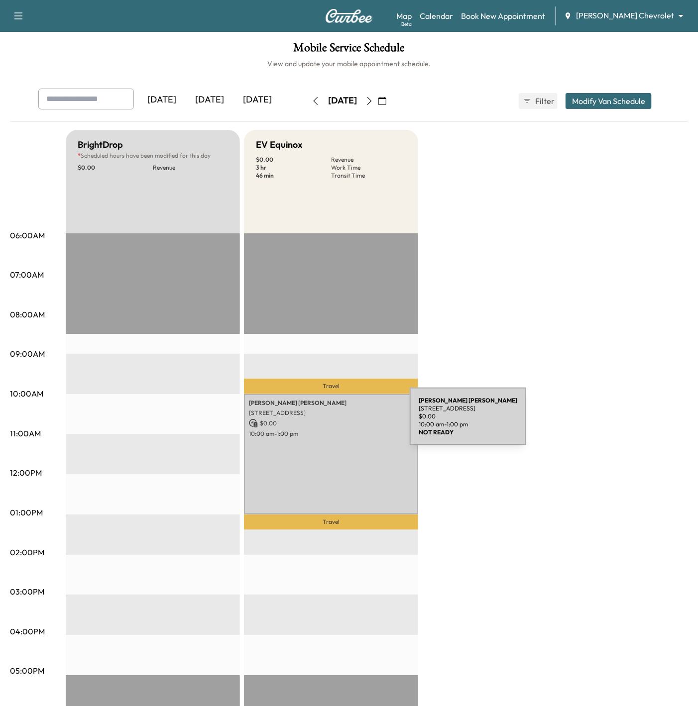
click at [335, 423] on p "$ 0.00" at bounding box center [331, 423] width 164 height 9
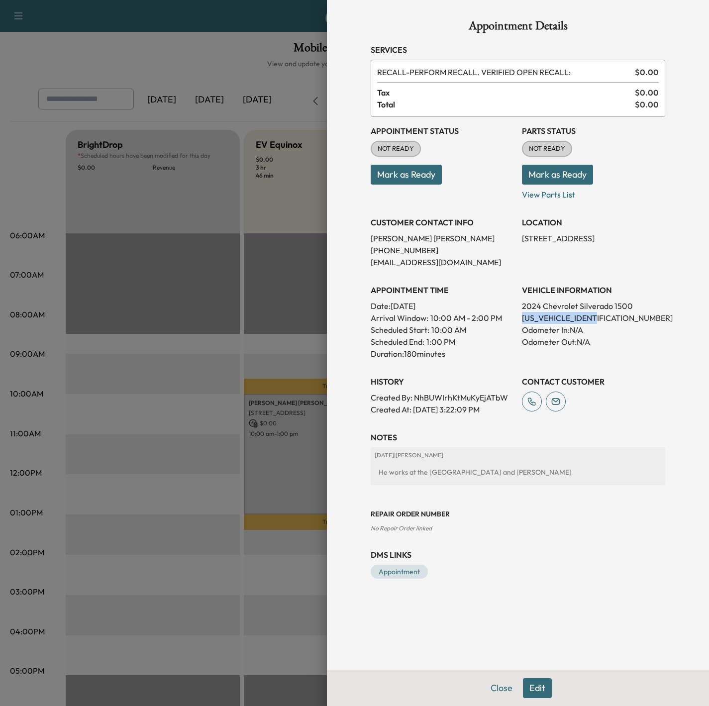
drag, startPoint x: 607, startPoint y: 318, endPoint x: 522, endPoint y: 320, distance: 85.1
click at [522, 320] on p "1GCPDDEK2RZ126485" at bounding box center [593, 318] width 143 height 12
click at [294, 203] on div at bounding box center [354, 353] width 709 height 706
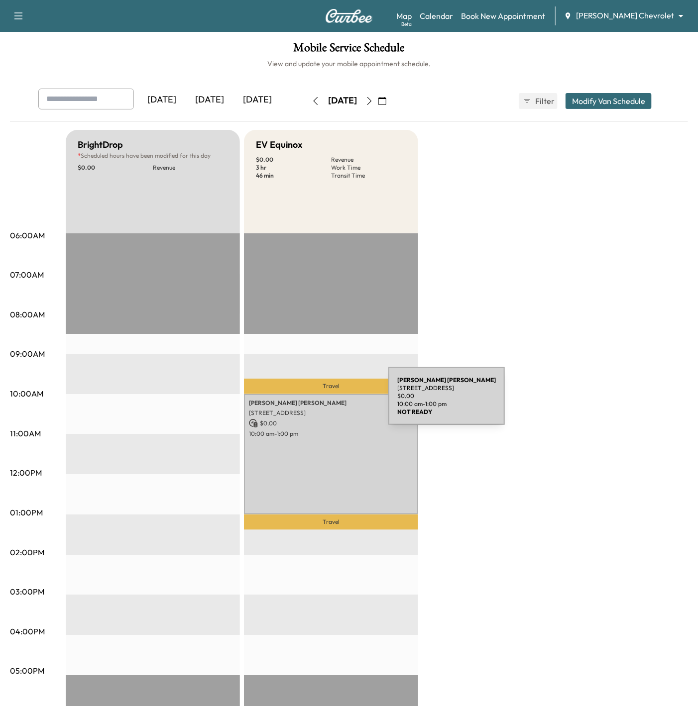
click at [314, 402] on p "mike flaherty" at bounding box center [331, 403] width 164 height 8
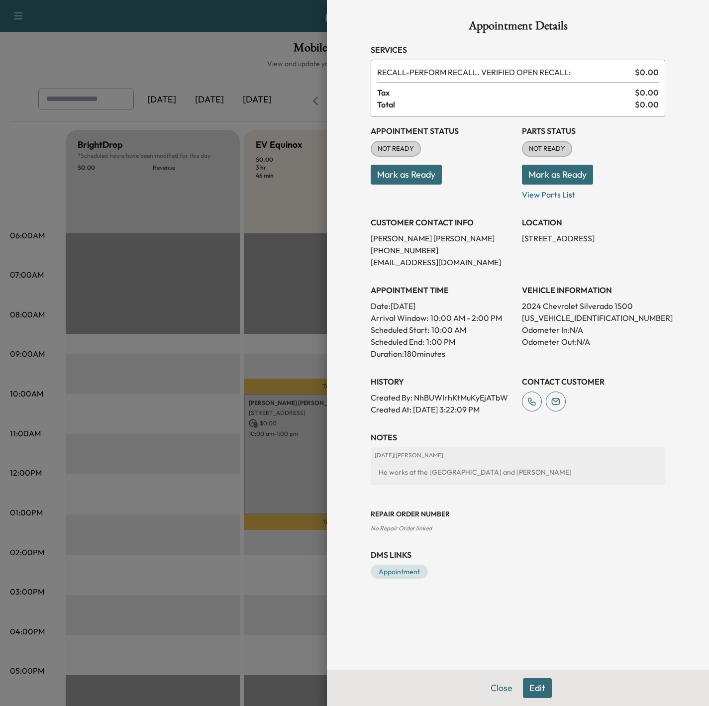
click at [278, 364] on div at bounding box center [354, 353] width 709 height 706
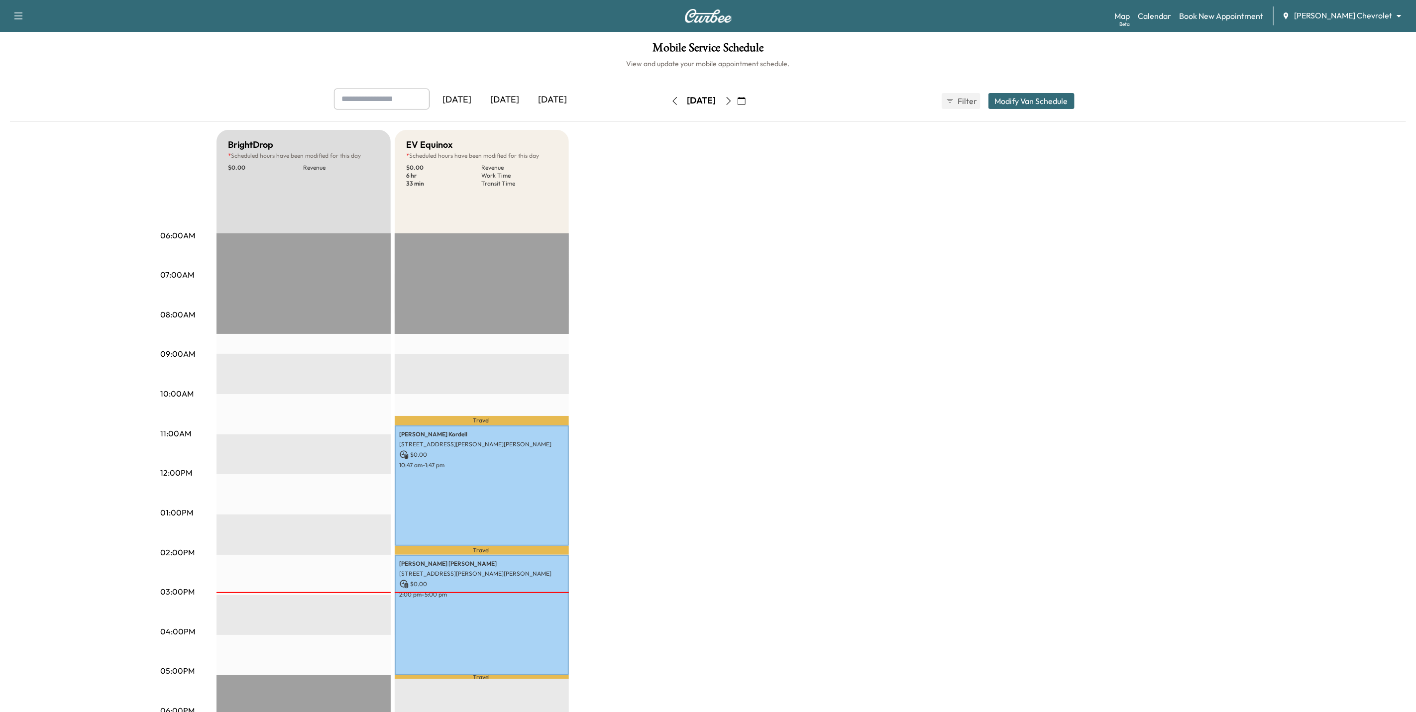
click at [746, 105] on icon "button" at bounding box center [742, 101] width 8 height 8
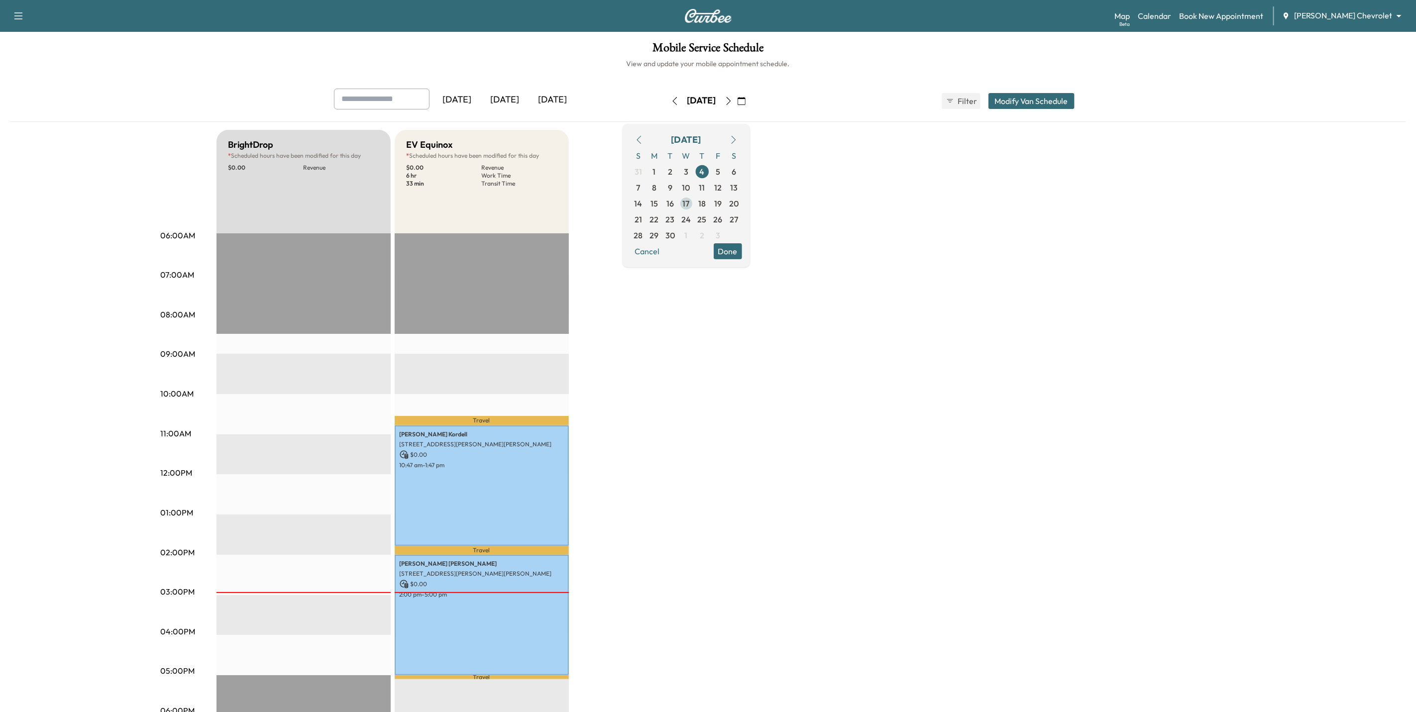
click at [690, 205] on span "17" at bounding box center [686, 204] width 7 height 12
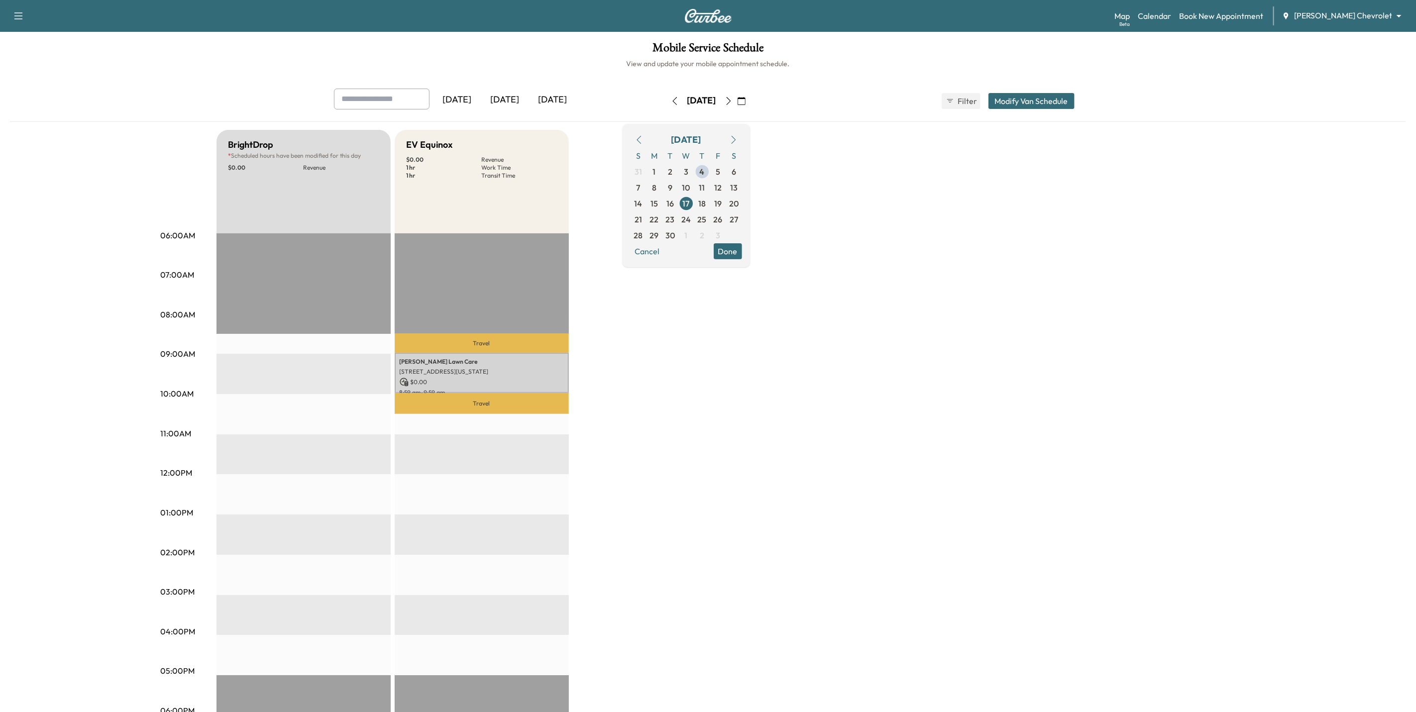
click at [742, 253] on button "Done" at bounding box center [728, 251] width 28 height 16
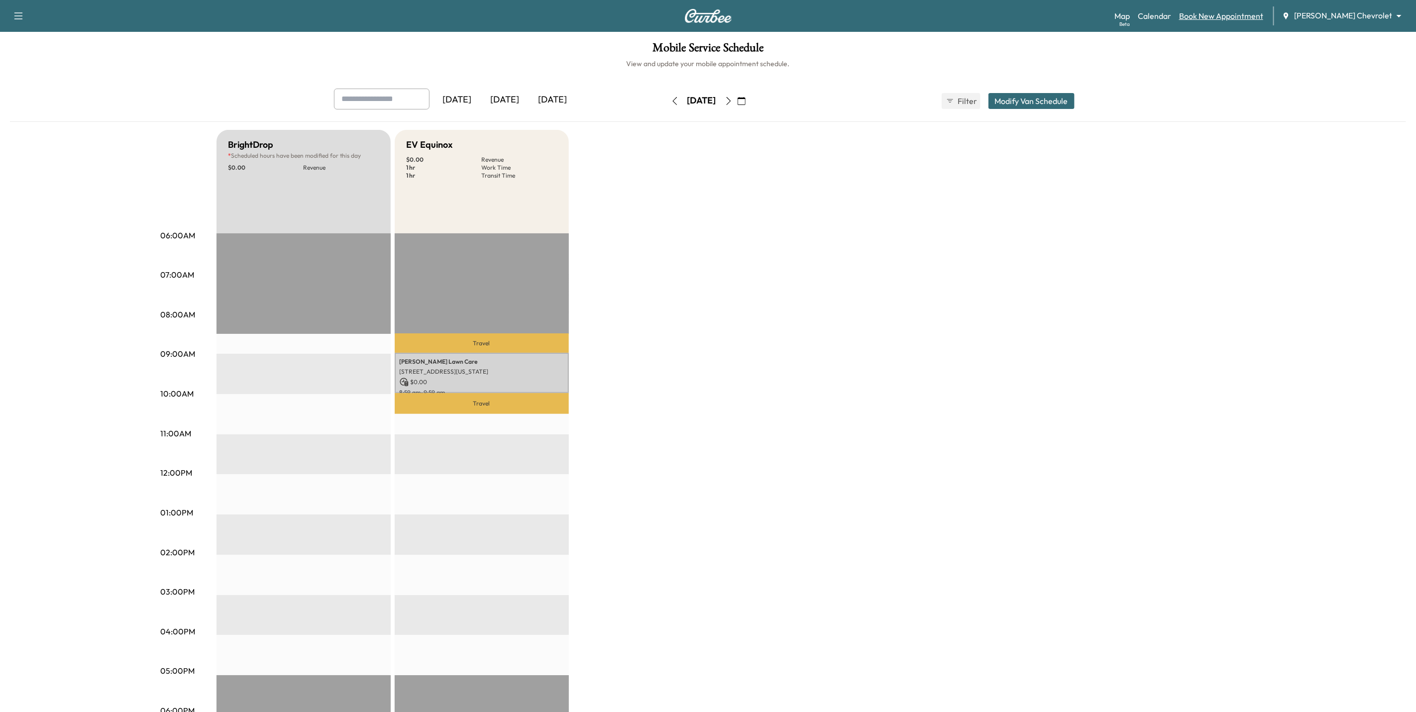
click at [1249, 15] on link "Book New Appointment" at bounding box center [1221, 16] width 84 height 12
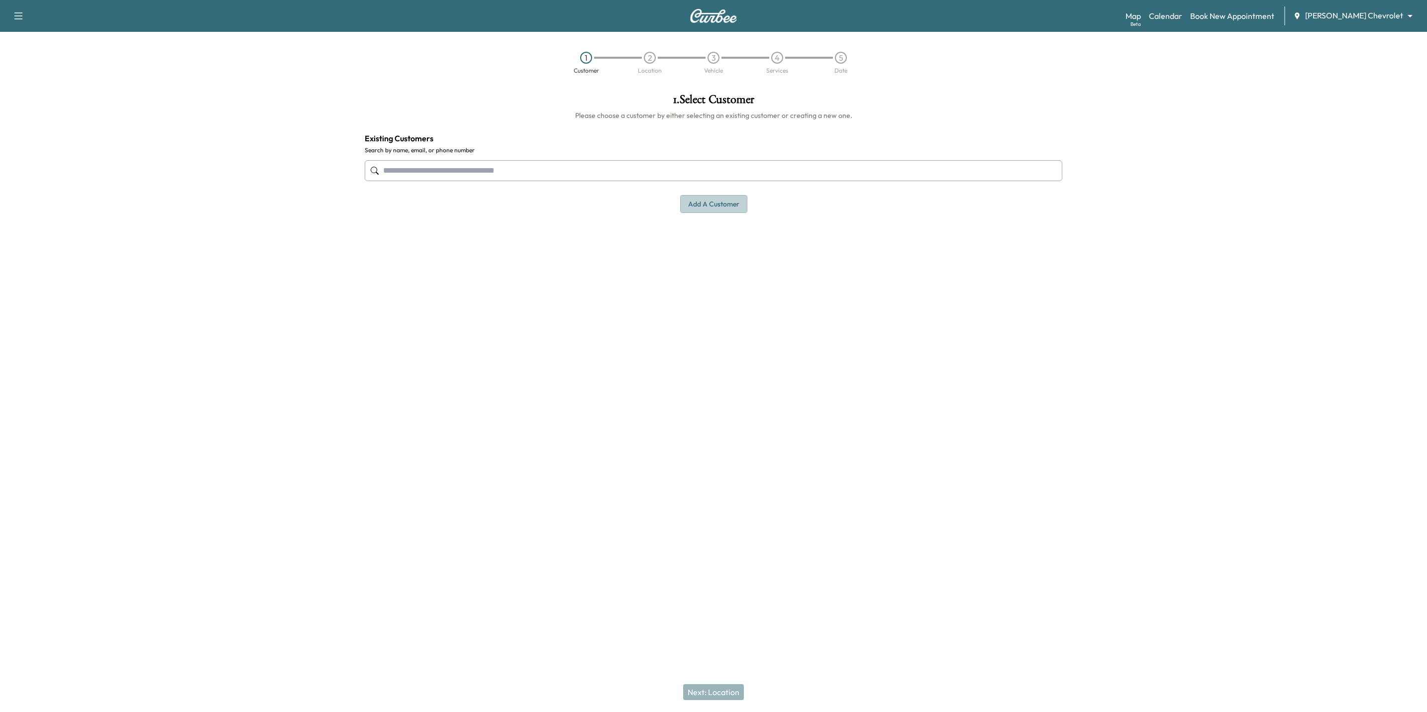
click at [727, 206] on button "Add a customer" at bounding box center [713, 204] width 67 height 18
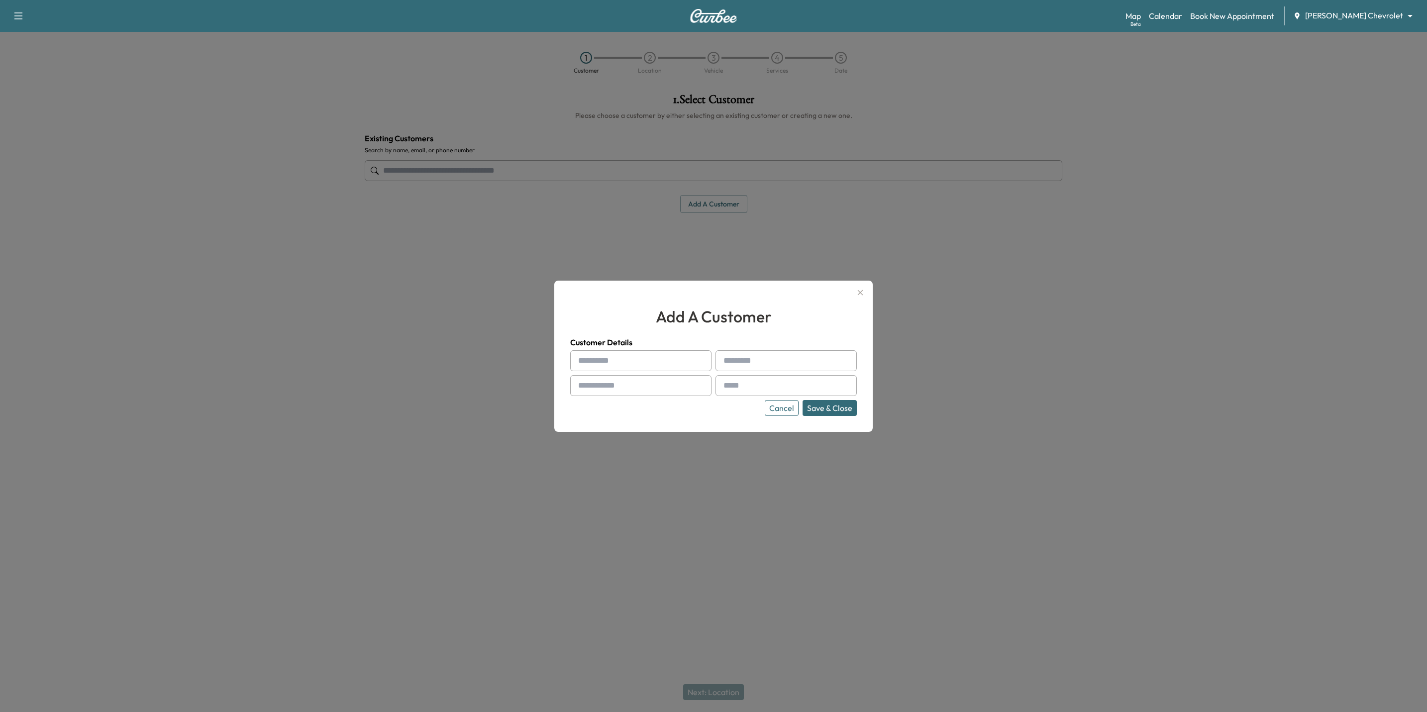
click at [620, 363] on input "text" at bounding box center [640, 360] width 141 height 21
paste input "**********"
type input "**********"
paste input "**********"
drag, startPoint x: 780, startPoint y: 358, endPoint x: 747, endPoint y: 363, distance: 33.6
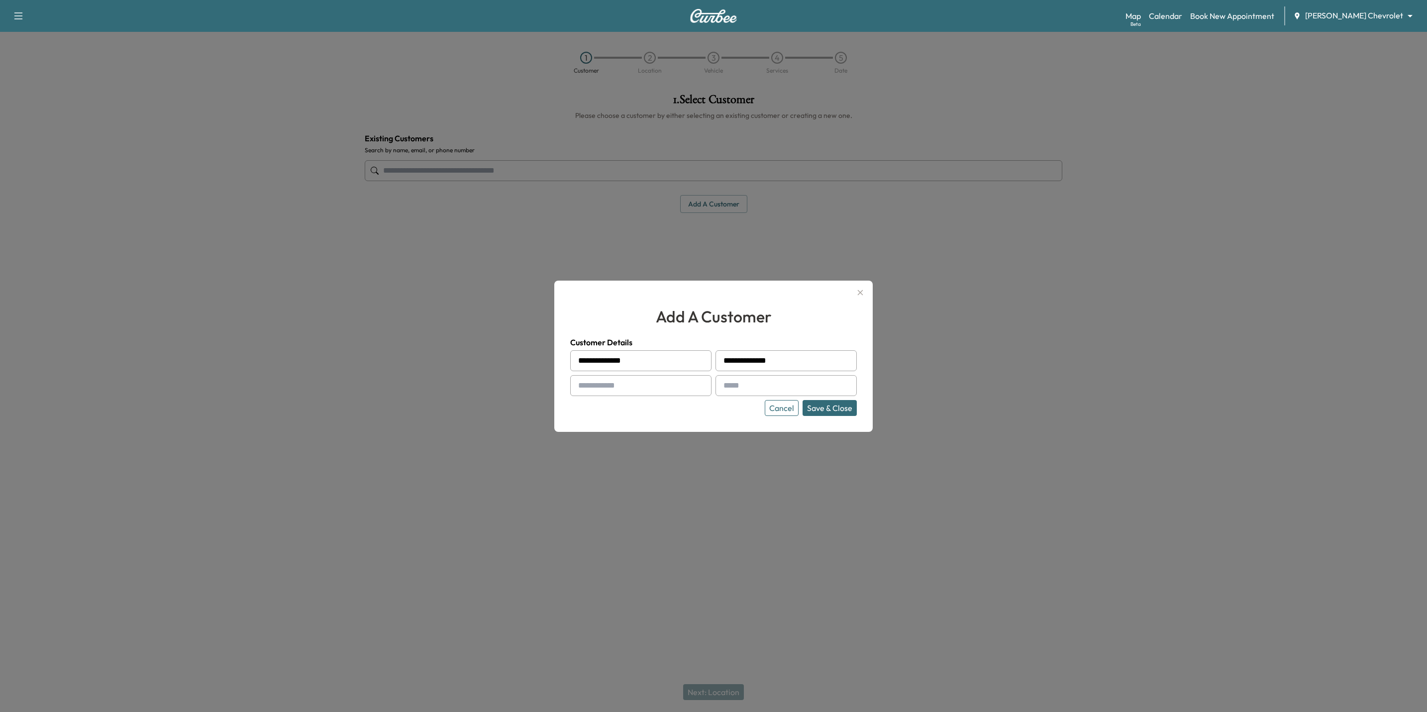
click at [747, 363] on input "**********" at bounding box center [786, 360] width 141 height 21
drag, startPoint x: 743, startPoint y: 360, endPoint x: 720, endPoint y: 360, distance: 22.4
click at [720, 360] on div "**********" at bounding box center [786, 360] width 141 height 21
type input "*******"
drag, startPoint x: 637, startPoint y: 360, endPoint x: 599, endPoint y: 362, distance: 37.9
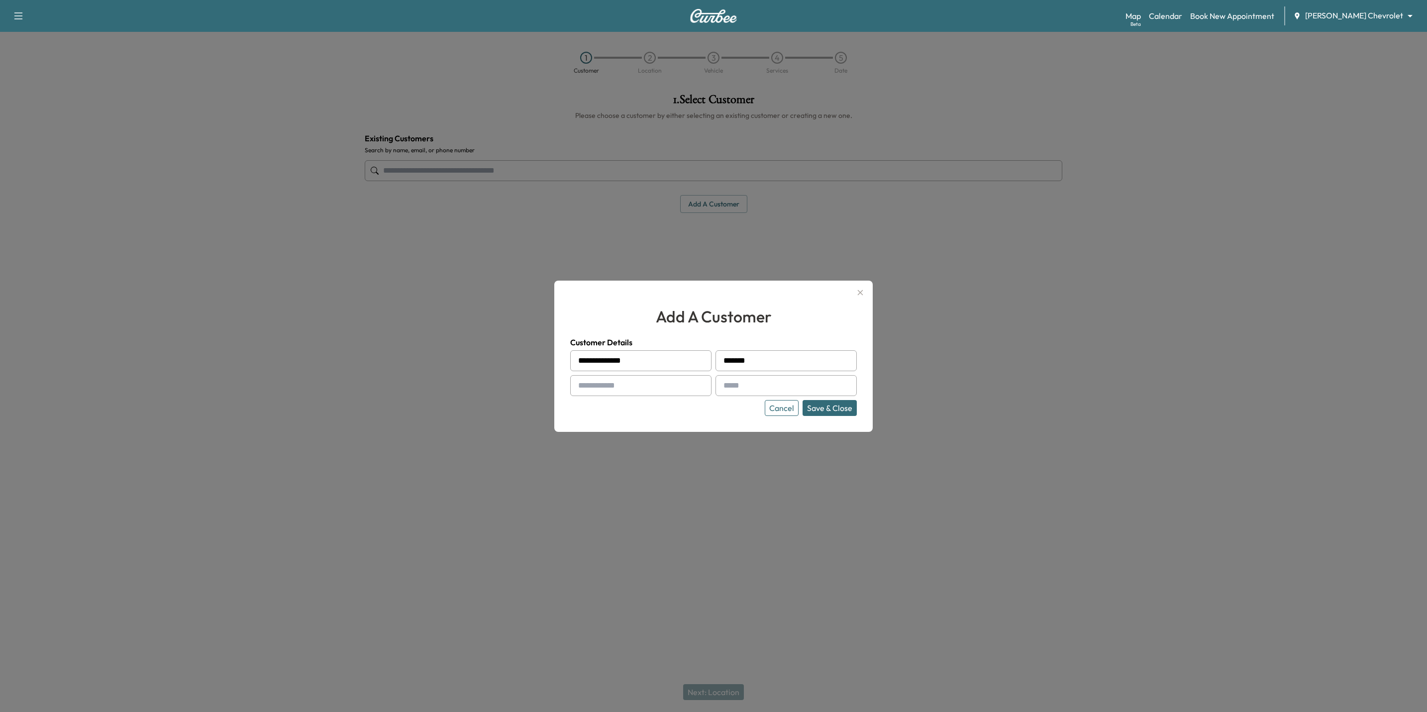
click at [599, 362] on input "**********" at bounding box center [640, 360] width 141 height 21
type input "******"
click at [608, 387] on input "text" at bounding box center [640, 385] width 141 height 21
type input "**********"
click at [761, 387] on input "text" at bounding box center [786, 385] width 141 height 21
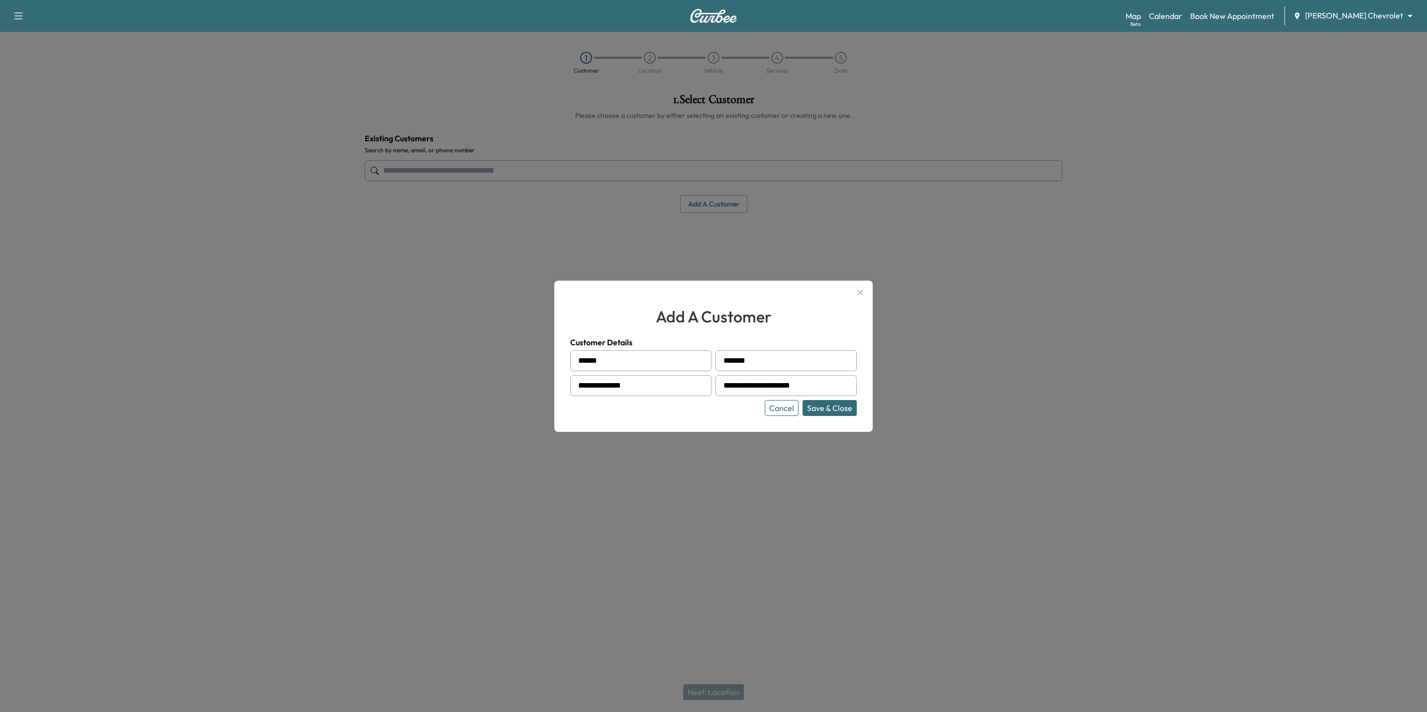
type input "**********"
click at [837, 410] on button "Save & Close" at bounding box center [830, 408] width 54 height 16
type input "**********"
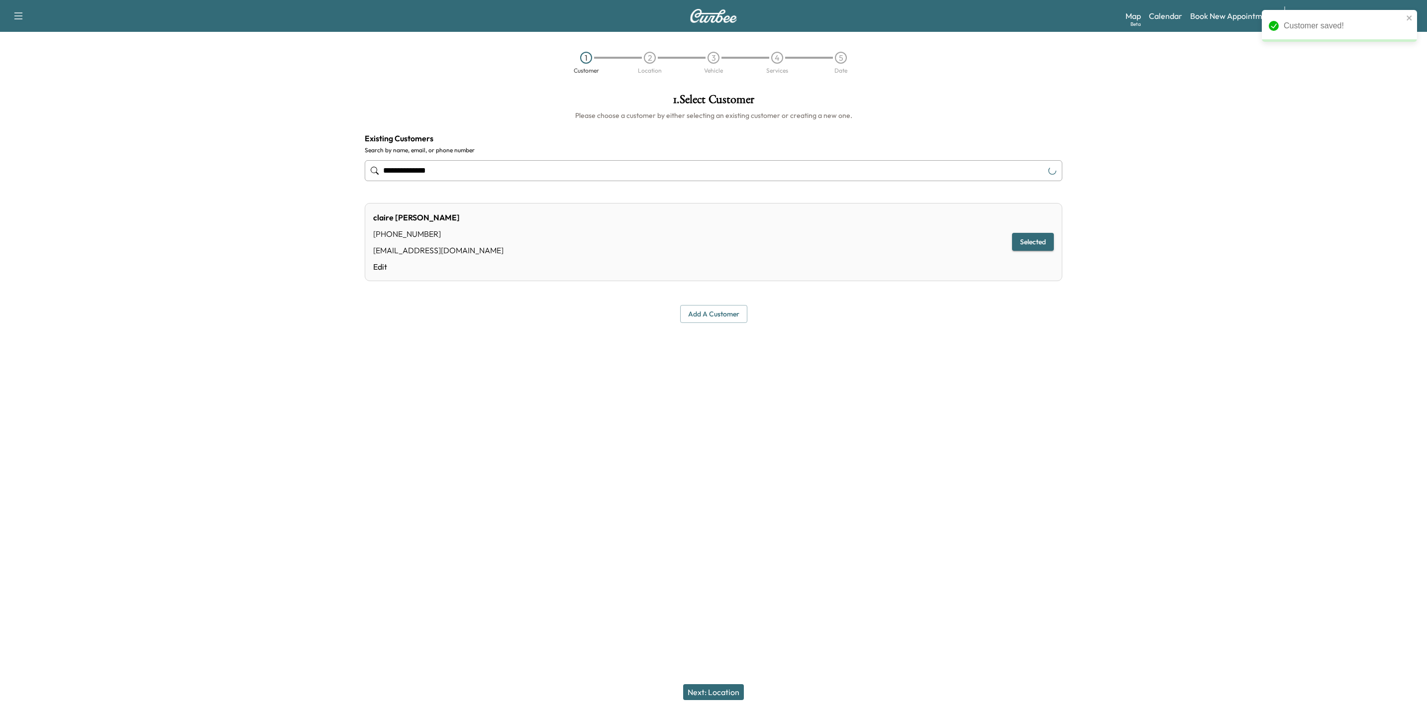
click at [733, 697] on button "Next: Location" at bounding box center [713, 692] width 61 height 16
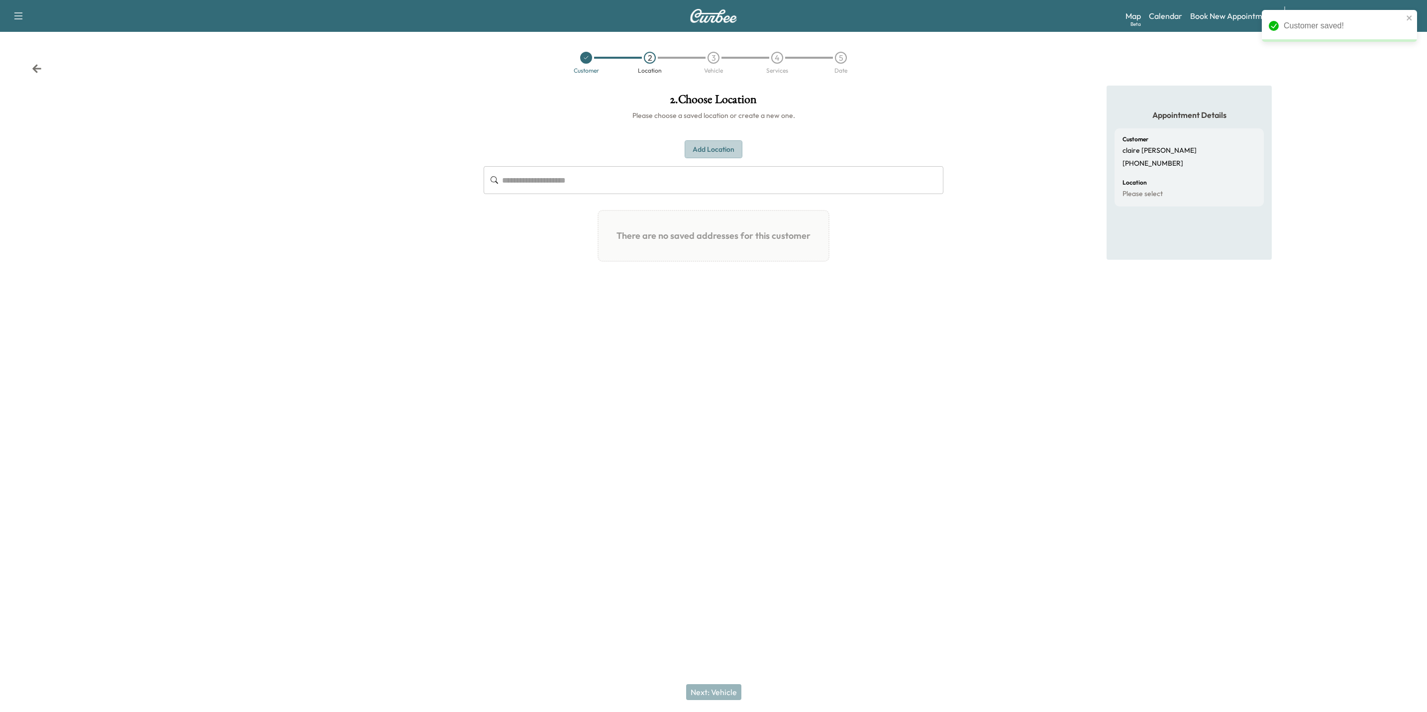
click at [711, 149] on button "Add Location" at bounding box center [714, 149] width 58 height 18
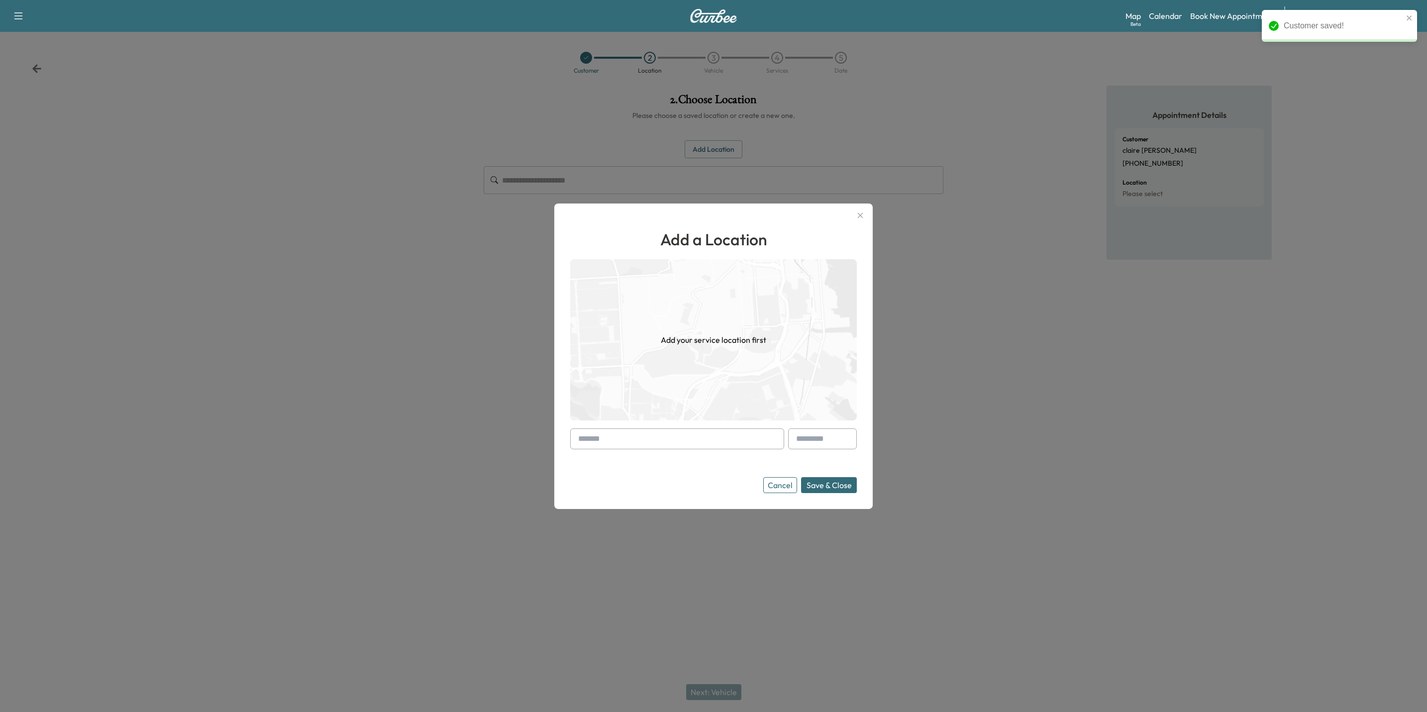
click at [663, 442] on input "text" at bounding box center [677, 439] width 214 height 21
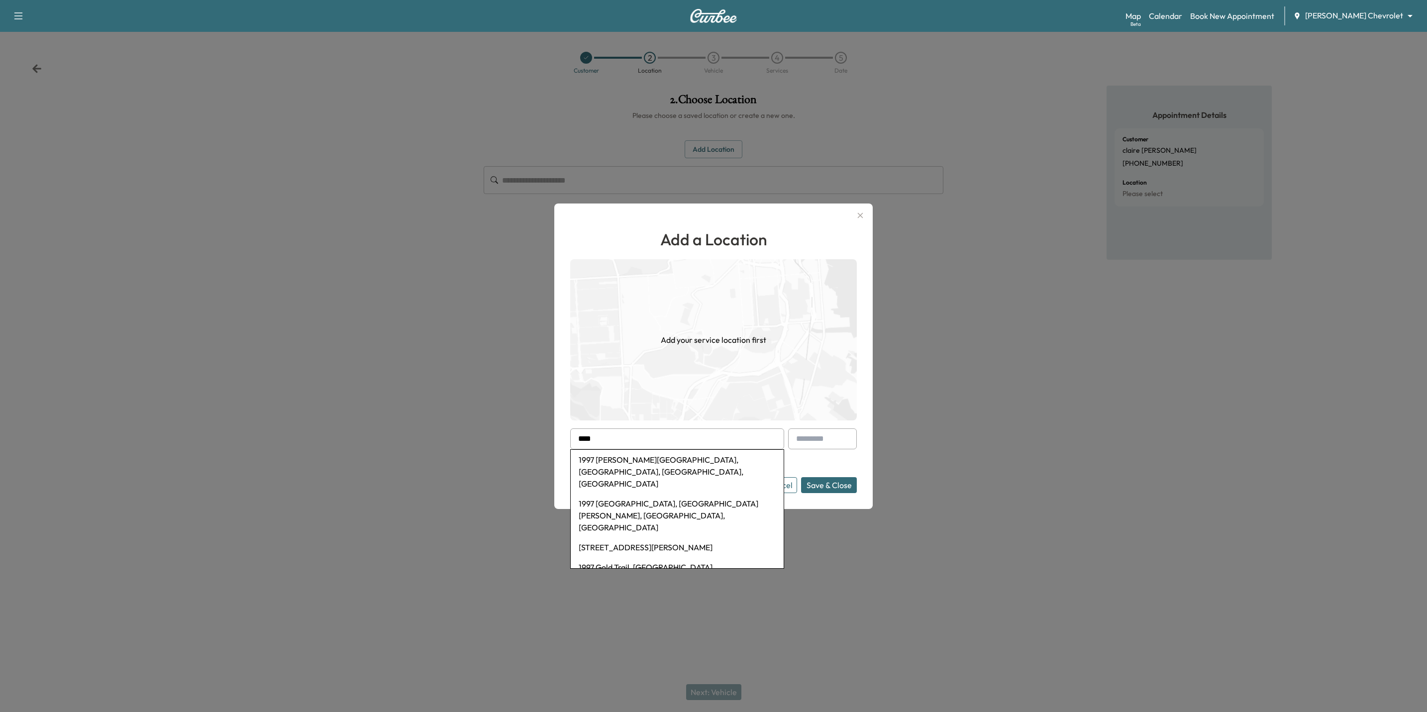
click at [699, 460] on li "1997 [PERSON_NAME][GEOGRAPHIC_DATA], [GEOGRAPHIC_DATA], [GEOGRAPHIC_DATA], [GEO…" at bounding box center [677, 472] width 213 height 44
type input "**********"
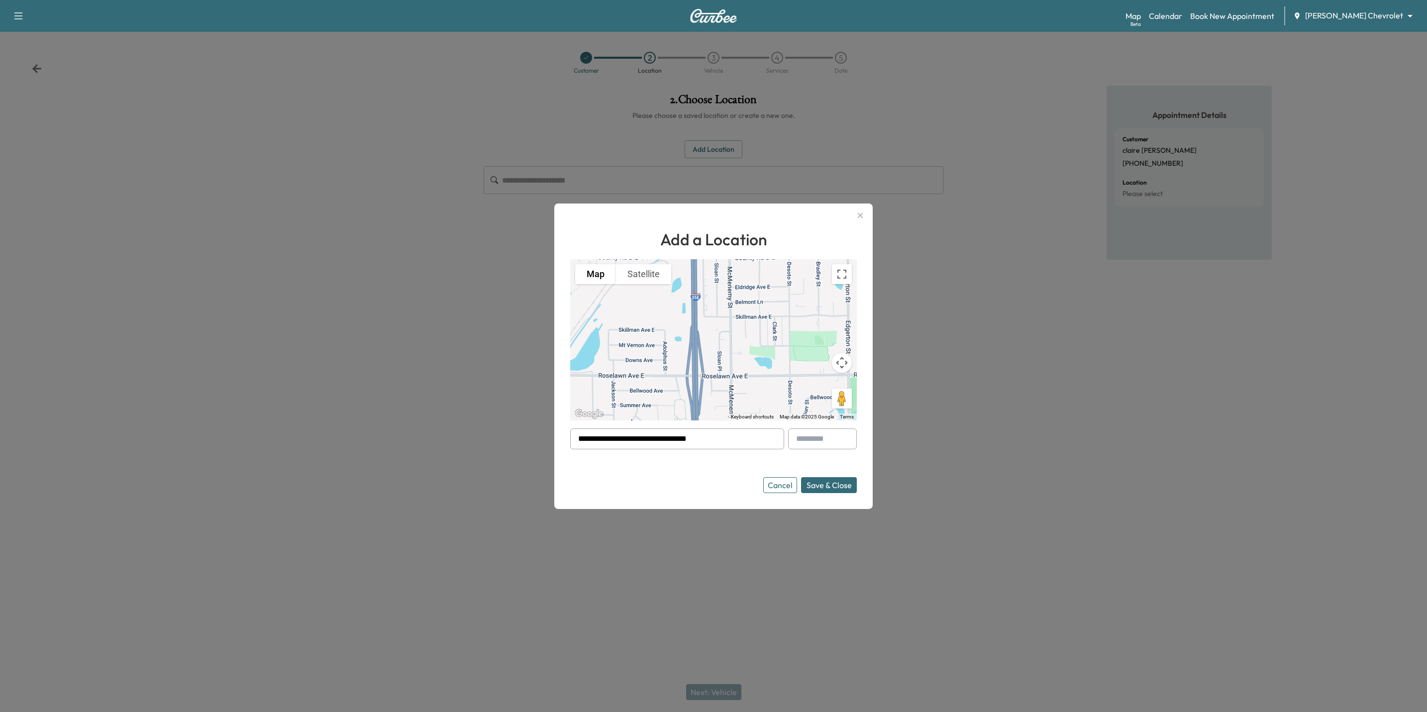
click at [819, 436] on input "text" at bounding box center [822, 439] width 69 height 21
type input "**"
click at [829, 486] on button "Save & Close" at bounding box center [829, 485] width 56 height 16
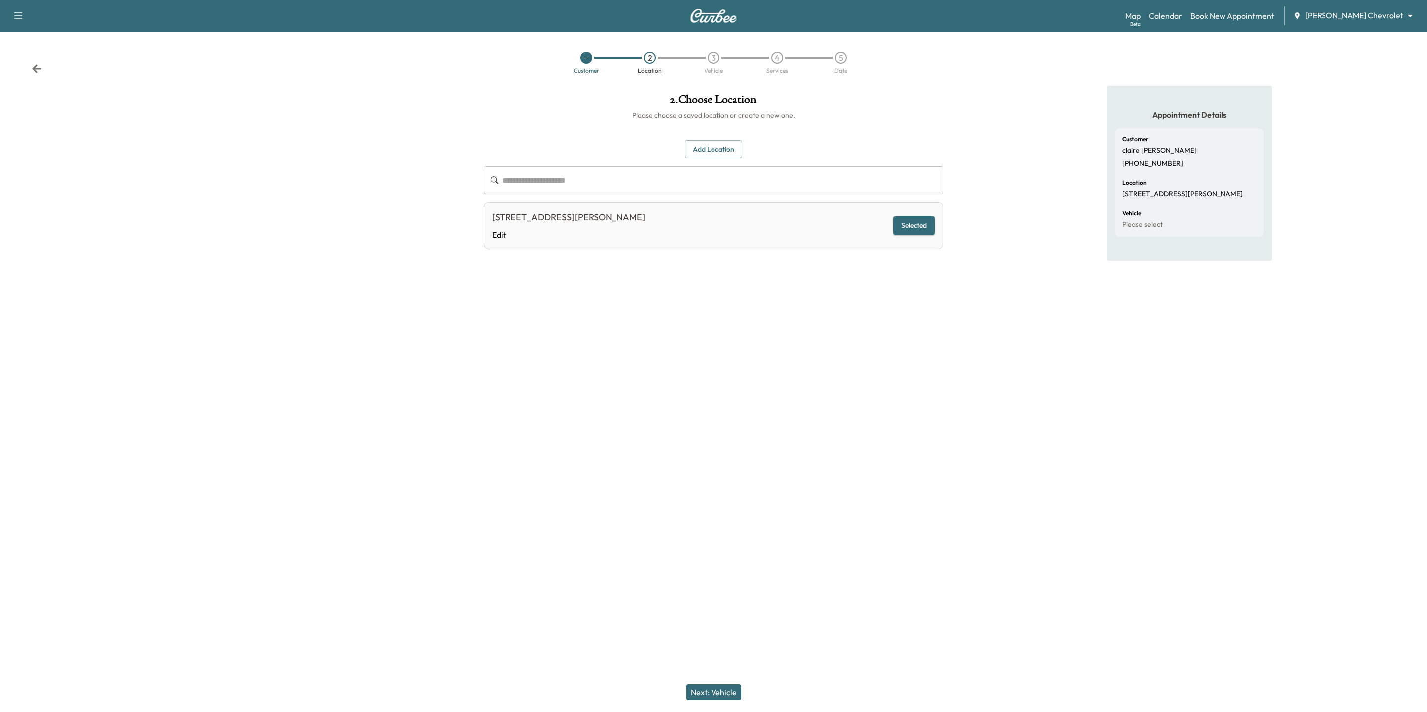
click at [724, 688] on button "Next: Vehicle" at bounding box center [713, 692] width 55 height 16
click at [723, 143] on button "Add a Vehicle" at bounding box center [713, 145] width 59 height 18
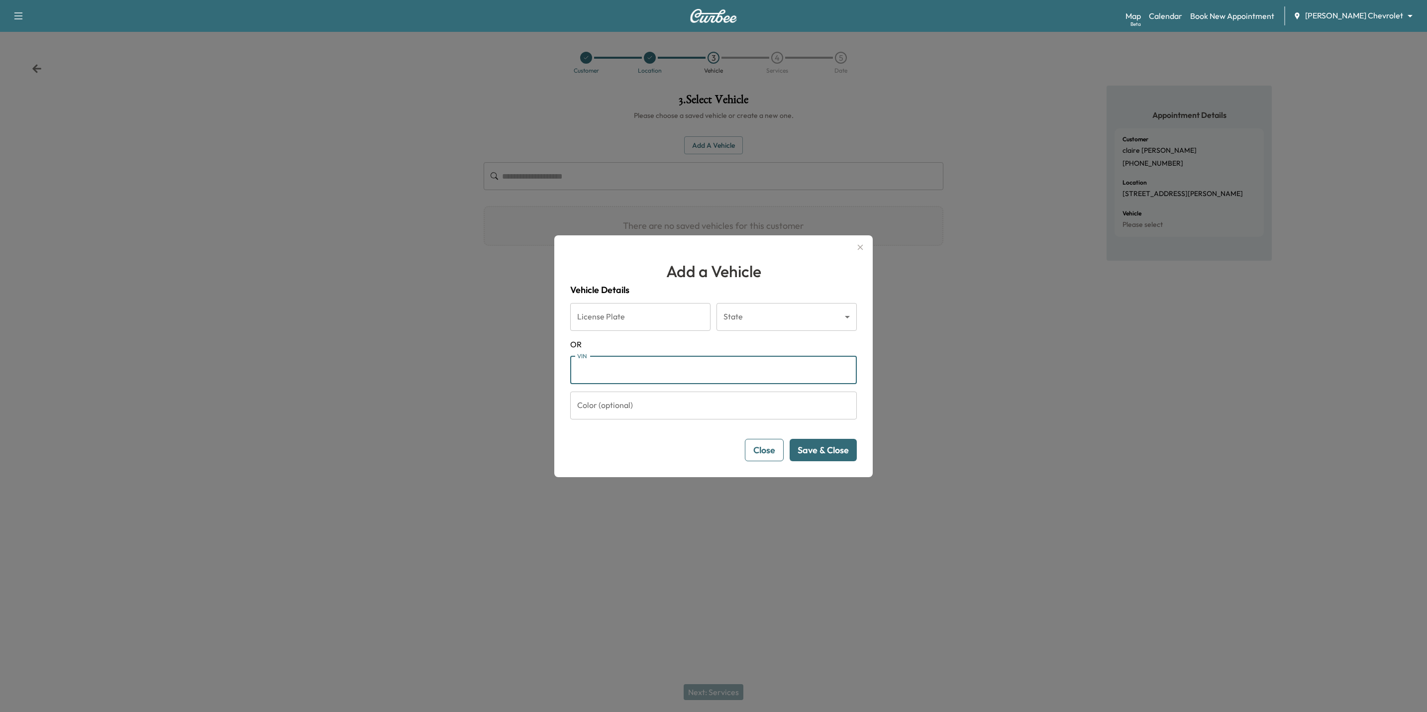
paste input "**********"
type input "**********"
click at [817, 445] on button "Save & Close" at bounding box center [823, 450] width 67 height 22
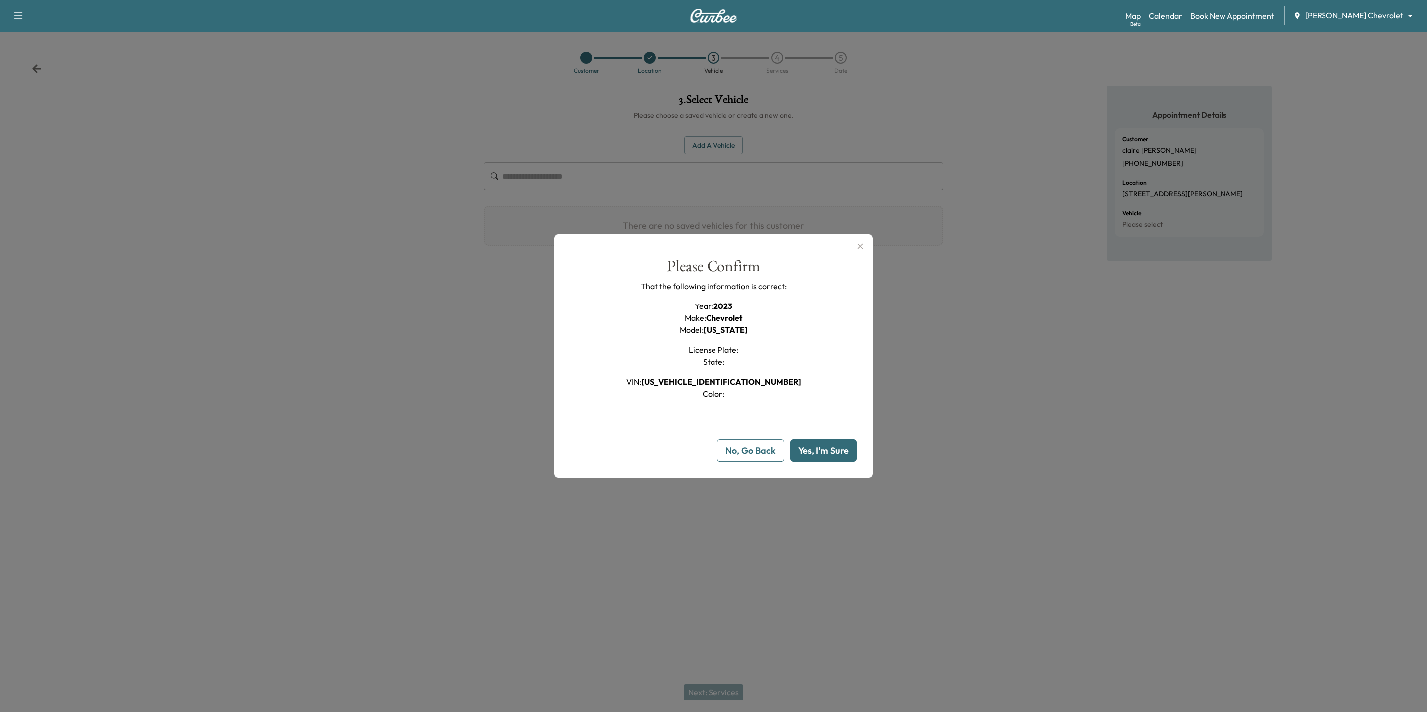
click at [823, 448] on button "Yes, I'm Sure" at bounding box center [823, 450] width 67 height 22
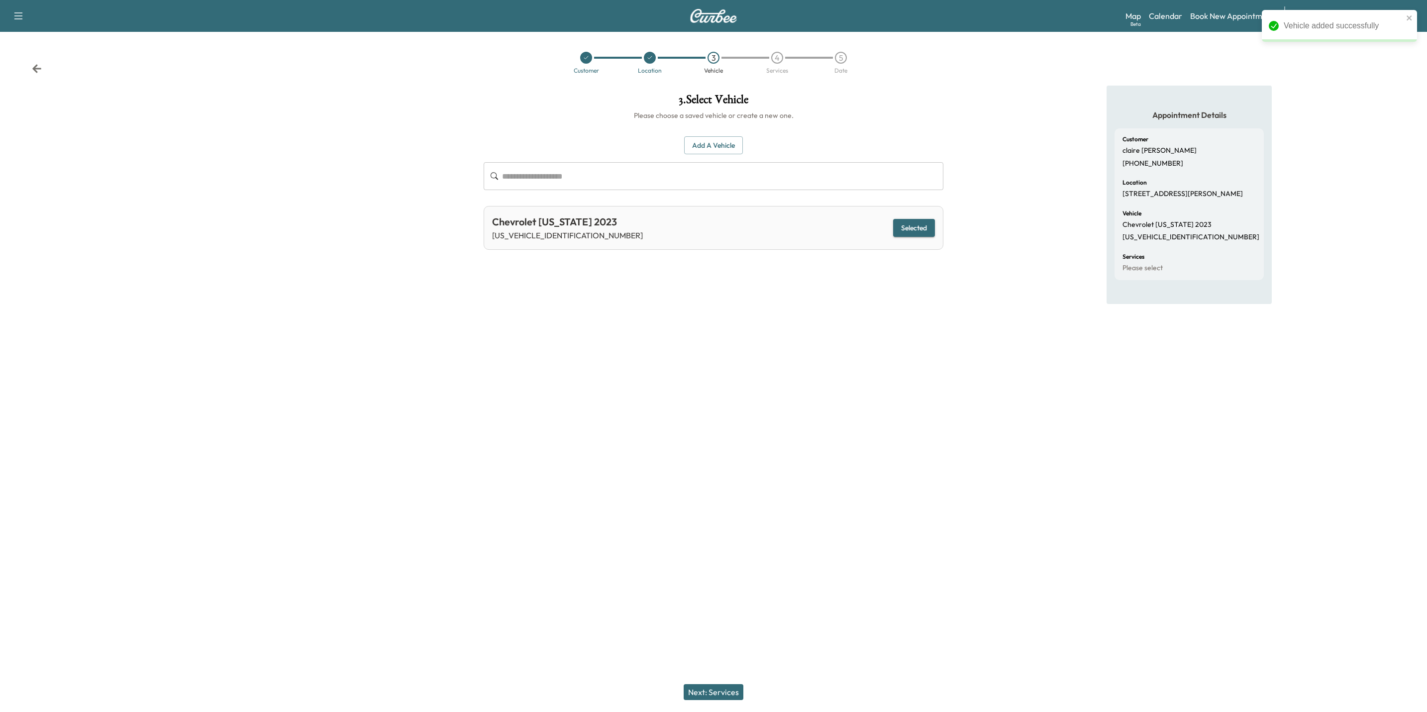
click at [726, 690] on button "Next: Services" at bounding box center [714, 692] width 60 height 16
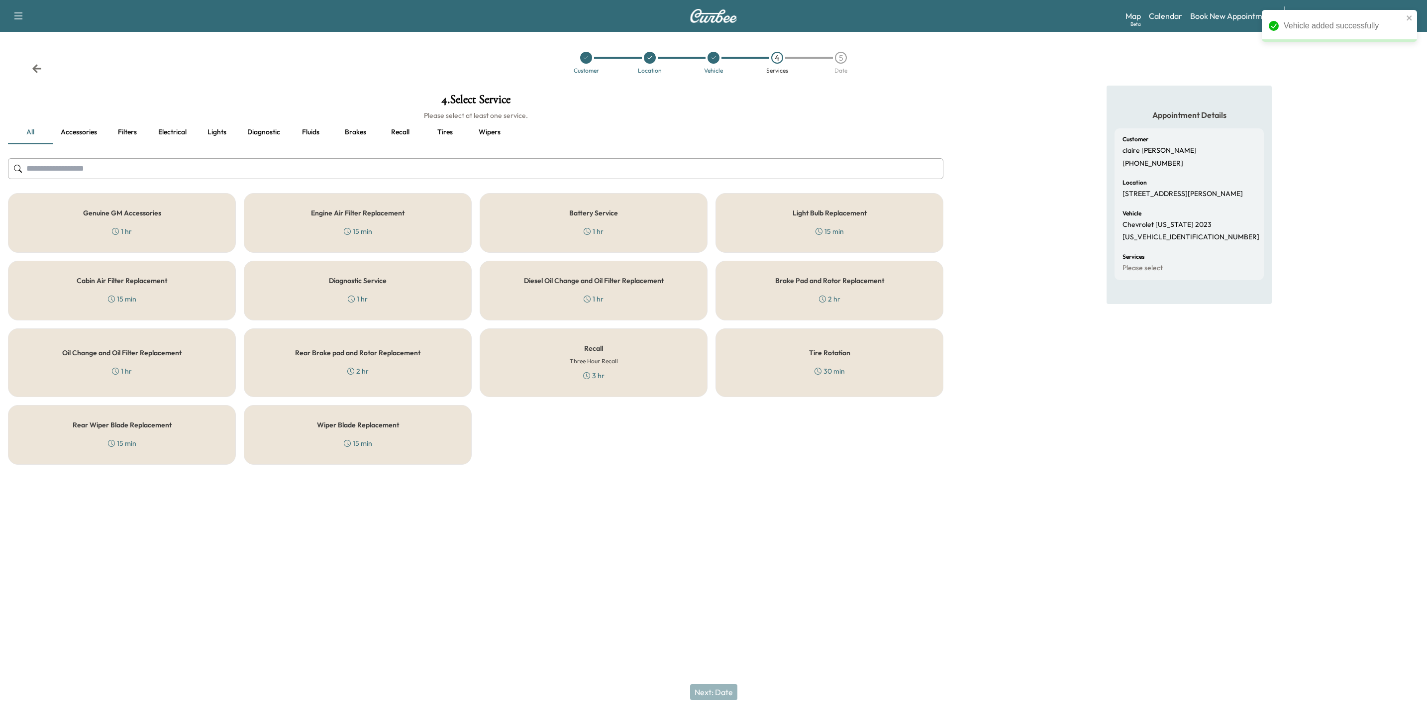
click at [110, 216] on h5 "Genuine GM Accessories" at bounding box center [122, 213] width 78 height 7
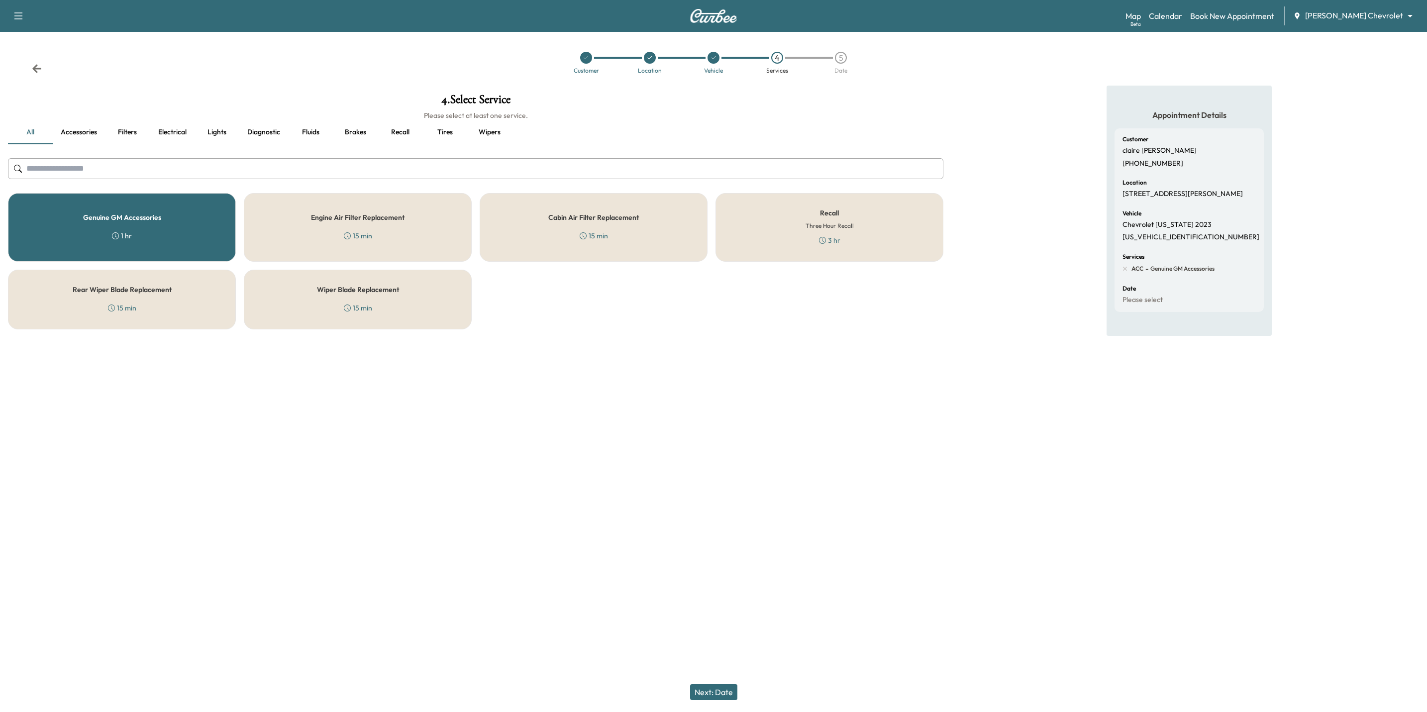
click at [709, 687] on button "Next: Date" at bounding box center [713, 692] width 47 height 16
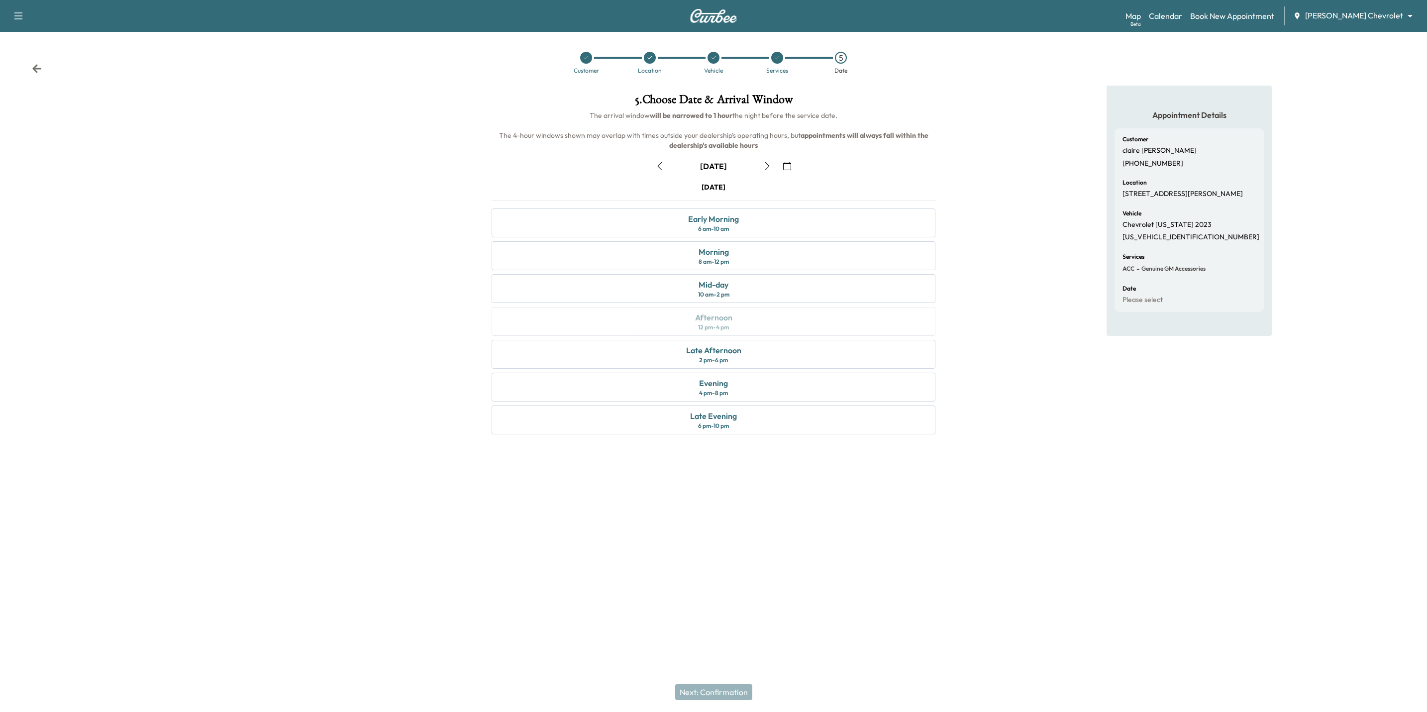
click at [784, 164] on icon "button" at bounding box center [787, 166] width 8 height 8
click at [734, 254] on span "17" at bounding box center [732, 254] width 7 height 12
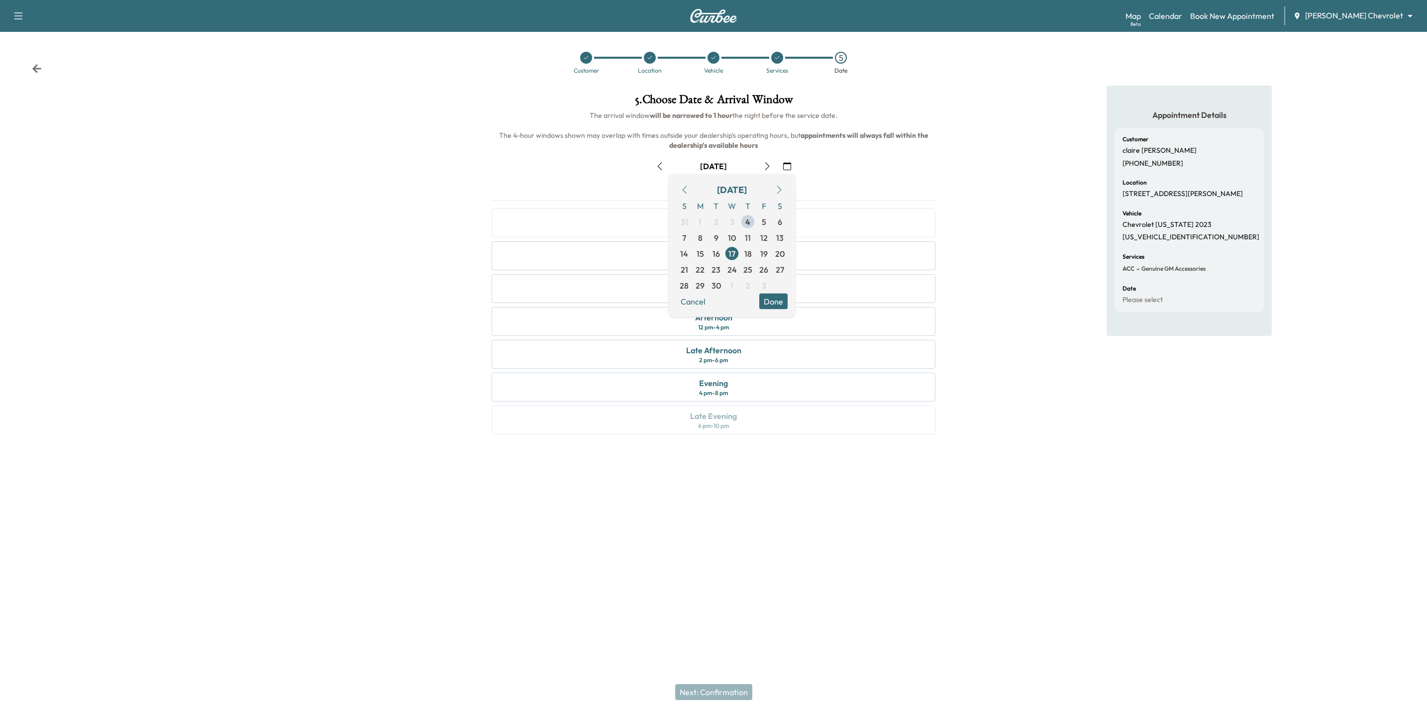
click at [778, 303] on button "Done" at bounding box center [773, 302] width 28 height 16
click at [740, 285] on div "Mid-day 10 am - 2 pm" at bounding box center [714, 288] width 444 height 29
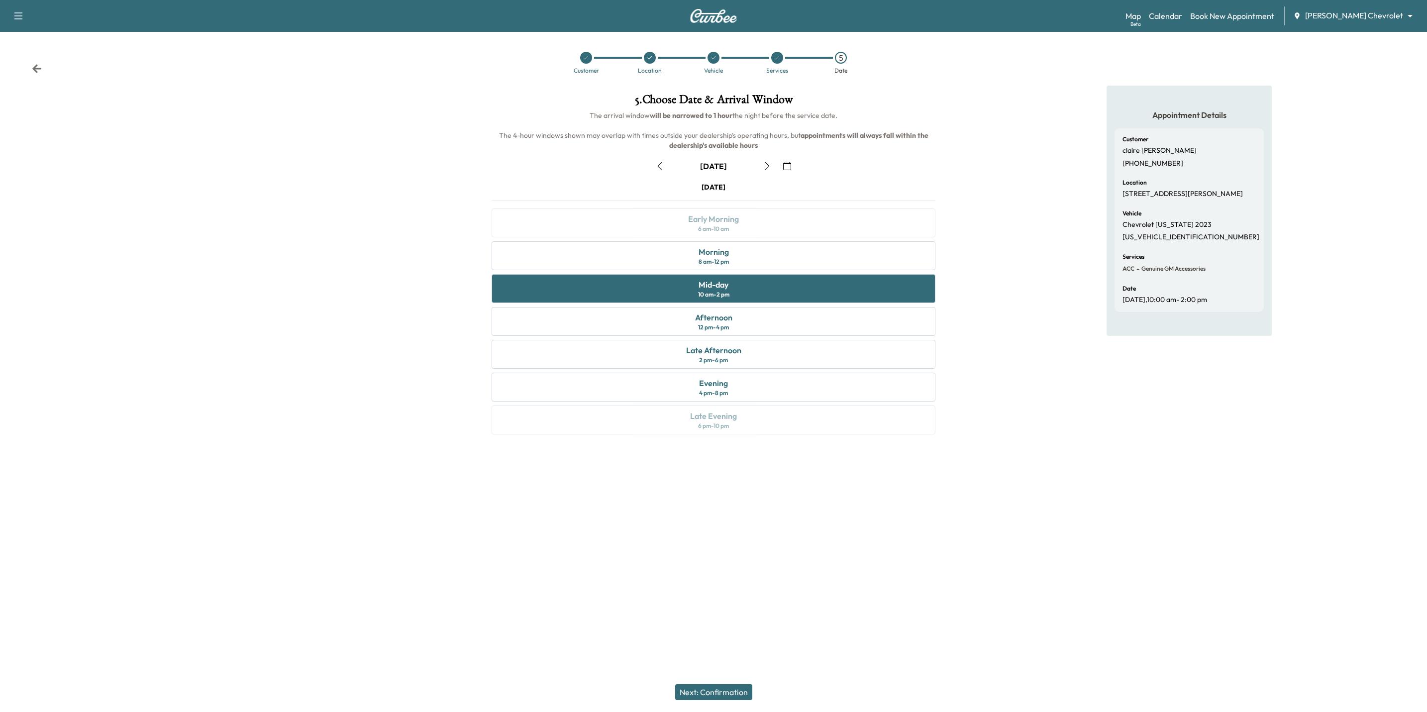
click at [723, 689] on button "Next: Confirmation" at bounding box center [713, 692] width 77 height 16
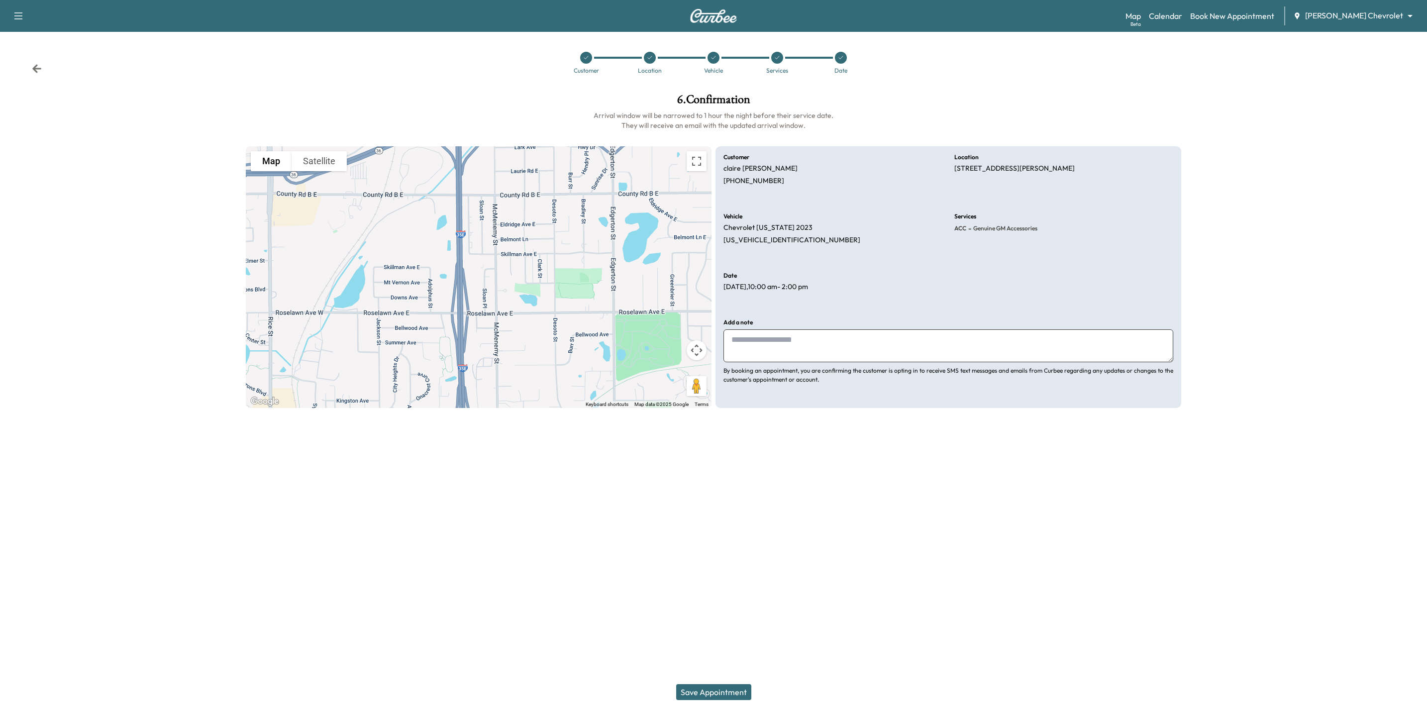
click at [785, 348] on textarea at bounding box center [949, 345] width 450 height 33
click at [730, 341] on textarea "**********" at bounding box center [949, 345] width 450 height 33
type textarea "**********"
click at [726, 692] on button "Save Appointment" at bounding box center [713, 692] width 75 height 16
